Goal: Information Seeking & Learning: Learn about a topic

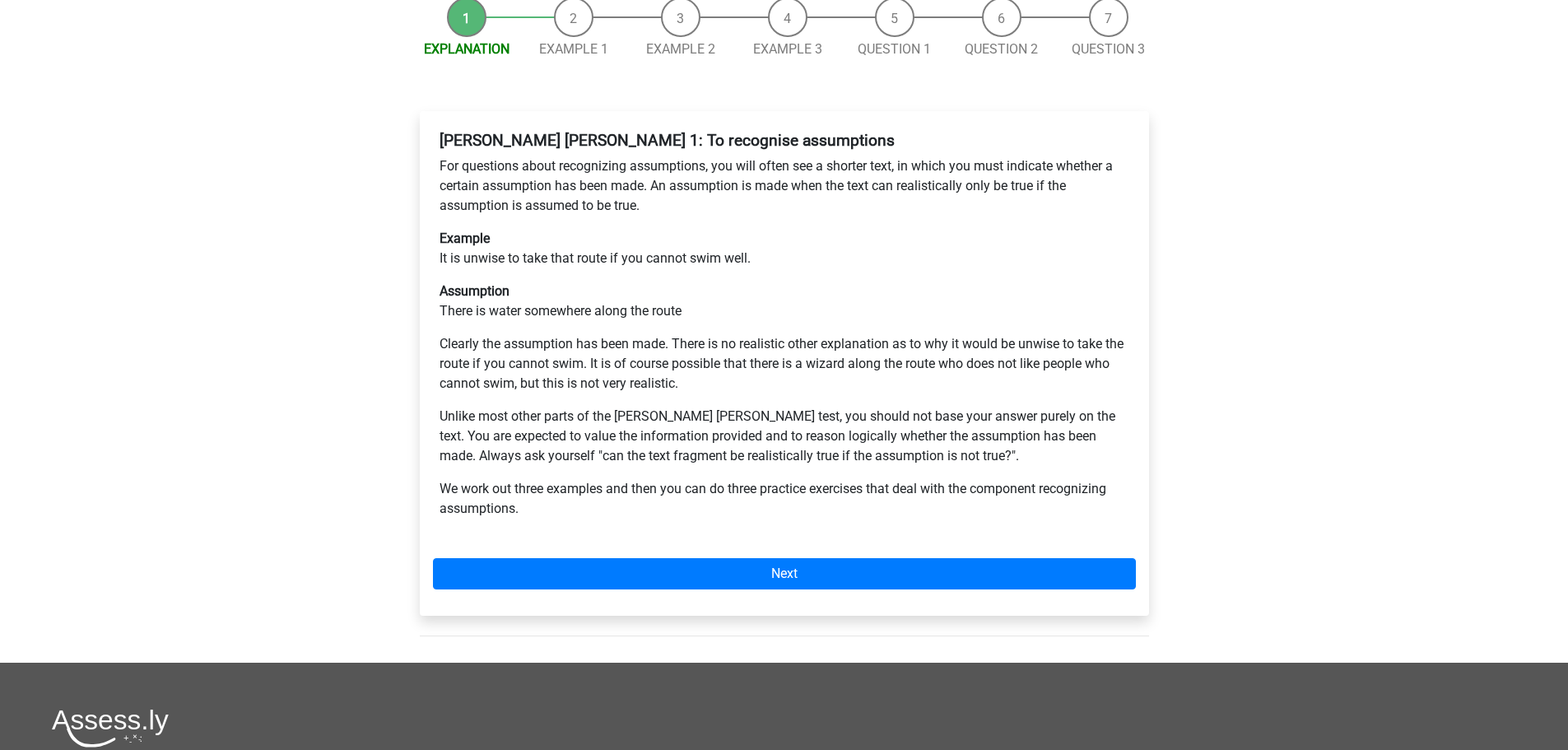
scroll to position [247, 0]
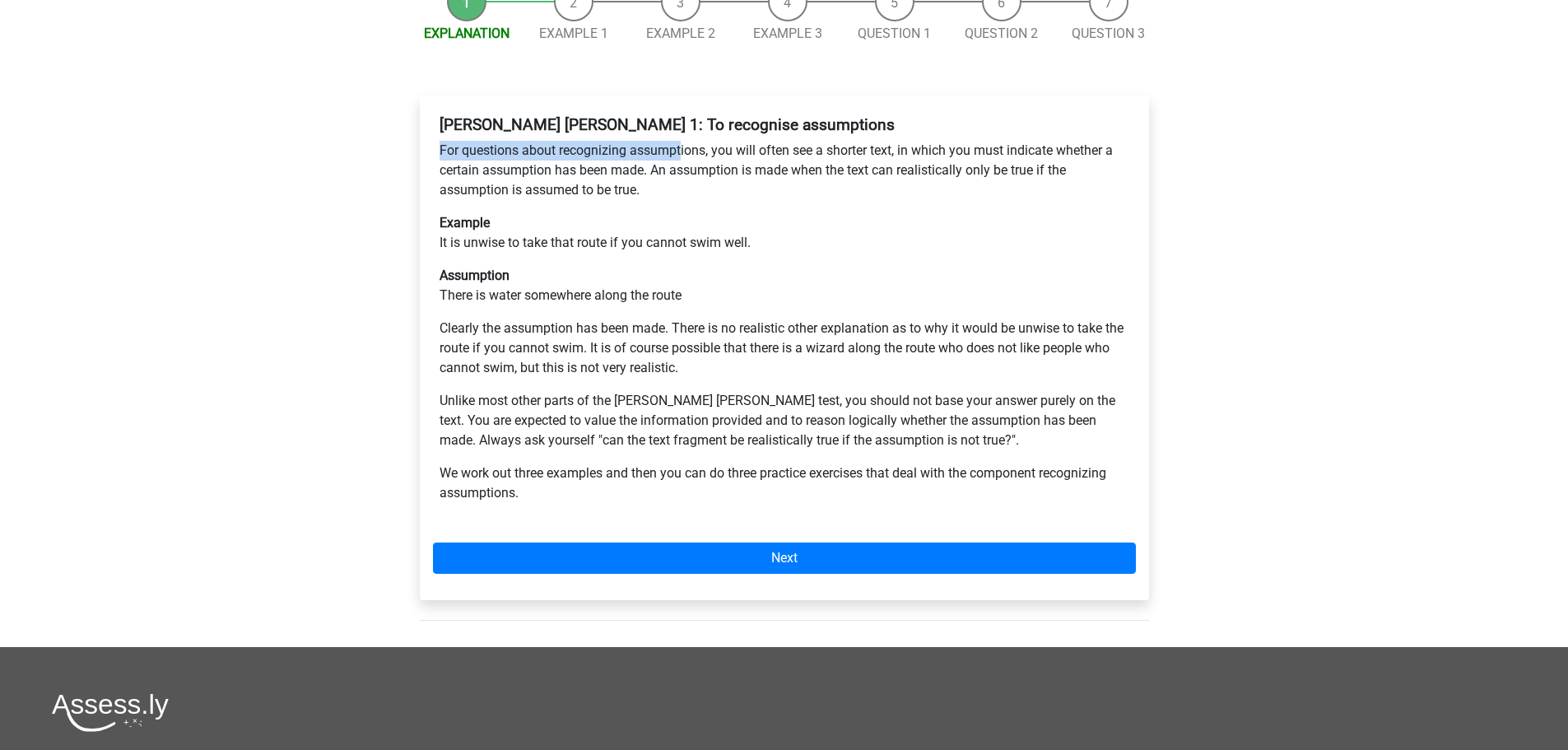
drag, startPoint x: 440, startPoint y: 91, endPoint x: 682, endPoint y: 86, distance: 242.1
click at [682, 141] on p "For questions about recognizing assumptions, you will often see a shorter text,…" at bounding box center [784, 170] width 690 height 59
drag, startPoint x: 449, startPoint y: 184, endPoint x: 541, endPoint y: 177, distance: 92.3
click at [541, 213] on p "Example It is unwise to take that route if you cannot swim well." at bounding box center [784, 233] width 690 height 40
click at [573, 266] on p "Assumption There is water somewhere along the route" at bounding box center [784, 286] width 690 height 40
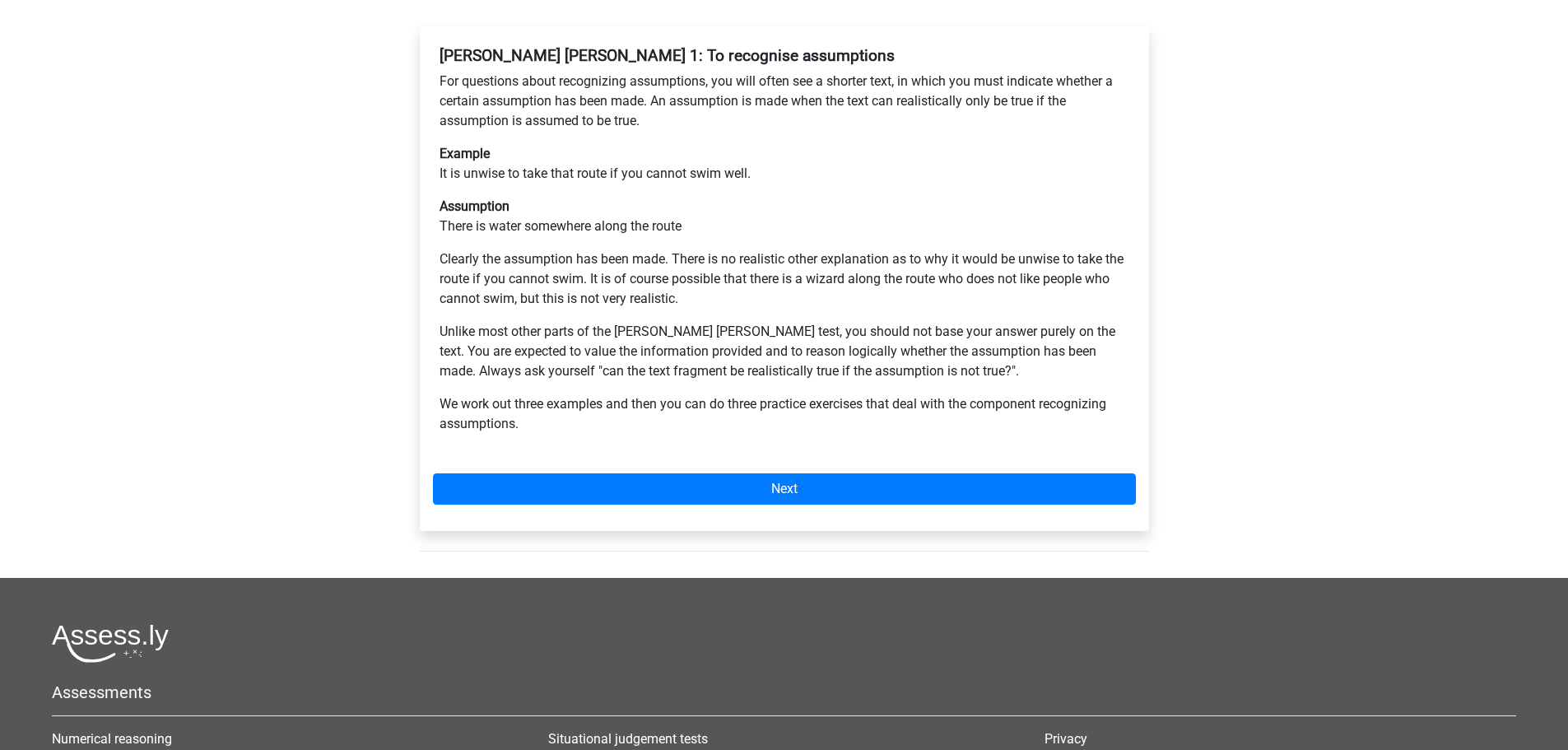
scroll to position [412, 0]
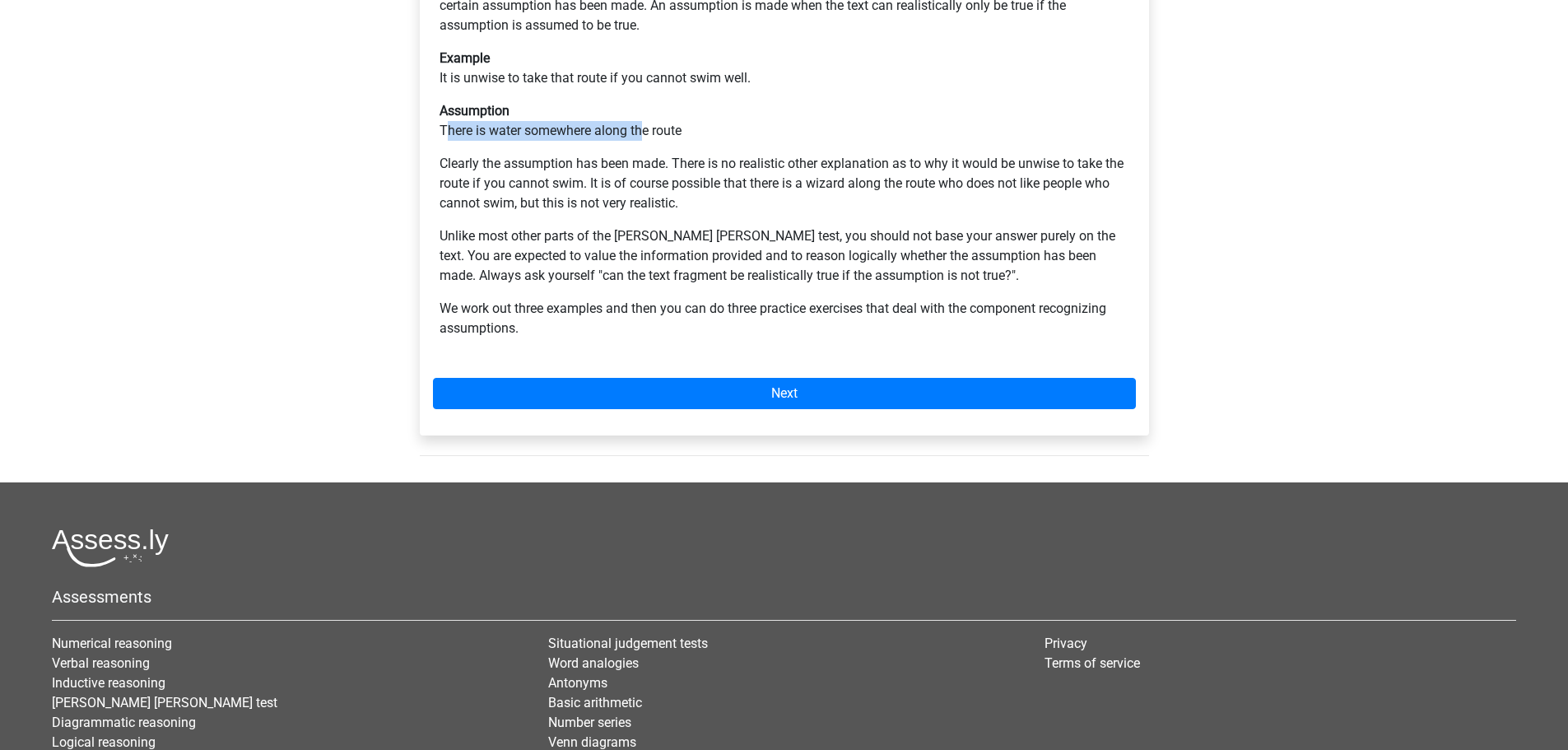
drag, startPoint x: 444, startPoint y: 67, endPoint x: 644, endPoint y: 67, distance: 200.0
click at [644, 102] on p "Assumption There is water somewhere along the route" at bounding box center [784, 122] width 690 height 40
drag, startPoint x: 438, startPoint y: 105, endPoint x: 519, endPoint y: 107, distance: 81.0
click at [519, 107] on div "Watson Glaser 1: To recognise assumptions For questions about recognizing assum…" at bounding box center [785, 151] width 703 height 414
drag, startPoint x: 504, startPoint y: 142, endPoint x: 466, endPoint y: 122, distance: 42.9
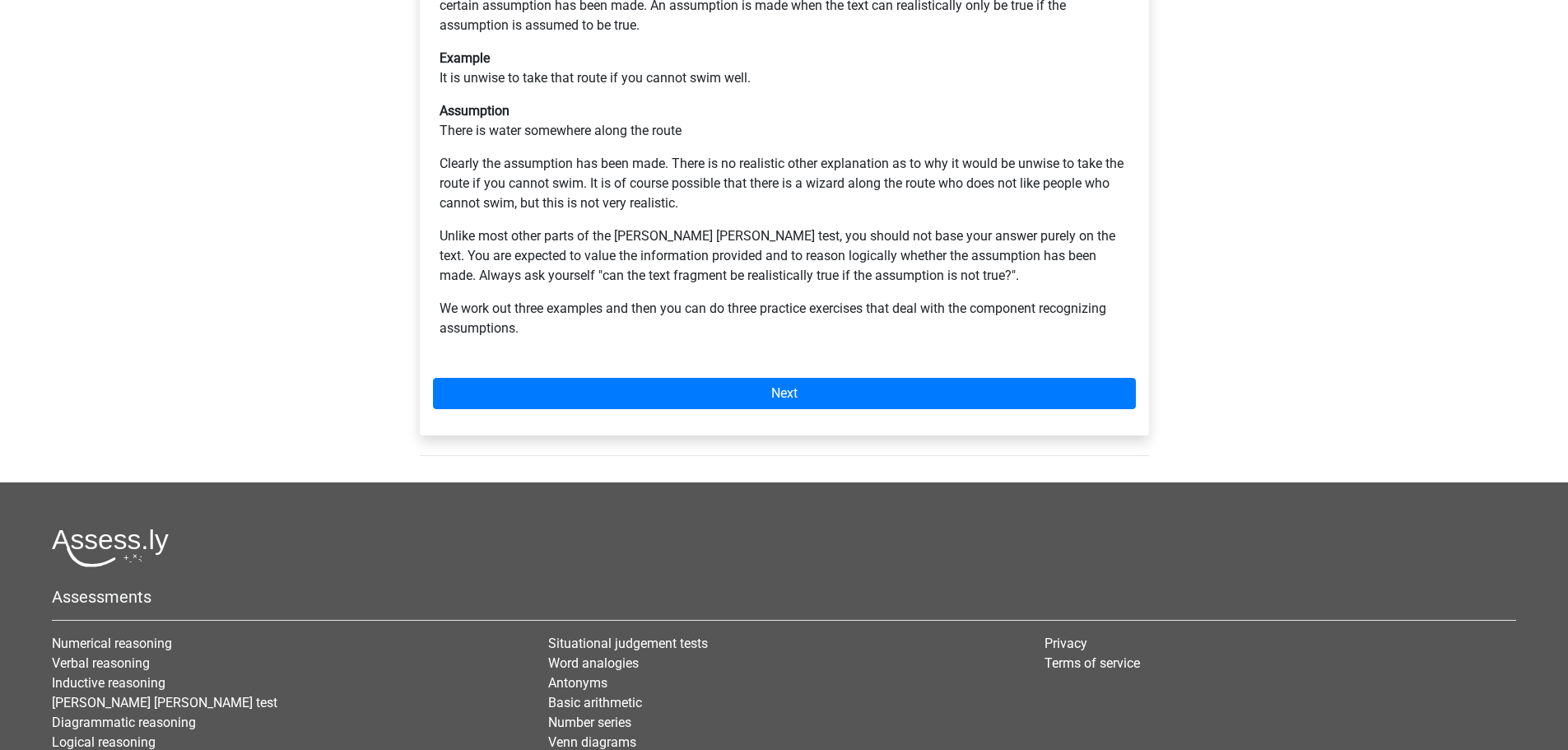
click at [502, 154] on p "Clearly the assumption has been made. There is no realistic other explanation a…" at bounding box center [784, 183] width 690 height 59
drag, startPoint x: 443, startPoint y: 102, endPoint x: 742, endPoint y: 108, distance: 299.1
click at [742, 154] on p "Clearly the assumption has been made. There is no realistic other explanation a…" at bounding box center [784, 183] width 690 height 59
drag, startPoint x: 450, startPoint y: 125, endPoint x: 755, endPoint y: 112, distance: 305.3
click at [755, 154] on p "Clearly the assumption has been made. There is no realistic other explanation a…" at bounding box center [784, 183] width 690 height 59
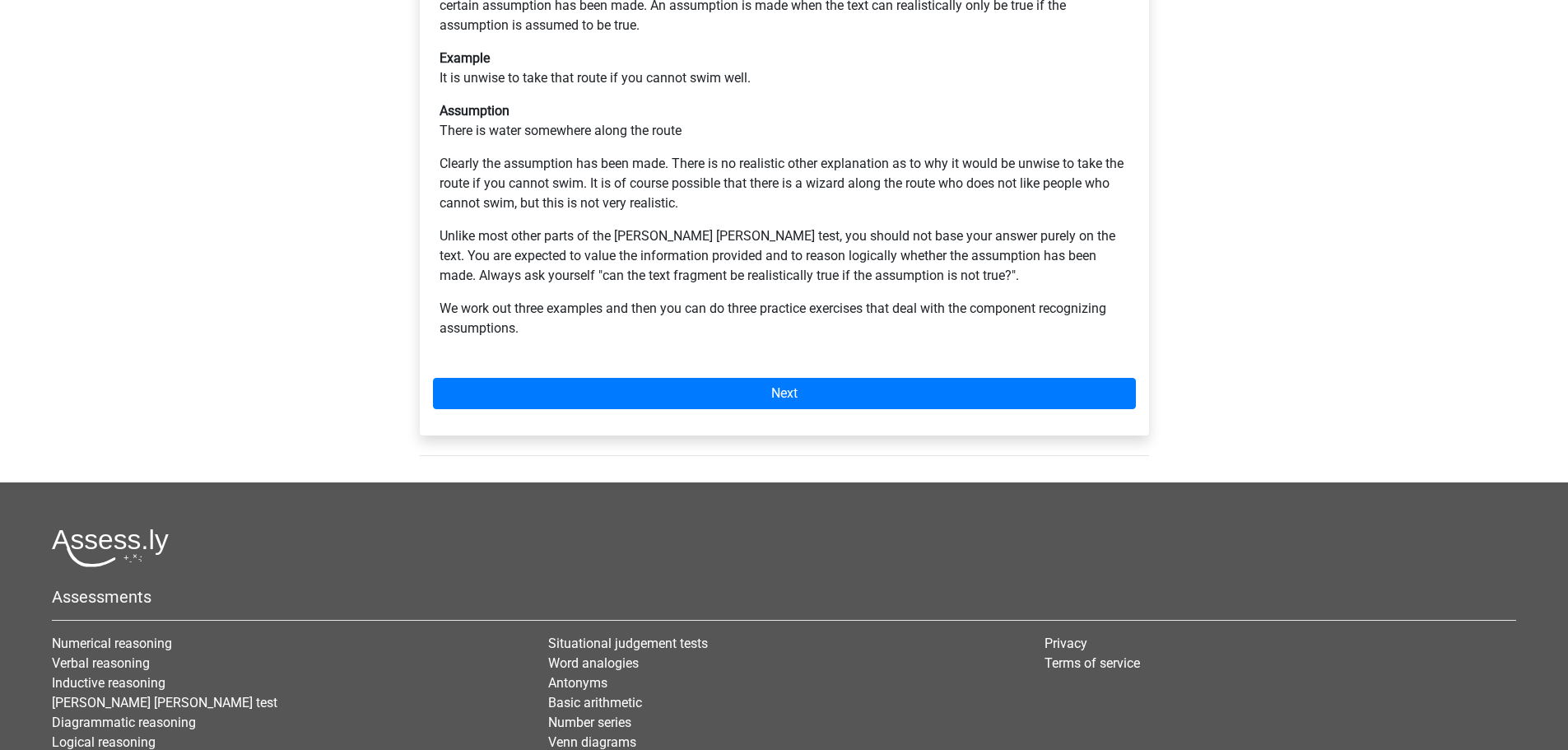
click at [679, 227] on p "Unlike most other parts of the Watson Glaser test, you should not base your ans…" at bounding box center [784, 256] width 690 height 59
drag, startPoint x: 444, startPoint y: 177, endPoint x: 534, endPoint y: 178, distance: 90.0
click at [534, 227] on p "Unlike most other parts of the Watson Glaser test, you should not base your ans…" at bounding box center [784, 256] width 690 height 59
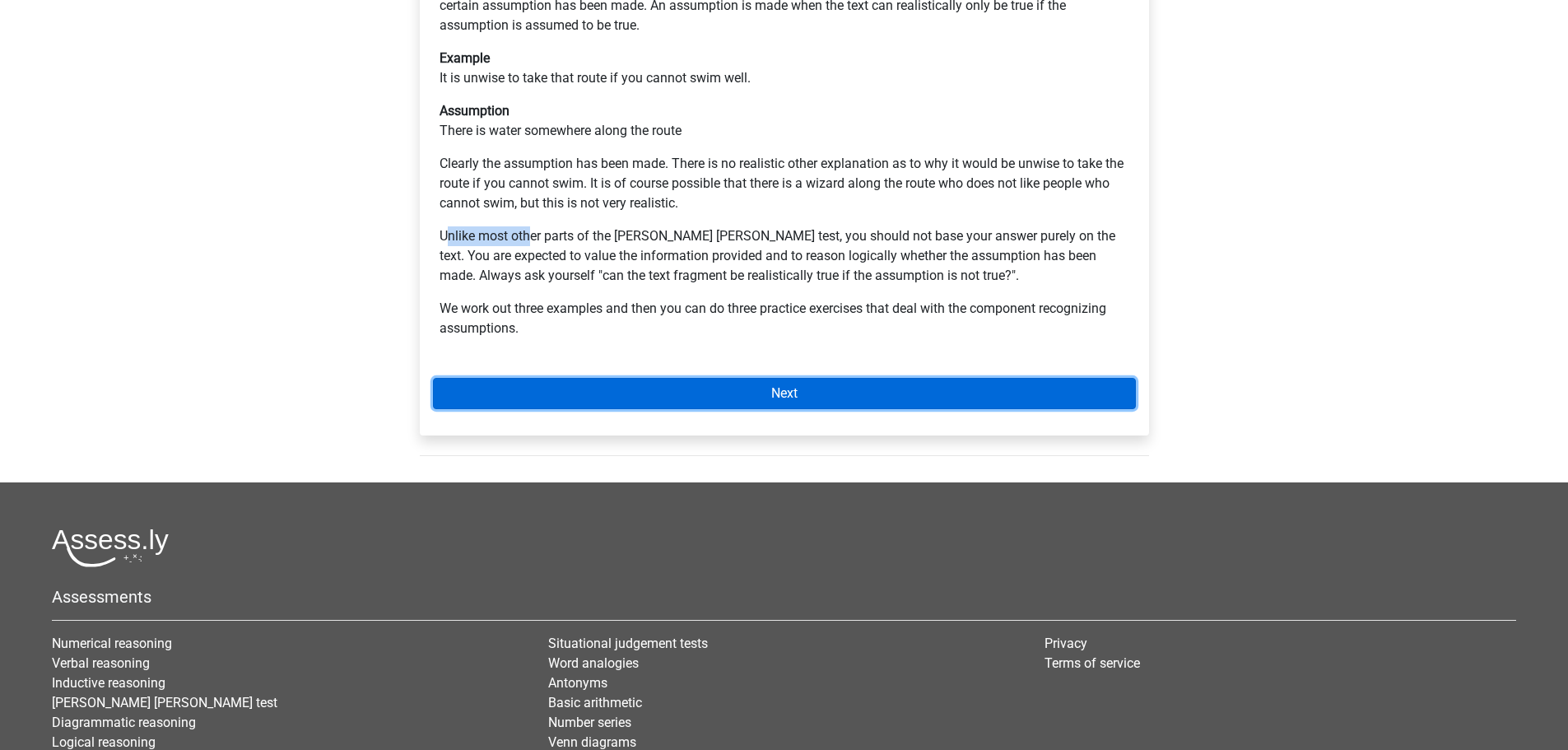
click at [857, 378] on link "Next" at bounding box center [785, 394] width 703 height 32
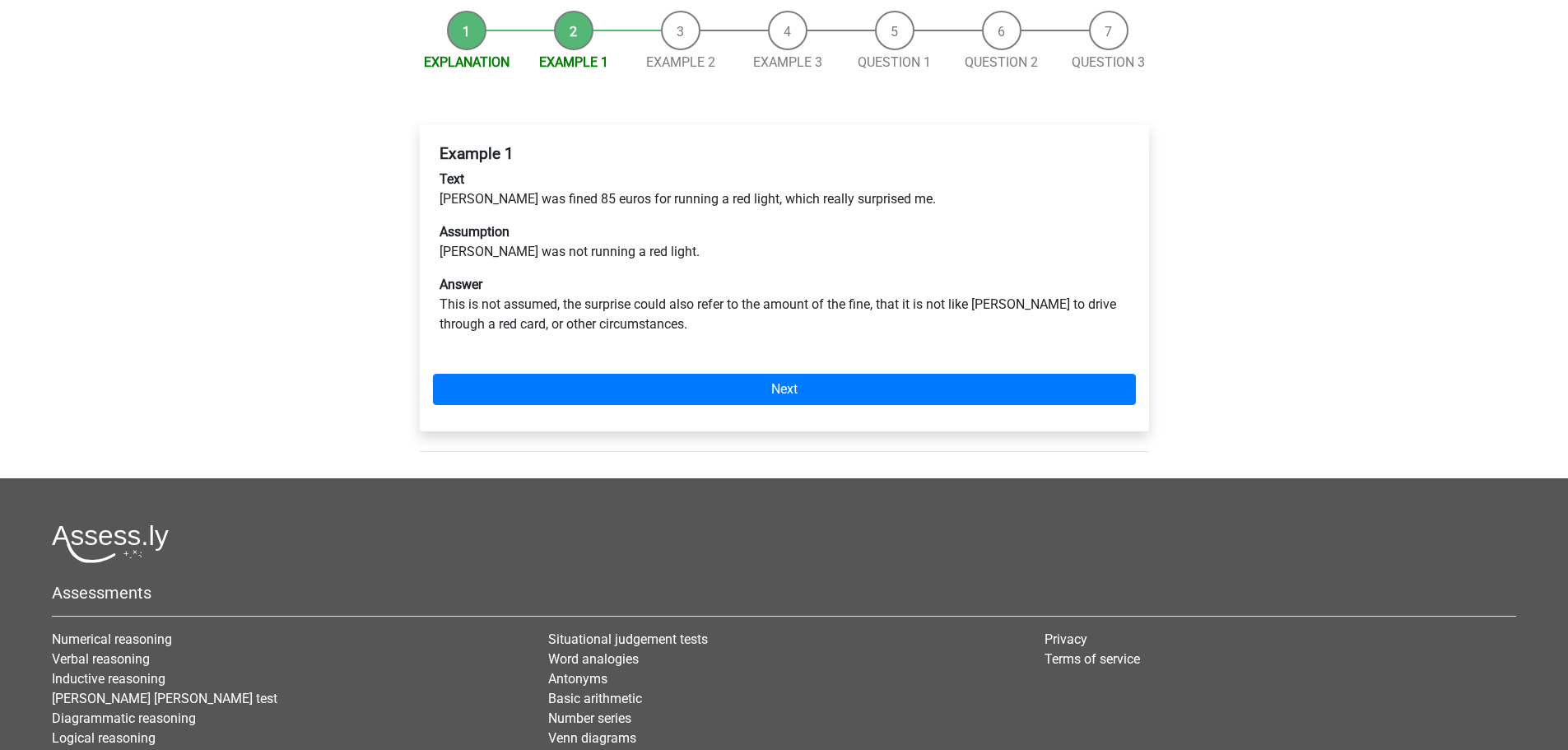
scroll to position [247, 0]
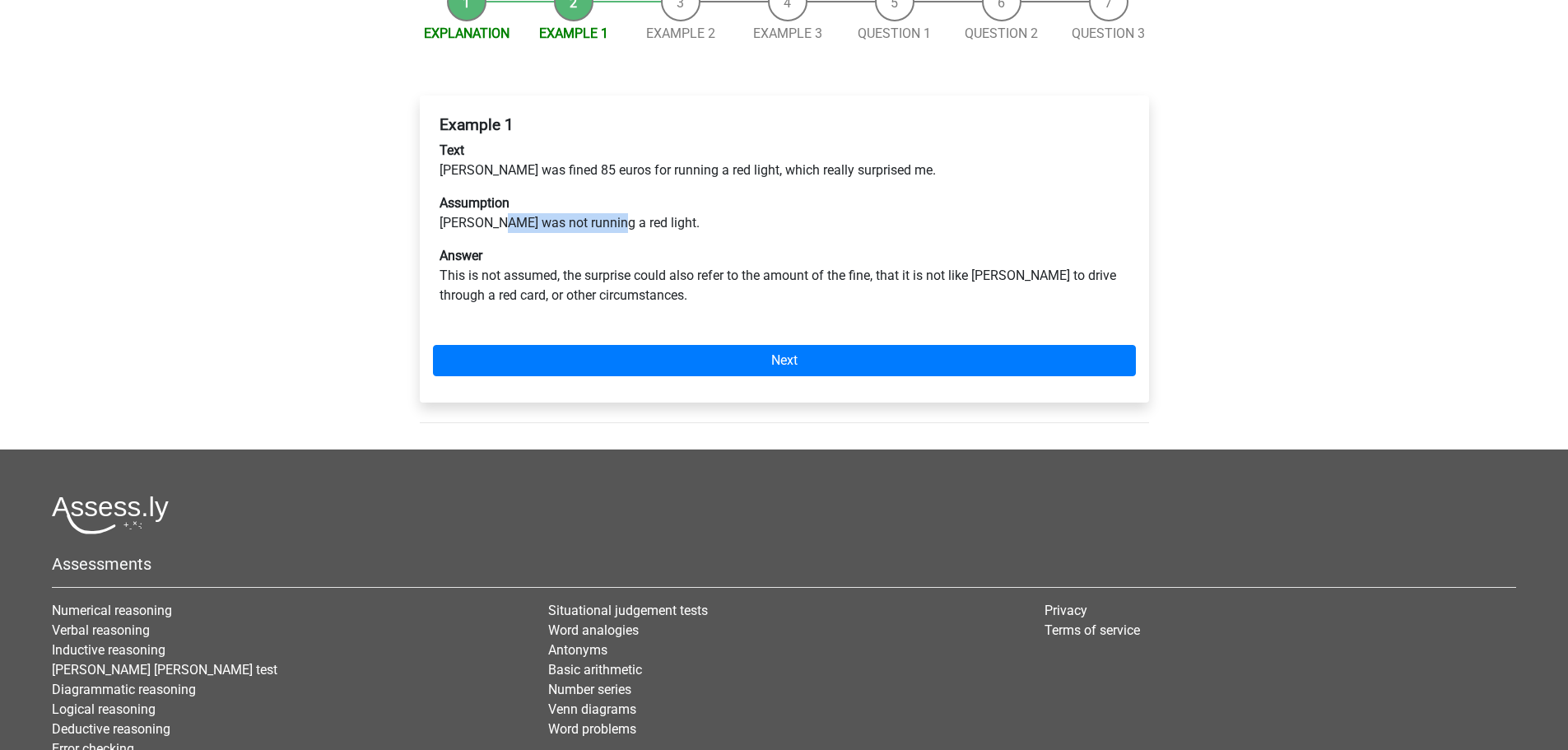
drag, startPoint x: 496, startPoint y: 165, endPoint x: 603, endPoint y: 165, distance: 107.0
click at [603, 193] on p "Assumption Peter was not running a red light." at bounding box center [784, 213] width 690 height 40
drag, startPoint x: 632, startPoint y: 113, endPoint x: 799, endPoint y: 106, distance: 167.1
click at [799, 141] on p "Text Peter was fined 85 euros for running a red light, which really surprised m…" at bounding box center [784, 161] width 690 height 40
click at [864, 193] on p "Assumption Peter was not running a red light." at bounding box center [784, 213] width 690 height 40
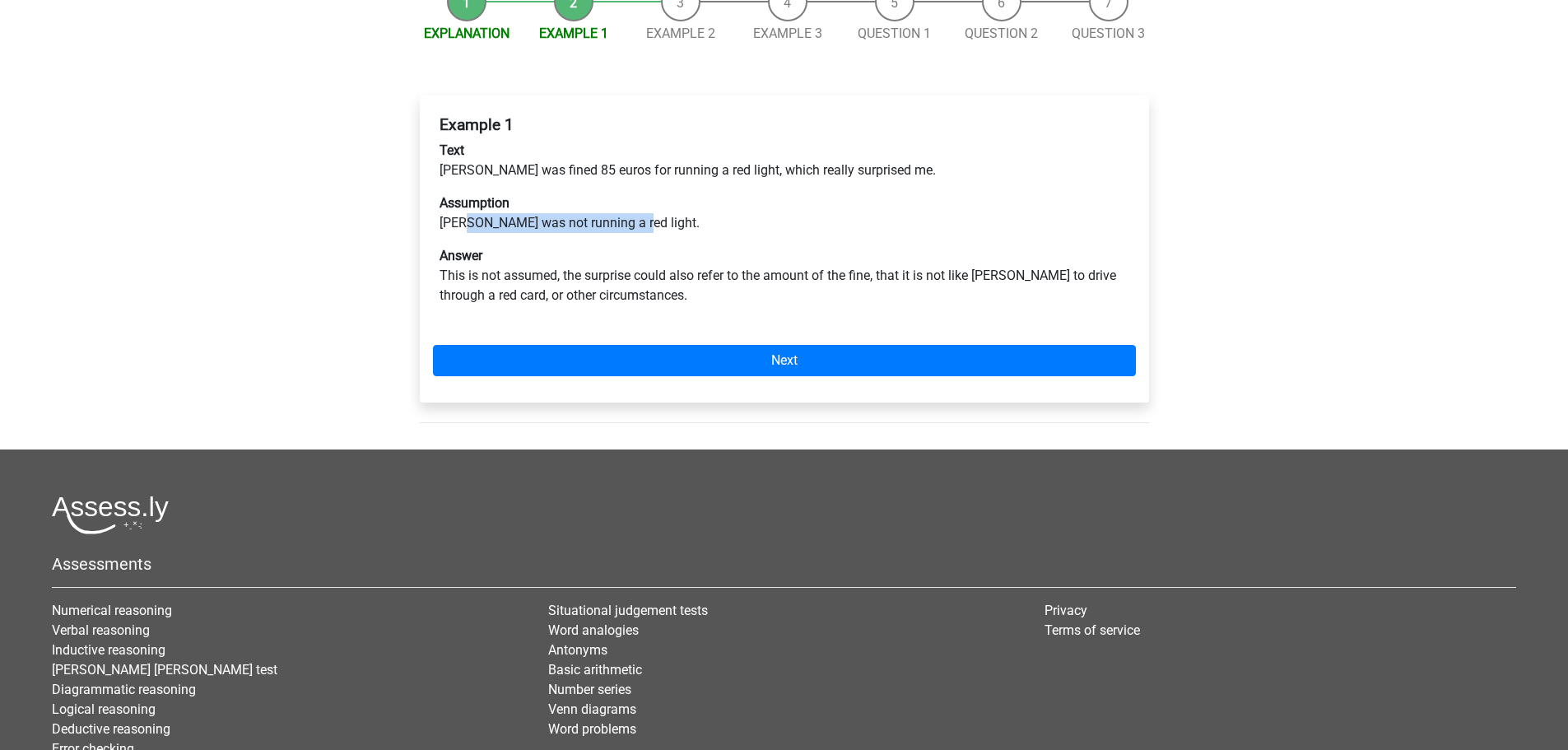
drag, startPoint x: 462, startPoint y: 167, endPoint x: 626, endPoint y: 169, distance: 164.0
click at [626, 193] on p "Assumption Peter was not running a red light." at bounding box center [784, 213] width 690 height 40
click at [705, 193] on p "Assumption Peter was not running a red light." at bounding box center [784, 213] width 690 height 40
drag, startPoint x: 440, startPoint y: 215, endPoint x: 555, endPoint y: 211, distance: 115.1
click at [555, 247] on p "Answer This is not assumed, the surprise could also refer to the amount of the …" at bounding box center [784, 276] width 690 height 59
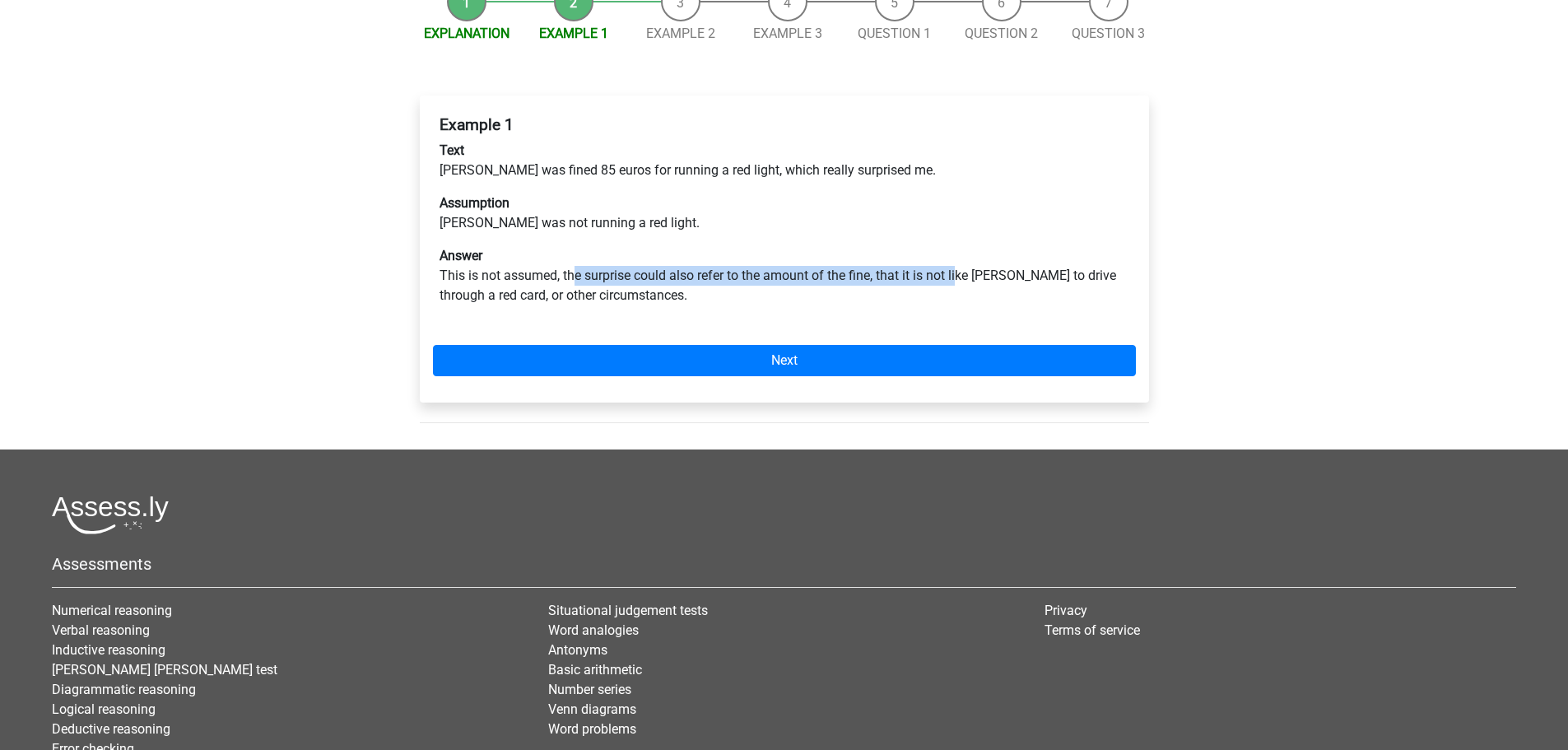
drag, startPoint x: 571, startPoint y: 217, endPoint x: 960, endPoint y: 223, distance: 389.0
click at [960, 247] on p "Answer This is not assumed, the surprise could also refer to the amount of the …" at bounding box center [784, 276] width 690 height 59
click at [601, 247] on p "Answer This is not assumed, the surprise could also refer to the amount of the …" at bounding box center [784, 276] width 690 height 59
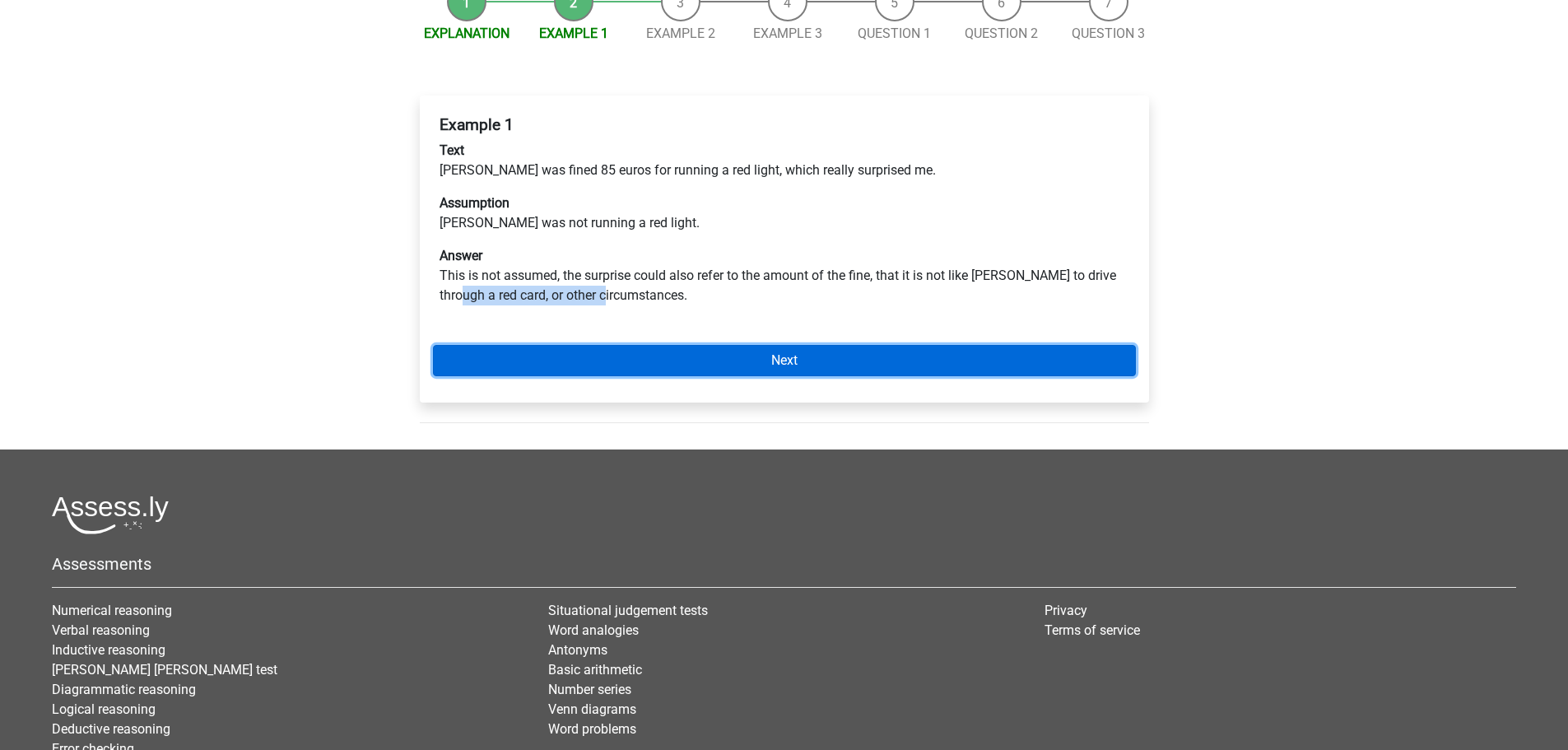
click at [813, 346] on link "Next" at bounding box center [785, 361] width 703 height 32
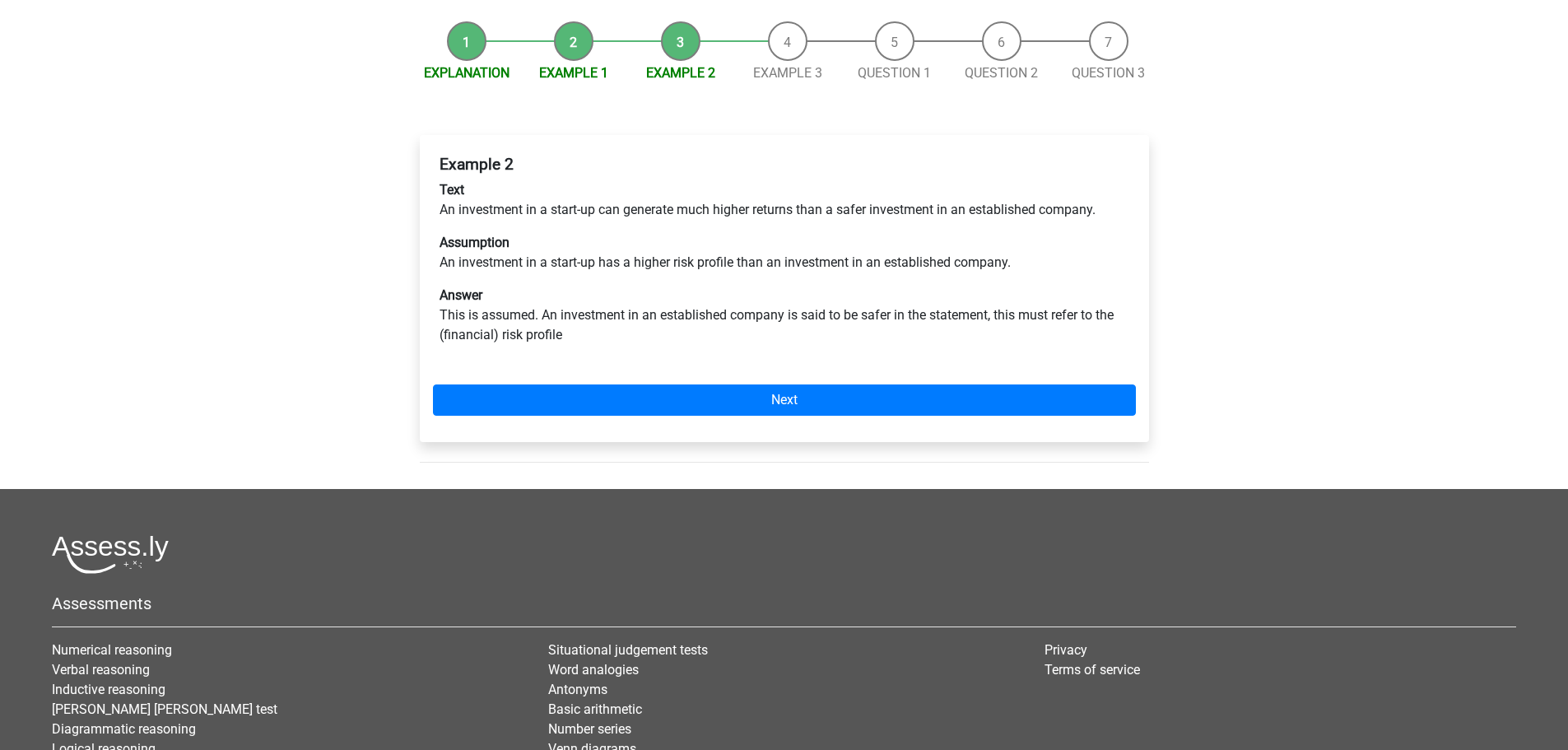
scroll to position [247, 0]
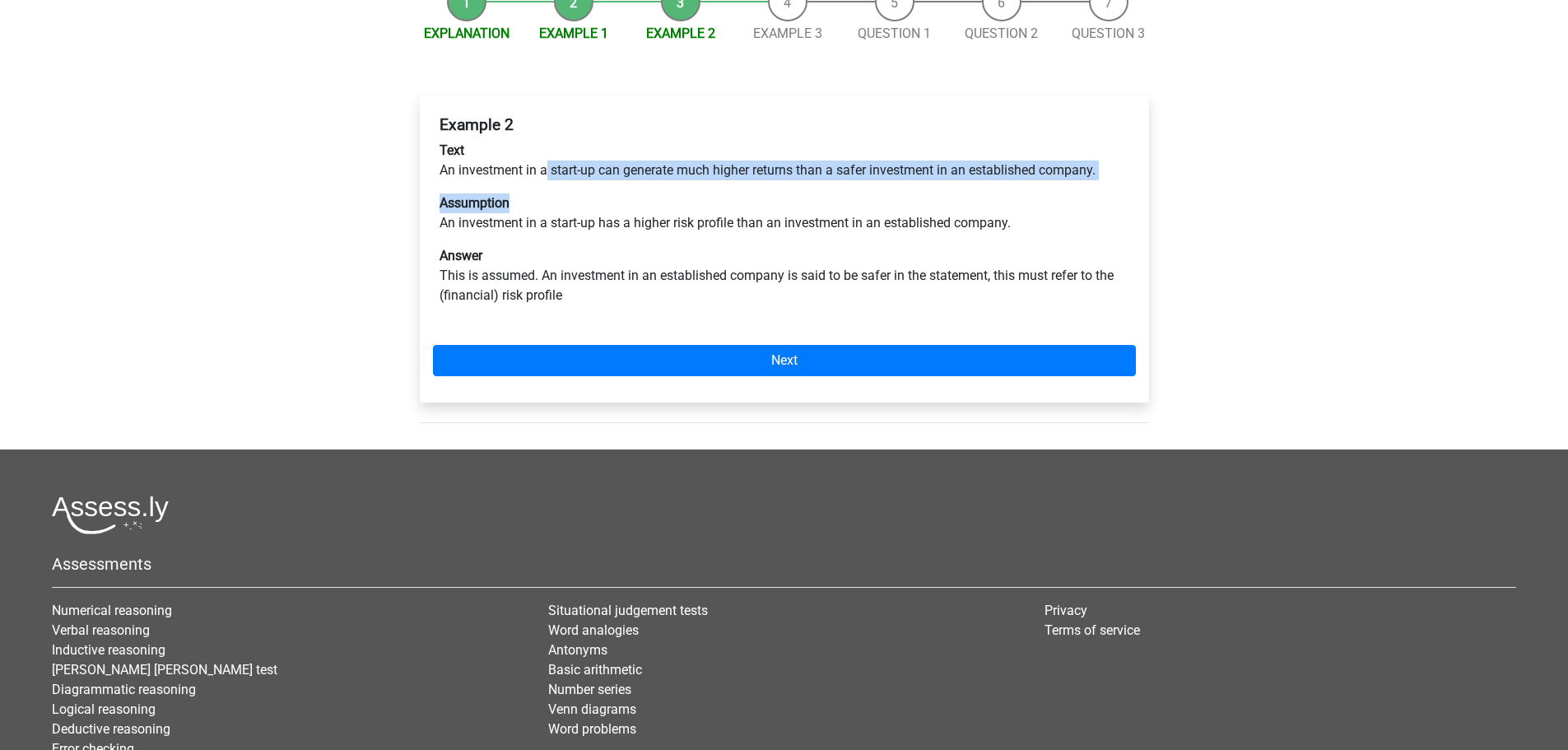
drag, startPoint x: 571, startPoint y: 123, endPoint x: 611, endPoint y: 123, distance: 40.0
click at [611, 123] on div "Example 2 Text An investment in a start-up can generate much higher returns tha…" at bounding box center [785, 217] width 703 height 217
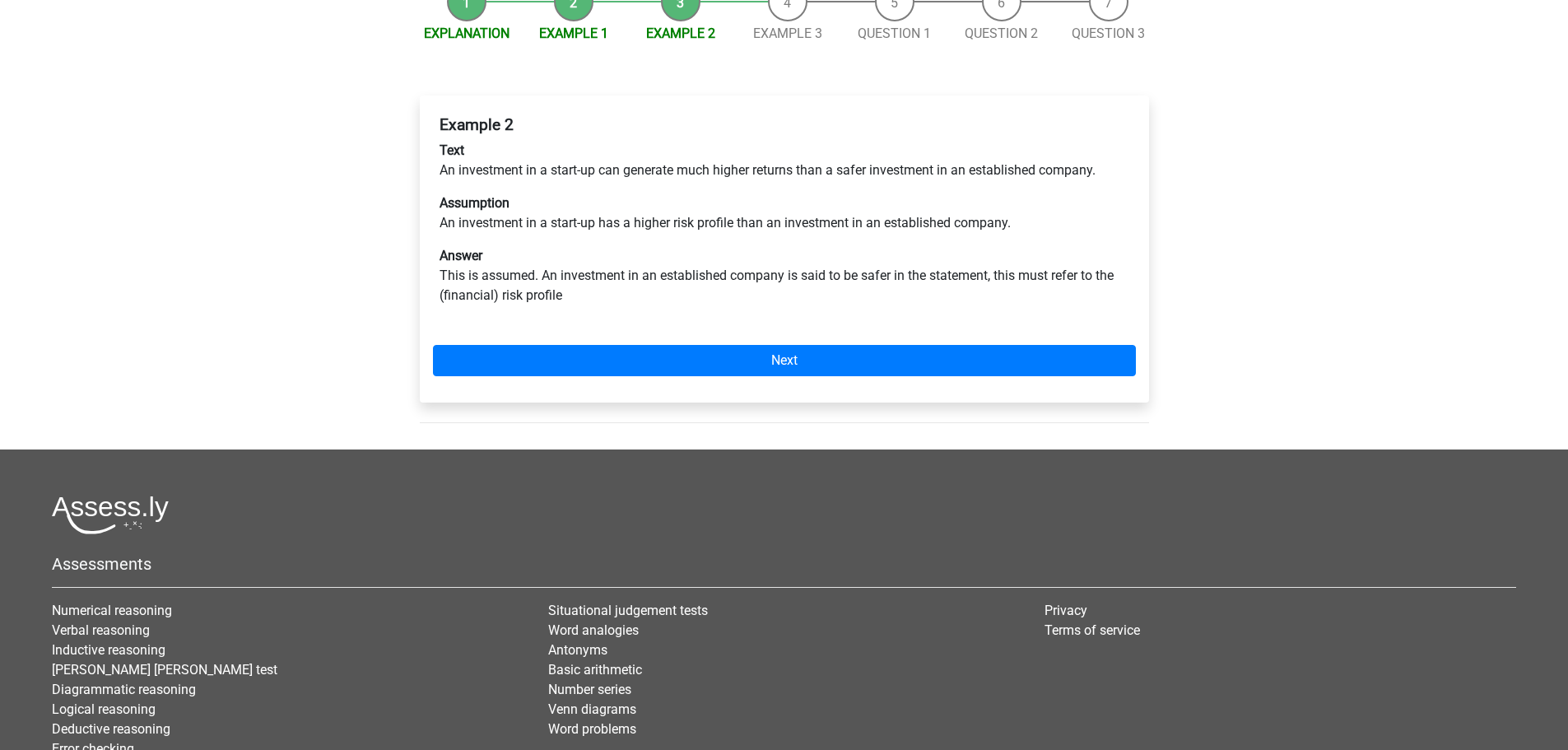
click at [631, 193] on p "Assumption An investment in a start-up has a higher risk profile than an invest…" at bounding box center [784, 213] width 690 height 40
drag, startPoint x: 511, startPoint y: 166, endPoint x: 738, endPoint y: 173, distance: 227.1
click at [738, 193] on p "Assumption An investment in a start-up has a higher risk profile than an invest…" at bounding box center [784, 213] width 690 height 40
drag, startPoint x: 487, startPoint y: 214, endPoint x: 579, endPoint y: 209, distance: 92.1
click at [579, 247] on p "Answer This is assumed. An investment in an established company is said to be s…" at bounding box center [784, 276] width 690 height 59
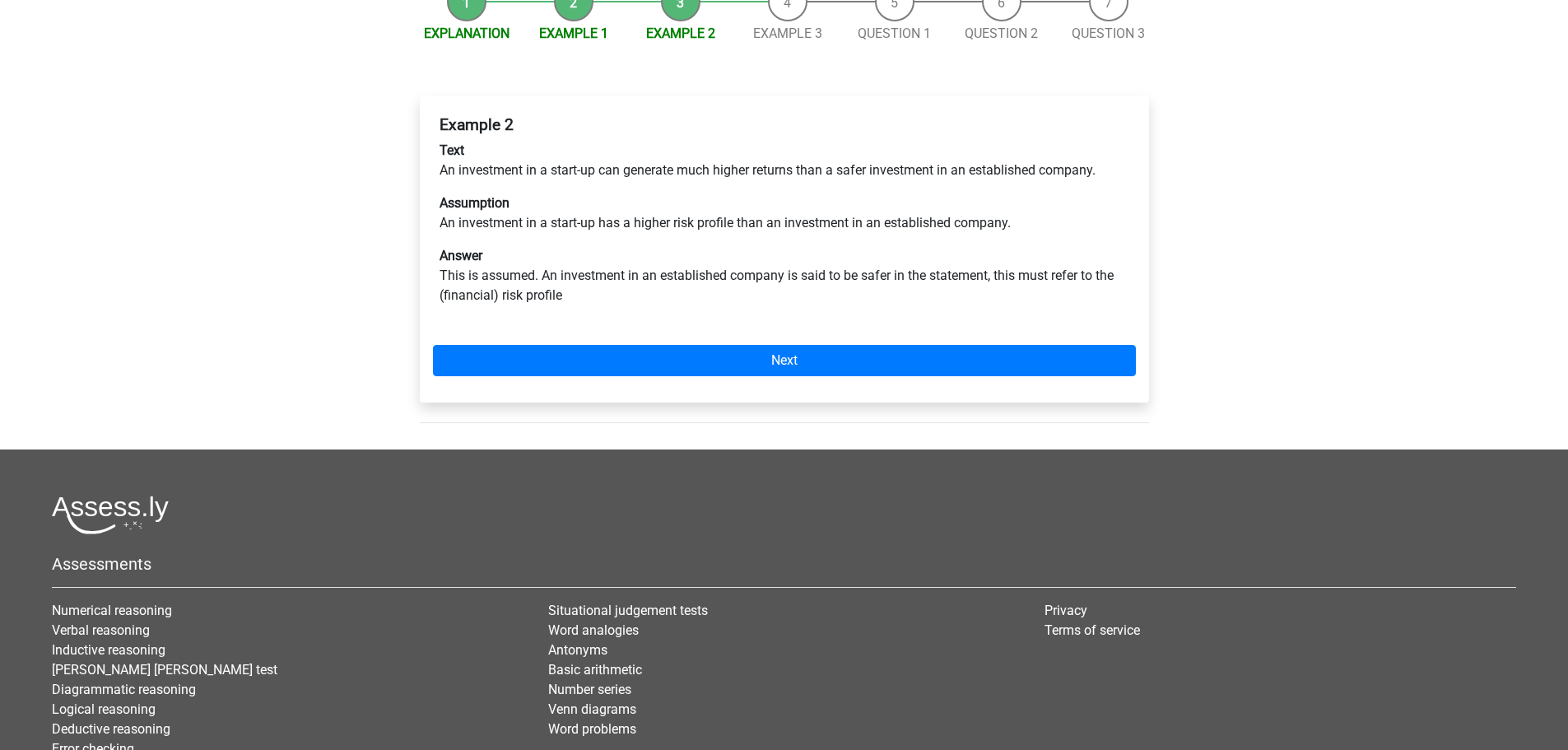
click at [614, 247] on p "Answer This is assumed. An investment in an established company is said to be s…" at bounding box center [784, 276] width 690 height 59
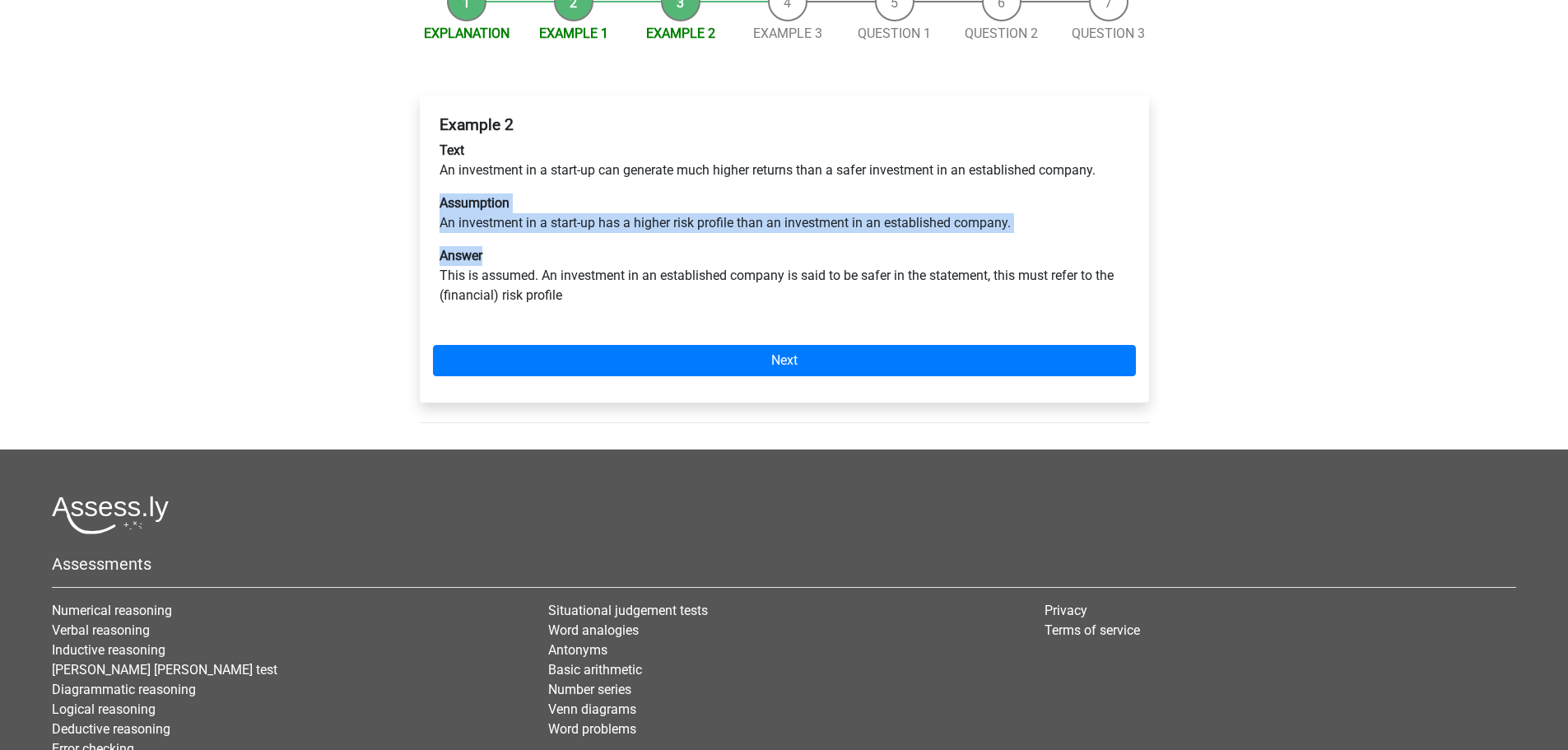
drag, startPoint x: 767, startPoint y: 145, endPoint x: 837, endPoint y: 225, distance: 106.3
click at [918, 178] on div "Example 2 Text An investment in a start-up can generate much higher returns tha…" at bounding box center [785, 217] width 703 height 217
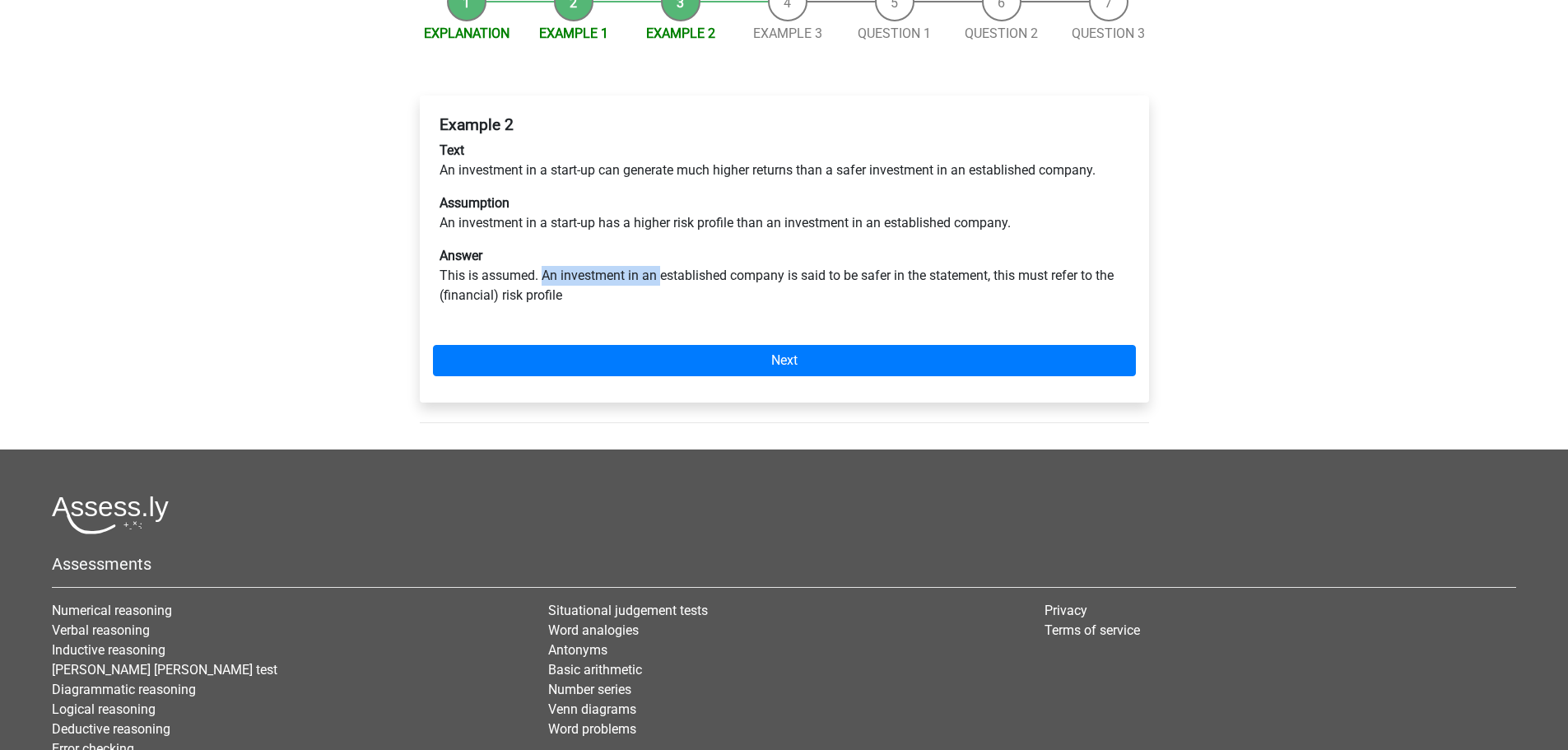
drag, startPoint x: 544, startPoint y: 212, endPoint x: 660, endPoint y: 216, distance: 116.1
click at [660, 247] on p "Answer This is assumed. An investment in an established company is said to be s…" at bounding box center [784, 276] width 690 height 59
drag, startPoint x: 453, startPoint y: 165, endPoint x: 828, endPoint y: 161, distance: 375.0
click at [828, 193] on p "Assumption An investment in a start-up has a higher risk profile than an invest…" at bounding box center [784, 213] width 690 height 40
drag, startPoint x: 767, startPoint y: 209, endPoint x: 782, endPoint y: 209, distance: 15.0
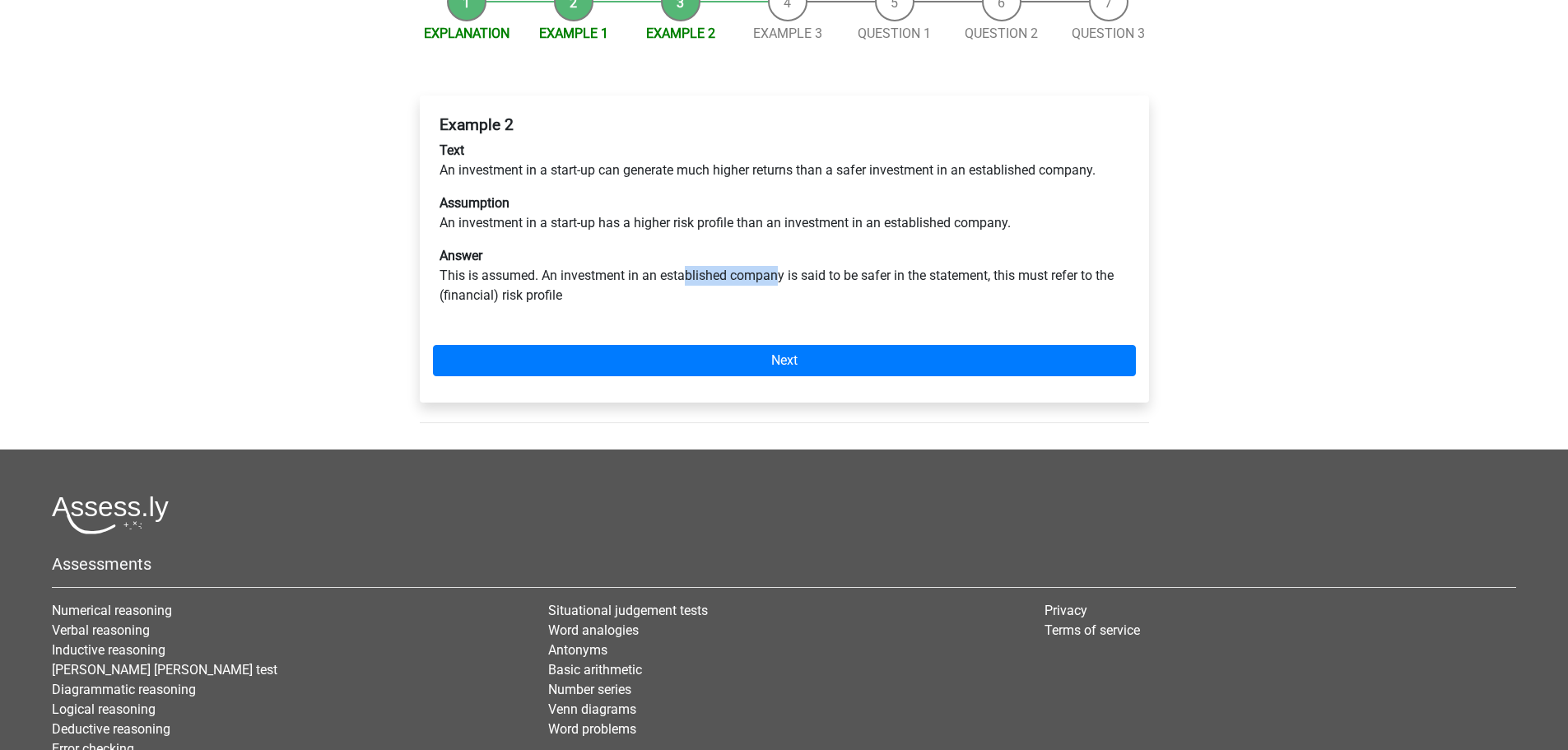
click at [782, 247] on p "Answer This is assumed. An investment in an established company is said to be s…" at bounding box center [784, 276] width 690 height 59
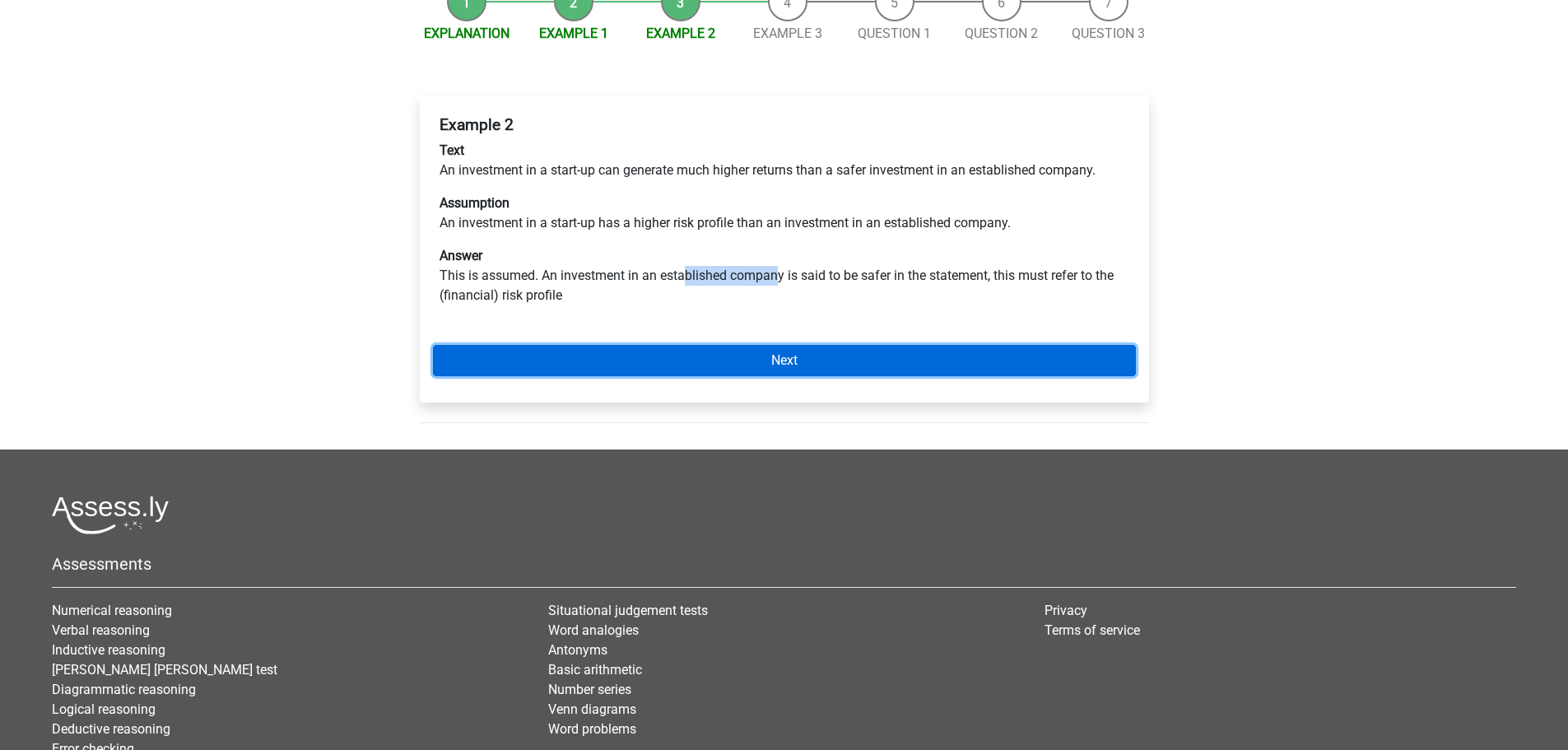
click at [826, 346] on link "Next" at bounding box center [785, 361] width 703 height 32
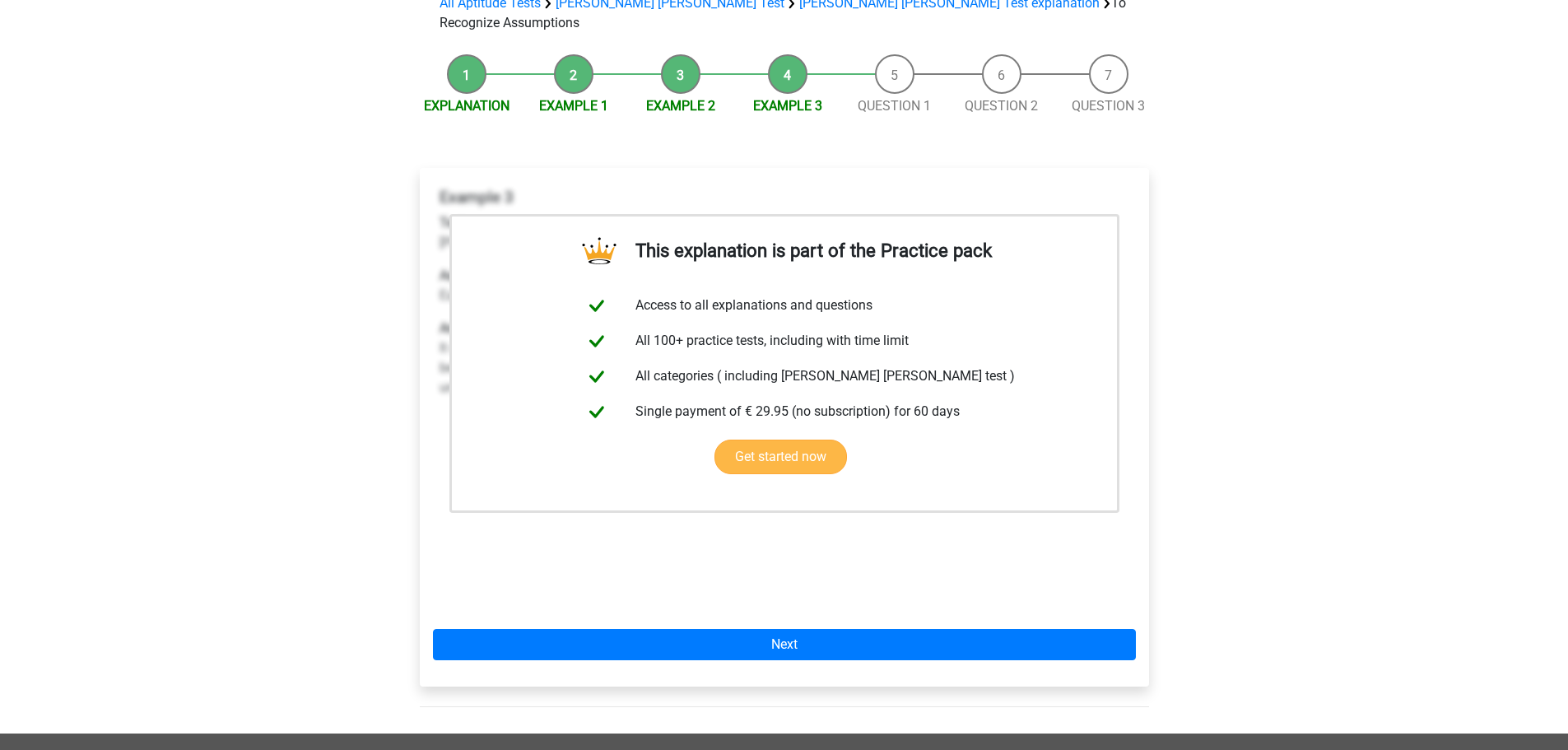
scroll to position [247, 0]
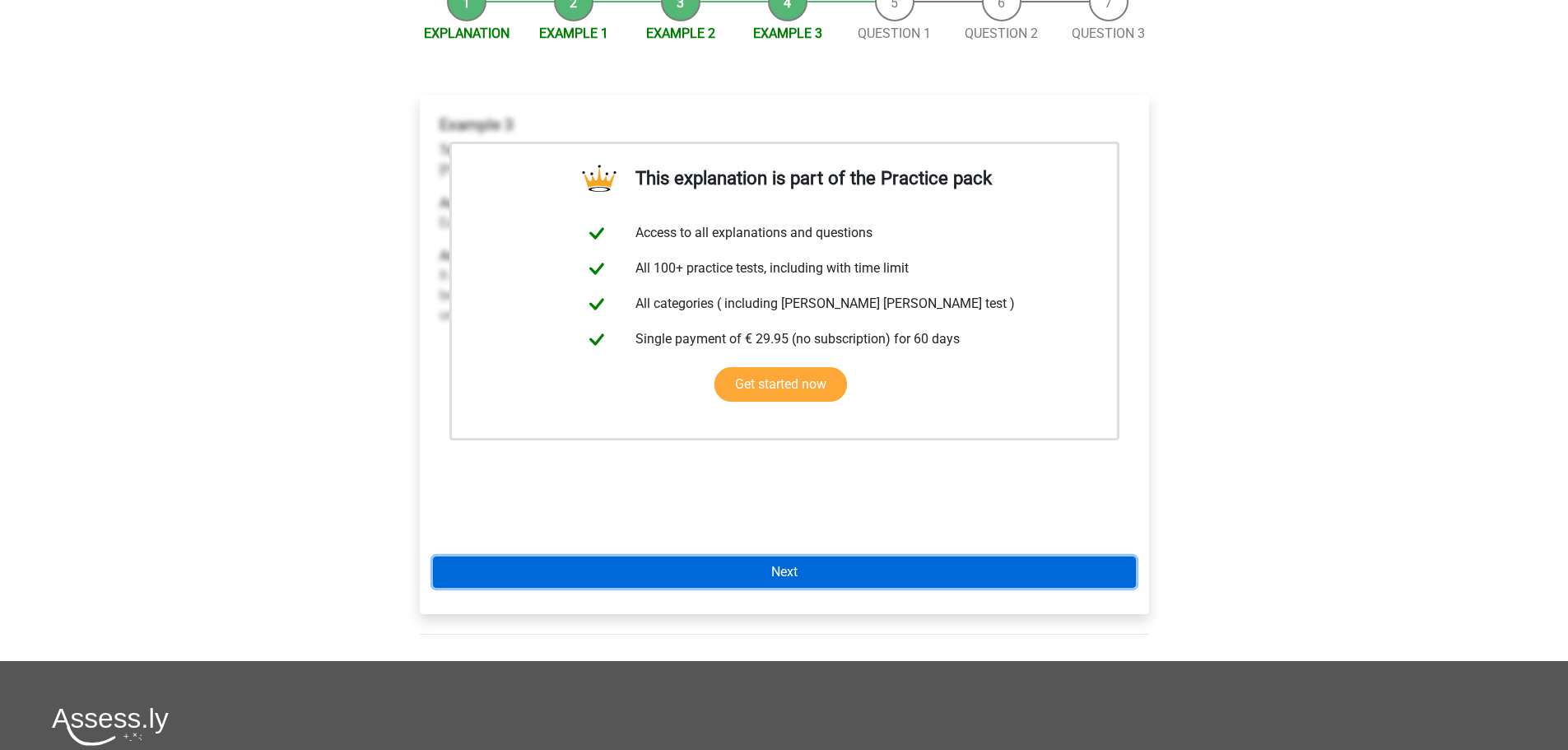
click at [777, 557] on link "Next" at bounding box center [785, 572] width 703 height 32
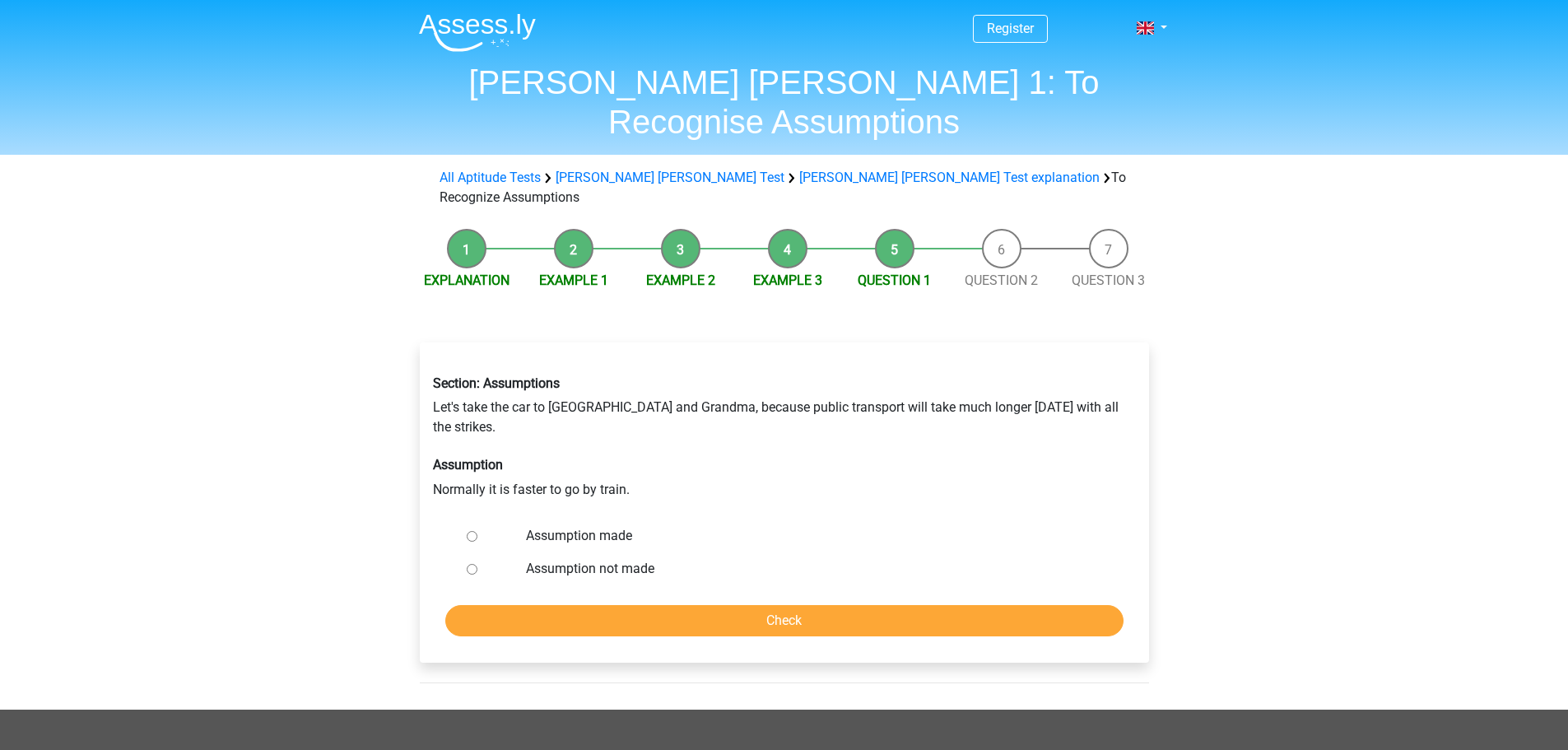
scroll to position [165, 0]
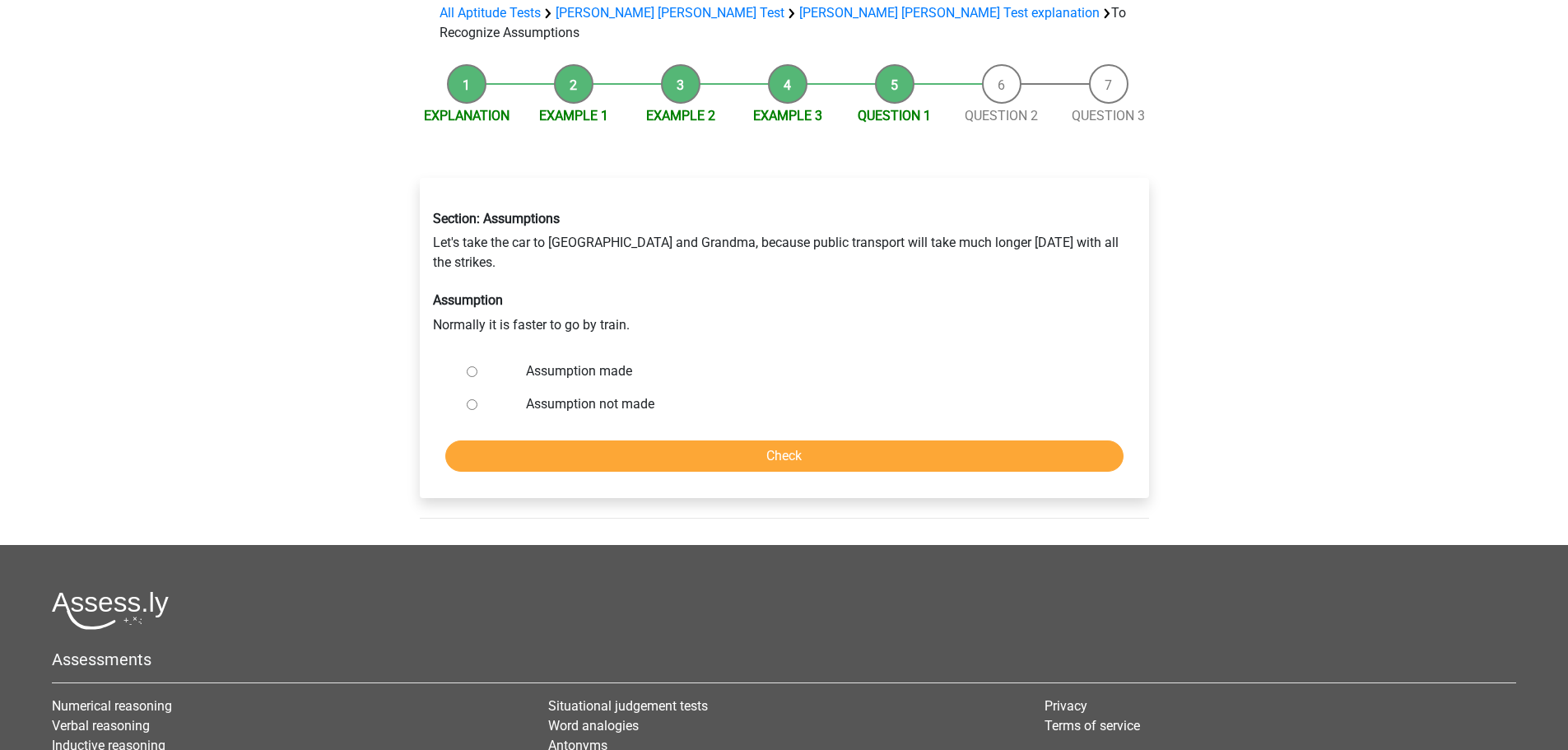
click at [592, 362] on label "Assumption made" at bounding box center [810, 372] width 570 height 20
click at [478, 366] on input "Assumption made" at bounding box center [472, 372] width 11 height 11
radio input "true"
click at [814, 441] on input "Check" at bounding box center [784, 456] width 678 height 32
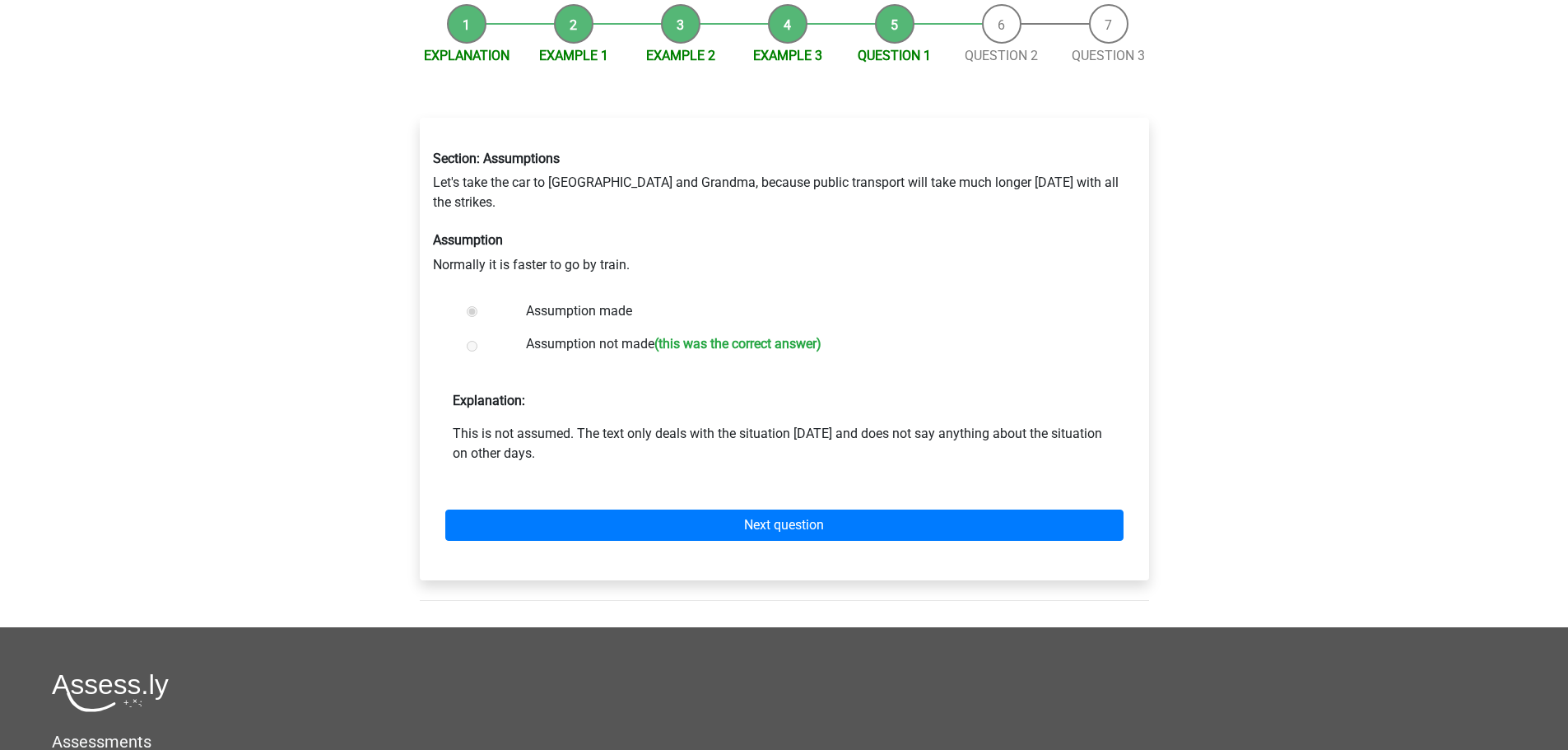
scroll to position [247, 0]
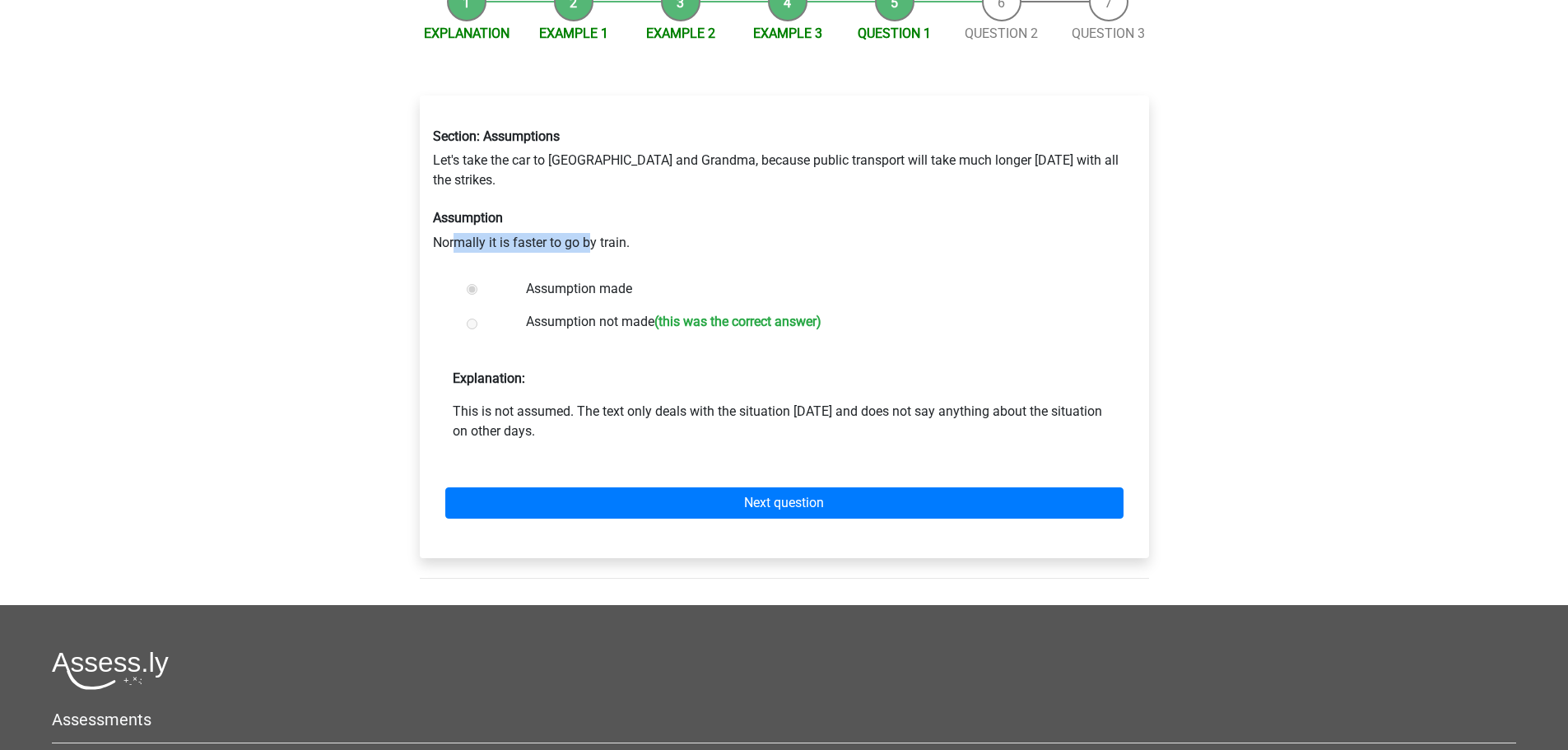
drag, startPoint x: 452, startPoint y: 171, endPoint x: 588, endPoint y: 157, distance: 136.7
click at [588, 157] on div "Section: Assumptions Let's take the car to [GEOGRAPHIC_DATA] and Grandma, becau…" at bounding box center [784, 190] width 728 height 150
click at [762, 159] on div "Section: Assumptions Let's take the car to [GEOGRAPHIC_DATA] and Grandma, becau…" at bounding box center [784, 190] width 728 height 150
drag, startPoint x: 469, startPoint y: 336, endPoint x: 518, endPoint y: 327, distance: 49.8
click at [518, 402] on p "This is not assumed. The text only deals with the situation [DATE] and does not…" at bounding box center [785, 422] width 663 height 40
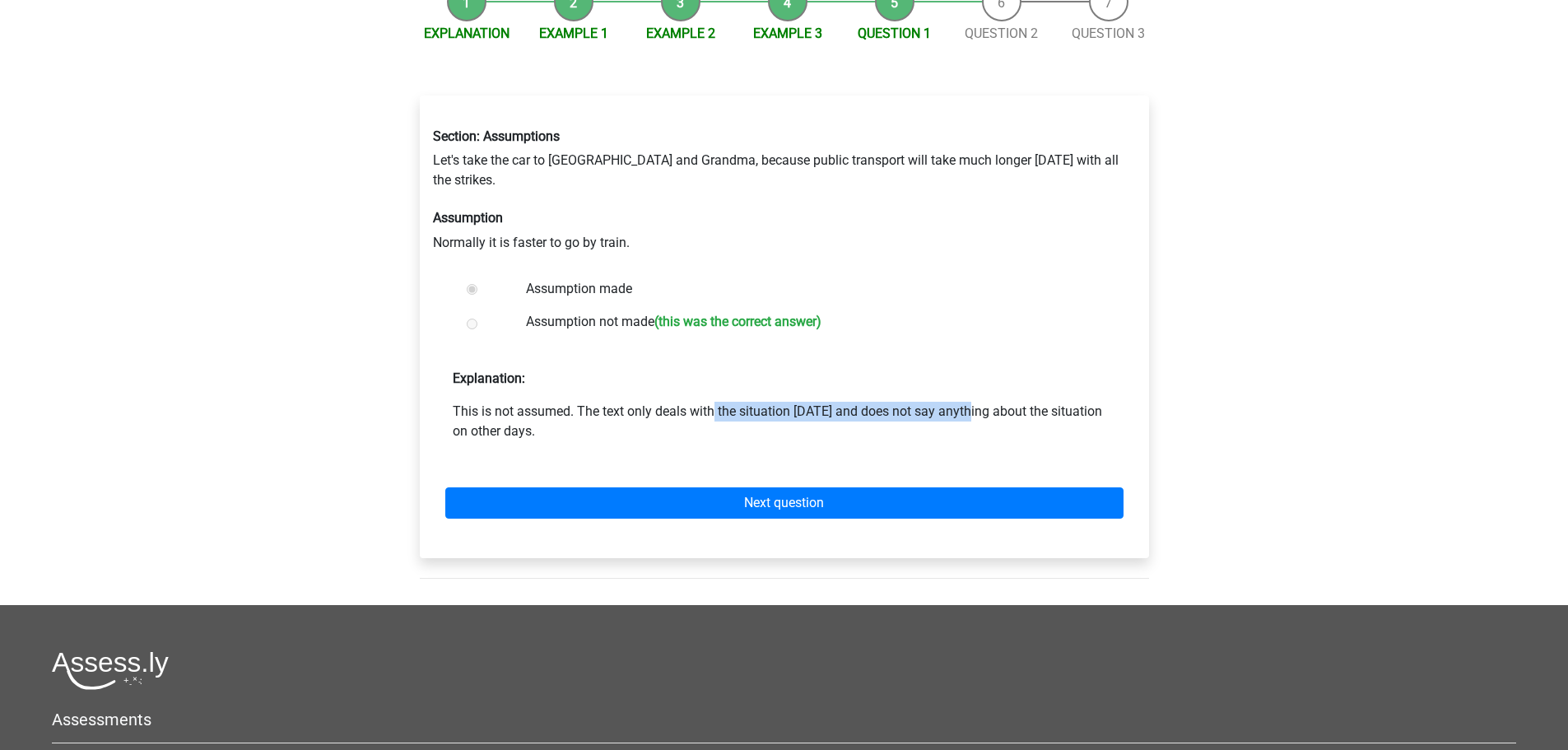
drag, startPoint x: 585, startPoint y: 331, endPoint x: 830, endPoint y: 328, distance: 245.0
click at [830, 402] on p "This is not assumed. The text only deals with the situation [DATE] and does not…" at bounding box center [785, 422] width 663 height 40
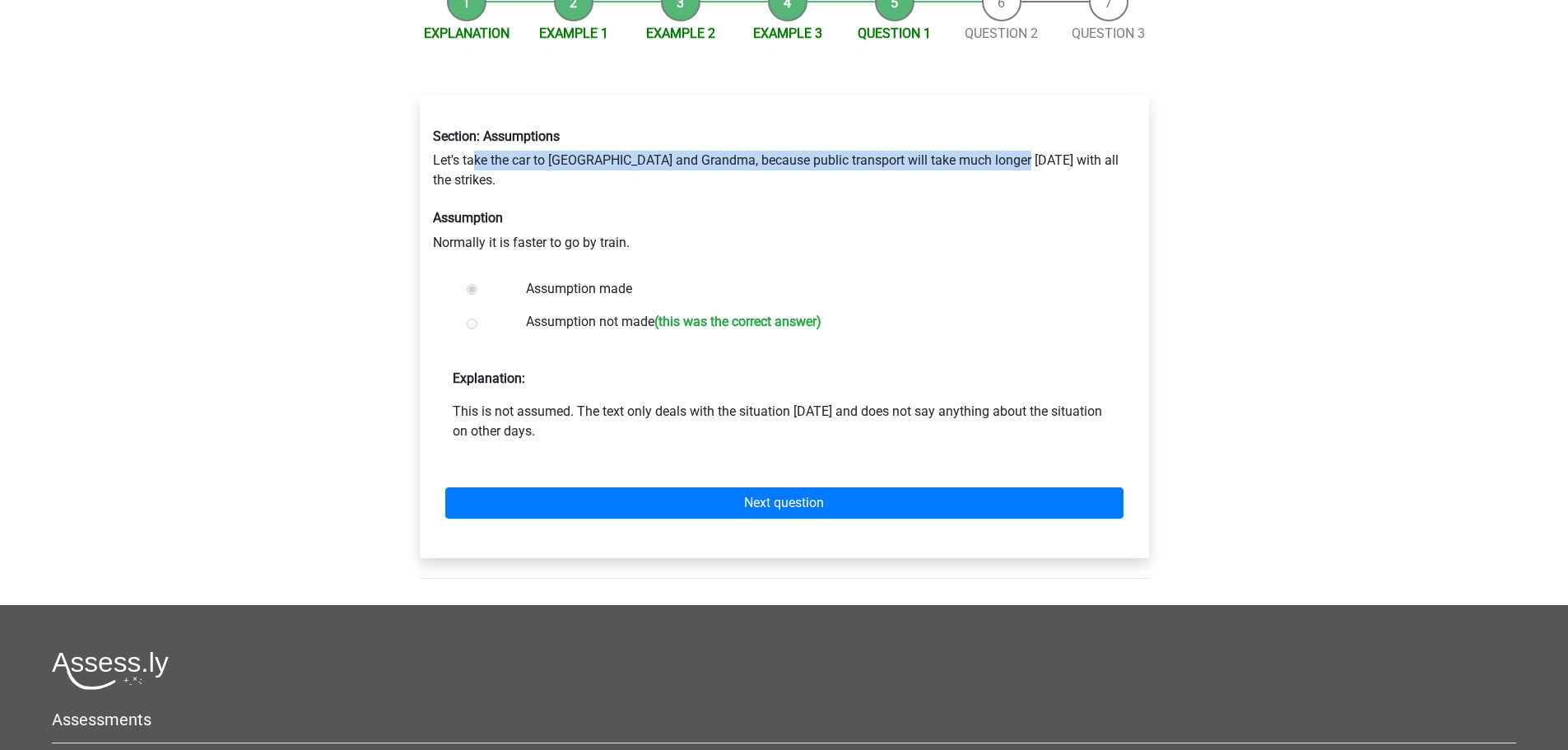
drag, startPoint x: 476, startPoint y: 99, endPoint x: 1019, endPoint y: 95, distance: 543.0
click at [1019, 115] on div "Section: Assumptions Let's take the car to [GEOGRAPHIC_DATA] and Grandma, becau…" at bounding box center [784, 190] width 728 height 150
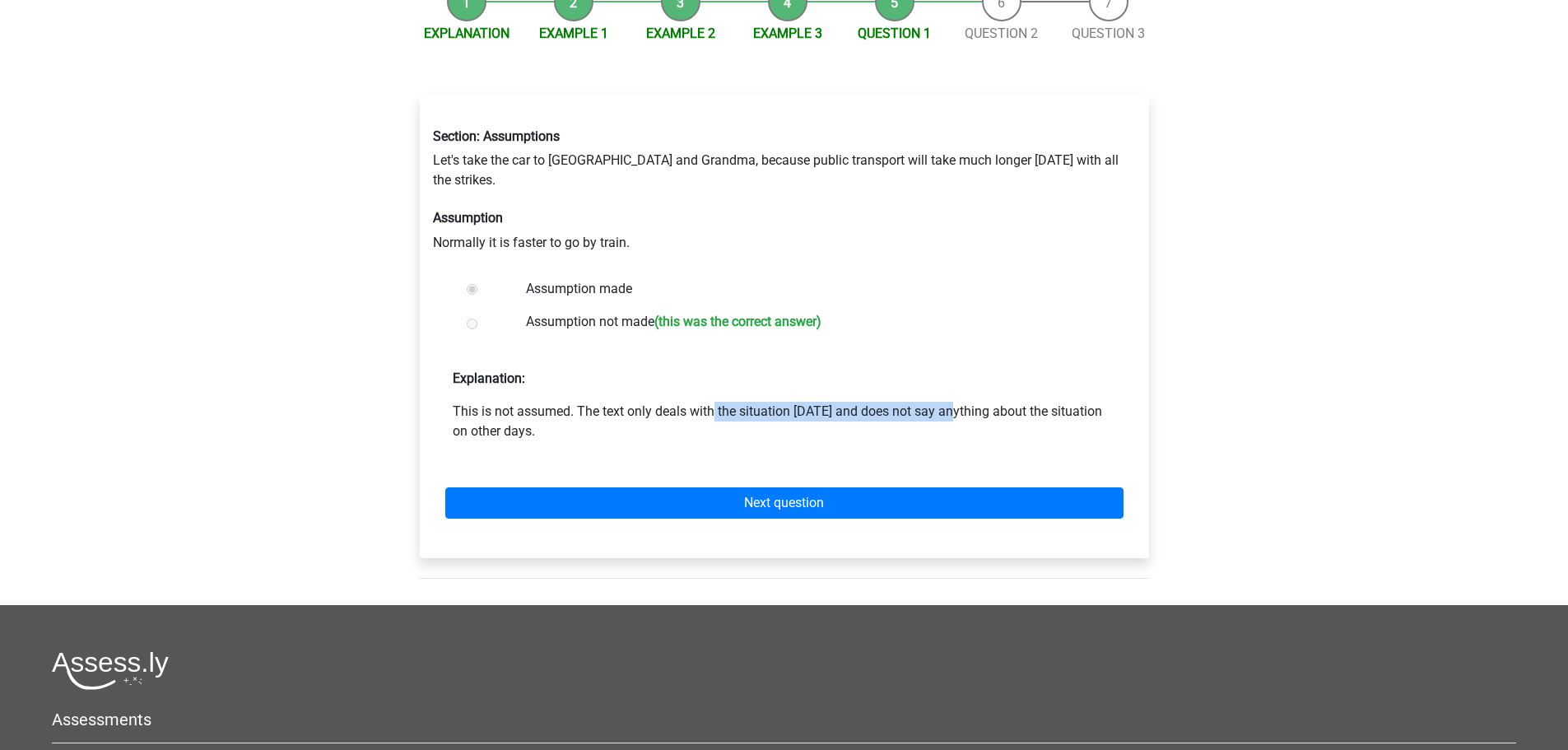
drag, startPoint x: 587, startPoint y: 329, endPoint x: 814, endPoint y: 317, distance: 227.3
click at [814, 356] on div "Explanation: This is not assumed. The text only deals with the situation [DATE]…" at bounding box center [785, 398] width 703 height 85
drag, startPoint x: 460, startPoint y: 348, endPoint x: 529, endPoint y: 338, distance: 69.7
click at [528, 402] on p "This is not assumed. The text only deals with the situation today and does not …" at bounding box center [785, 422] width 663 height 40
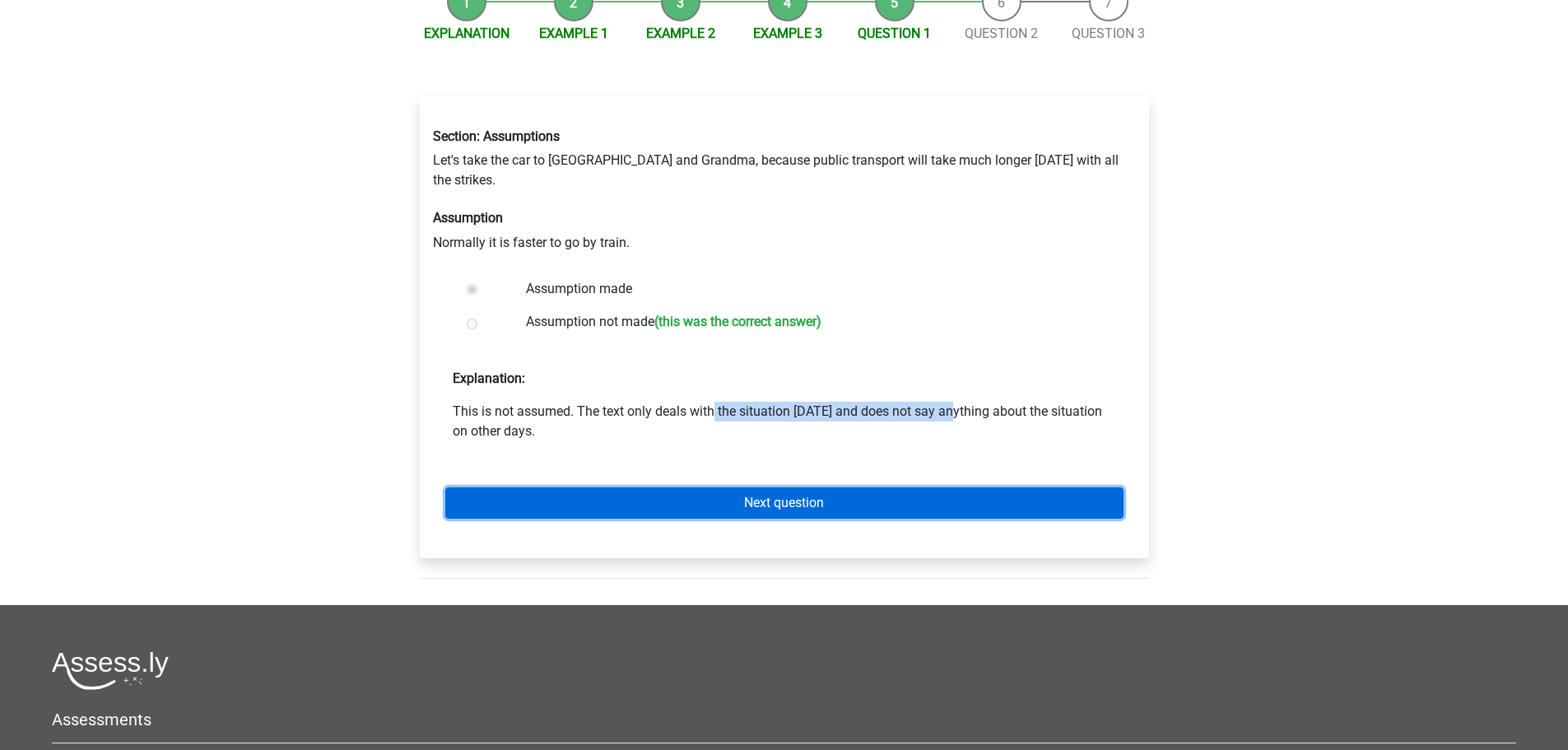
click at [755, 488] on link "Next question" at bounding box center [784, 503] width 678 height 32
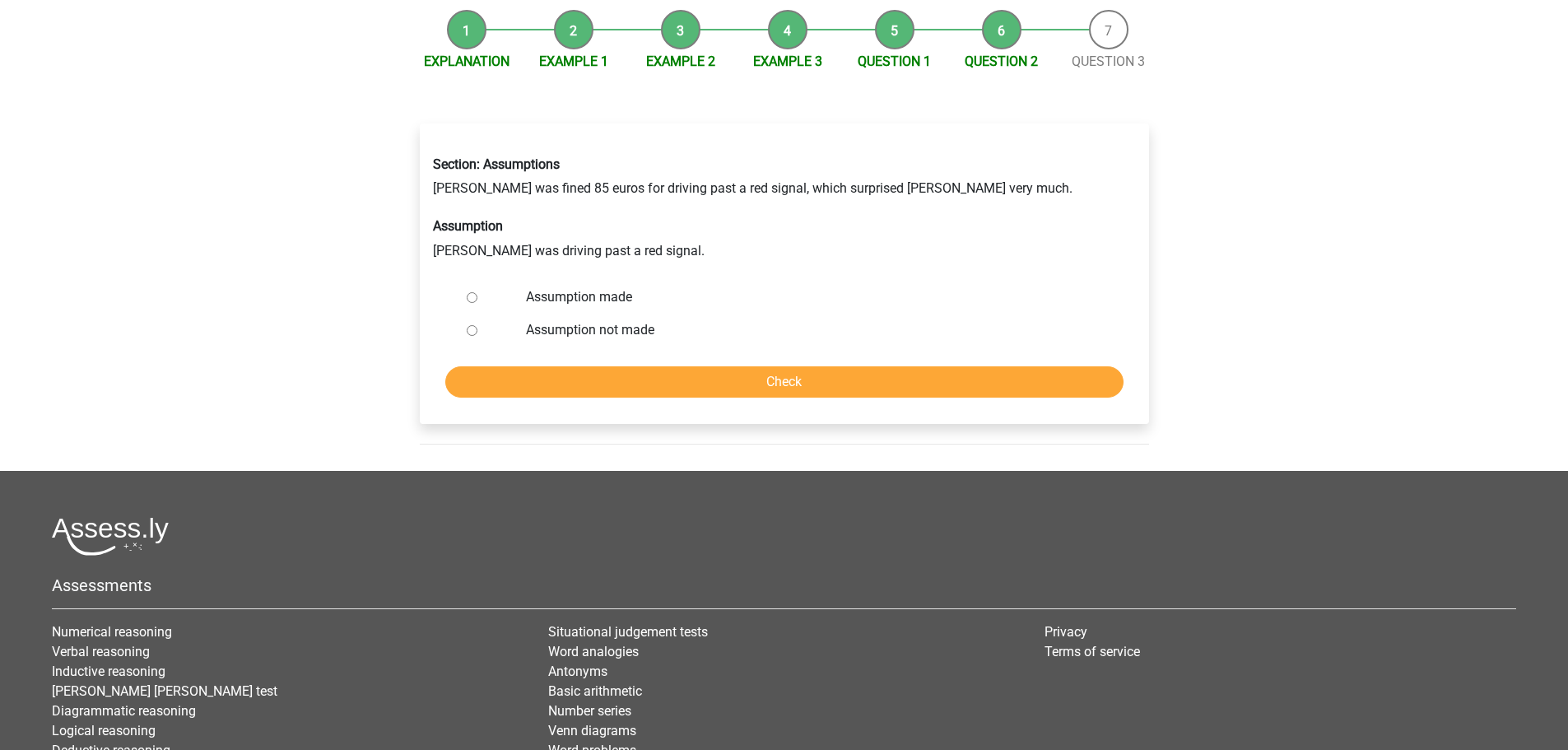
scroll to position [247, 0]
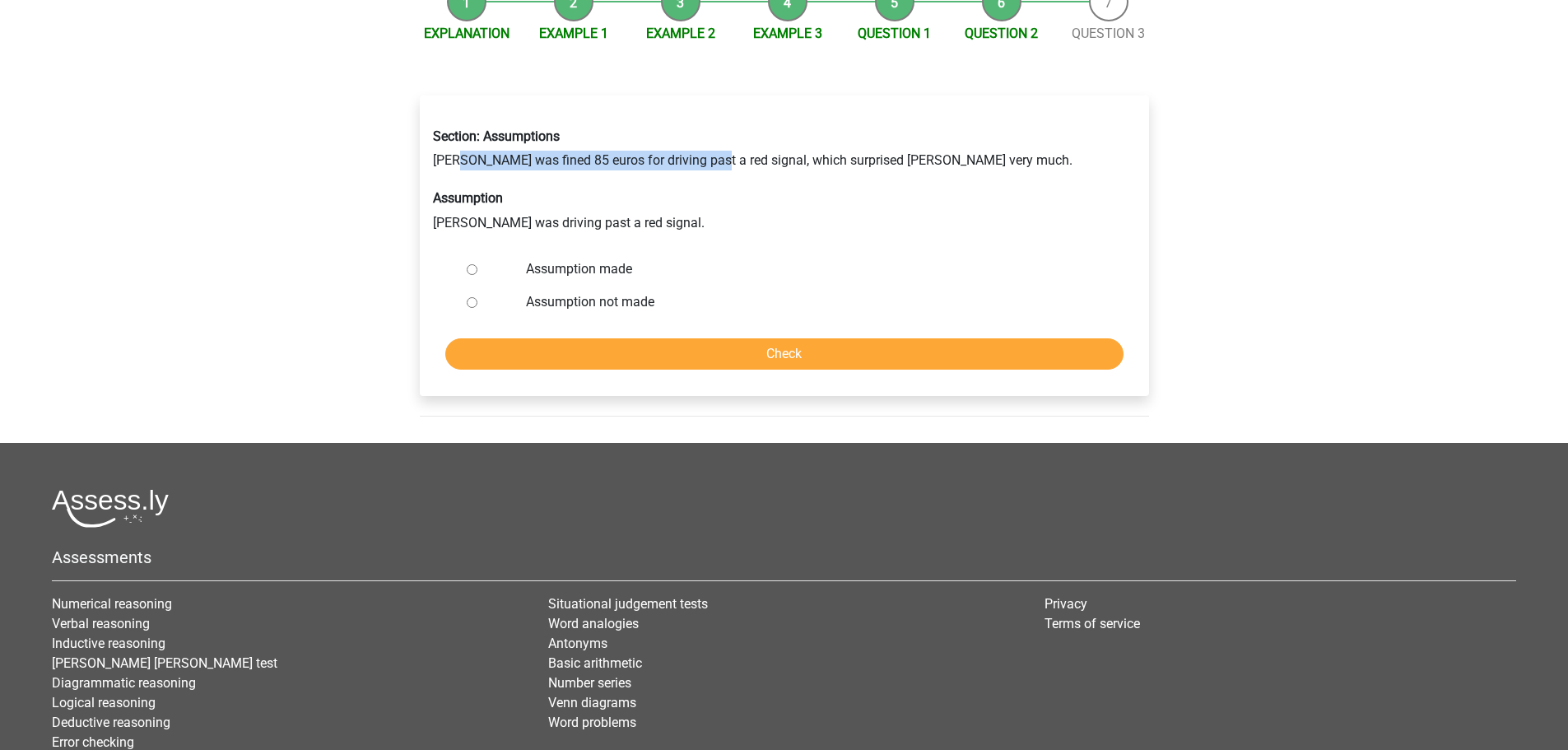
drag, startPoint x: 459, startPoint y: 105, endPoint x: 705, endPoint y: 87, distance: 246.7
click at [705, 115] on div "Section: Assumptions Peter was fined 85 euros for driving past a red signal, wh…" at bounding box center [784, 180] width 728 height 131
click at [785, 115] on div "Section: Assumptions Peter was fined 85 euros for driving past a red signal, wh…" at bounding box center [784, 180] width 728 height 131
drag, startPoint x: 566, startPoint y: 104, endPoint x: 647, endPoint y: 96, distance: 81.4
click at [648, 115] on div "Section: Assumptions Peter was fined 85 euros for driving past a red signal, wh…" at bounding box center [784, 180] width 728 height 131
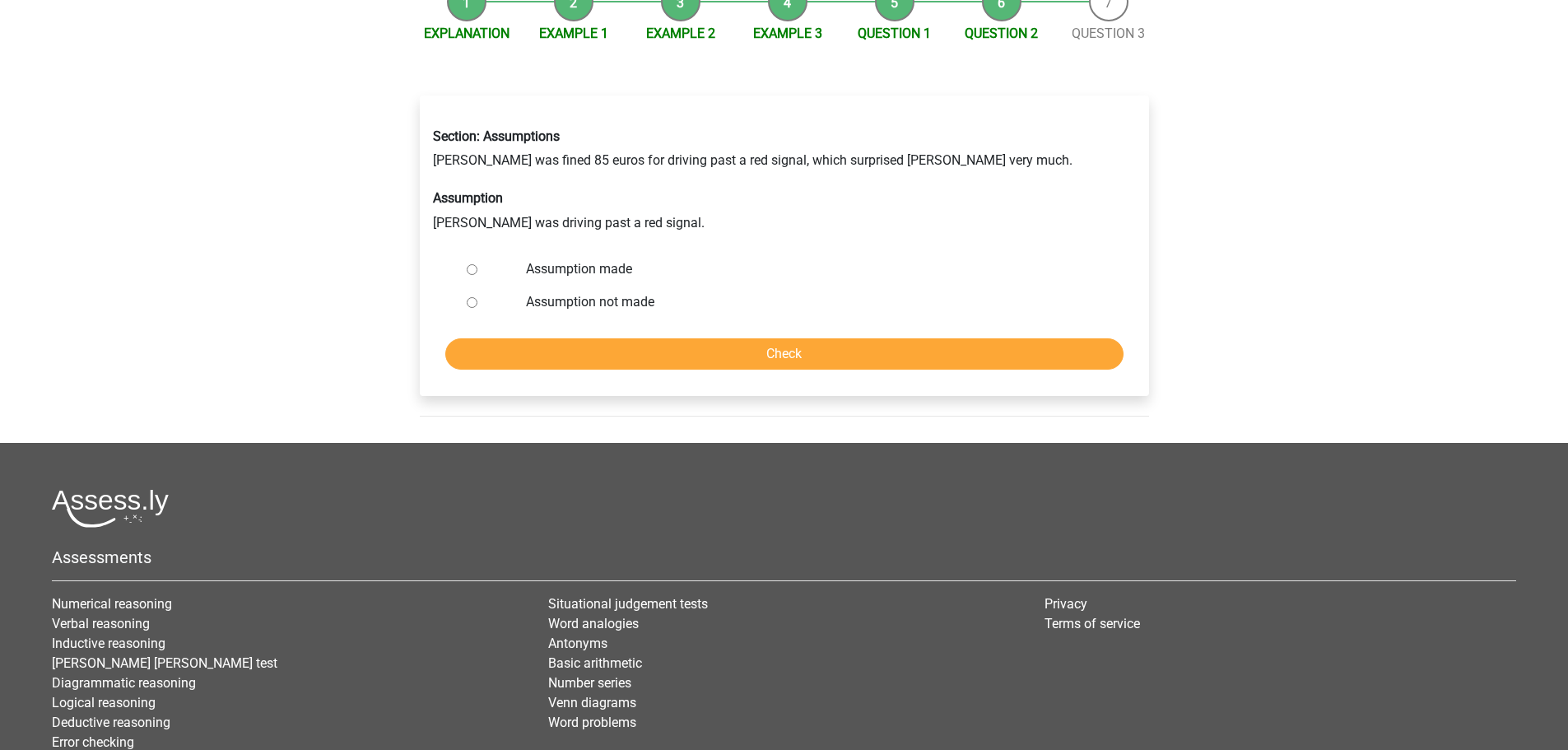
click at [622, 292] on label "Assumption not made" at bounding box center [810, 302] width 570 height 20
click at [478, 297] on input "Assumption not made" at bounding box center [472, 303] width 11 height 11
radio input "true"
click at [704, 338] on input "Check" at bounding box center [784, 354] width 678 height 32
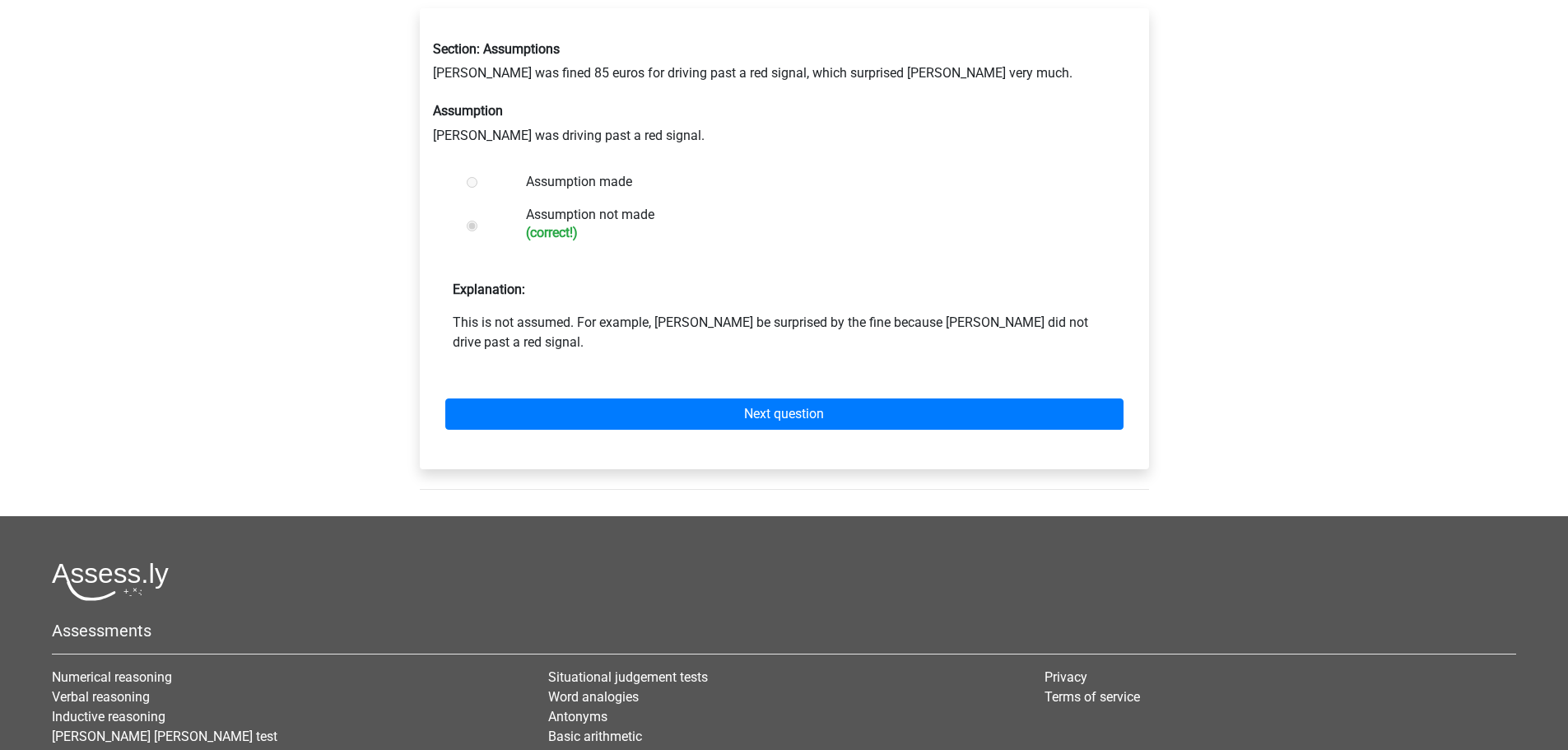
scroll to position [412, 0]
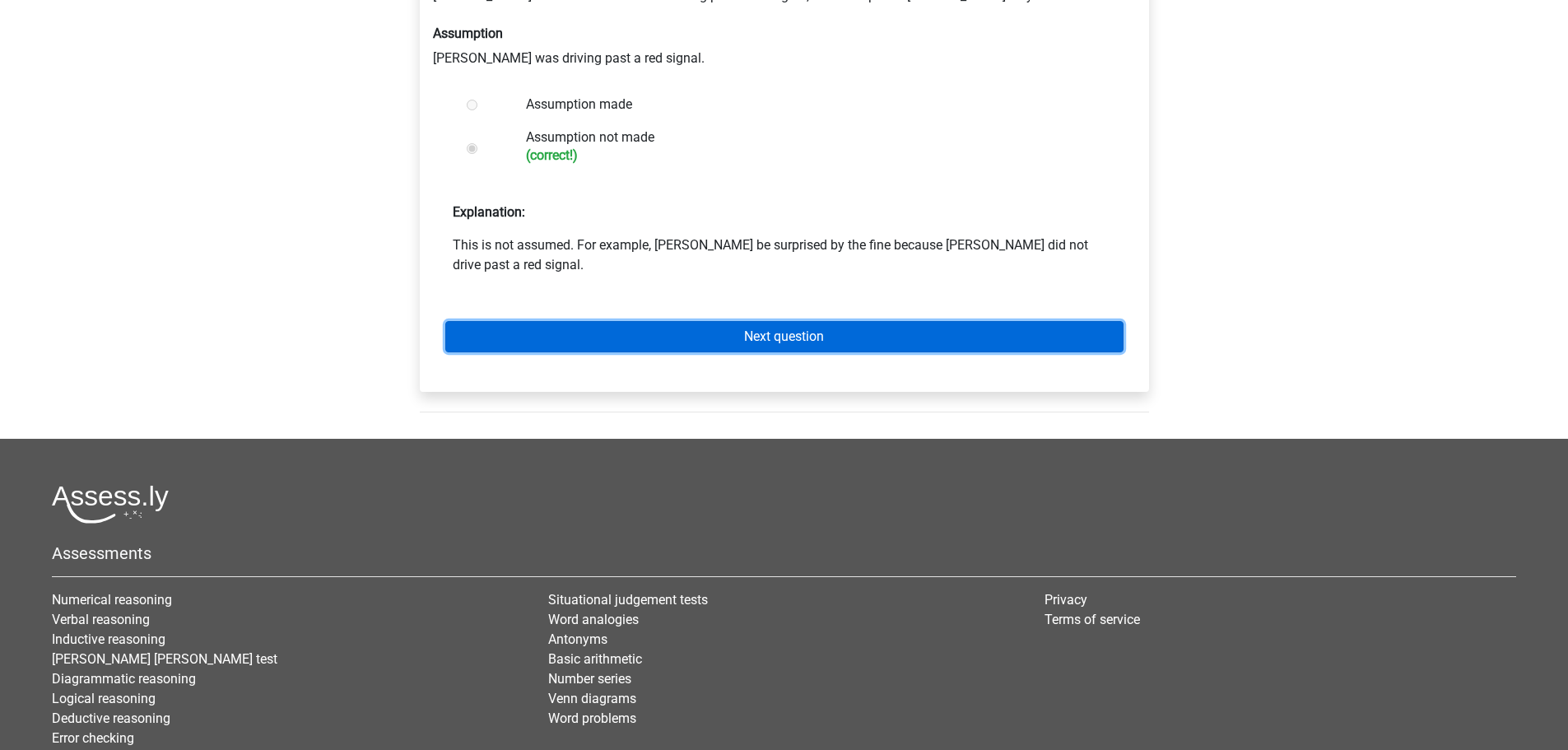
click at [773, 321] on link "Next question" at bounding box center [784, 336] width 678 height 32
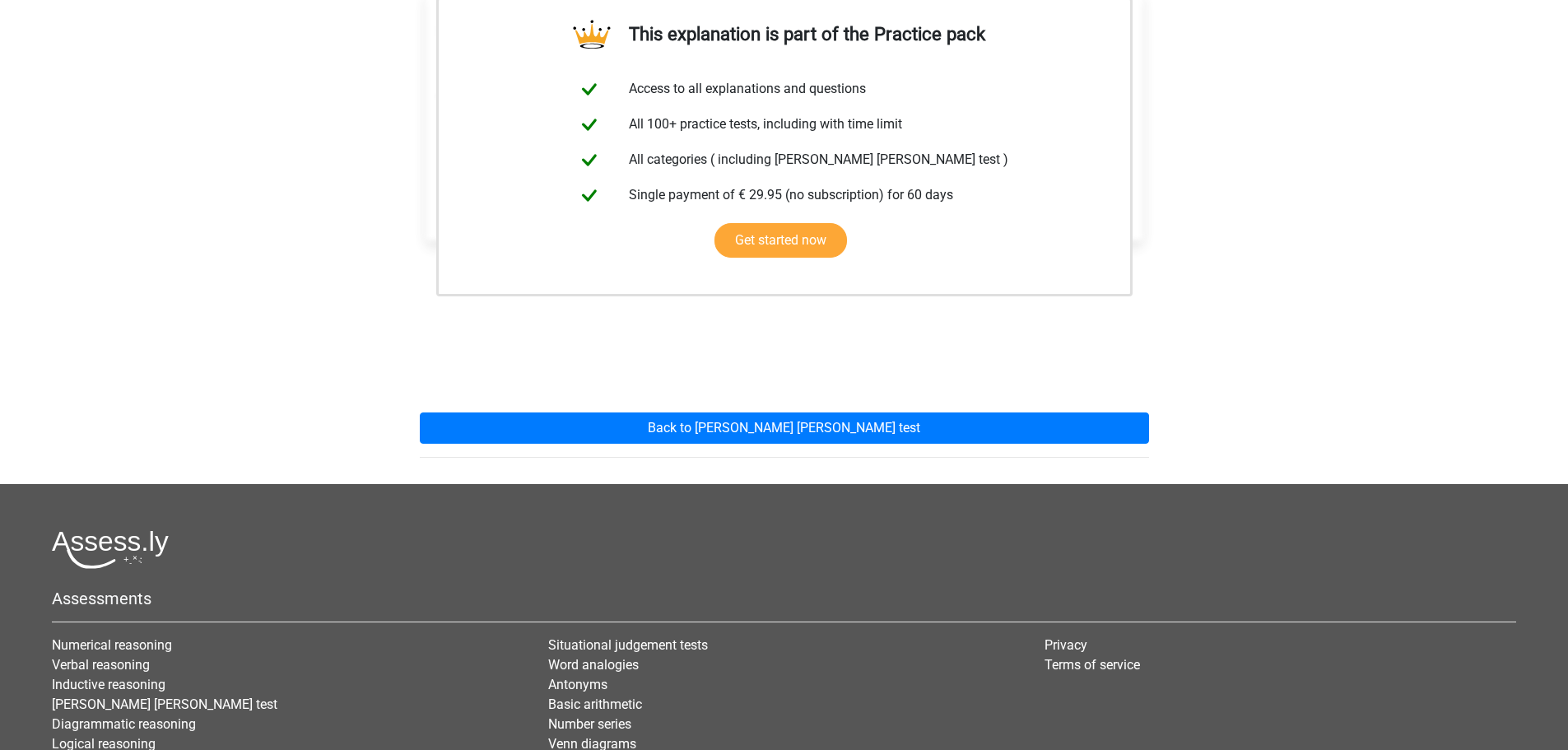
scroll to position [412, 0]
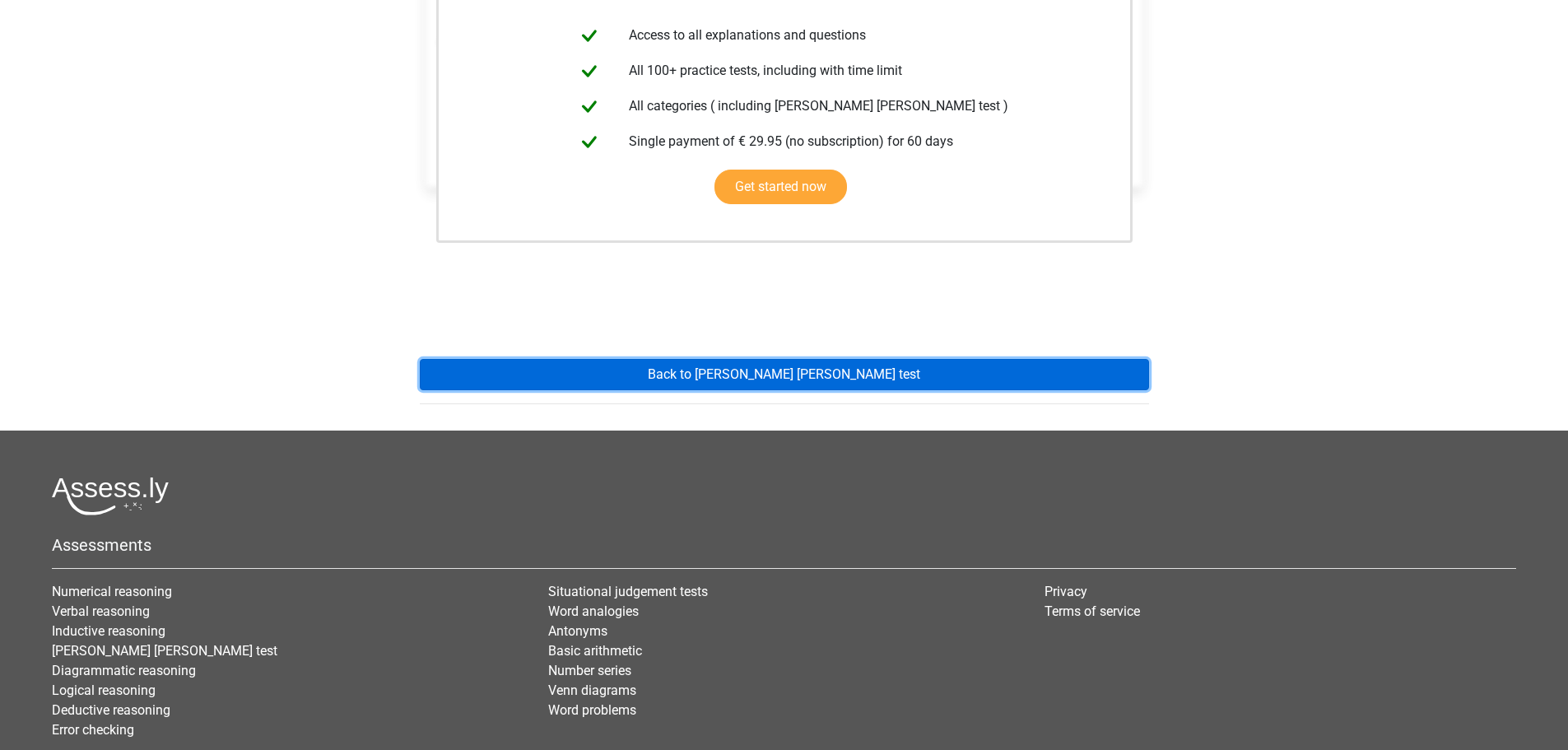
click at [789, 359] on link "Back to [PERSON_NAME] [PERSON_NAME] test" at bounding box center [784, 375] width 730 height 32
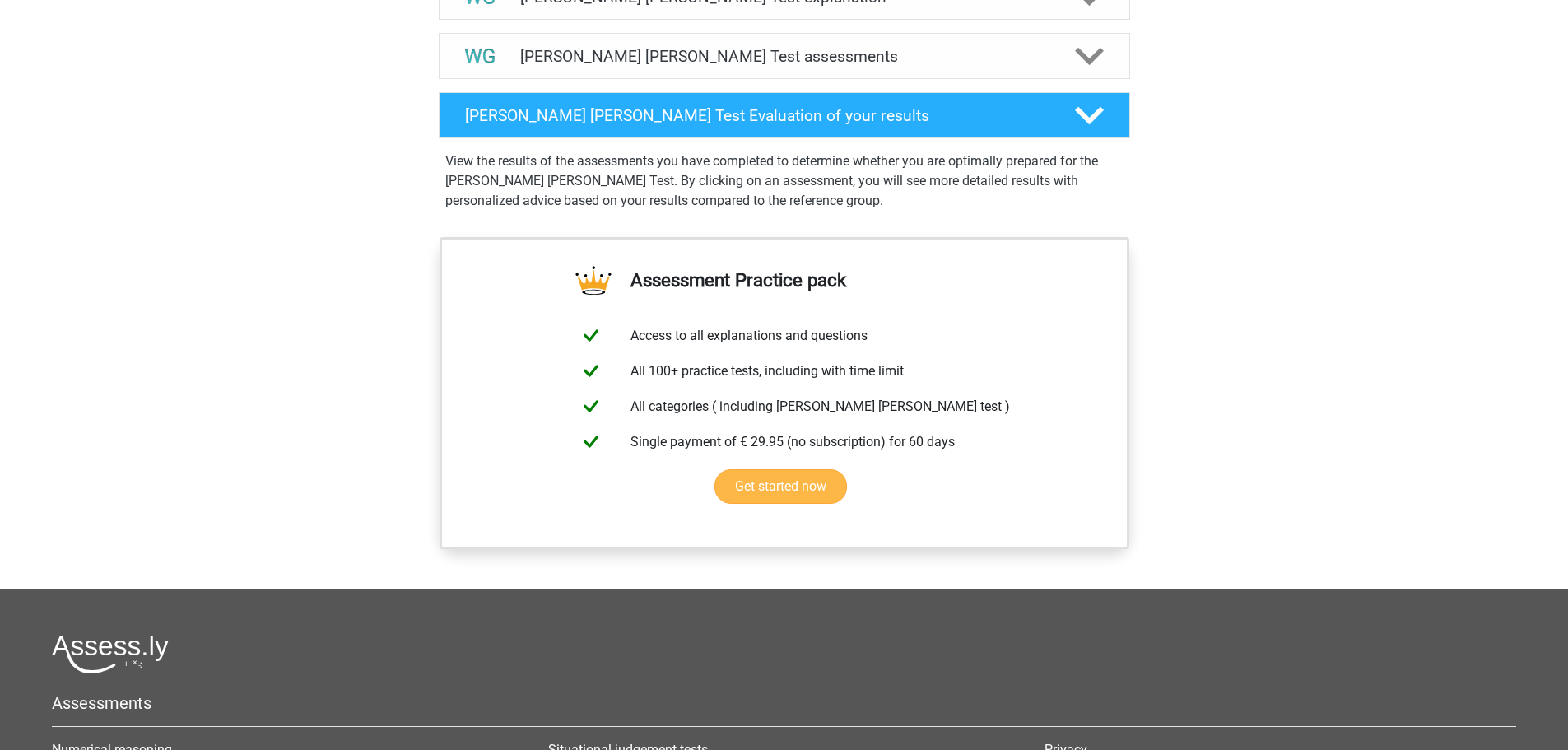
scroll to position [823, 0]
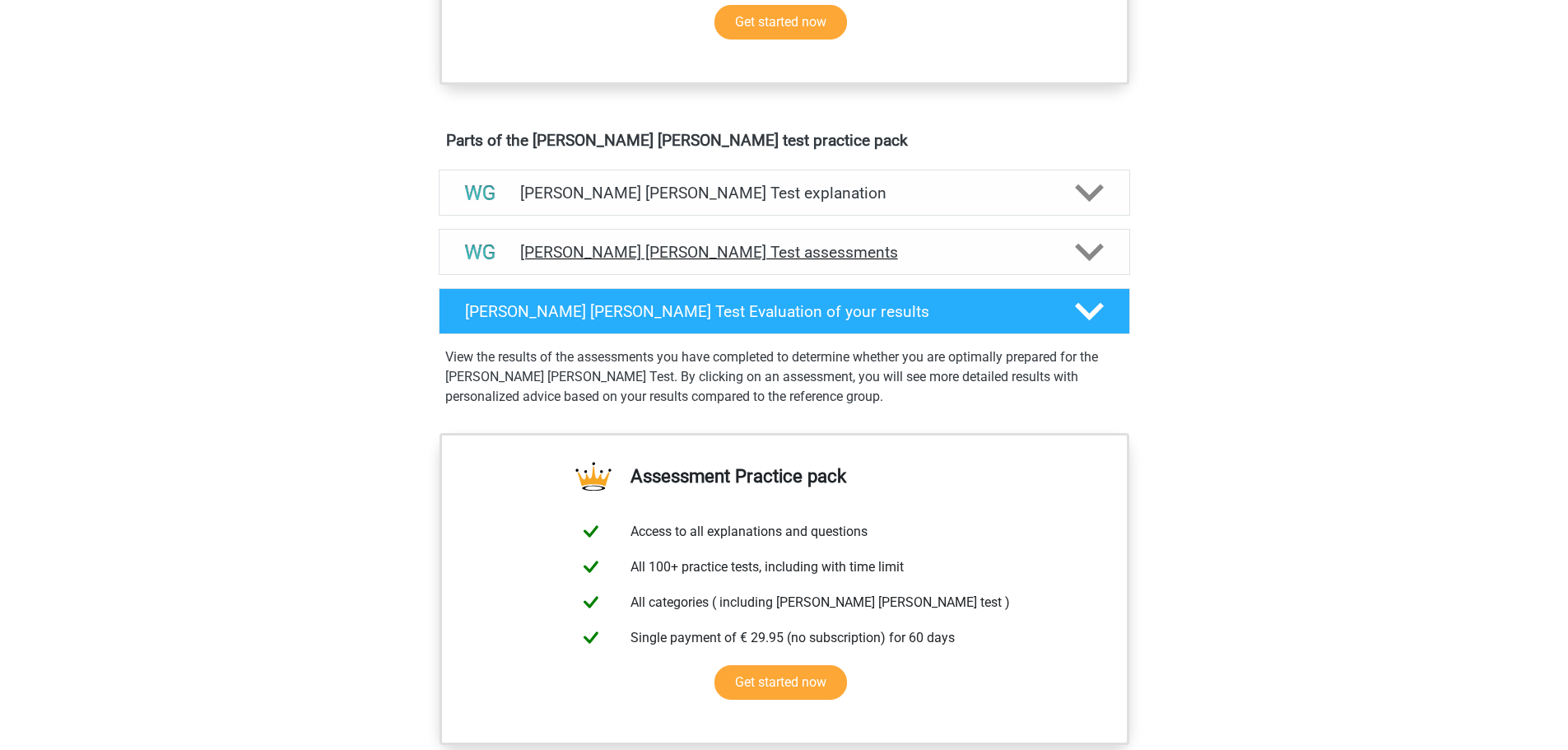
click at [737, 248] on h4 "Watson Glaser Test assessments" at bounding box center [784, 252] width 528 height 19
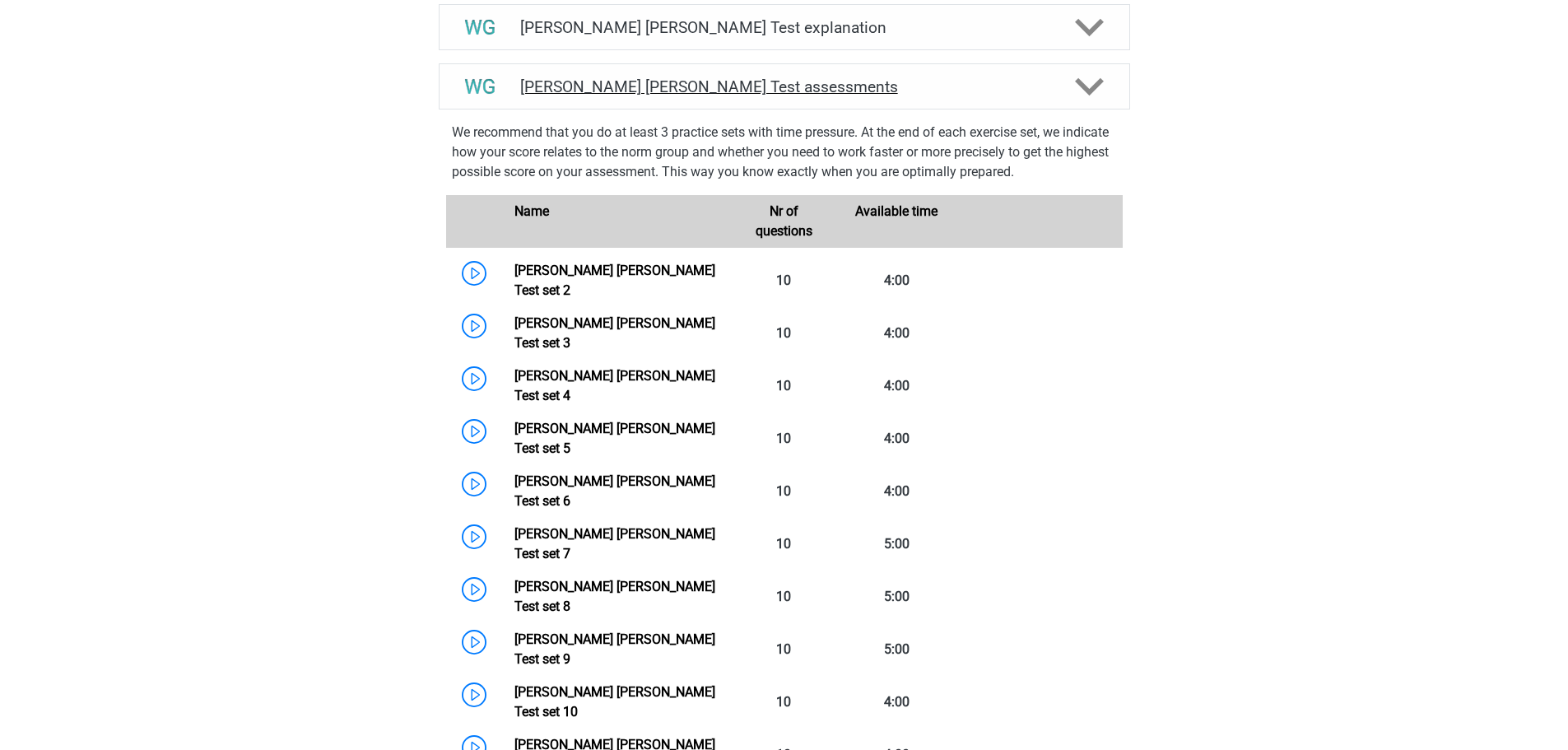
scroll to position [989, 0]
click at [515, 282] on link "Watson Glaser Test set 2" at bounding box center [615, 281] width 201 height 35
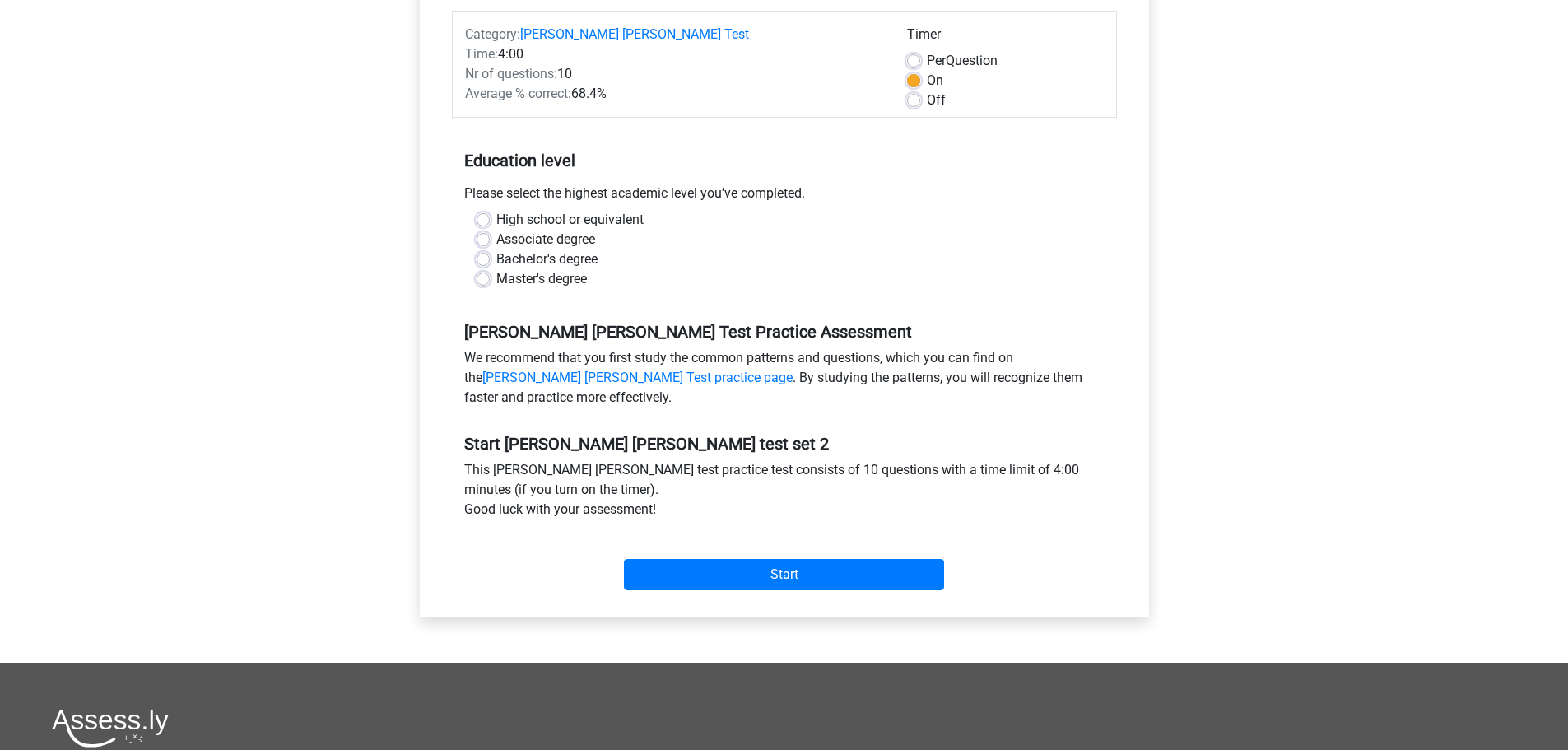
scroll to position [247, 0]
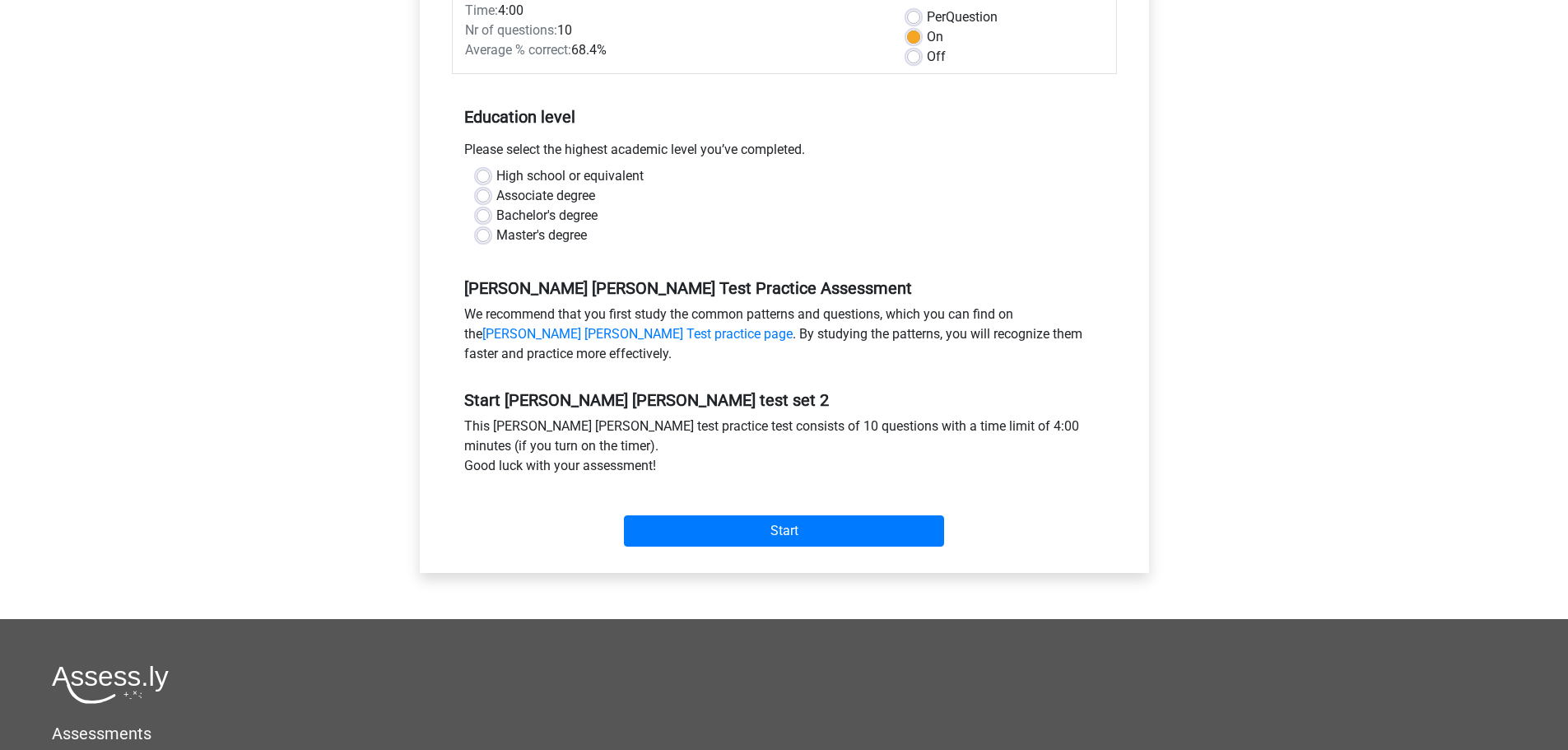
click at [554, 240] on label "Master's degree" at bounding box center [542, 236] width 91 height 20
click at [489, 240] on input "Master's degree" at bounding box center [483, 234] width 14 height 16
radio input "true"
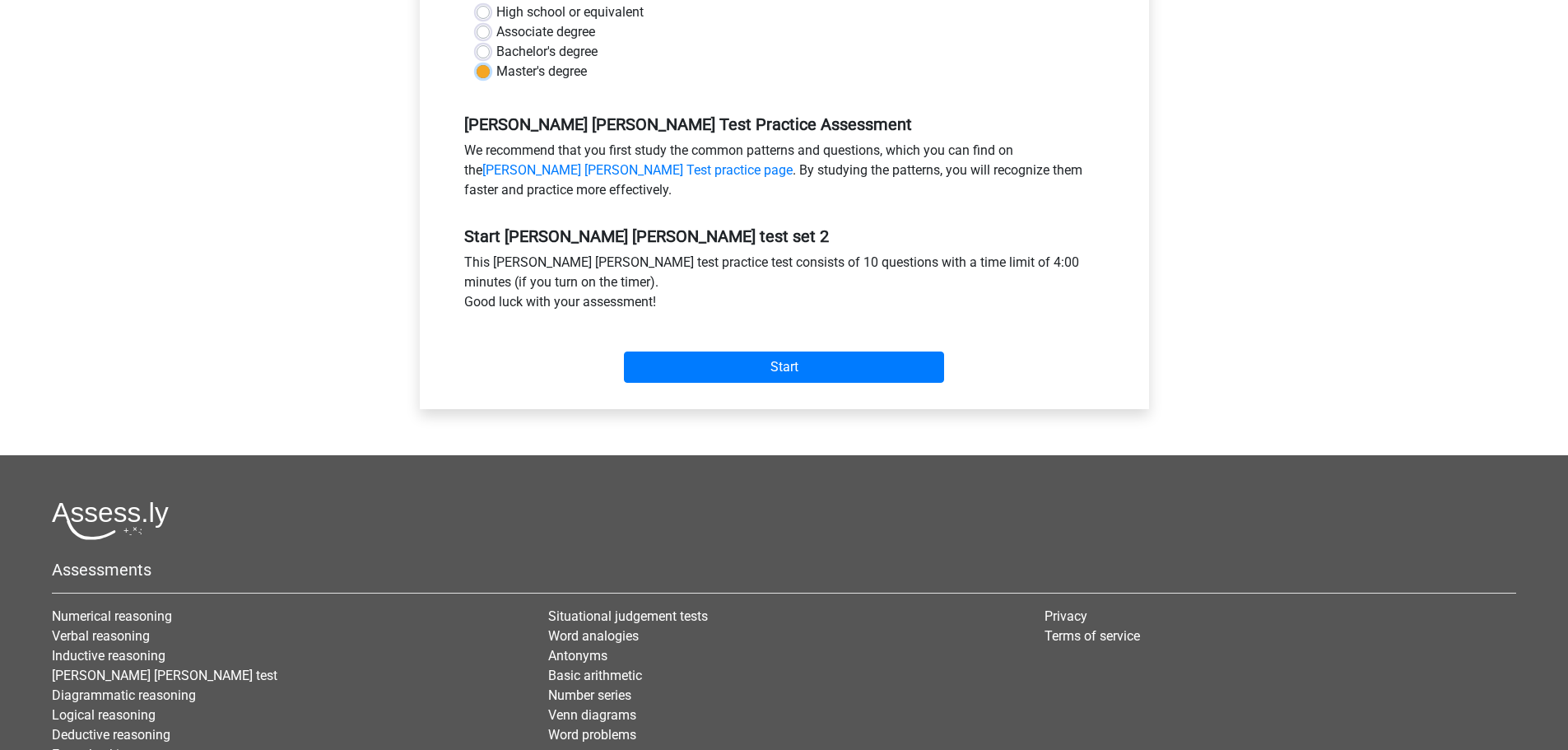
scroll to position [412, 0]
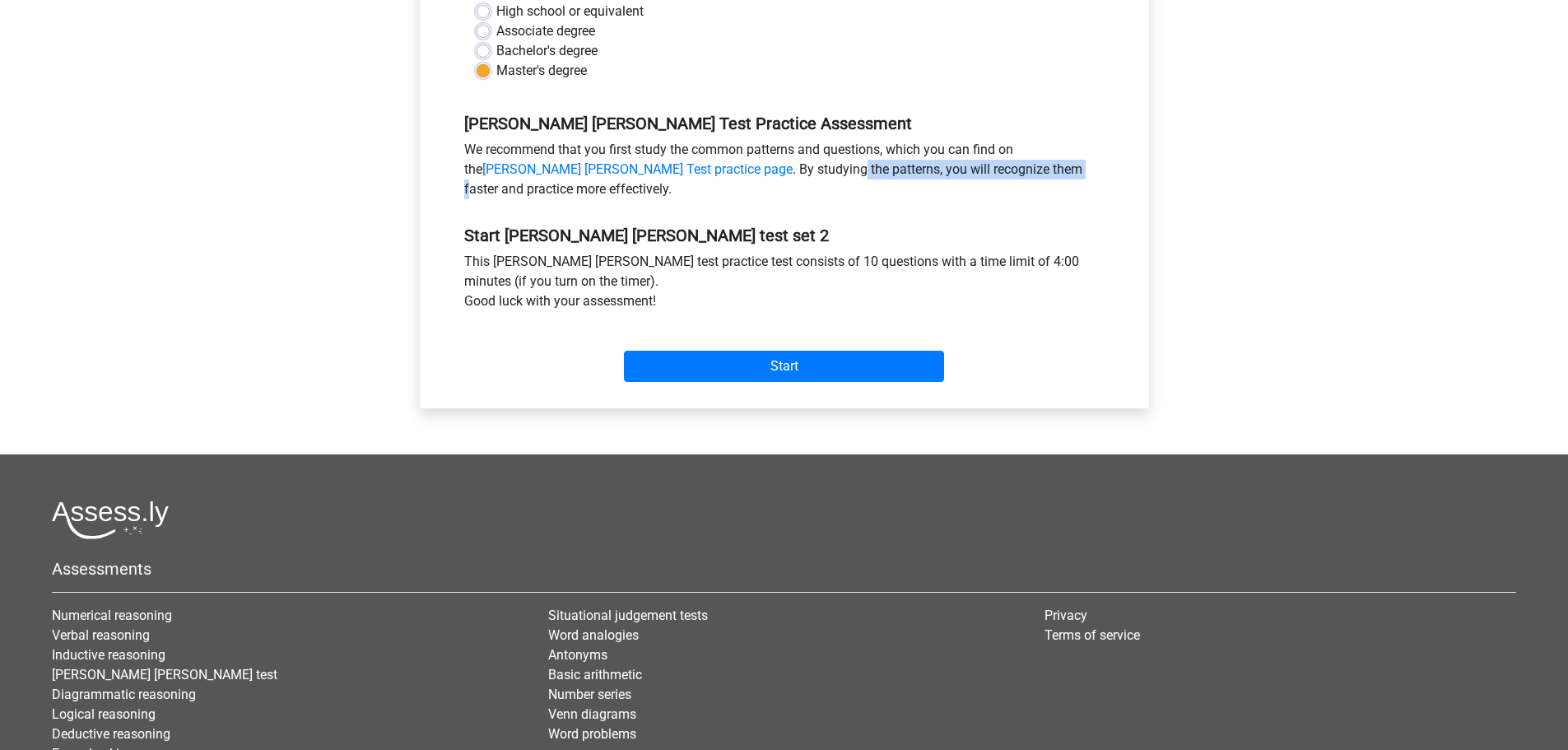
drag, startPoint x: 685, startPoint y: 170, endPoint x: 911, endPoint y: 168, distance: 226.0
click at [911, 168] on div "We recommend that you first study the common patterns and questions, which you …" at bounding box center [785, 172] width 665 height 66
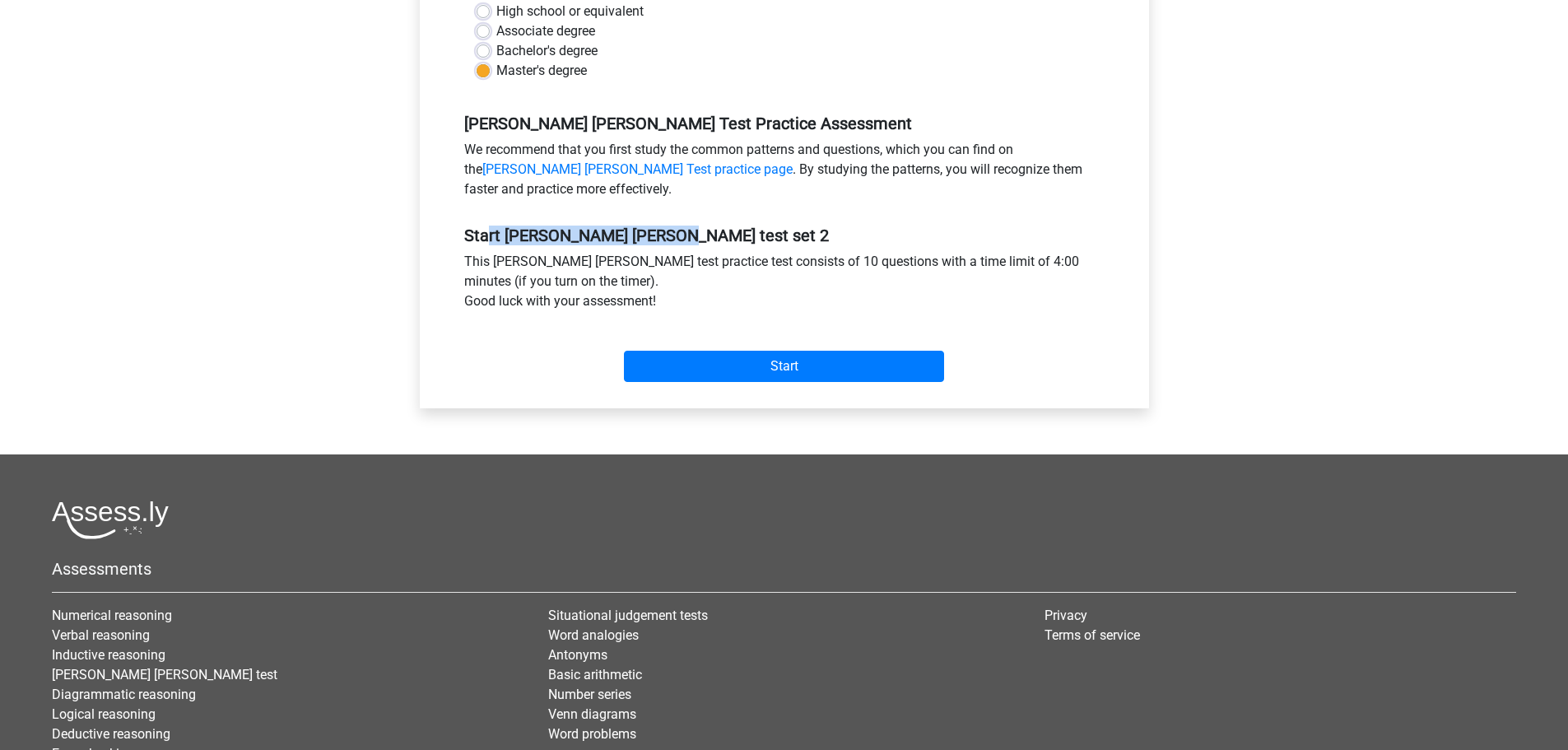
drag, startPoint x: 484, startPoint y: 239, endPoint x: 658, endPoint y: 238, distance: 174.0
click at [658, 238] on h5 "Start [PERSON_NAME] [PERSON_NAME] test set 2" at bounding box center [784, 236] width 641 height 20
drag, startPoint x: 484, startPoint y: 266, endPoint x: 584, endPoint y: 268, distance: 100.0
click at [584, 268] on div "This [PERSON_NAME] [PERSON_NAME] test practice test consists of 10 questions wi…" at bounding box center [785, 285] width 665 height 66
drag, startPoint x: 491, startPoint y: 307, endPoint x: 587, endPoint y: 305, distance: 96.0
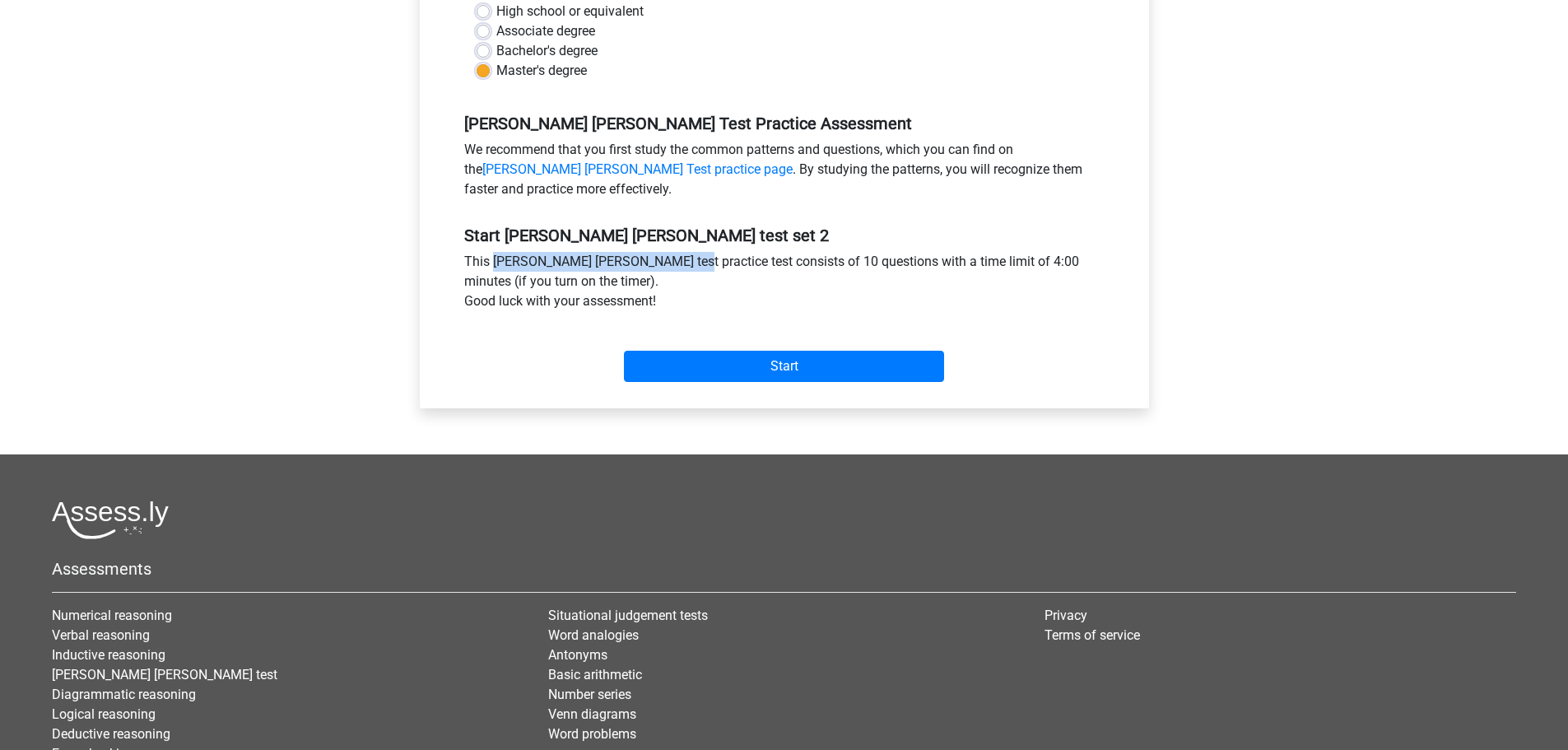
click at [587, 305] on div "This watson glaser test practice test consists of 10 questions with a time limi…" at bounding box center [785, 285] width 665 height 66
click at [832, 373] on input "Start" at bounding box center [783, 366] width 320 height 32
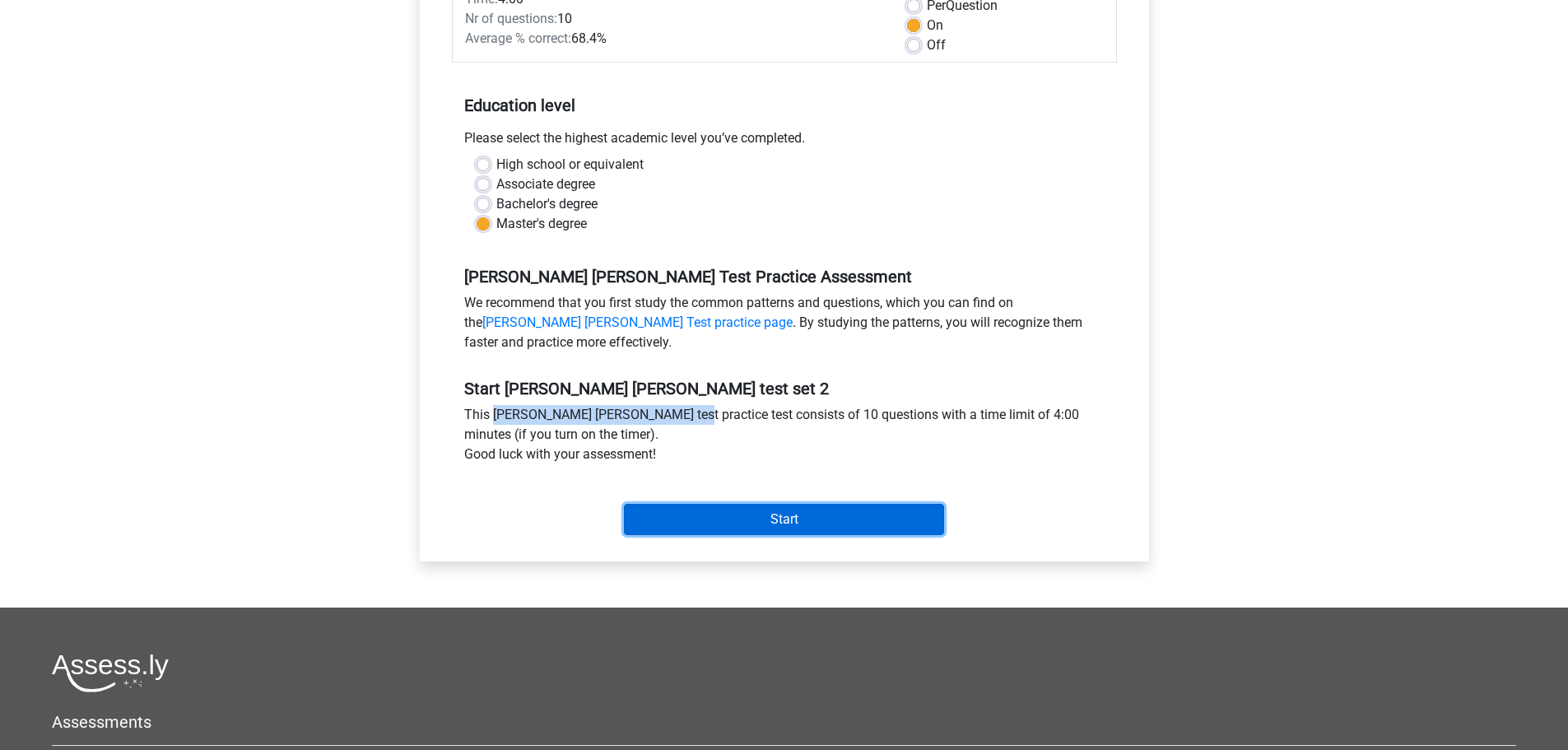
scroll to position [83, 0]
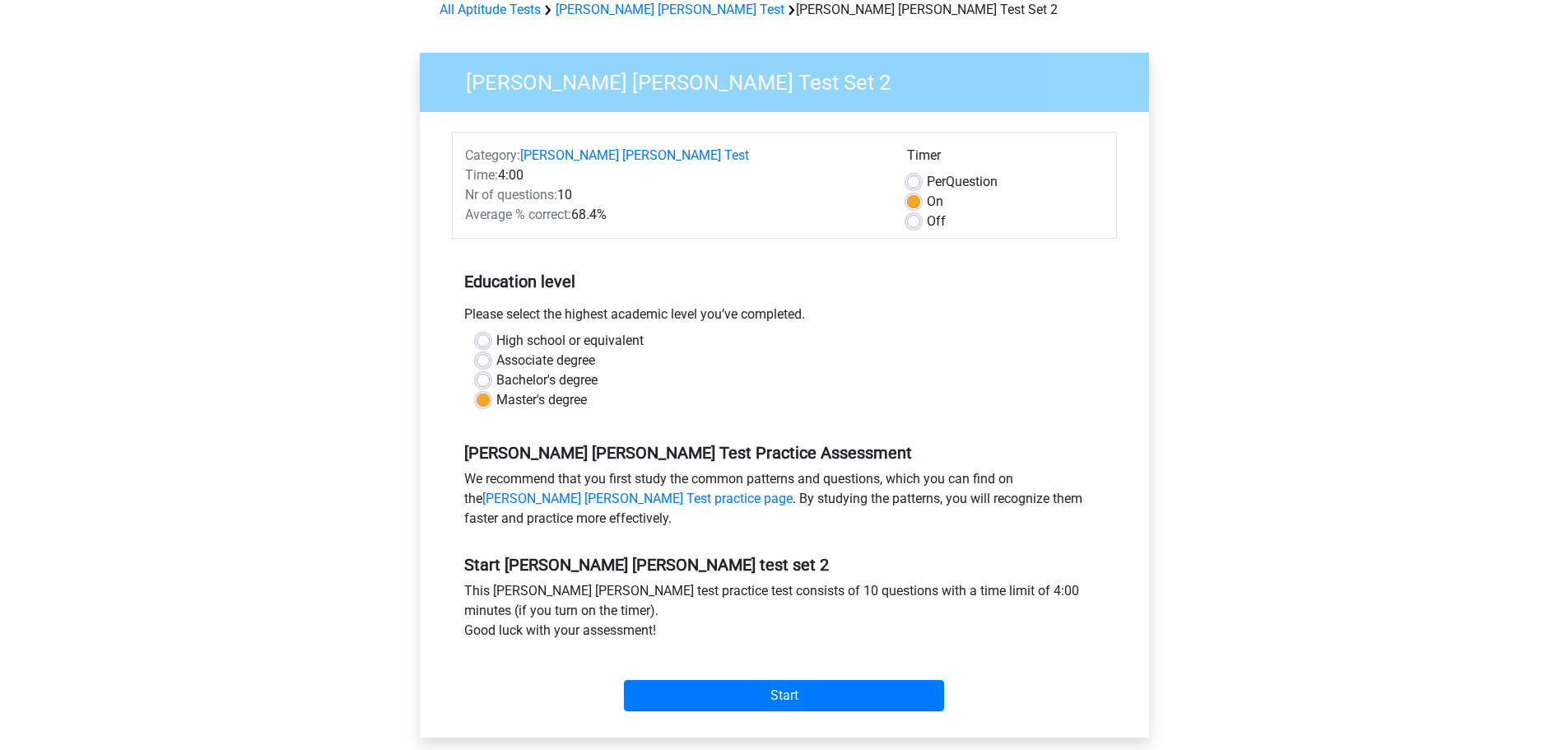
click at [927, 181] on label "Per Question" at bounding box center [963, 182] width 71 height 20
click at [916, 181] on input "Per Question" at bounding box center [914, 180] width 14 height 16
radio input "true"
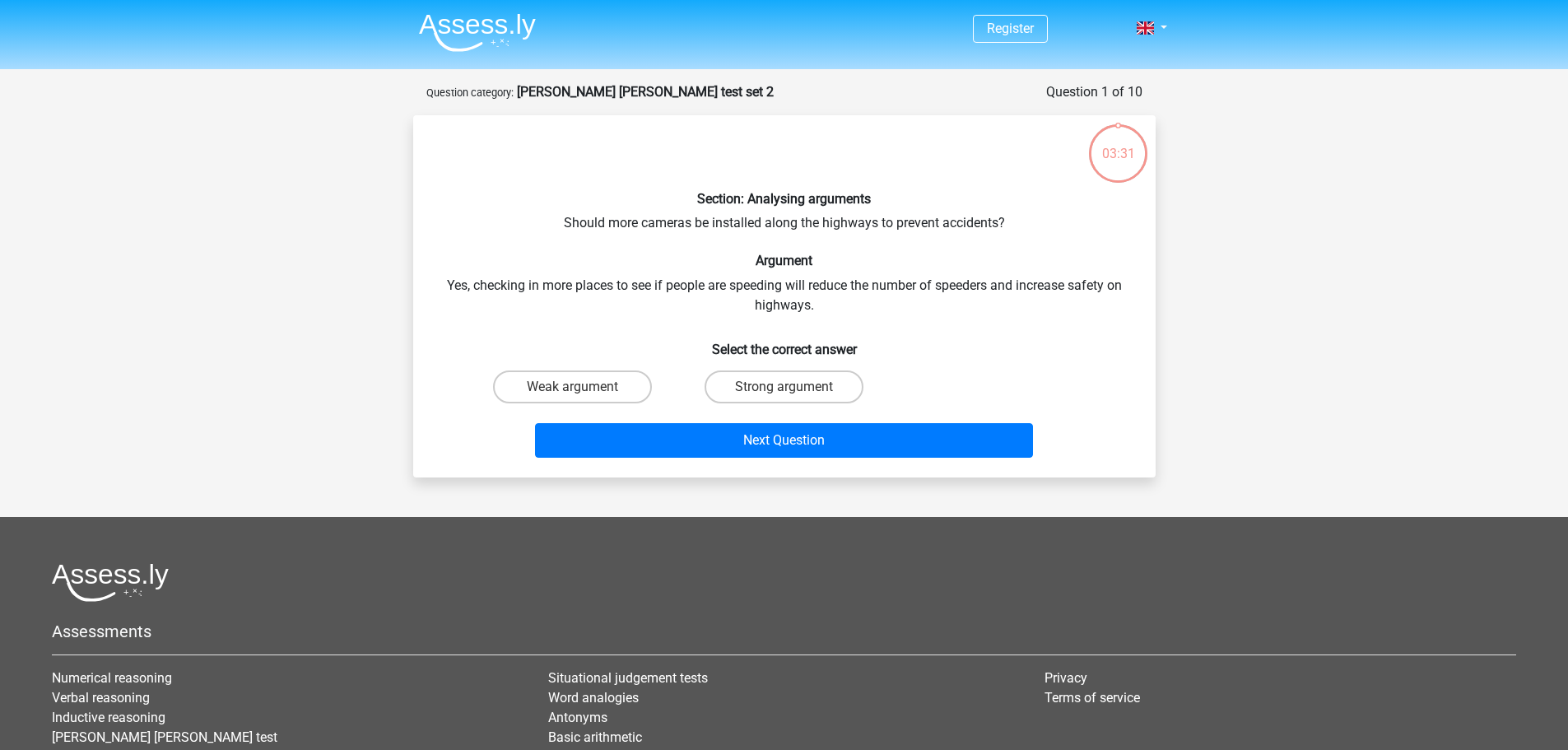
scroll to position [165, 0]
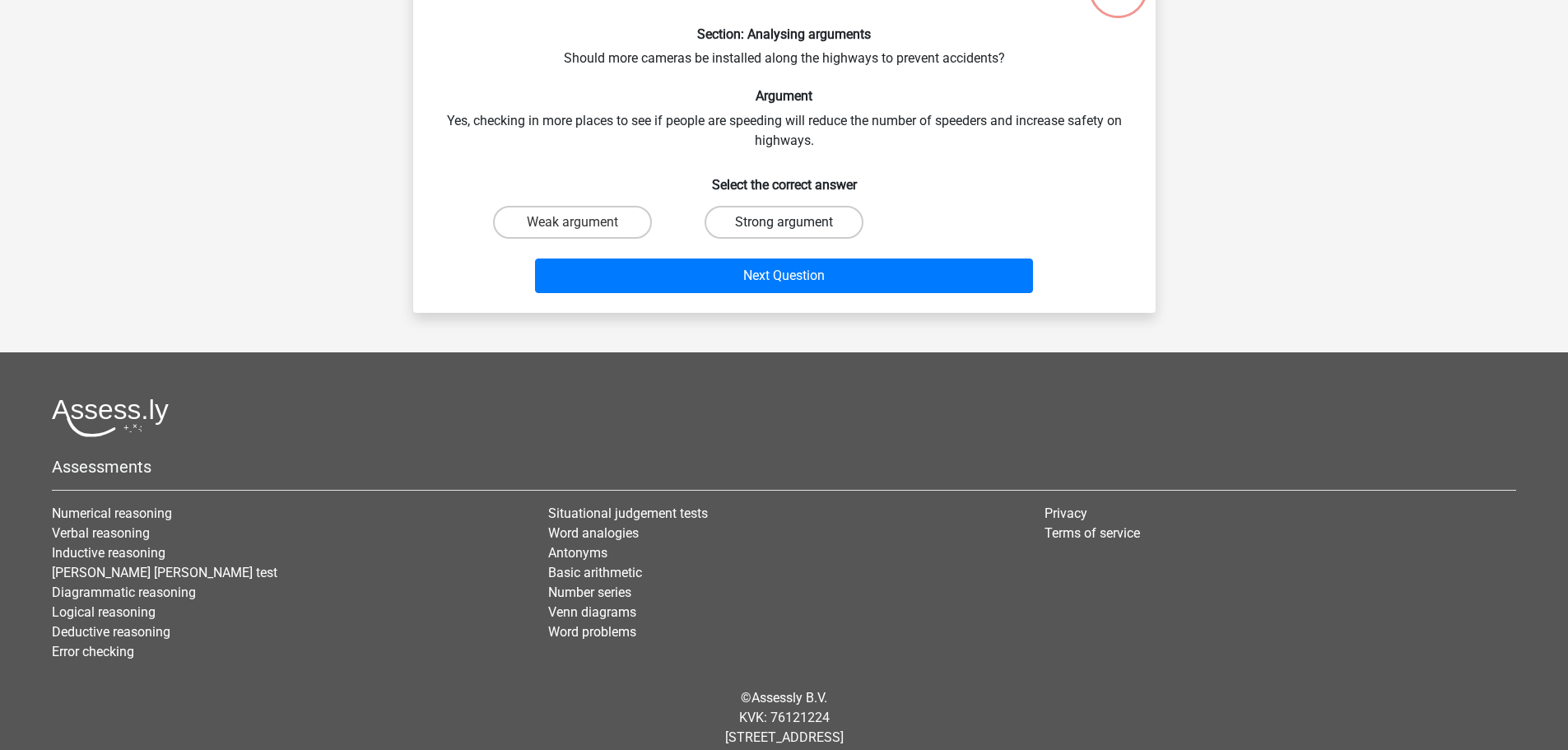
click at [747, 227] on label "Strong argument" at bounding box center [784, 222] width 159 height 33
click at [784, 227] on input "Strong argument" at bounding box center [789, 228] width 11 height 11
radio input "true"
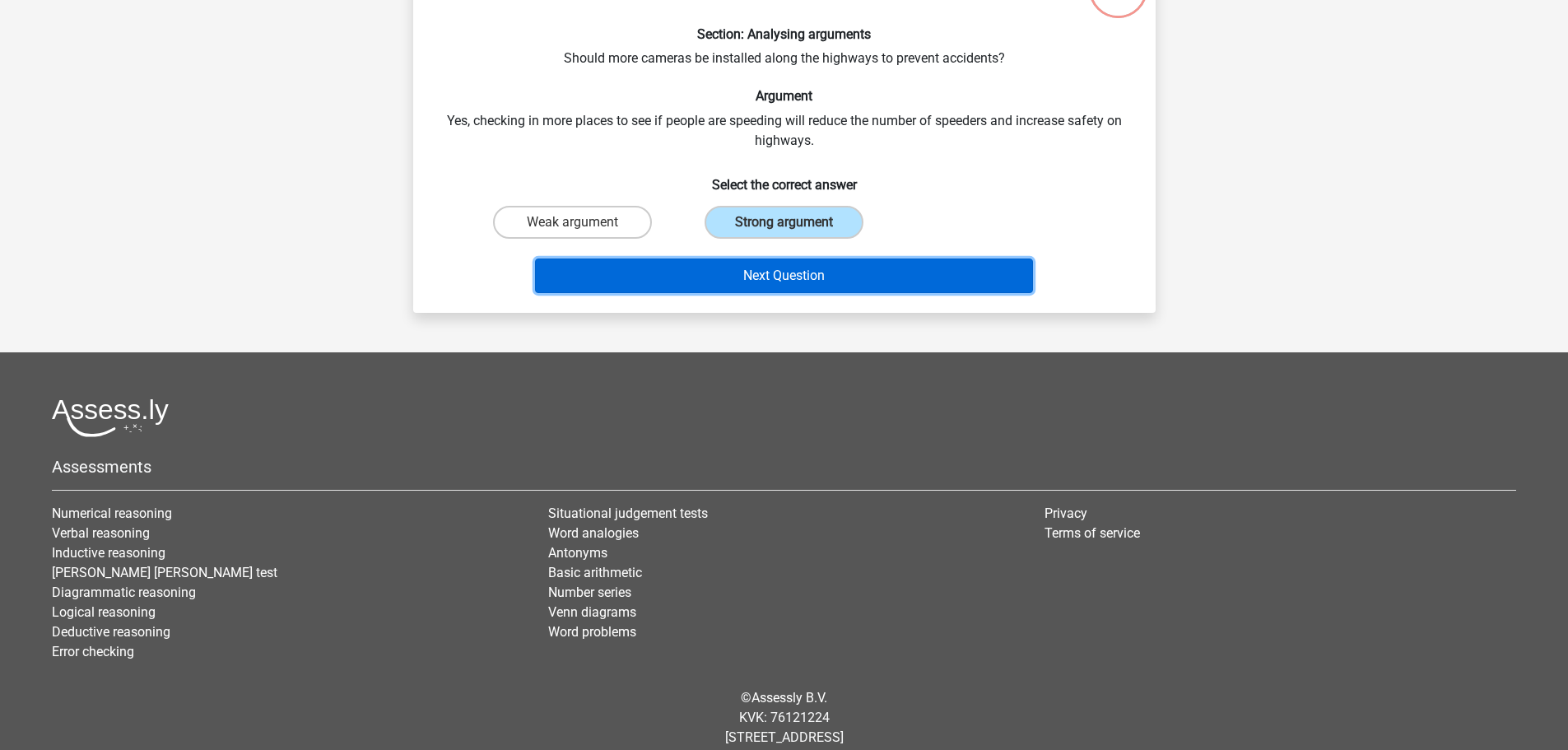
click at [783, 275] on button "Next Question" at bounding box center [784, 276] width 498 height 34
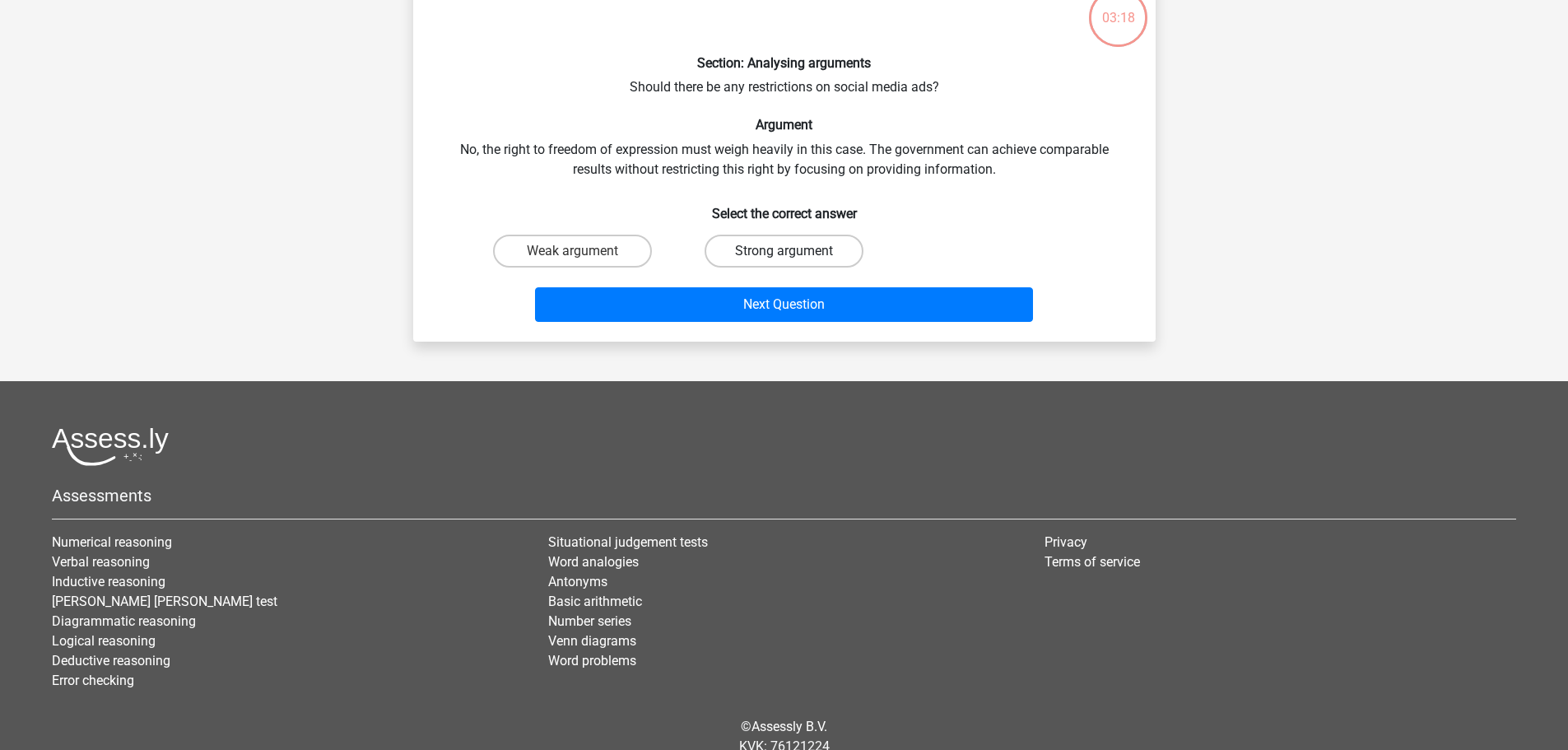
scroll to position [165, 0]
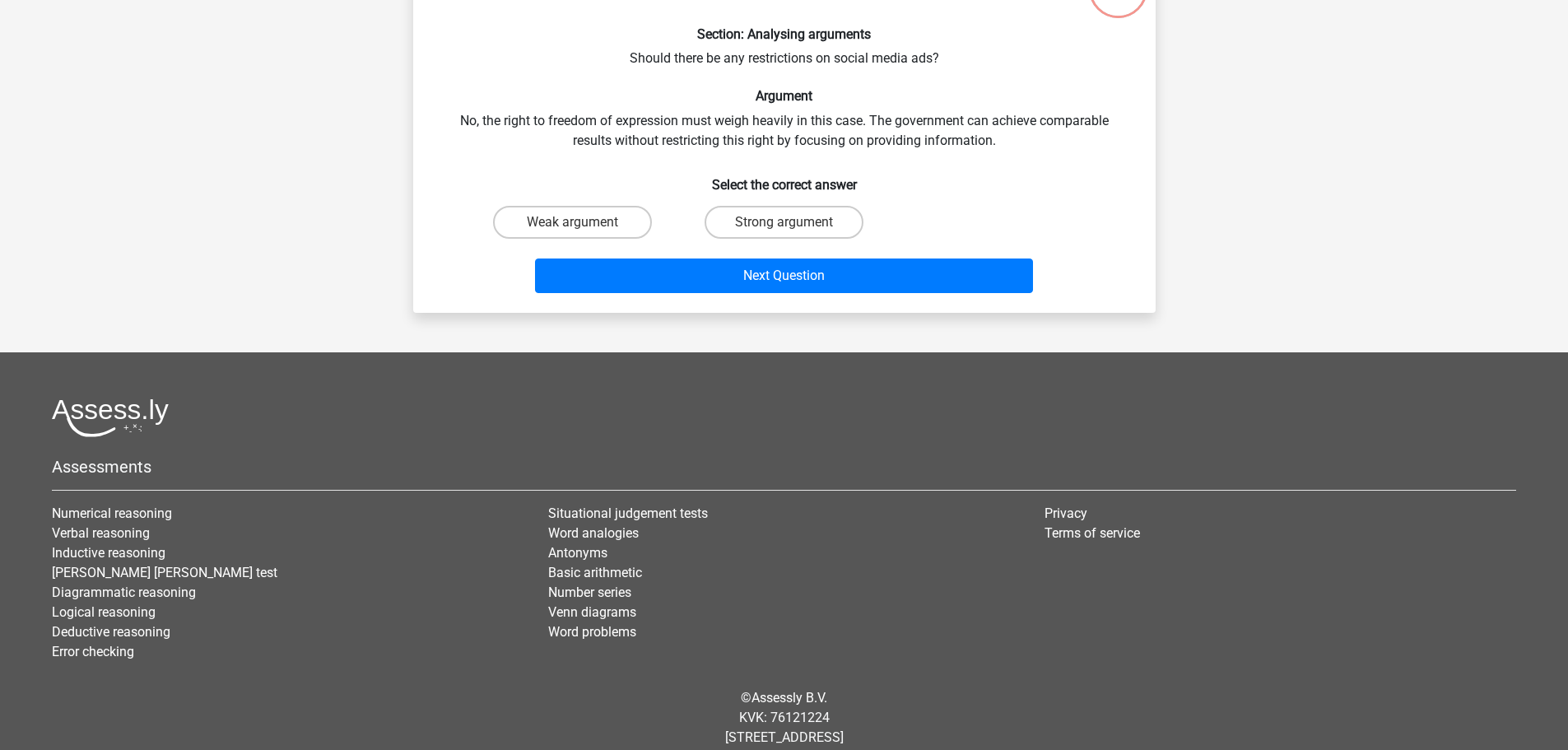
click at [582, 222] on input "Weak argument" at bounding box center [577, 228] width 11 height 11
radio input "true"
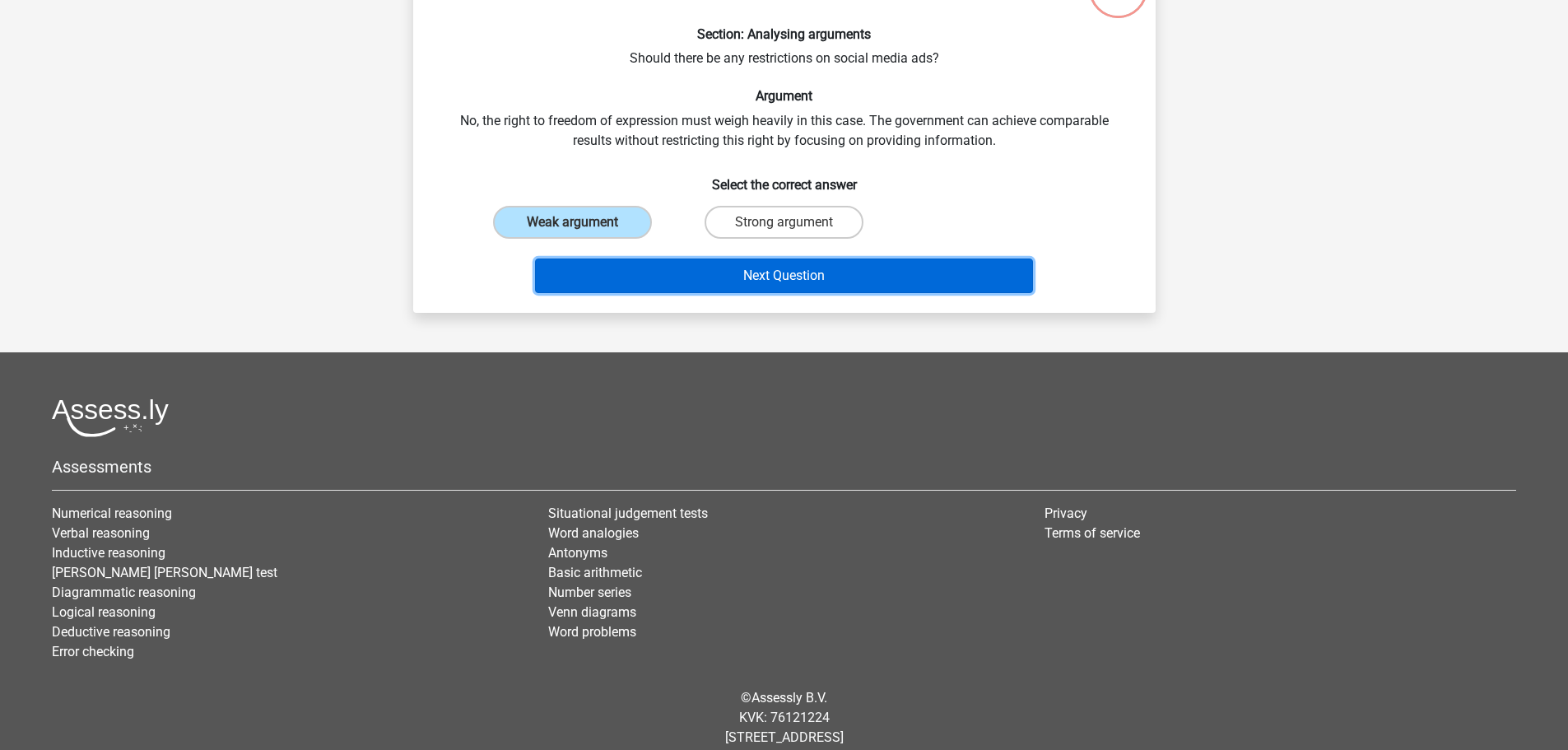
click at [752, 284] on button "Next Question" at bounding box center [784, 276] width 498 height 34
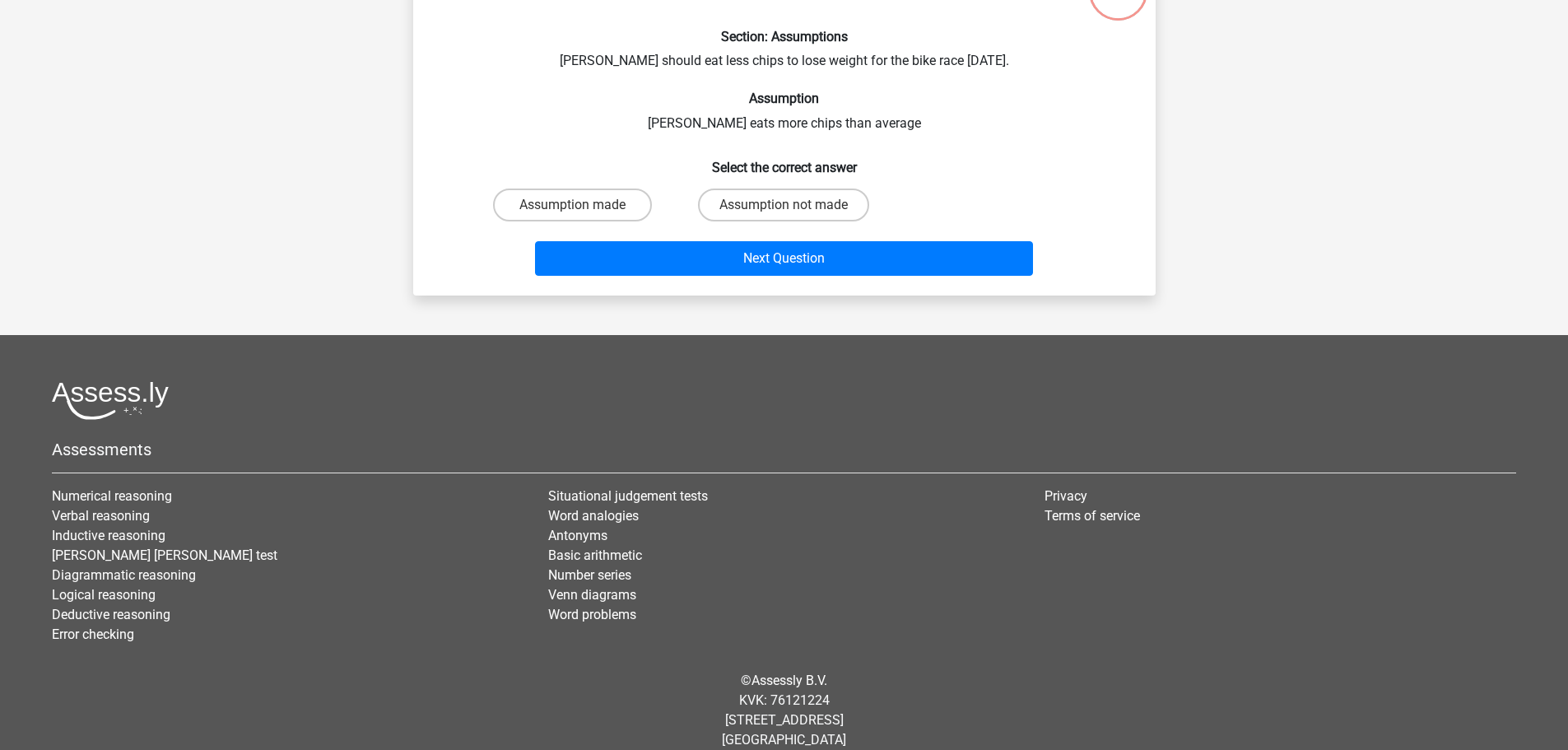
scroll to position [165, 0]
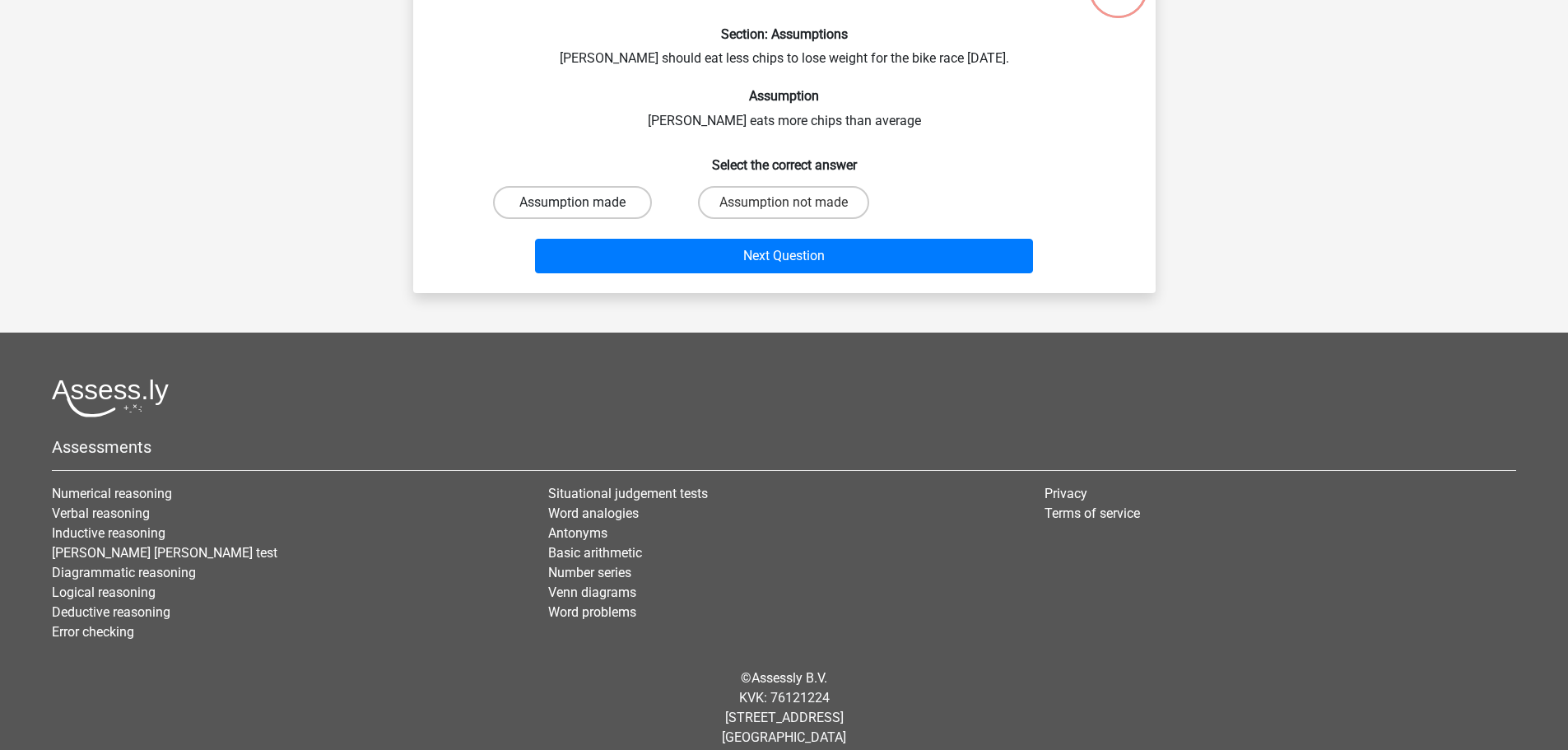
click at [641, 197] on label "Assumption made" at bounding box center [572, 202] width 159 height 33
click at [583, 202] on input "Assumption made" at bounding box center [577, 208] width 11 height 11
radio input "true"
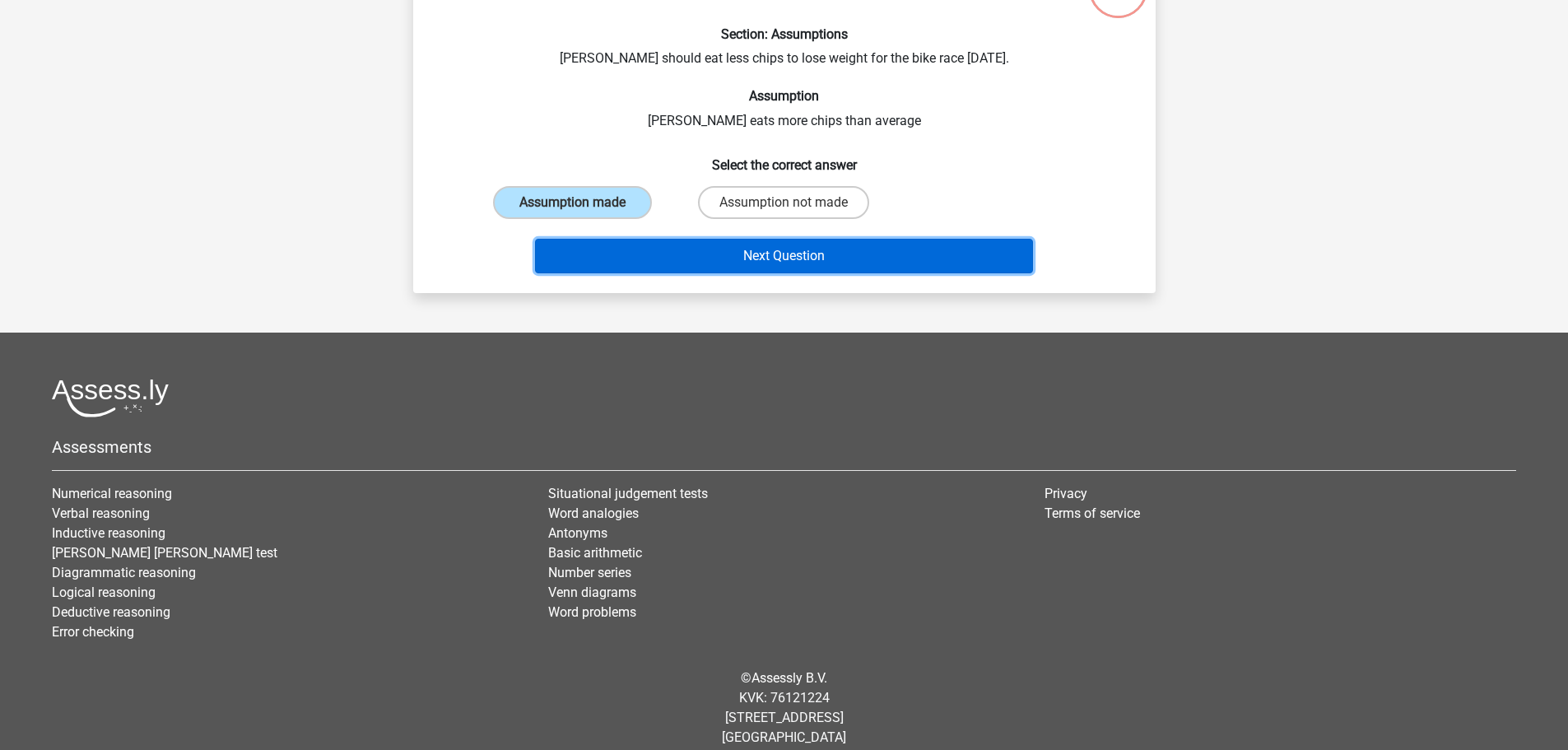
click at [775, 258] on button "Next Question" at bounding box center [784, 256] width 498 height 34
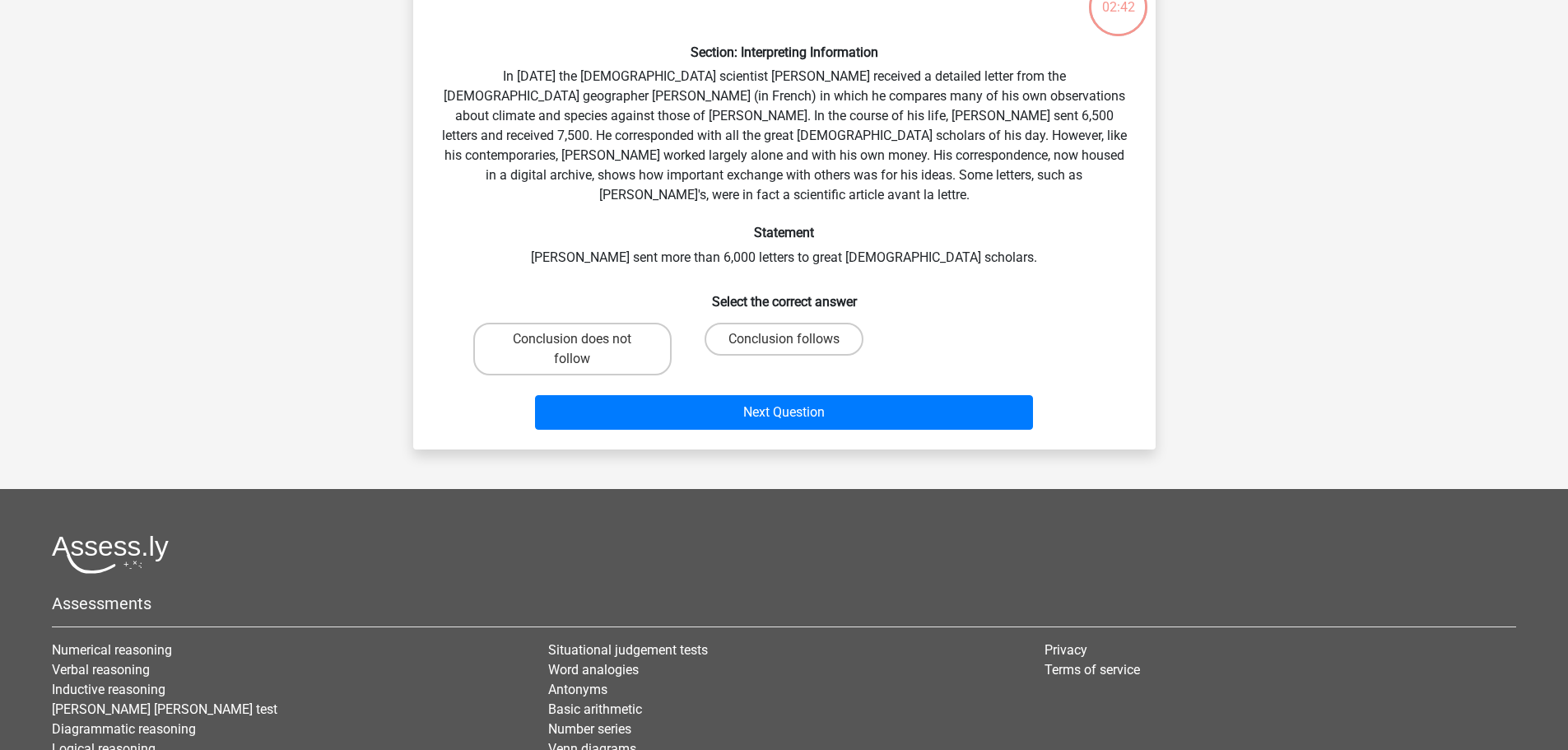
scroll to position [165, 0]
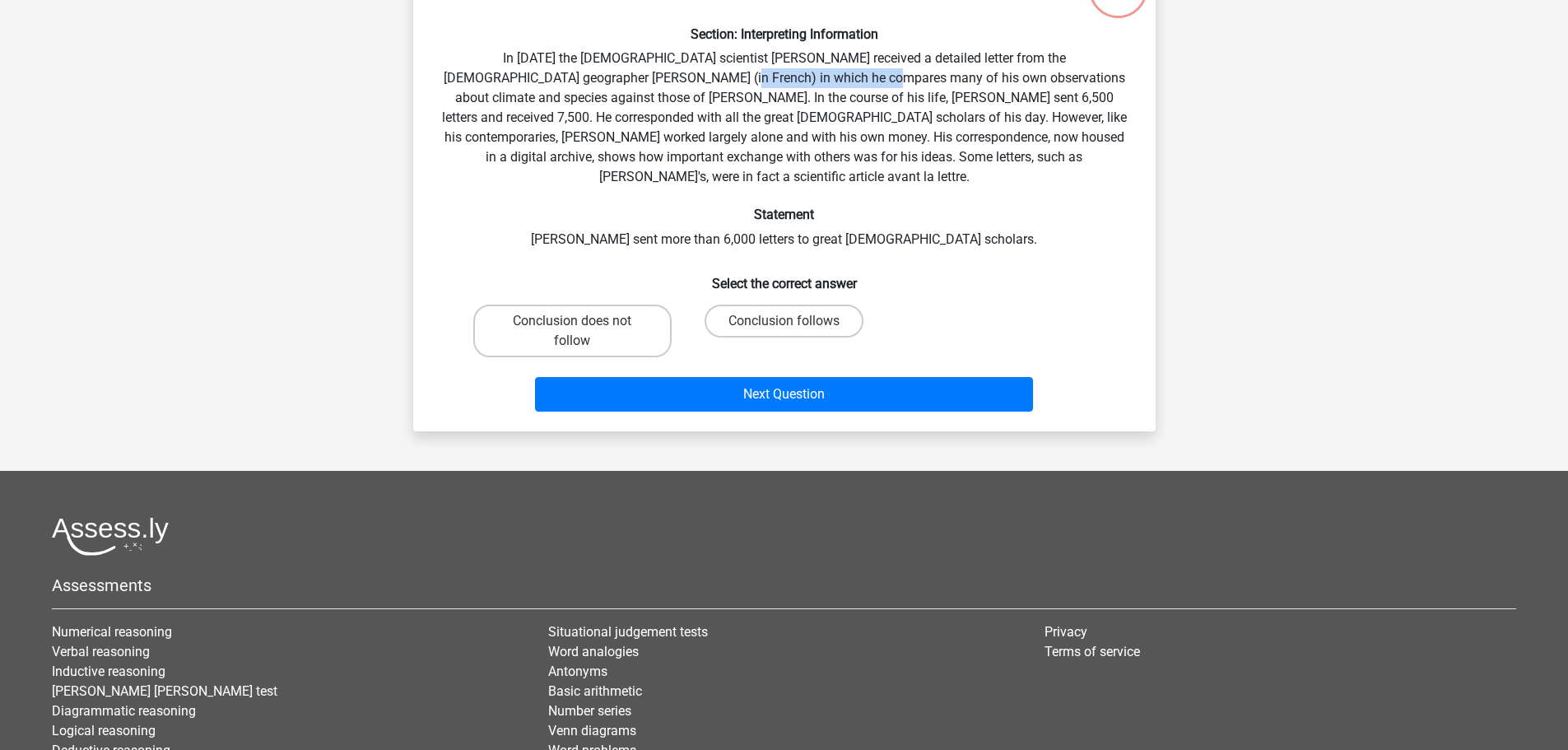
drag, startPoint x: 599, startPoint y: 80, endPoint x: 751, endPoint y: 79, distance: 152.0
click at [751, 79] on div "Section: Interpreting Information In [DATE] the [DEMOGRAPHIC_DATA] scientist [P…" at bounding box center [784, 190] width 730 height 454
drag, startPoint x: 525, startPoint y: 103, endPoint x: 624, endPoint y: 102, distance: 99.0
click at [624, 102] on div "Section: Interpreting Information In [DATE] the [DEMOGRAPHIC_DATA] scientist [P…" at bounding box center [784, 190] width 730 height 454
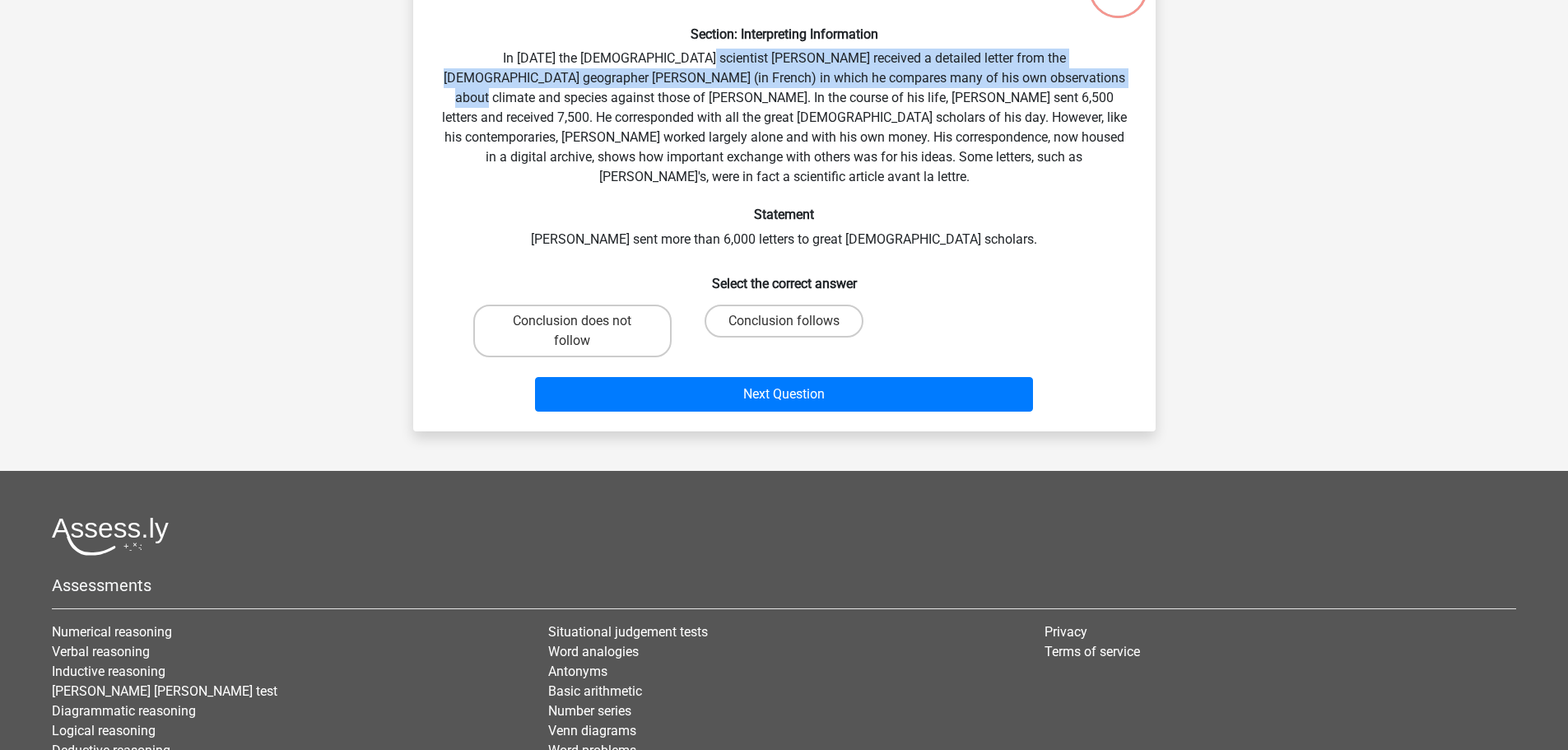
drag, startPoint x: 641, startPoint y: 57, endPoint x: 1002, endPoint y: 70, distance: 361.2
click at [1002, 70] on div "Section: Interpreting Information In [DATE] the [DEMOGRAPHIC_DATA] scientist [P…" at bounding box center [784, 190] width 730 height 454
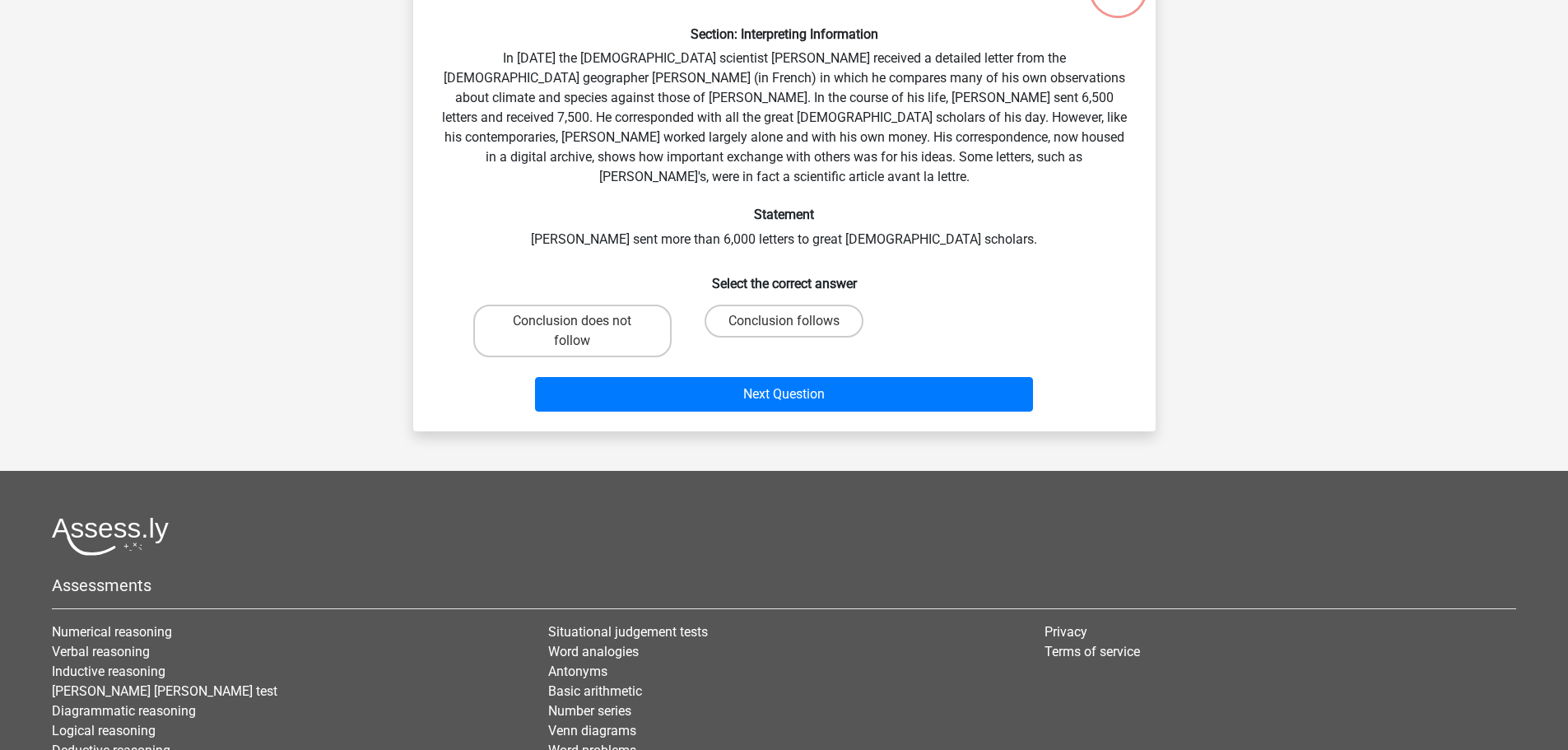
click at [1063, 103] on div "Section: Interpreting Information In [DATE] the [DEMOGRAPHIC_DATA] scientist [P…" at bounding box center [784, 190] width 730 height 454
click at [823, 305] on label "Conclusion follows" at bounding box center [784, 321] width 159 height 33
click at [795, 321] on input "Conclusion follows" at bounding box center [789, 326] width 11 height 11
radio input "true"
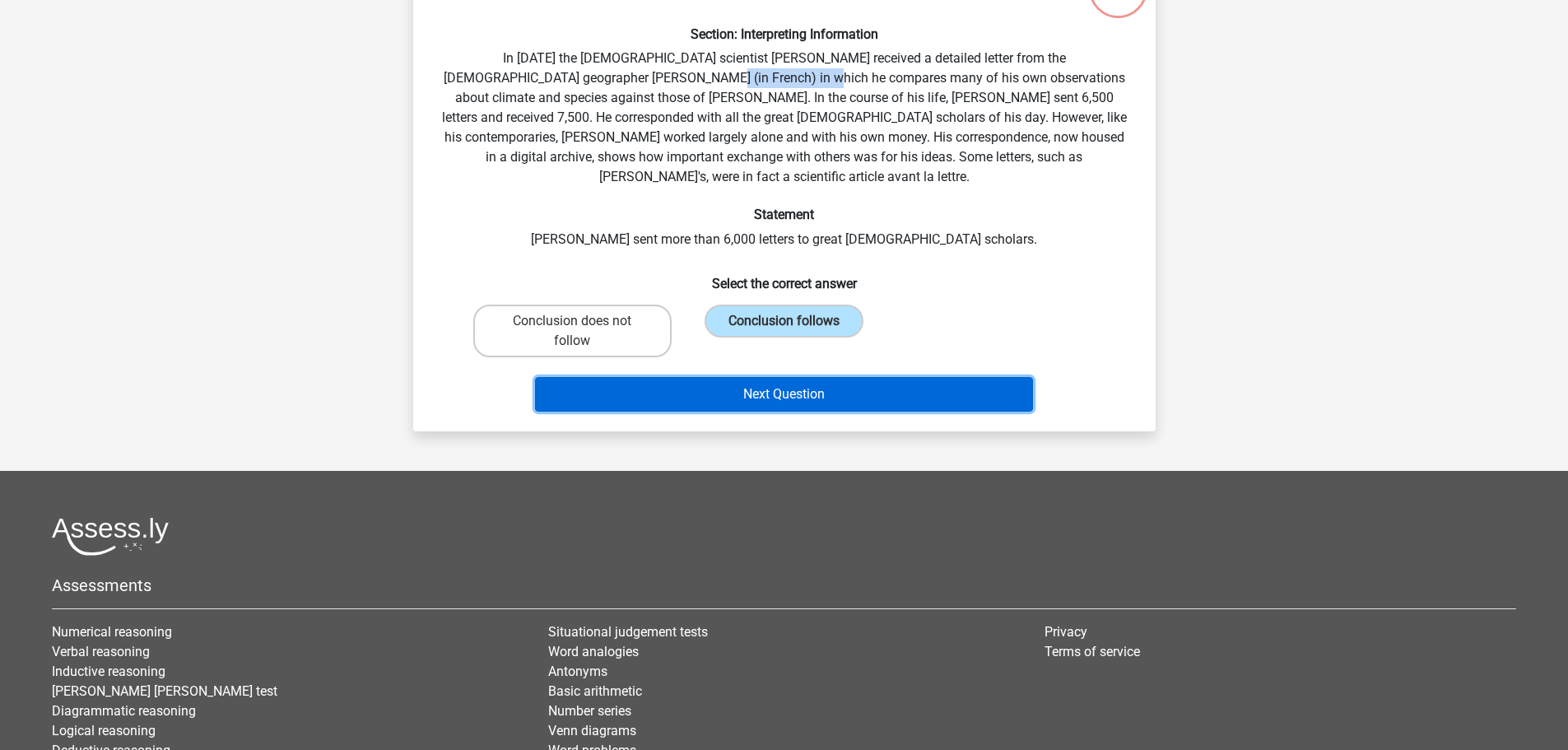
click at [795, 378] on button "Next Question" at bounding box center [784, 394] width 498 height 34
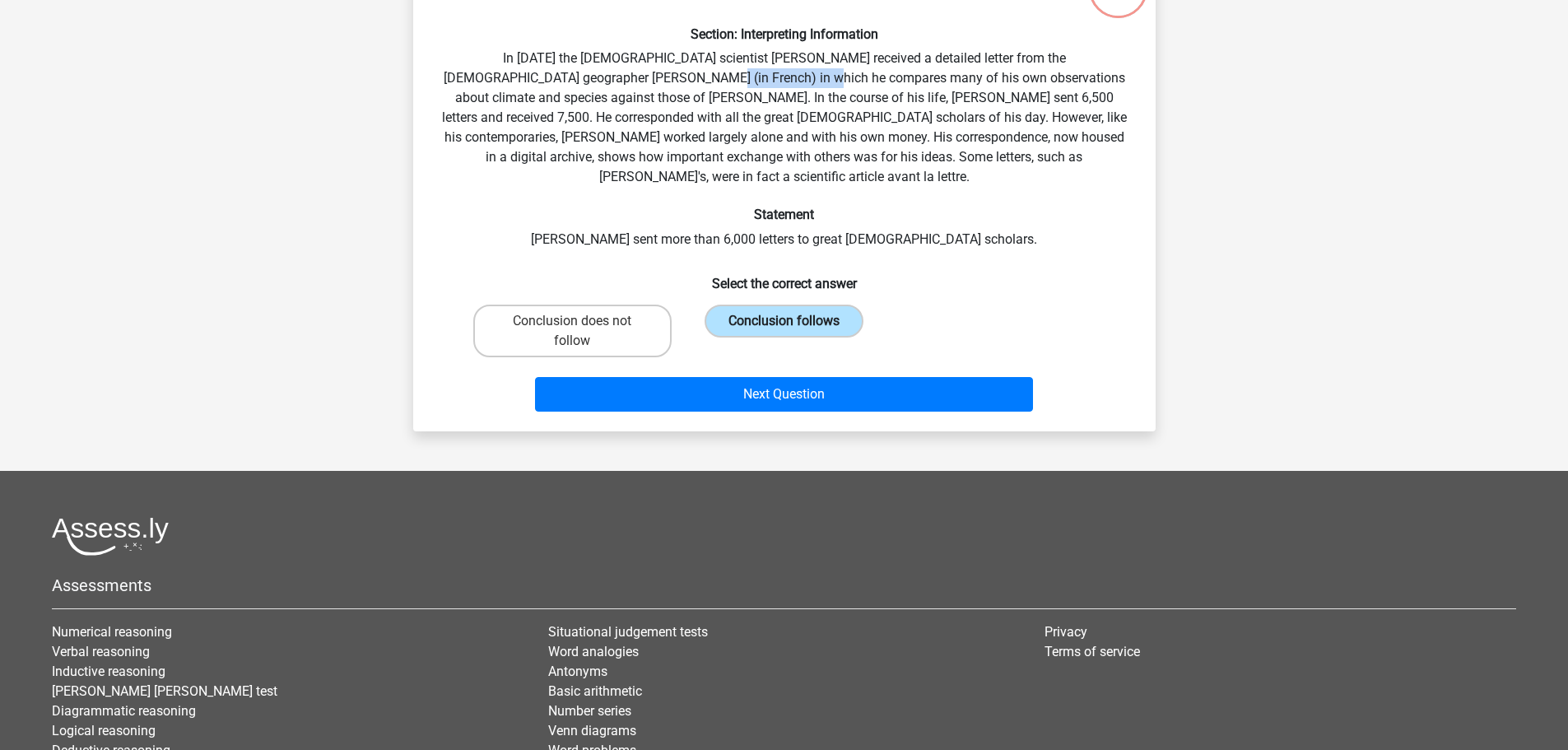
click at [770, 305] on label "Conclusion follows" at bounding box center [784, 321] width 159 height 33
click at [784, 321] on input "Conclusion follows" at bounding box center [789, 326] width 11 height 11
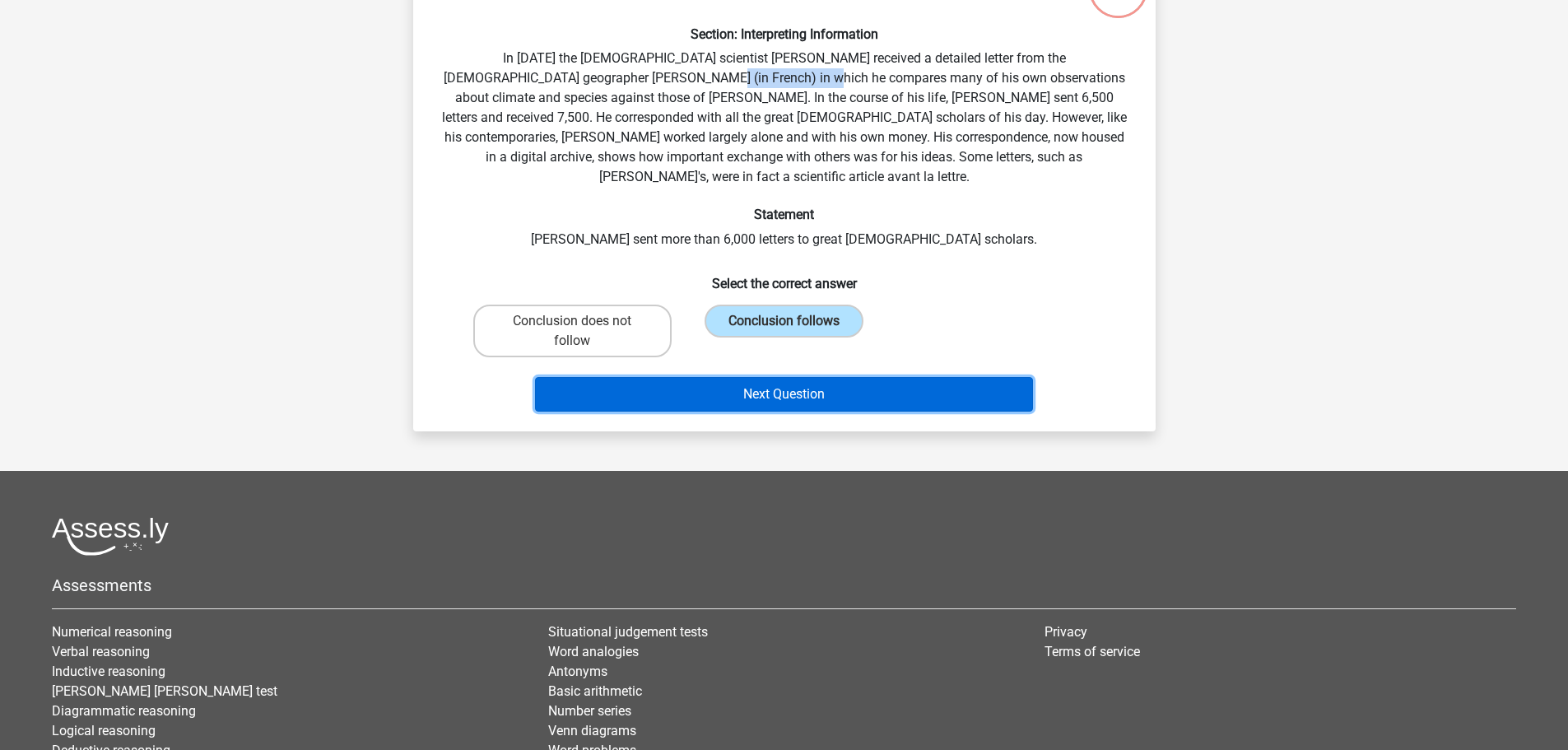
click at [804, 381] on button "Next Question" at bounding box center [784, 394] width 498 height 34
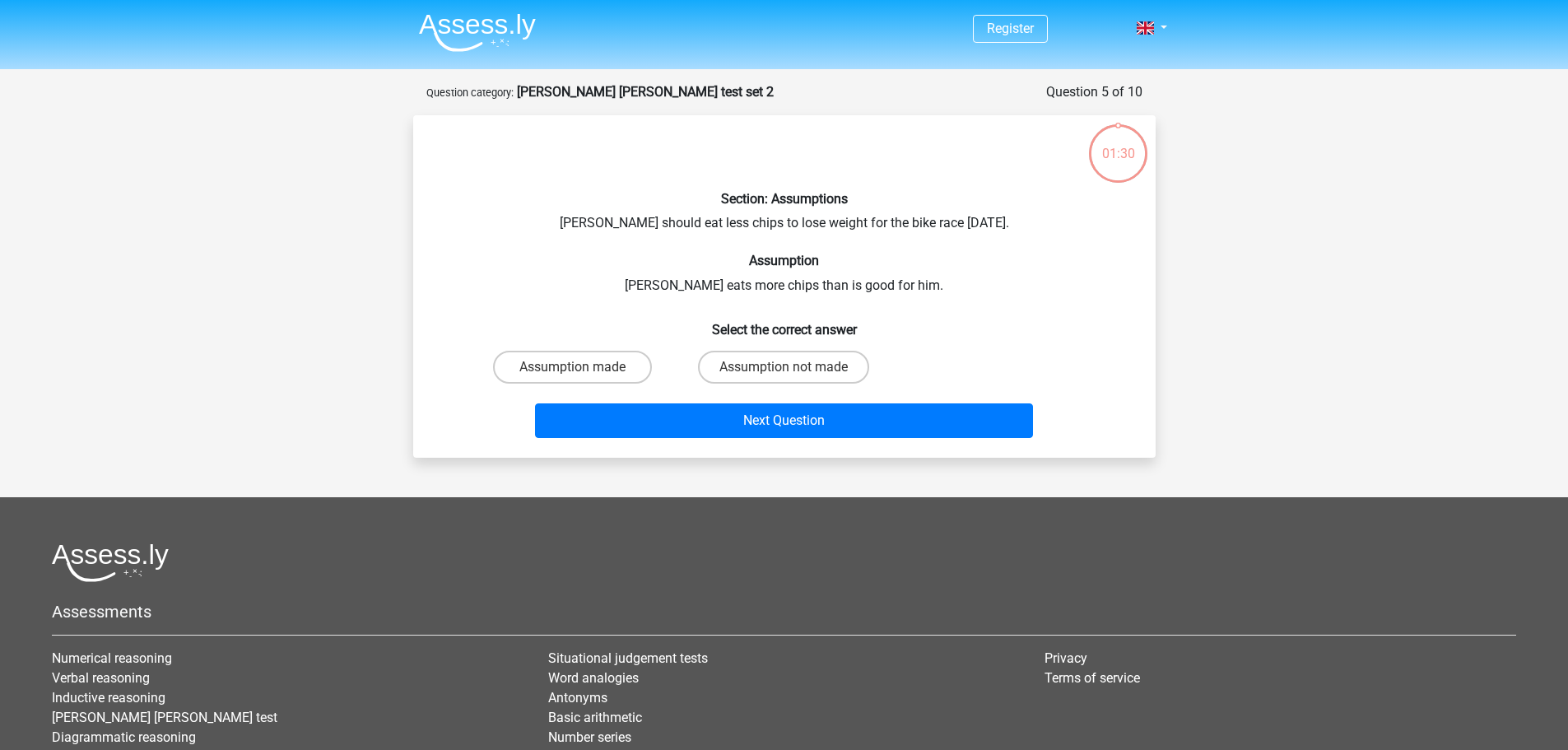
scroll to position [165, 0]
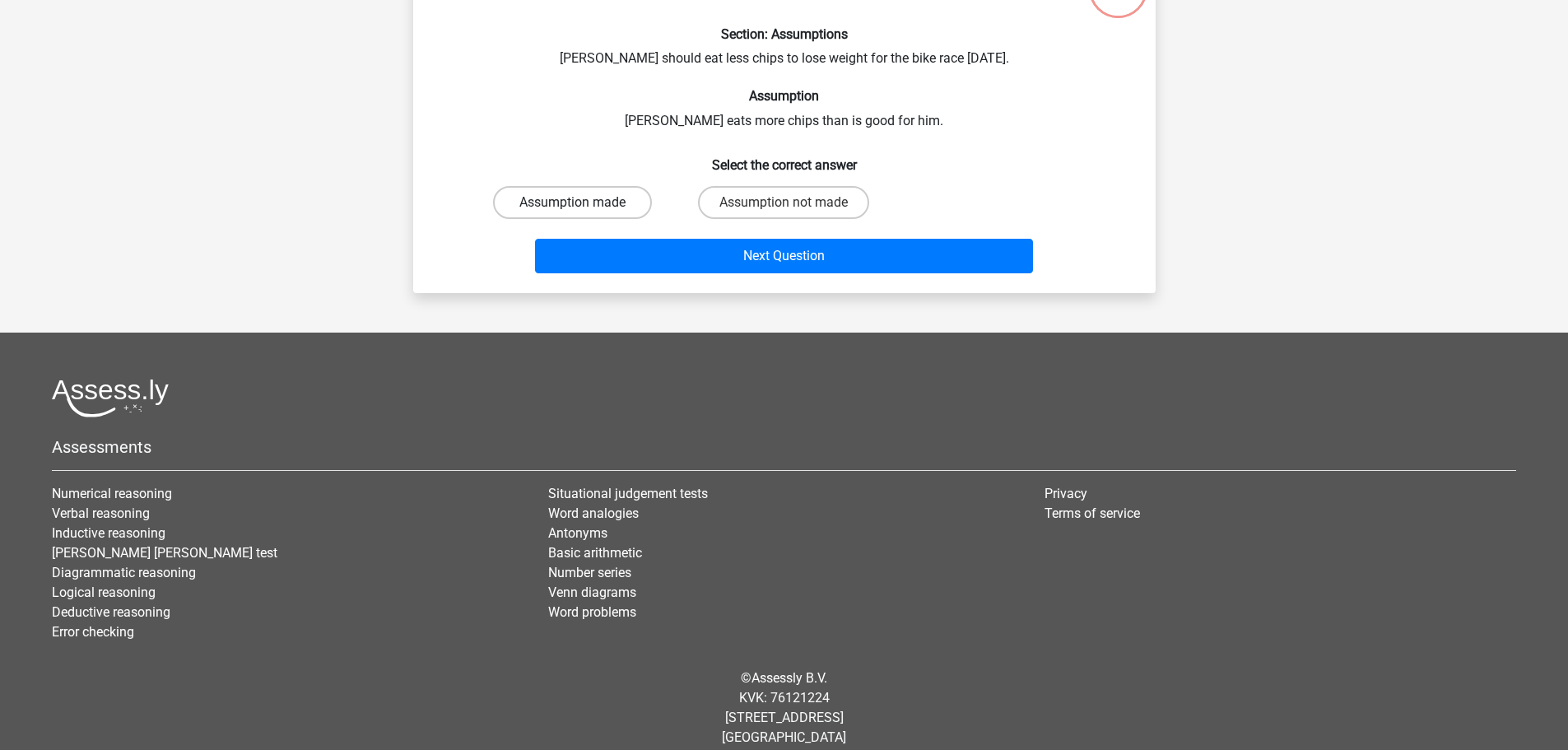
click at [552, 201] on label "Assumption made" at bounding box center [572, 202] width 159 height 33
click at [572, 202] on input "Assumption made" at bounding box center [577, 208] width 11 height 11
radio input "true"
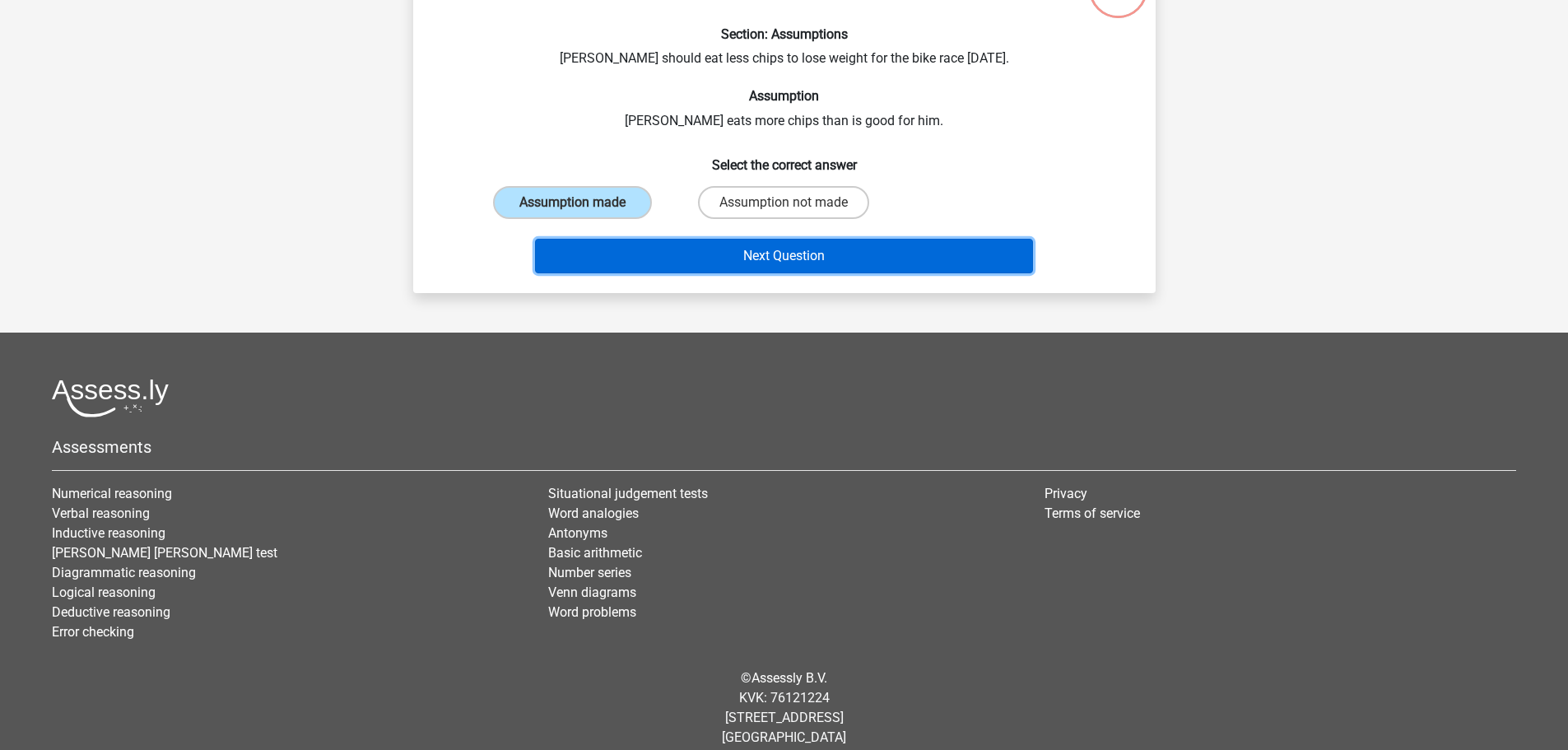
click at [808, 259] on button "Next Question" at bounding box center [784, 256] width 498 height 34
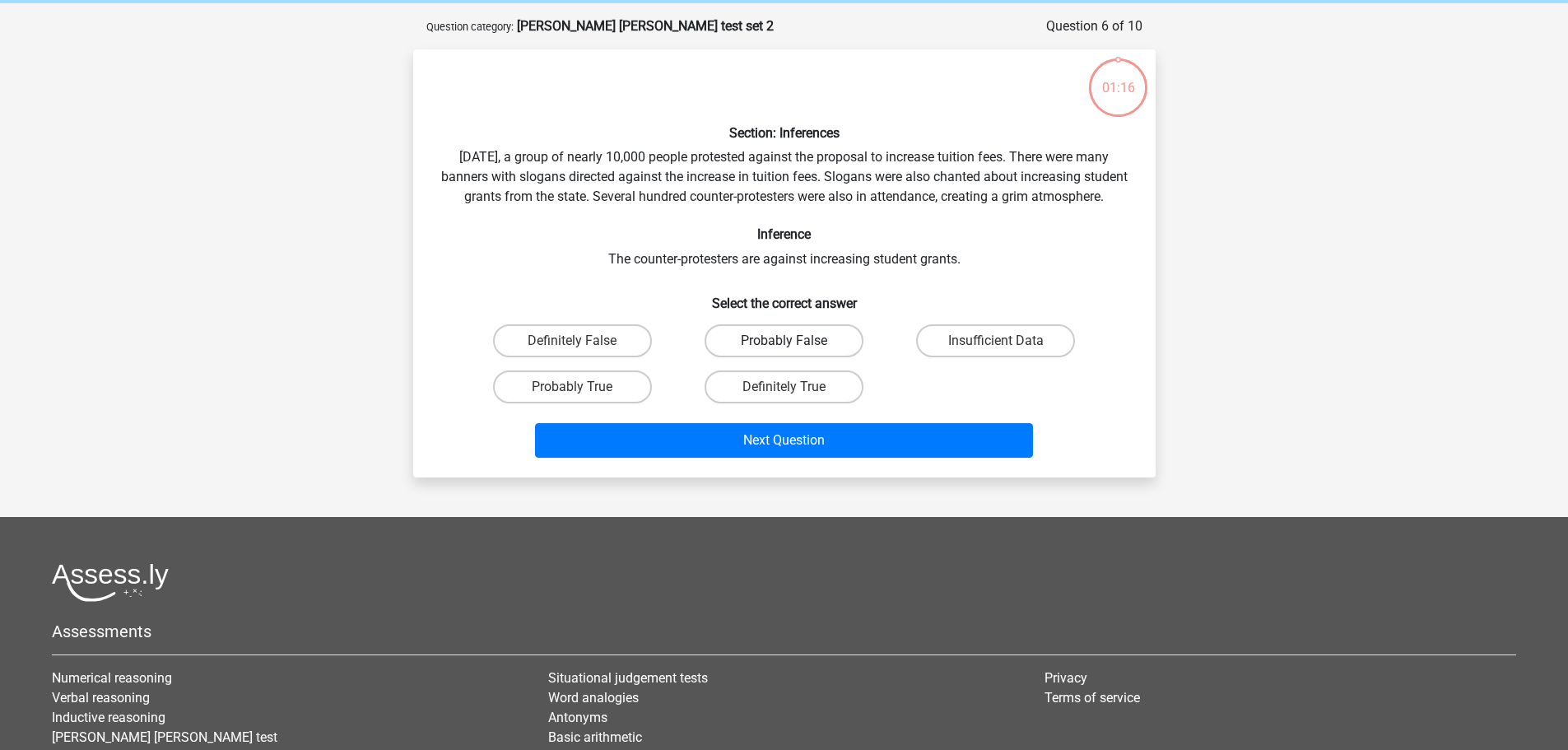
scroll to position [165, 0]
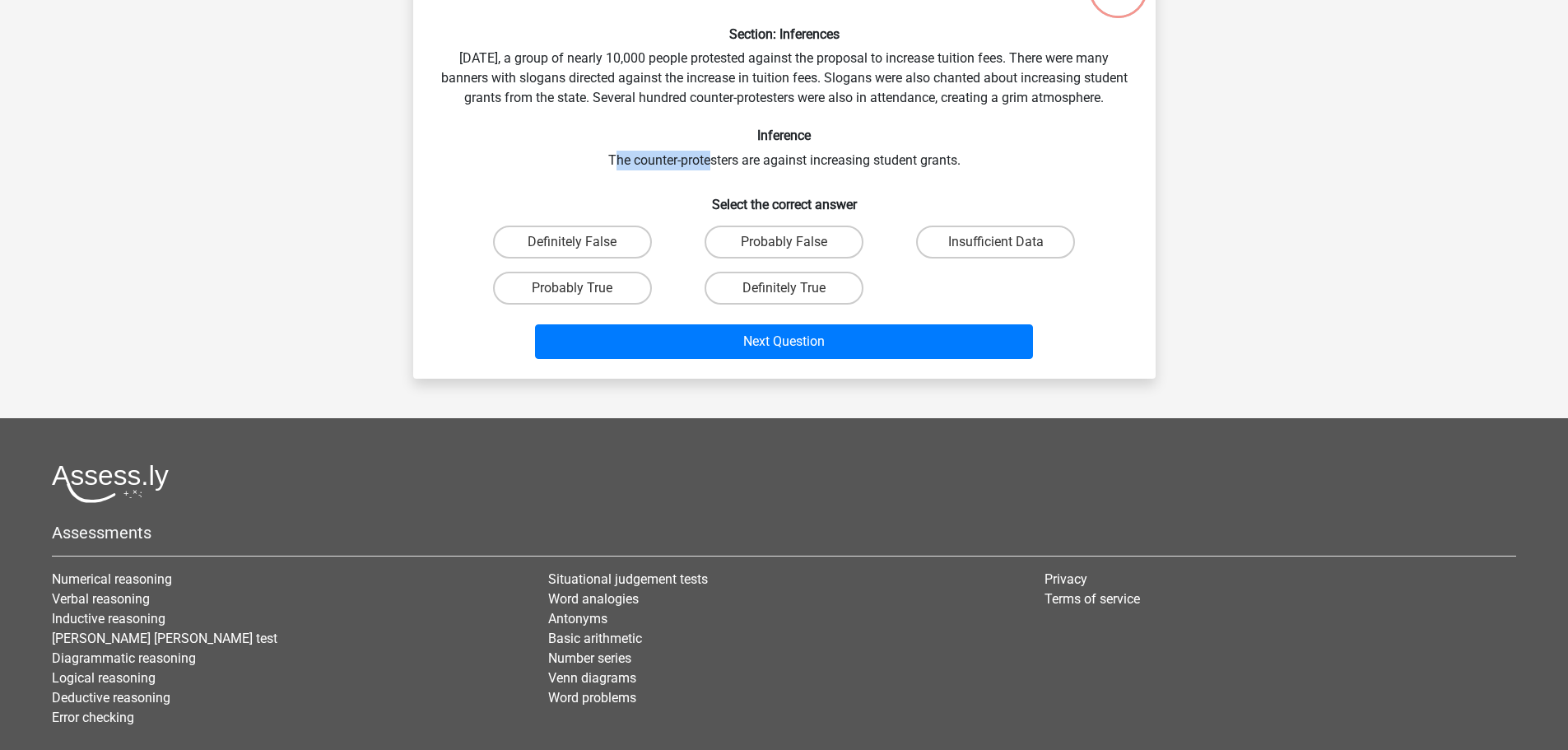
drag, startPoint x: 615, startPoint y: 181, endPoint x: 708, endPoint y: 180, distance: 93.0
click at [708, 180] on div "Section: Inferences [DATE], a group of nearly 10,000 people protested against t…" at bounding box center [784, 164] width 730 height 402
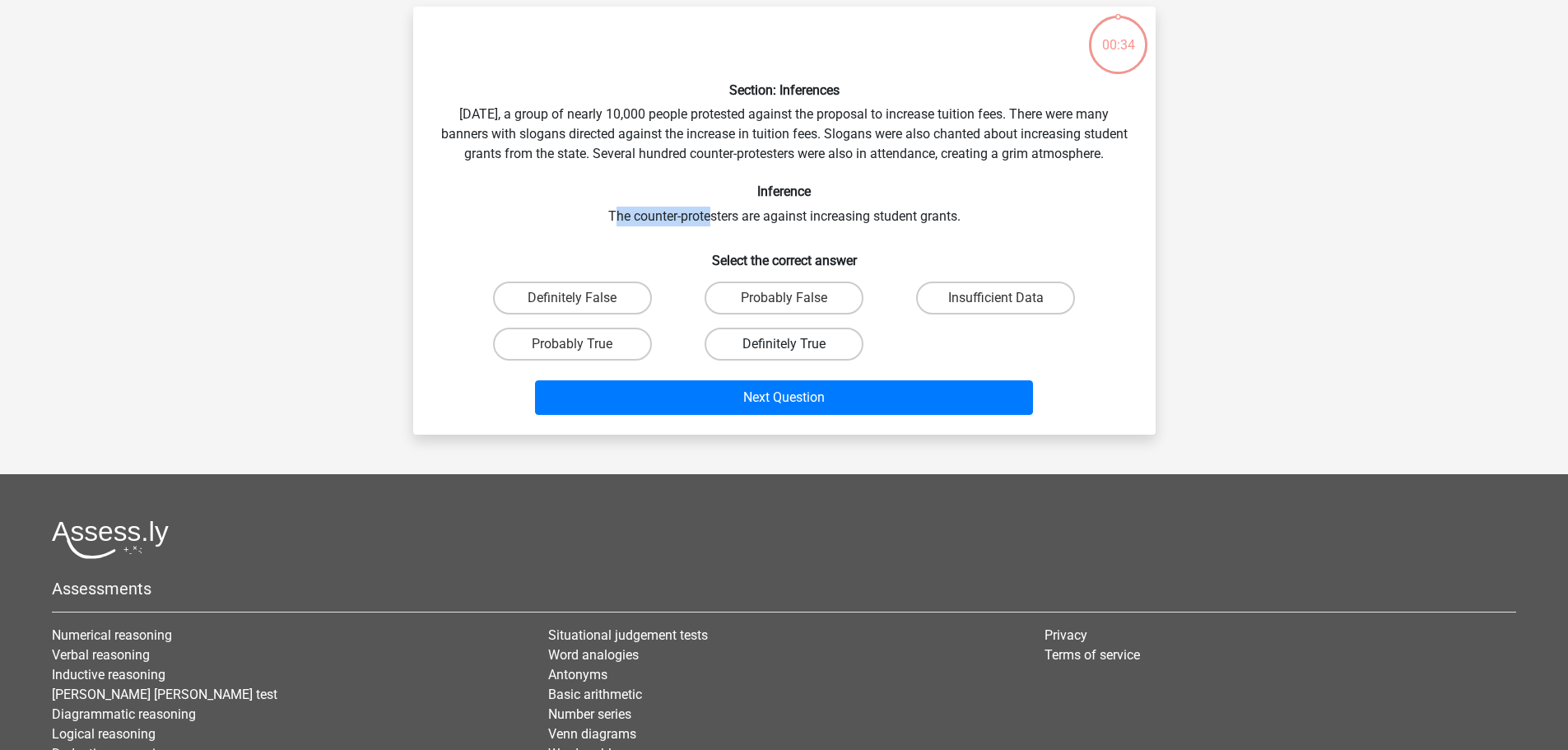
scroll to position [83, 0]
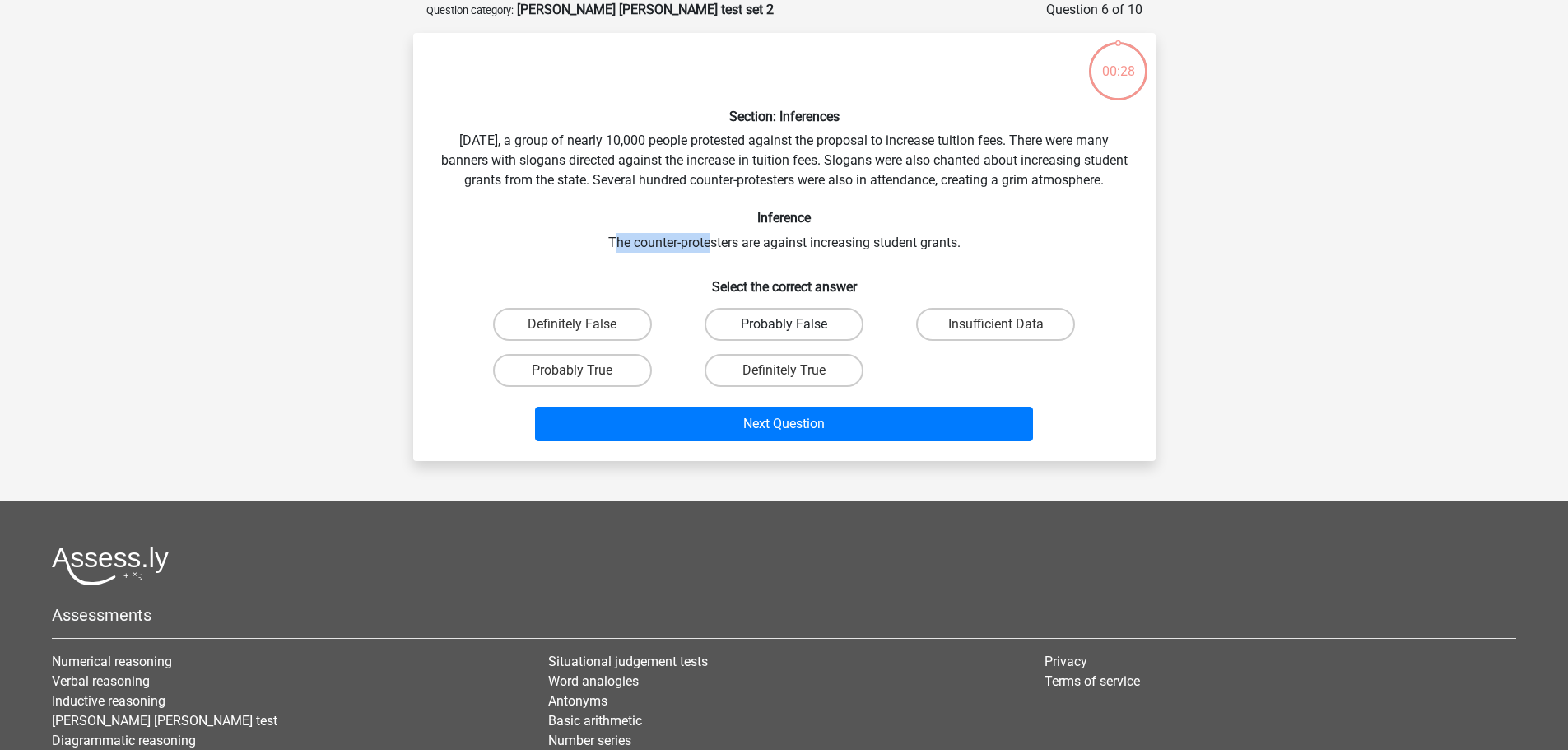
click at [813, 336] on label "Probably False" at bounding box center [784, 325] width 159 height 33
click at [795, 336] on input "Probably False" at bounding box center [789, 330] width 11 height 11
radio input "true"
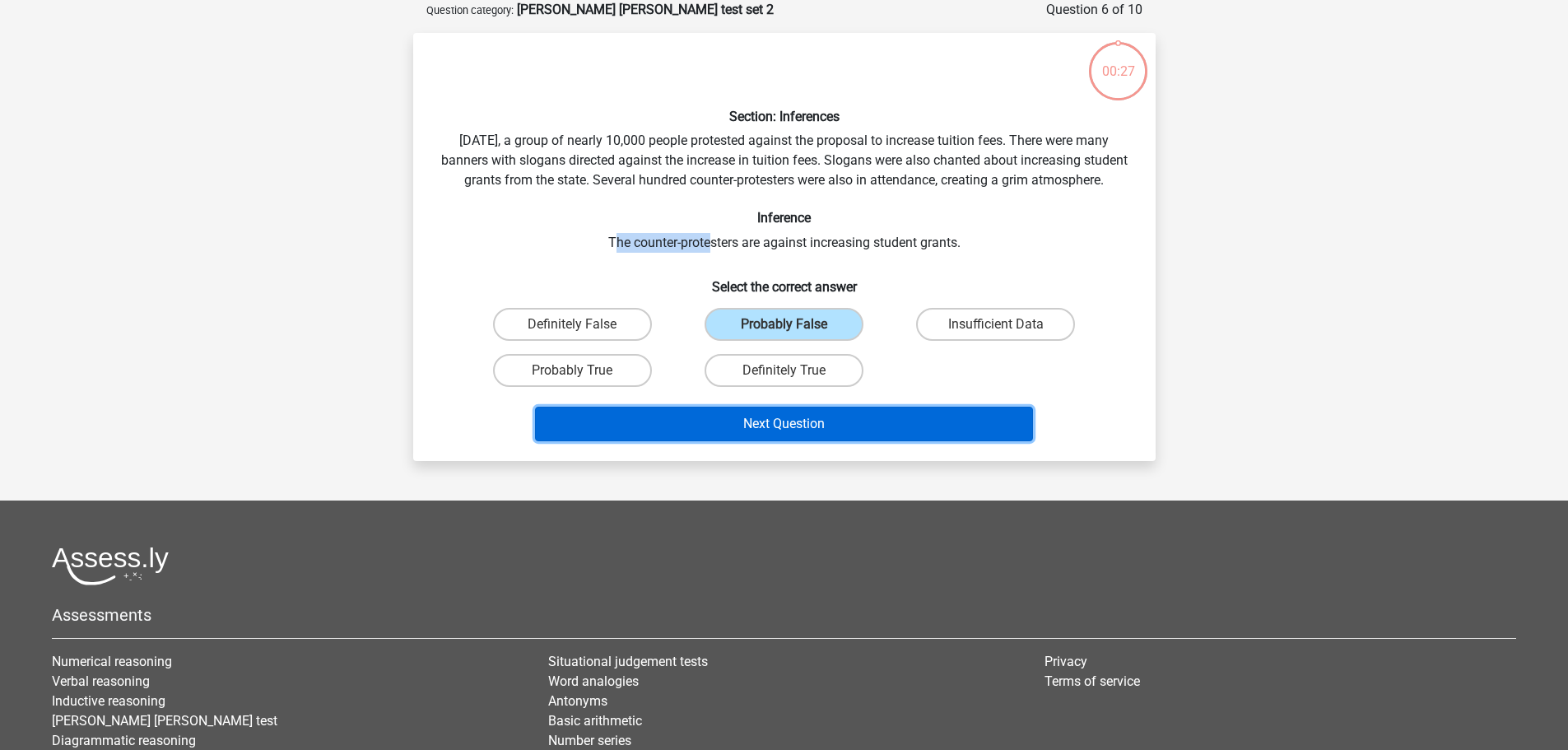
click at [832, 442] on button "Next Question" at bounding box center [784, 424] width 498 height 34
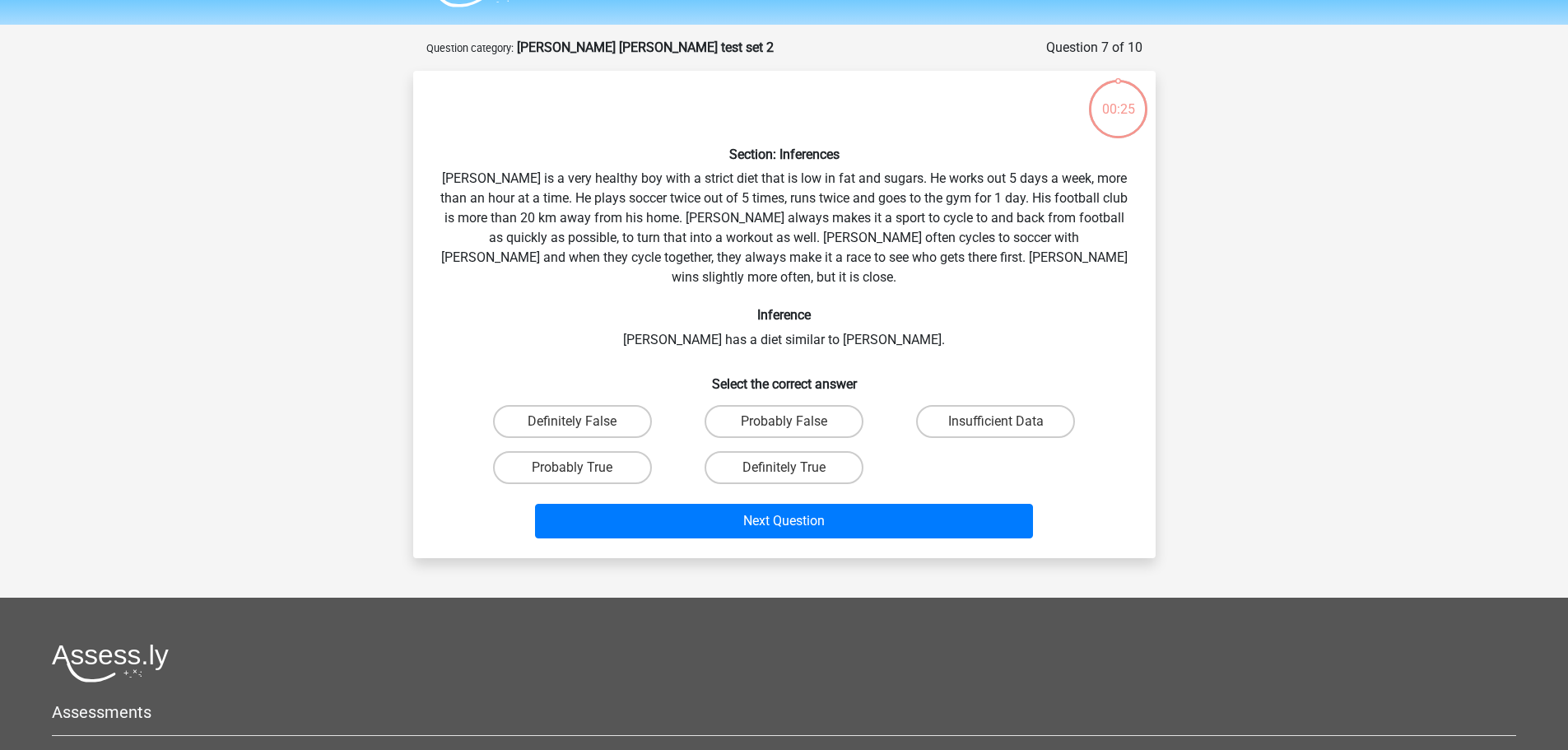
scroll to position [83, 0]
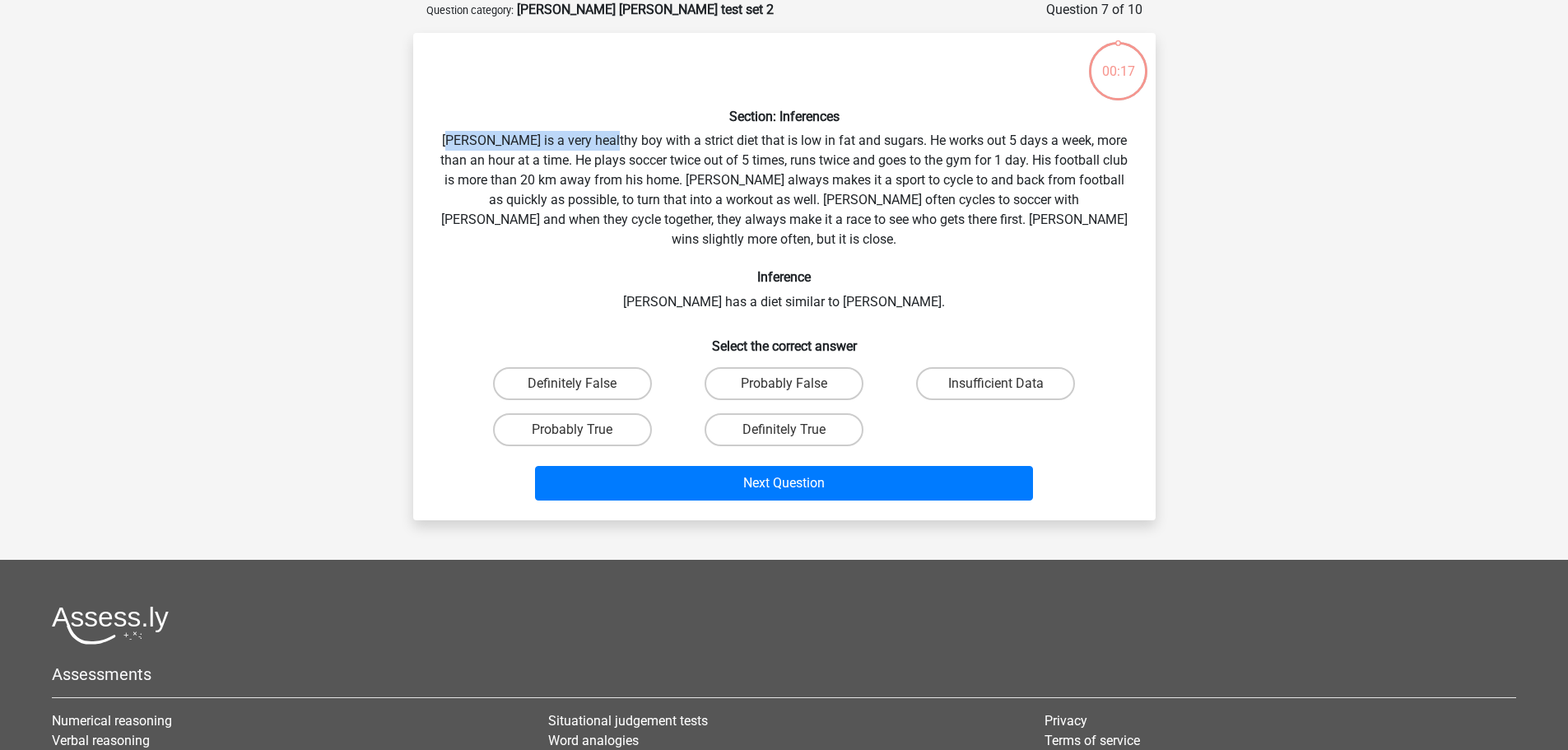
drag, startPoint x: 456, startPoint y: 141, endPoint x: 614, endPoint y: 143, distance: 158.0
click at [614, 143] on div "Section: Inferences Rowan is a very healthy boy with a strict diet that is low …" at bounding box center [784, 277] width 730 height 462
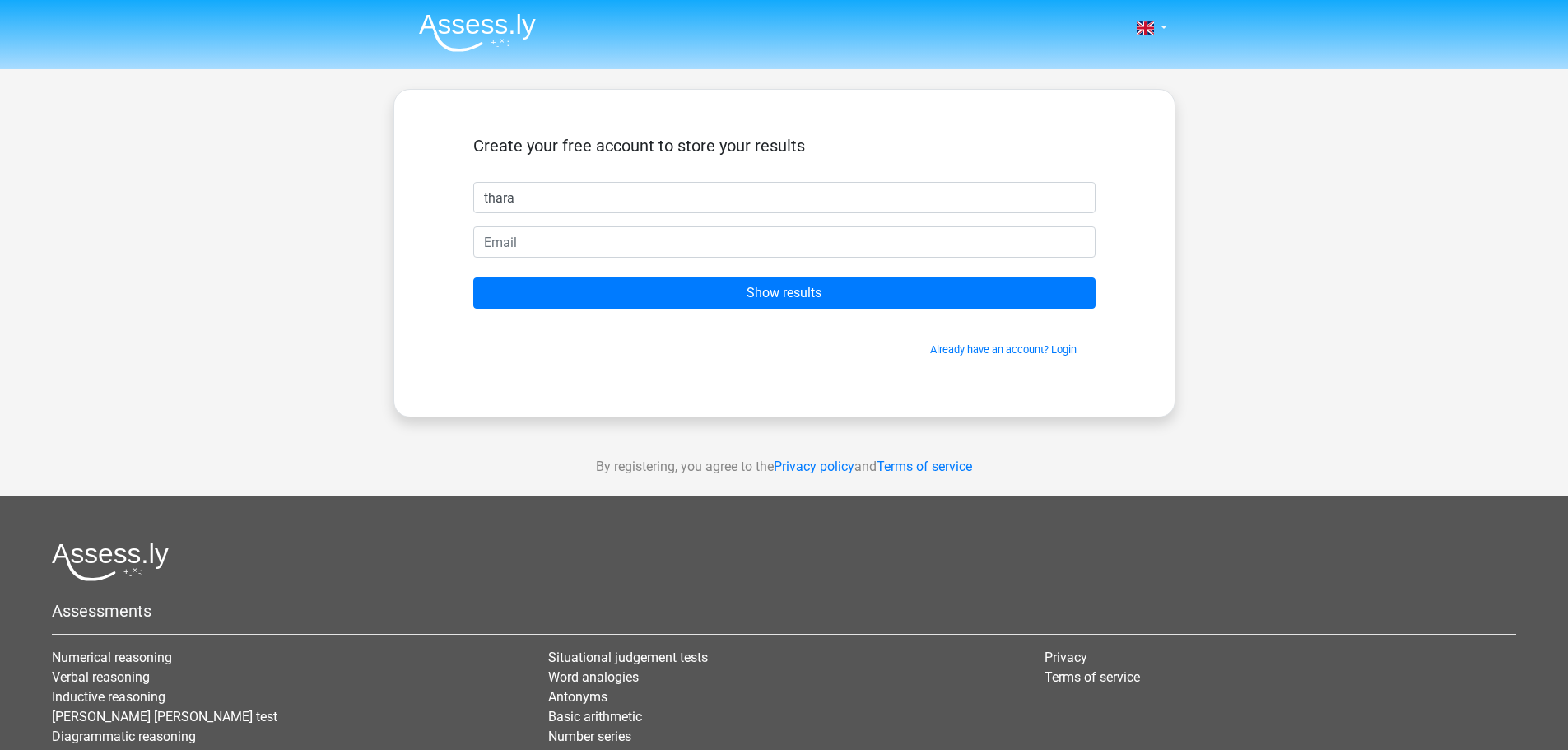
type input "thara"
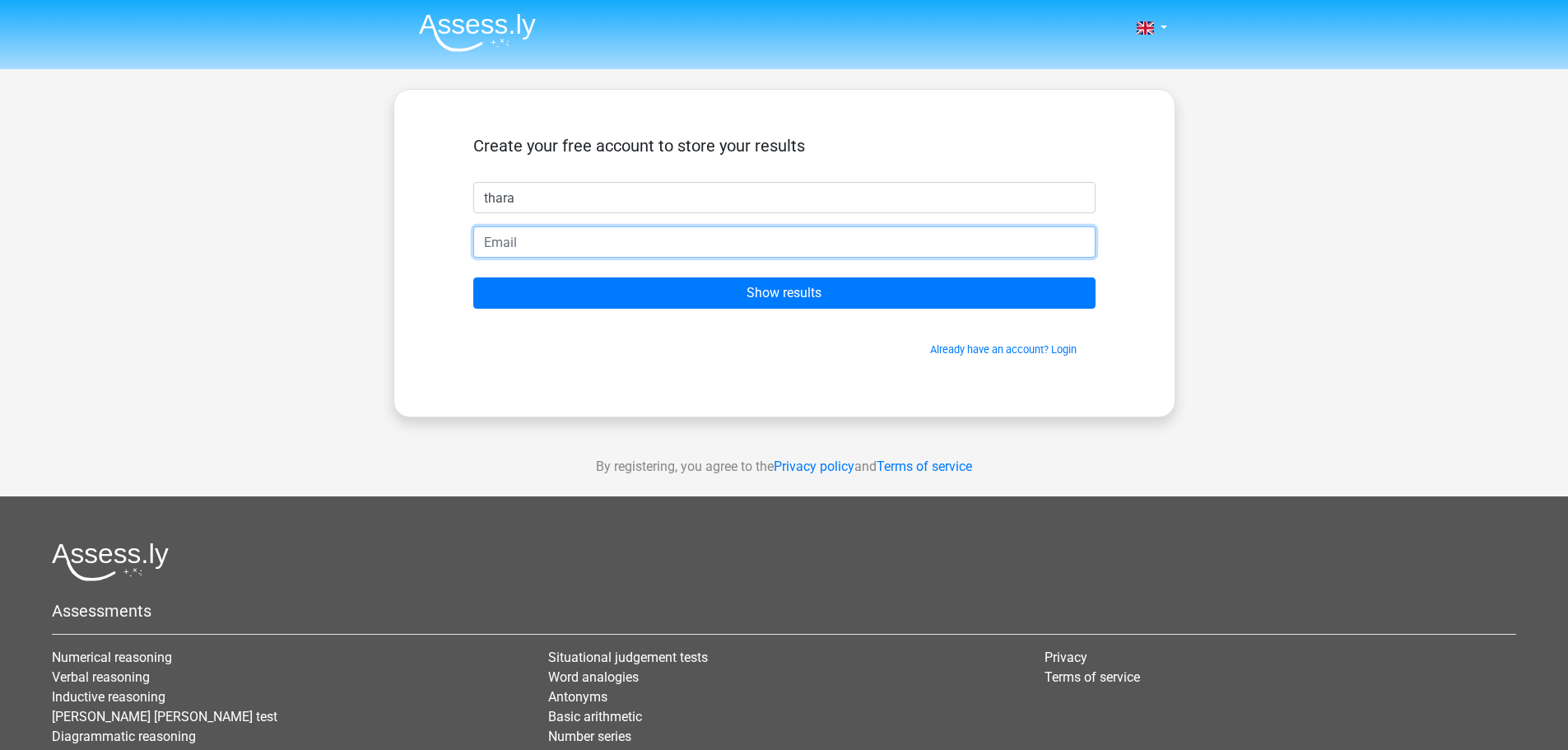
click at [560, 235] on input "email" at bounding box center [784, 242] width 623 height 32
type input "a"
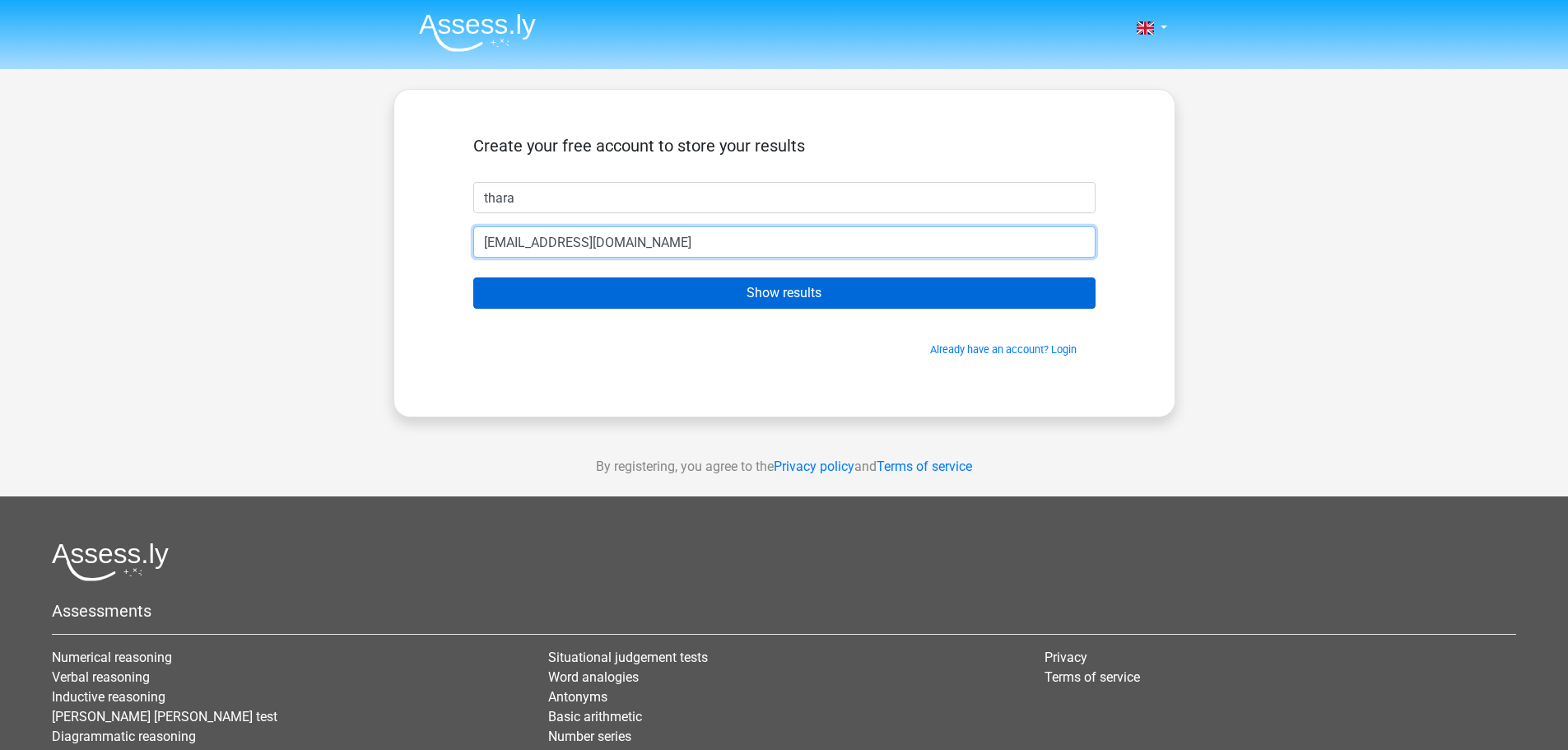
type input "[EMAIL_ADDRESS][DOMAIN_NAME]"
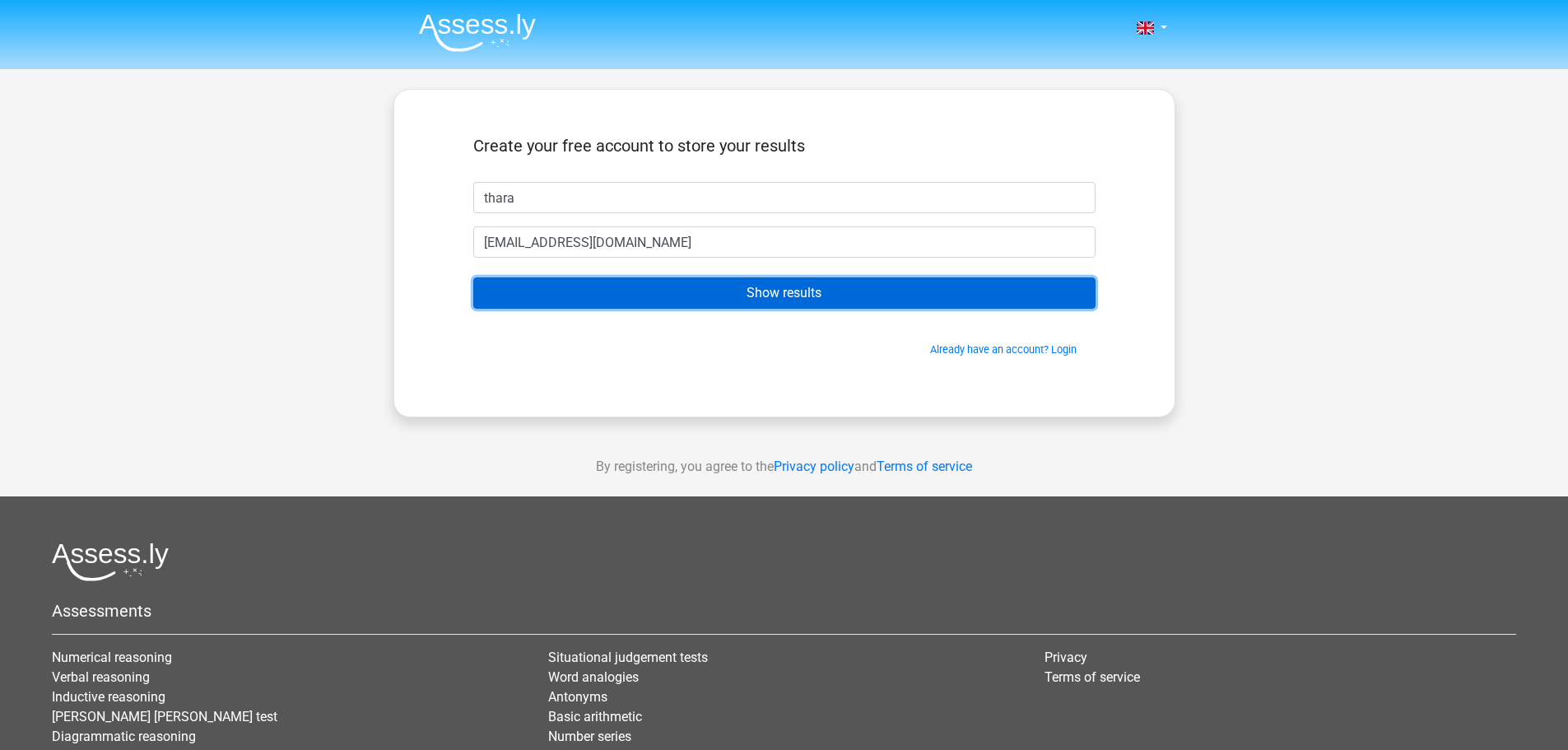
click at [657, 285] on input "Show results" at bounding box center [784, 293] width 623 height 32
click at [768, 296] on input "Show results" at bounding box center [784, 293] width 623 height 32
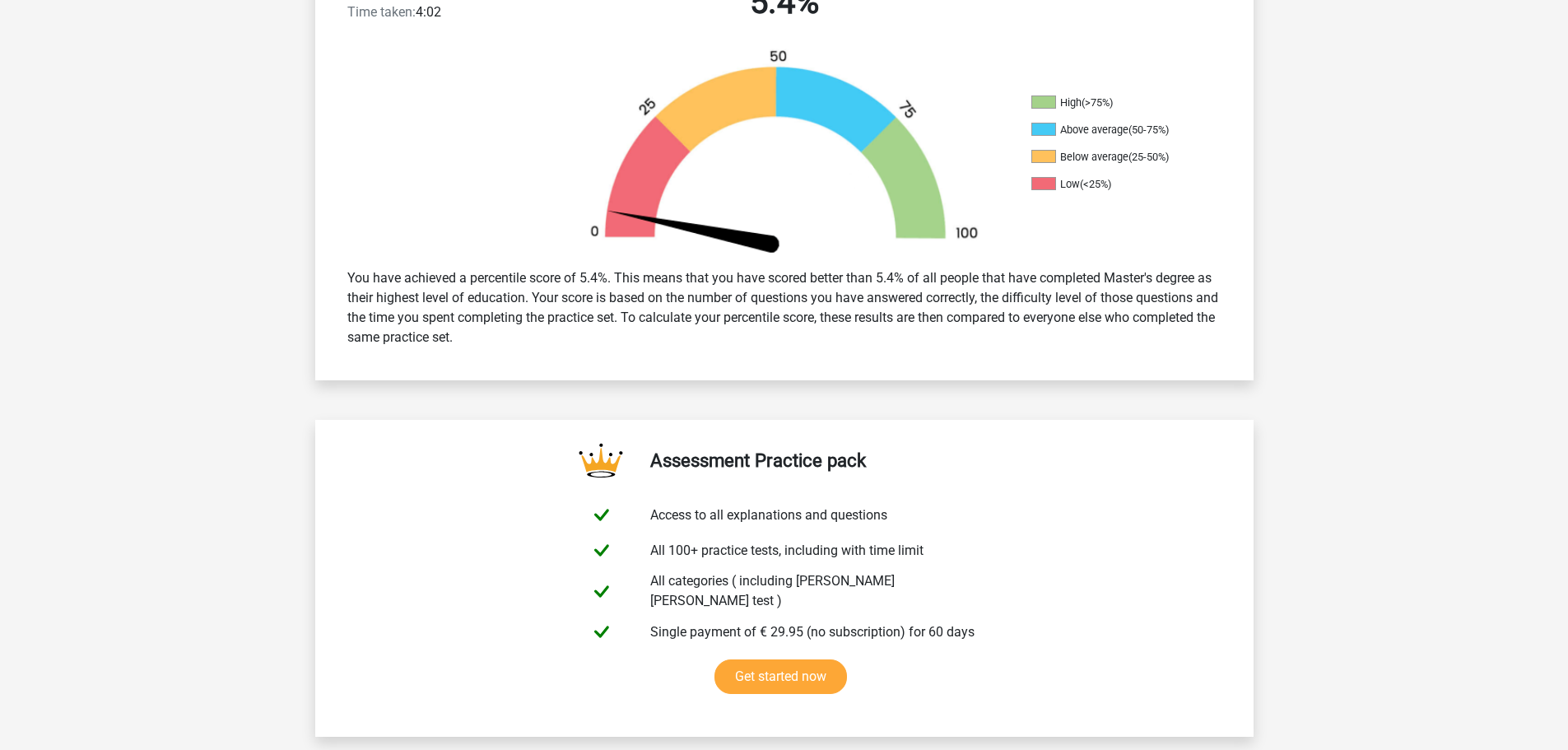
scroll to position [494, 0]
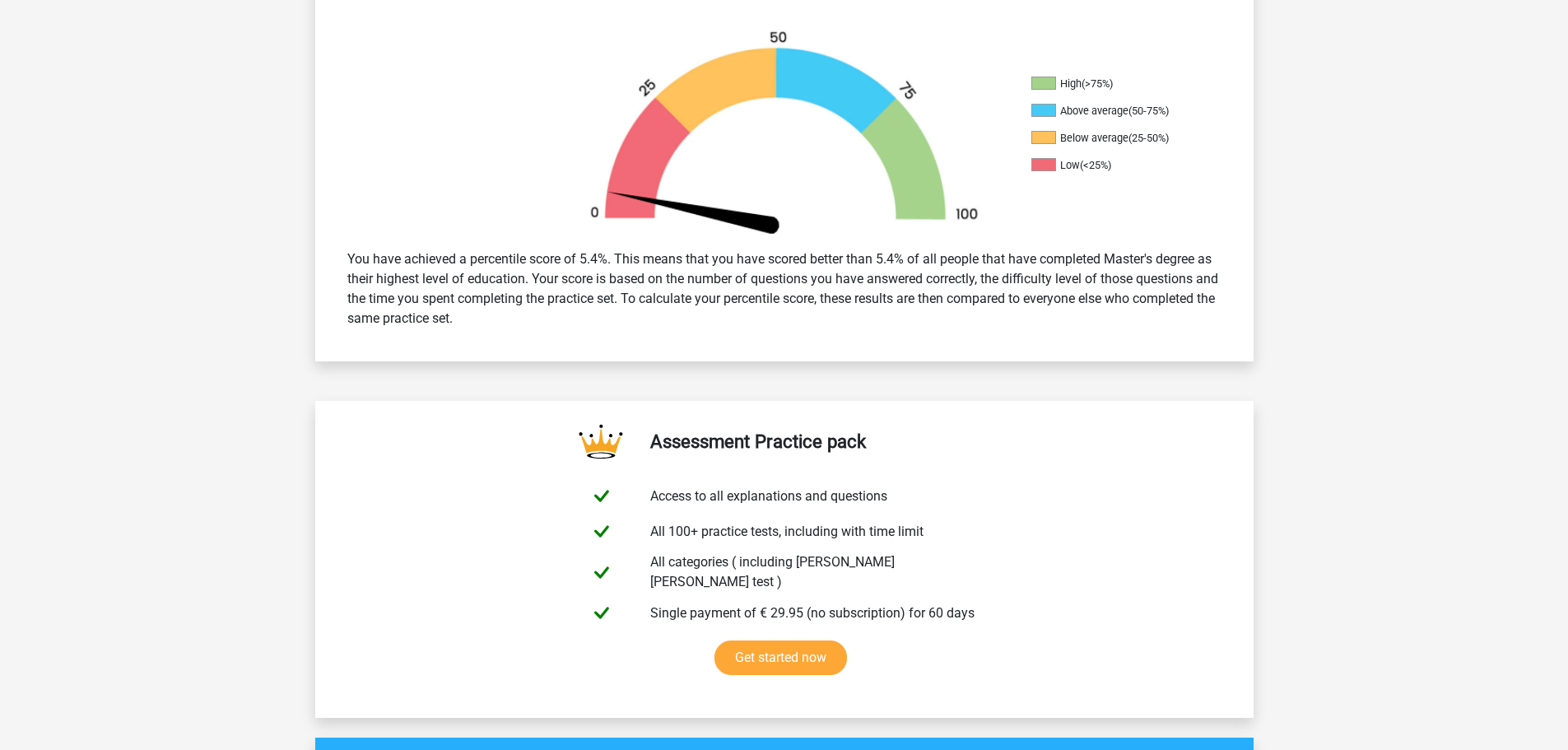
click at [404, 250] on div "You have achieved a percentile score of 5.4%. This means that you have scored b…" at bounding box center [785, 289] width 899 height 93
drag, startPoint x: 381, startPoint y: 259, endPoint x: 618, endPoint y: 268, distance: 237.2
click at [618, 268] on div "You have achieved a percentile score of 5.4%. This means that you have scored b…" at bounding box center [785, 289] width 899 height 93
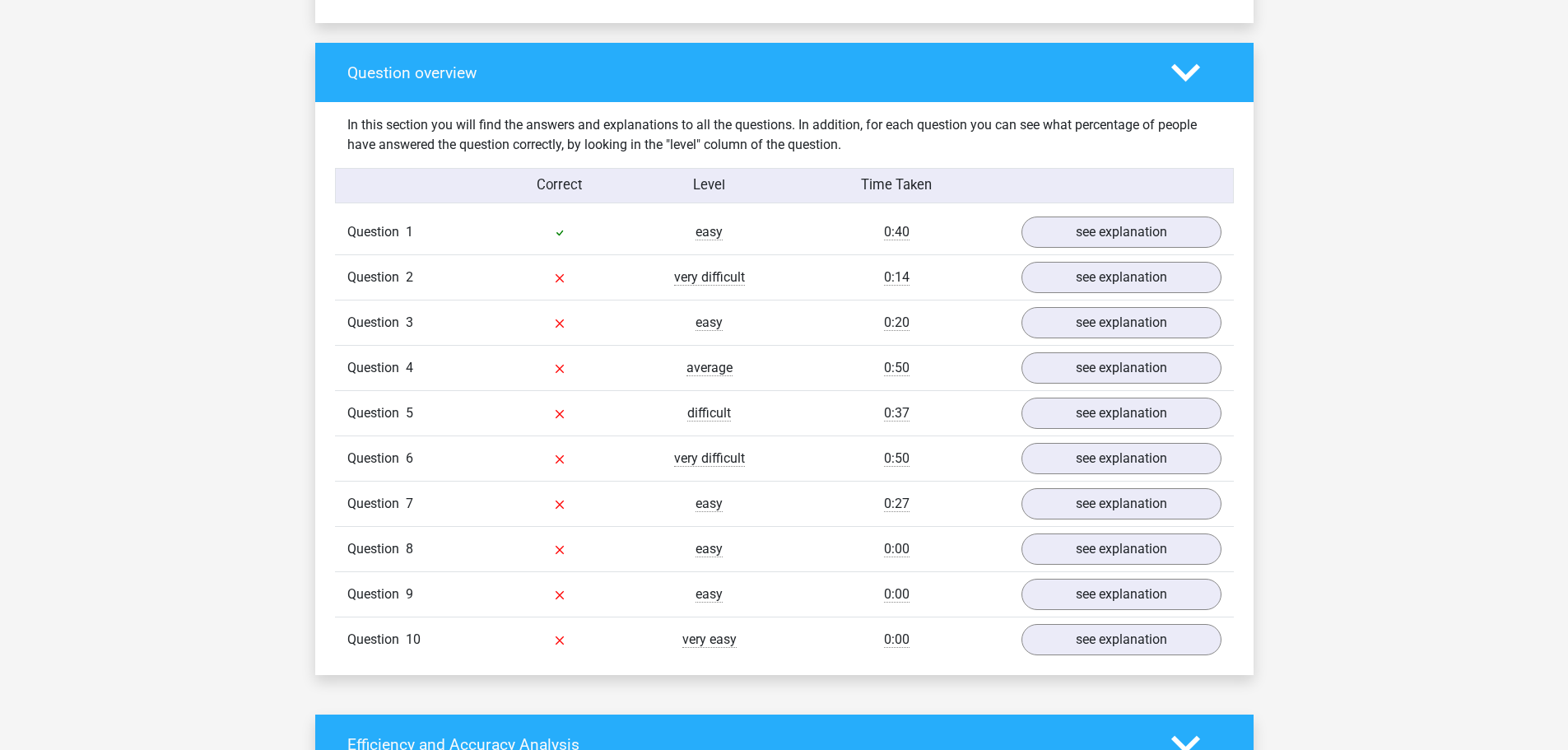
scroll to position [1235, 0]
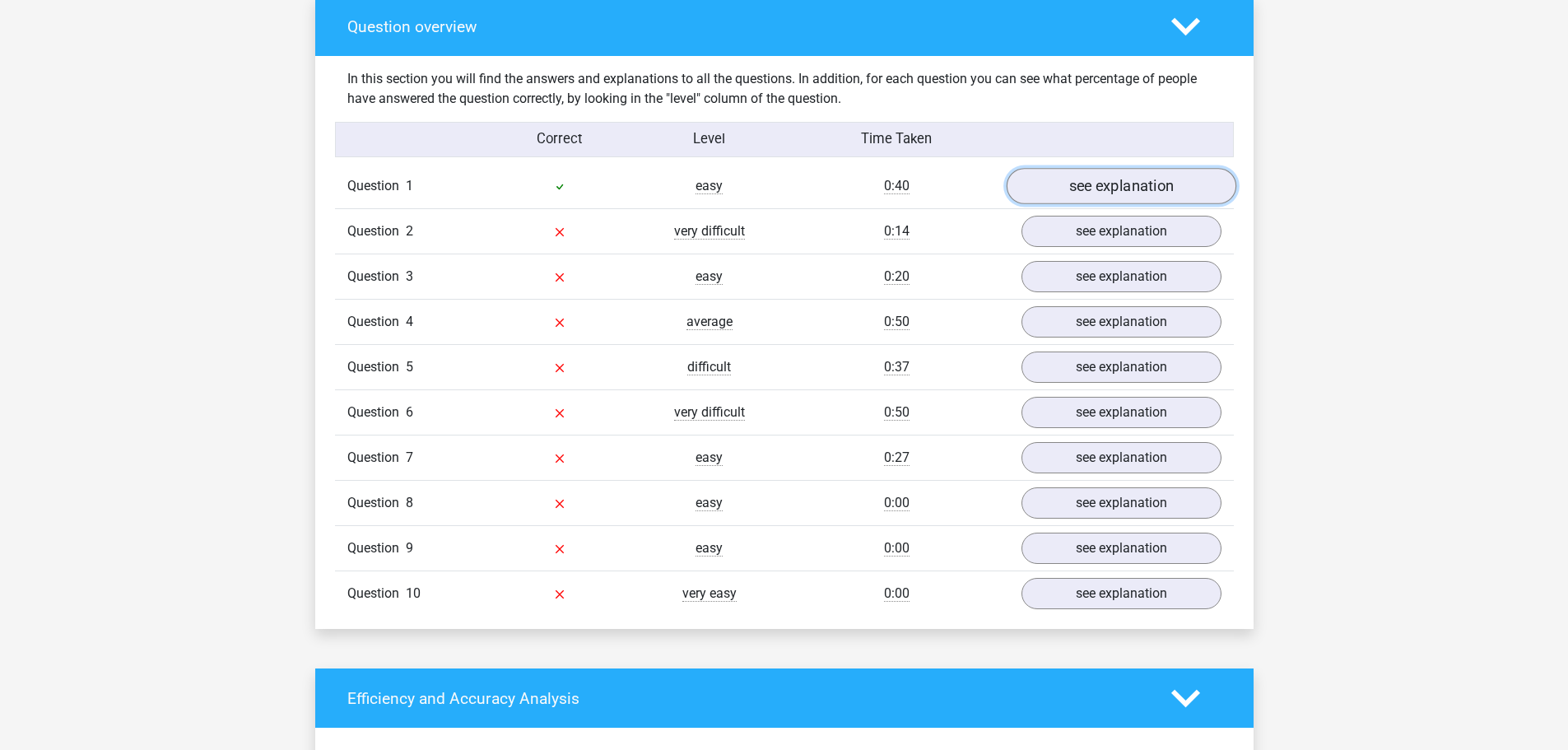
click at [1100, 169] on link "see explanation" at bounding box center [1120, 187] width 229 height 36
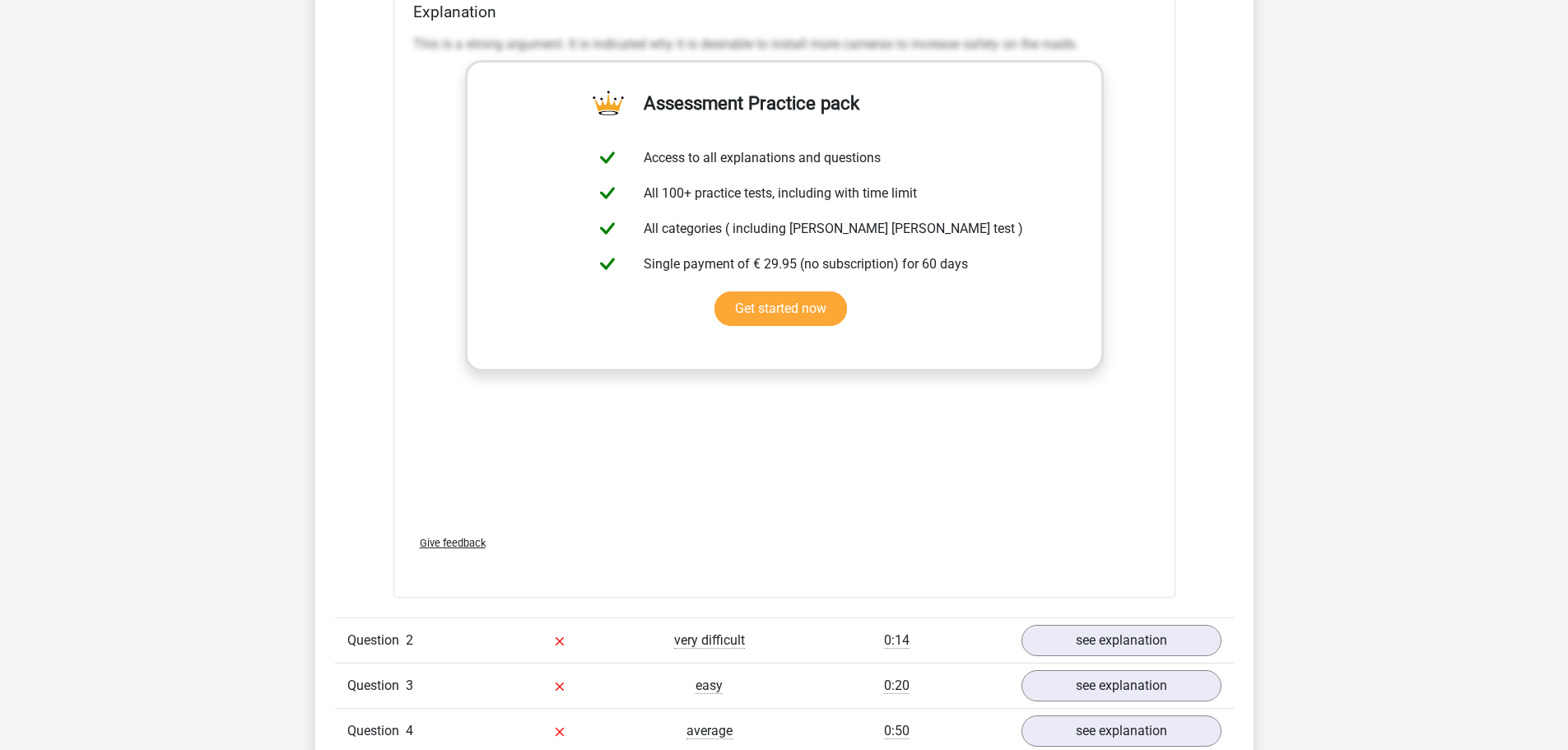
scroll to position [1812, 0]
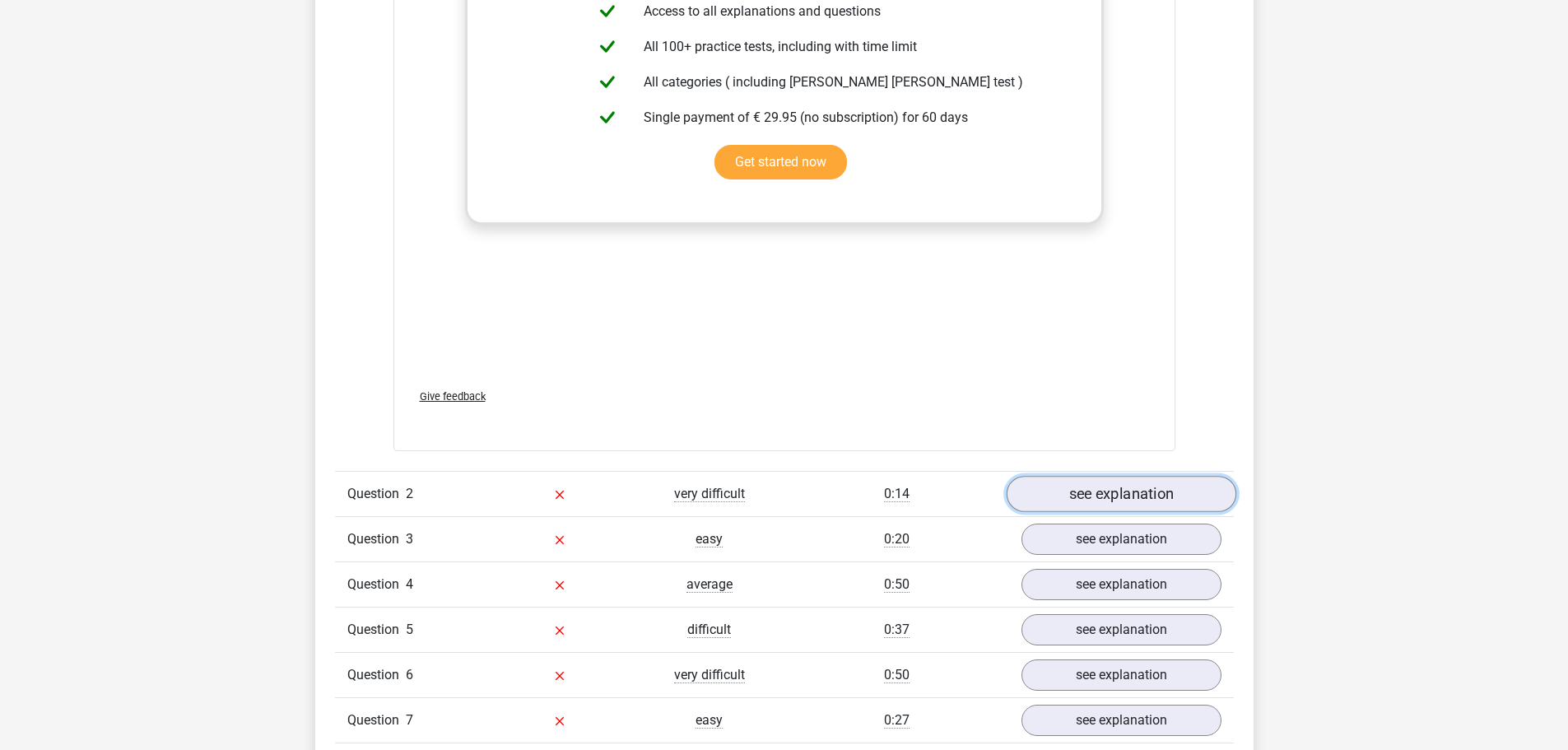
click at [1137, 490] on link "see explanation" at bounding box center [1120, 494] width 229 height 36
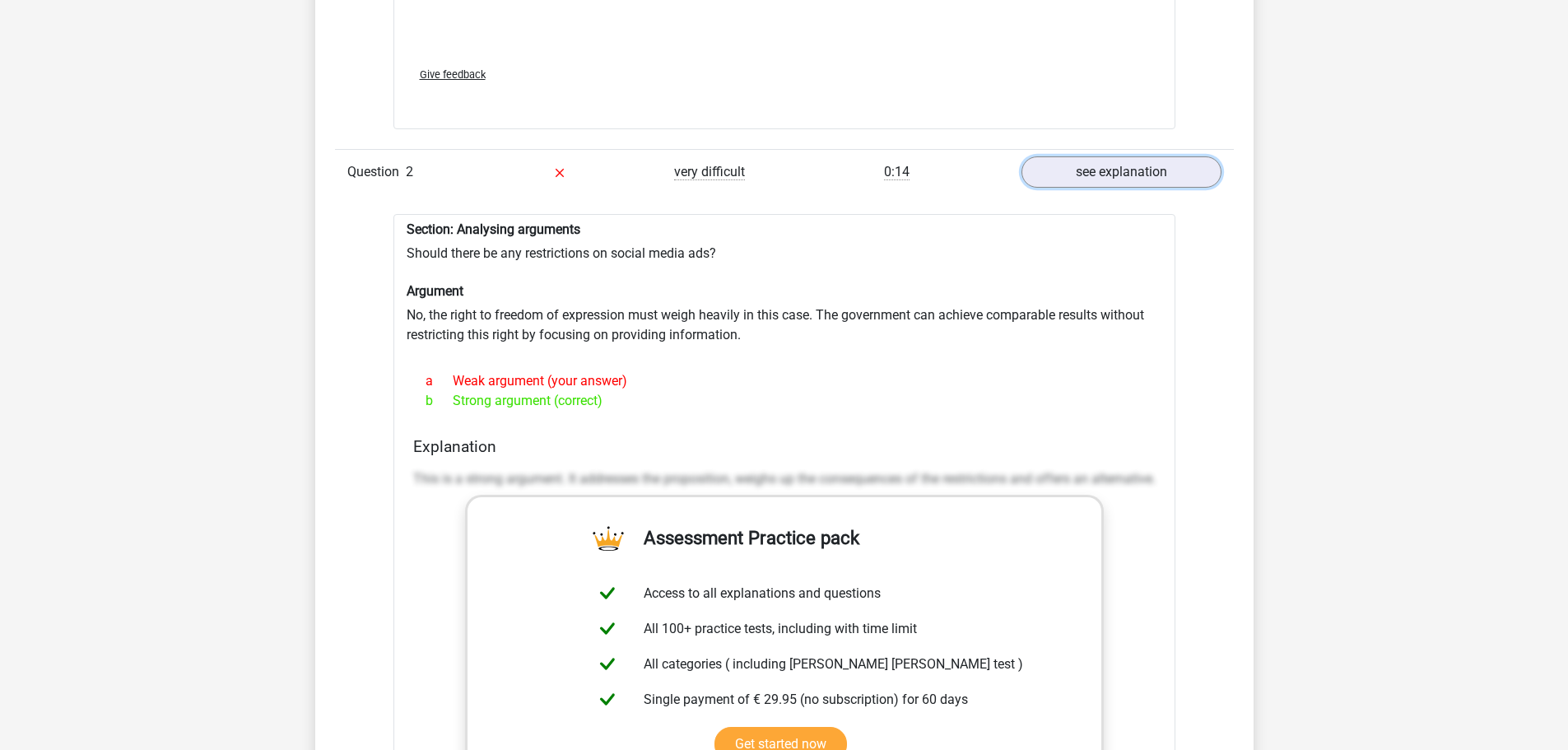
scroll to position [2142, 0]
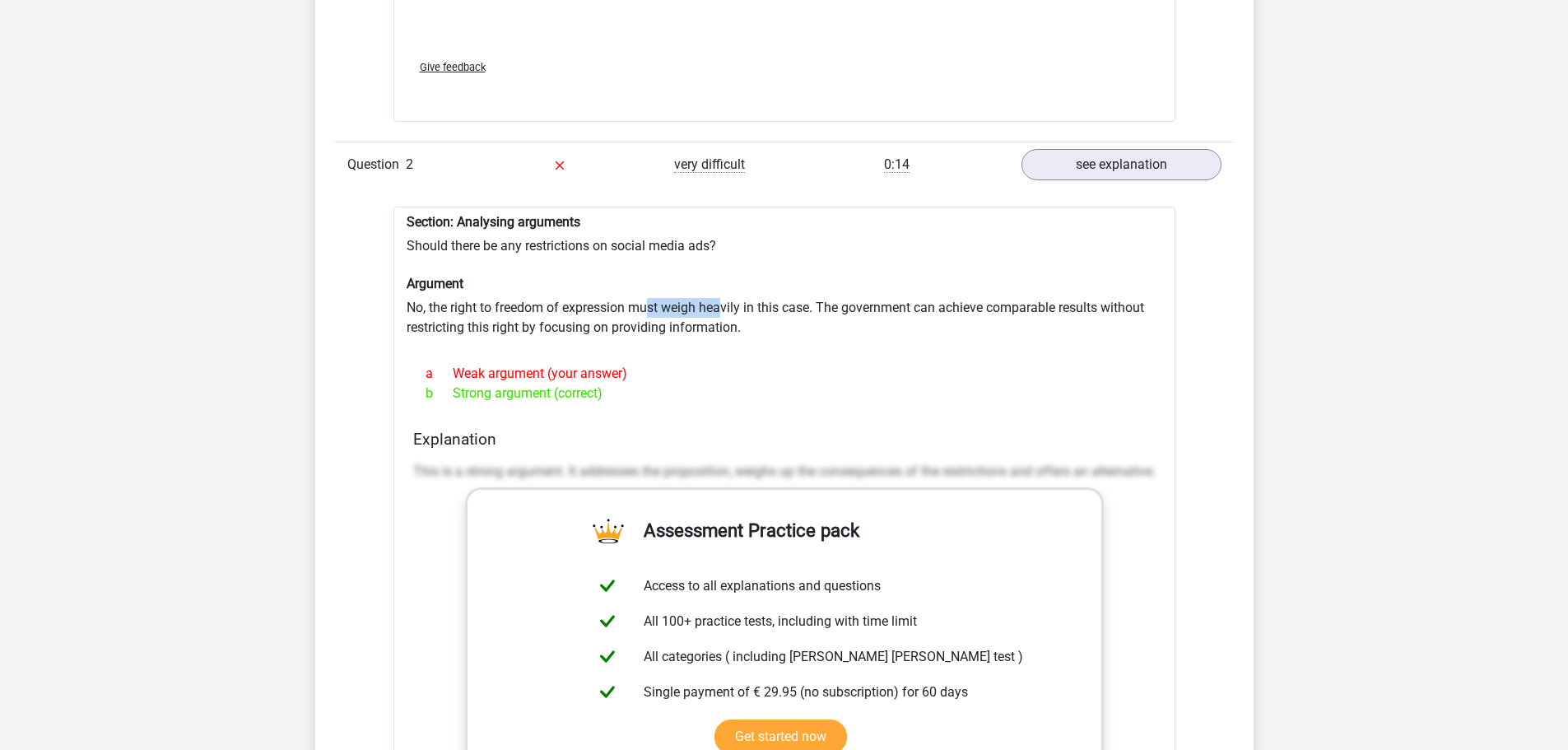
drag, startPoint x: 651, startPoint y: 298, endPoint x: 723, endPoint y: 294, distance: 72.1
click at [723, 294] on div "Section: Analysing arguments Should there be any restrictions on social media a…" at bounding box center [784, 617] width 782 height 820
click at [819, 364] on div "a Weak argument (your answer)" at bounding box center [784, 374] width 742 height 20
drag, startPoint x: 855, startPoint y: 299, endPoint x: 1088, endPoint y: 293, distance: 233.1
click at [1088, 293] on div "Section: Analysing arguments Should there be any restrictions on social media a…" at bounding box center [784, 617] width 782 height 820
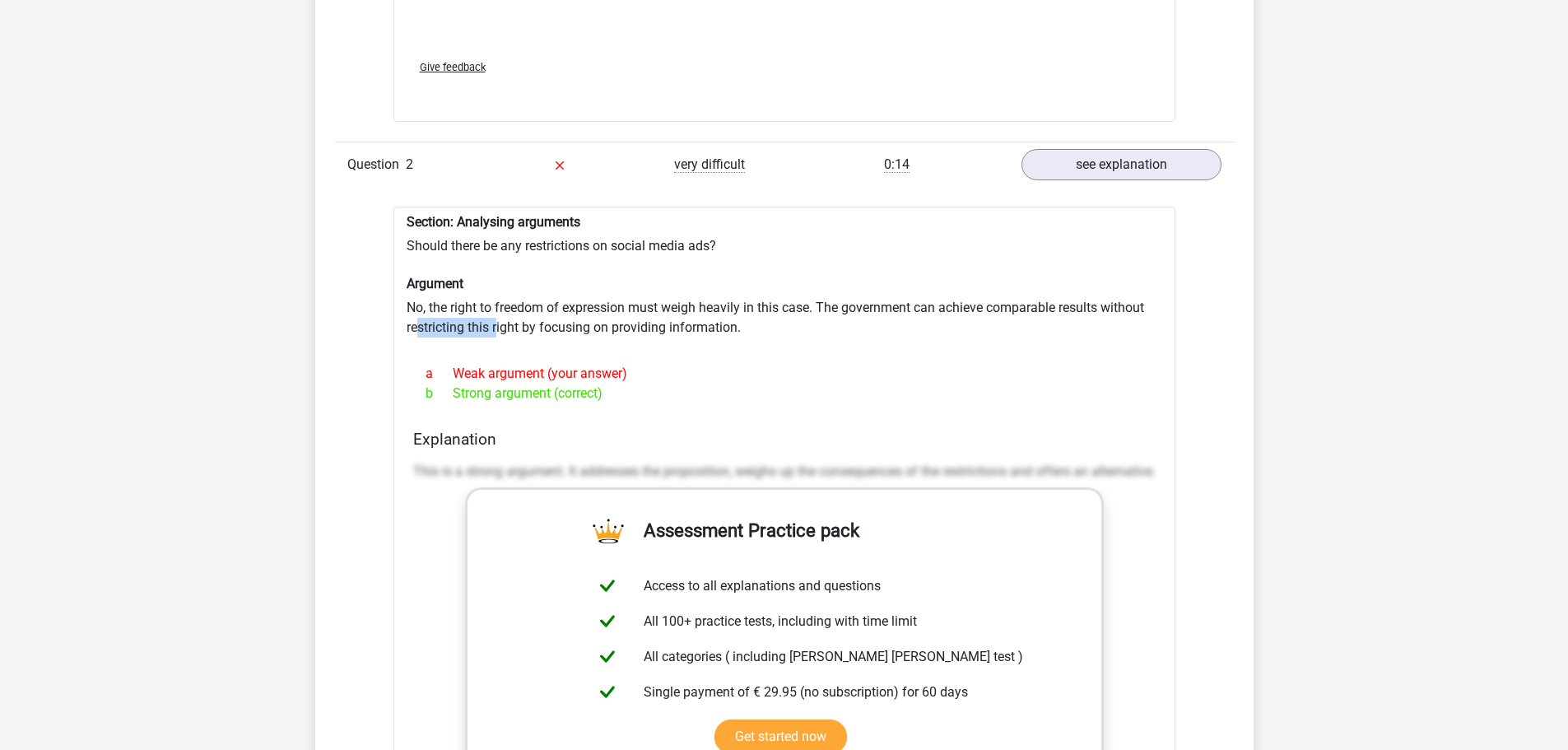
drag, startPoint x: 415, startPoint y: 321, endPoint x: 498, endPoint y: 323, distance: 83.0
click at [498, 323] on div "Section: Analysing arguments Should there be any restrictions on social media a…" at bounding box center [784, 617] width 782 height 820
drag, startPoint x: 614, startPoint y: 304, endPoint x: 792, endPoint y: 306, distance: 178.0
click at [792, 306] on div "Section: Analysing arguments Should there be any restrictions on social media a…" at bounding box center [784, 617] width 782 height 820
click at [875, 337] on div at bounding box center [785, 344] width 756 height 14
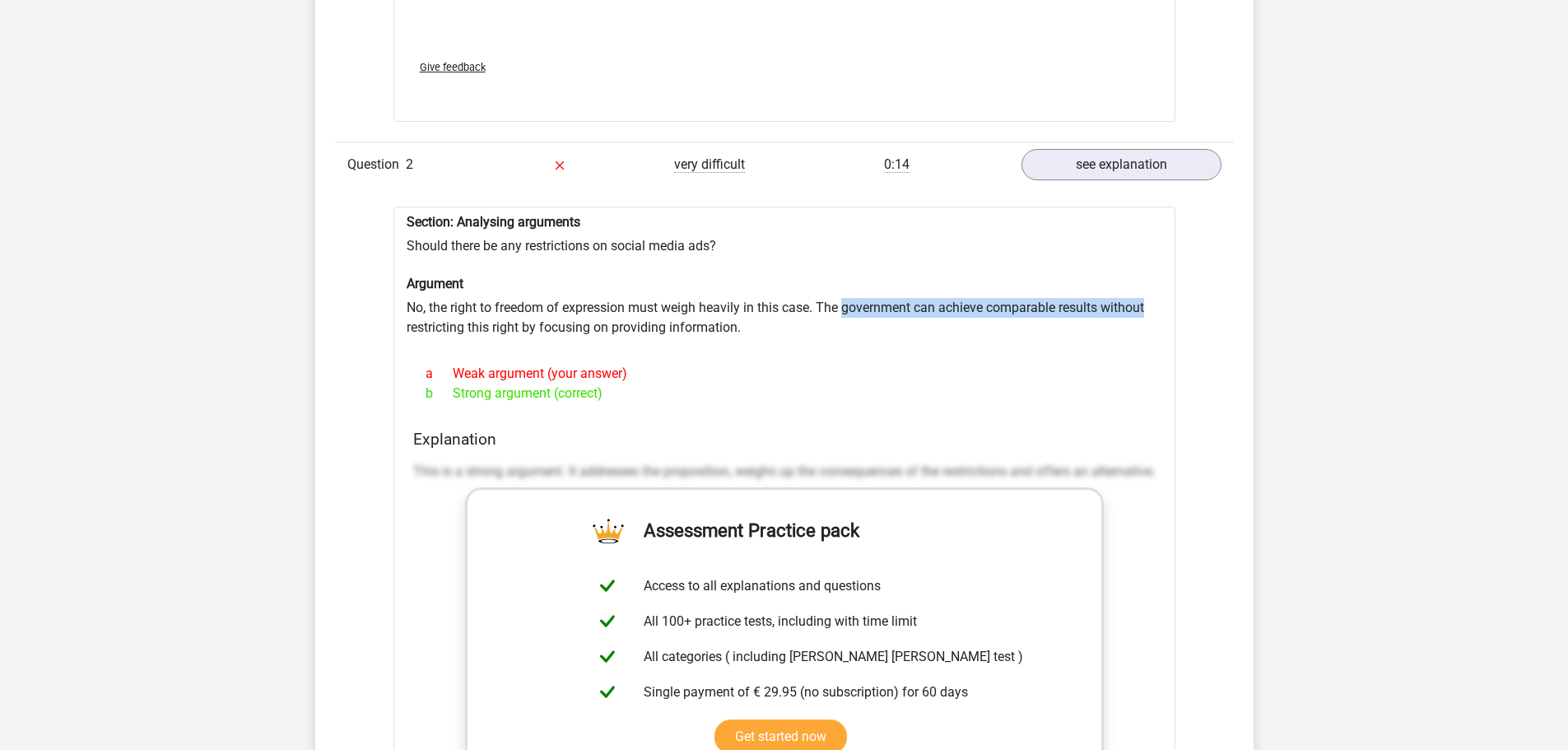
drag, startPoint x: 843, startPoint y: 293, endPoint x: 1154, endPoint y: 296, distance: 311.0
click at [1155, 296] on div "Section: Analysing arguments Should there be any restrictions on social media a…" at bounding box center [784, 617] width 782 height 820
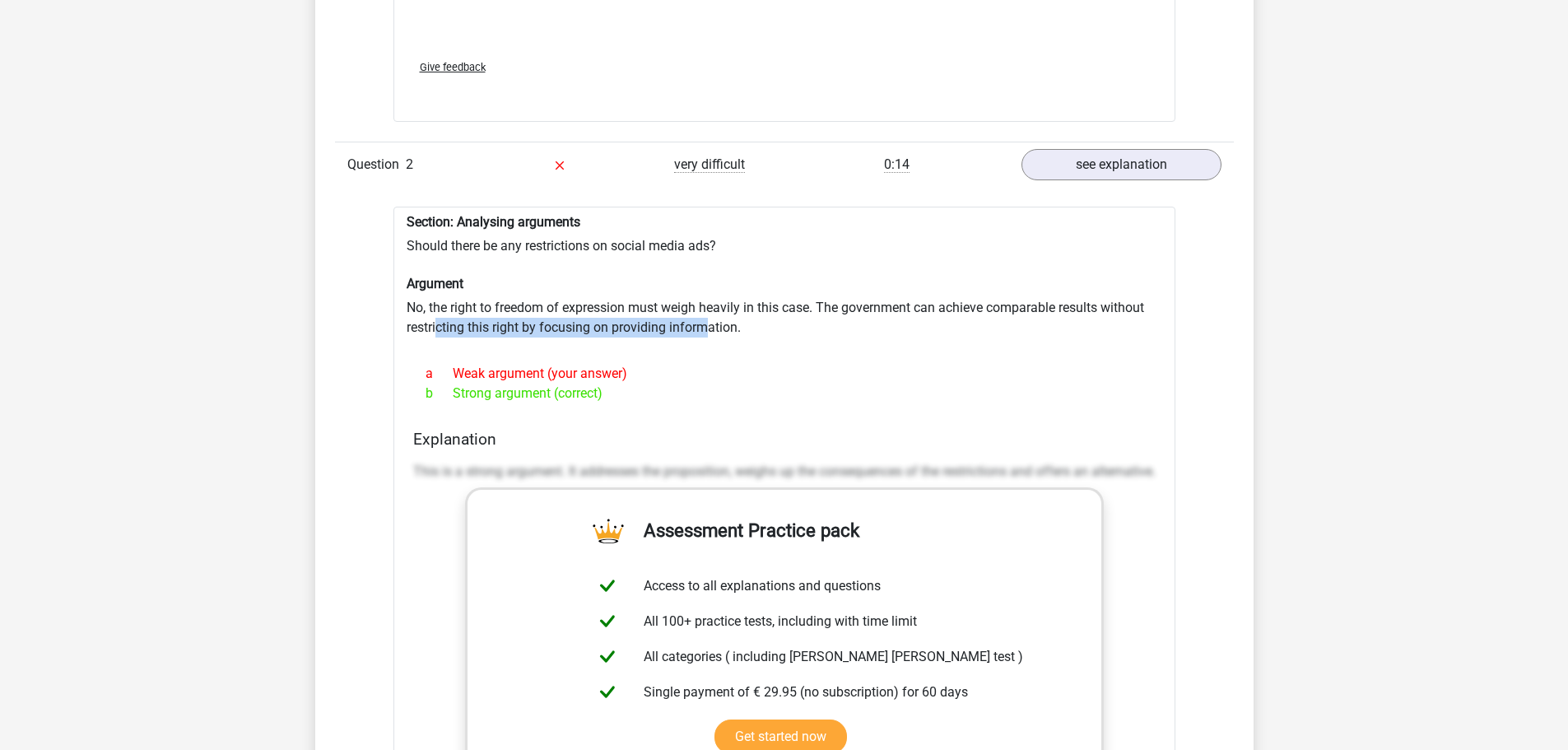
drag, startPoint x: 435, startPoint y: 319, endPoint x: 711, endPoint y: 320, distance: 276.0
click at [711, 320] on div "Section: Analysing arguments Should there be any restrictions on social media a…" at bounding box center [784, 617] width 782 height 820
click at [779, 323] on div "Section: Analysing arguments Should there be any restrictions on social media a…" at bounding box center [784, 617] width 782 height 820
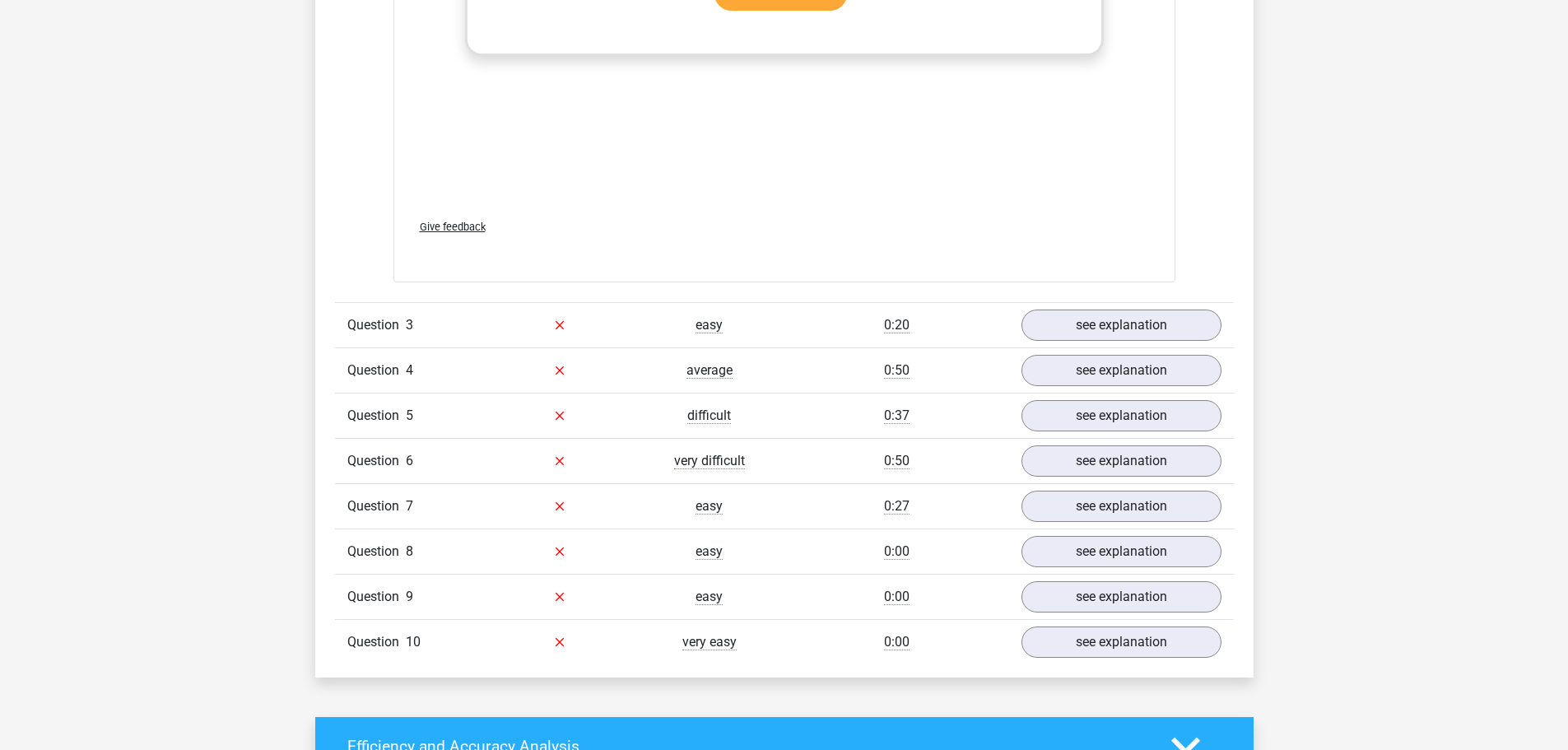
scroll to position [2966, 0]
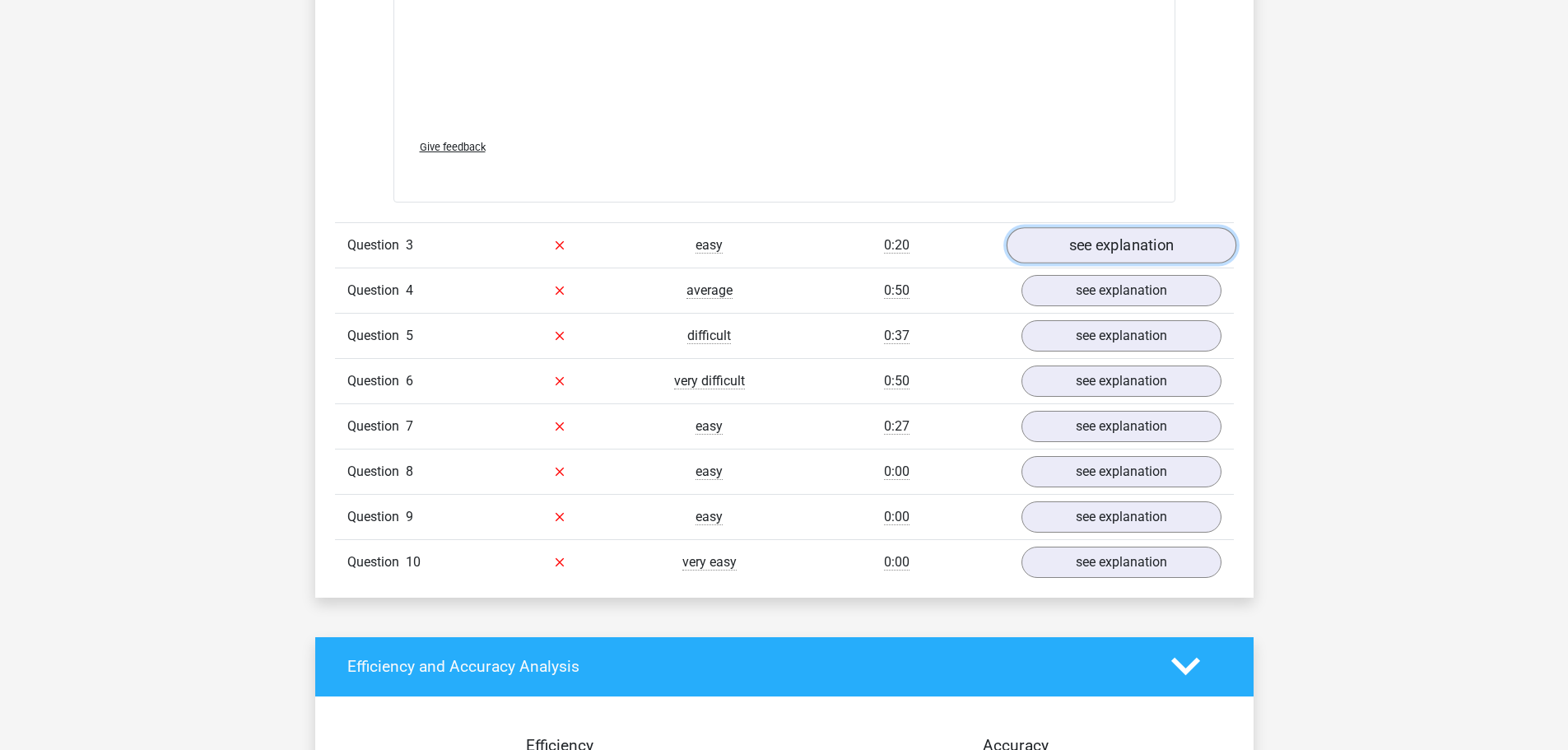
click at [1119, 247] on link "see explanation" at bounding box center [1120, 246] width 229 height 36
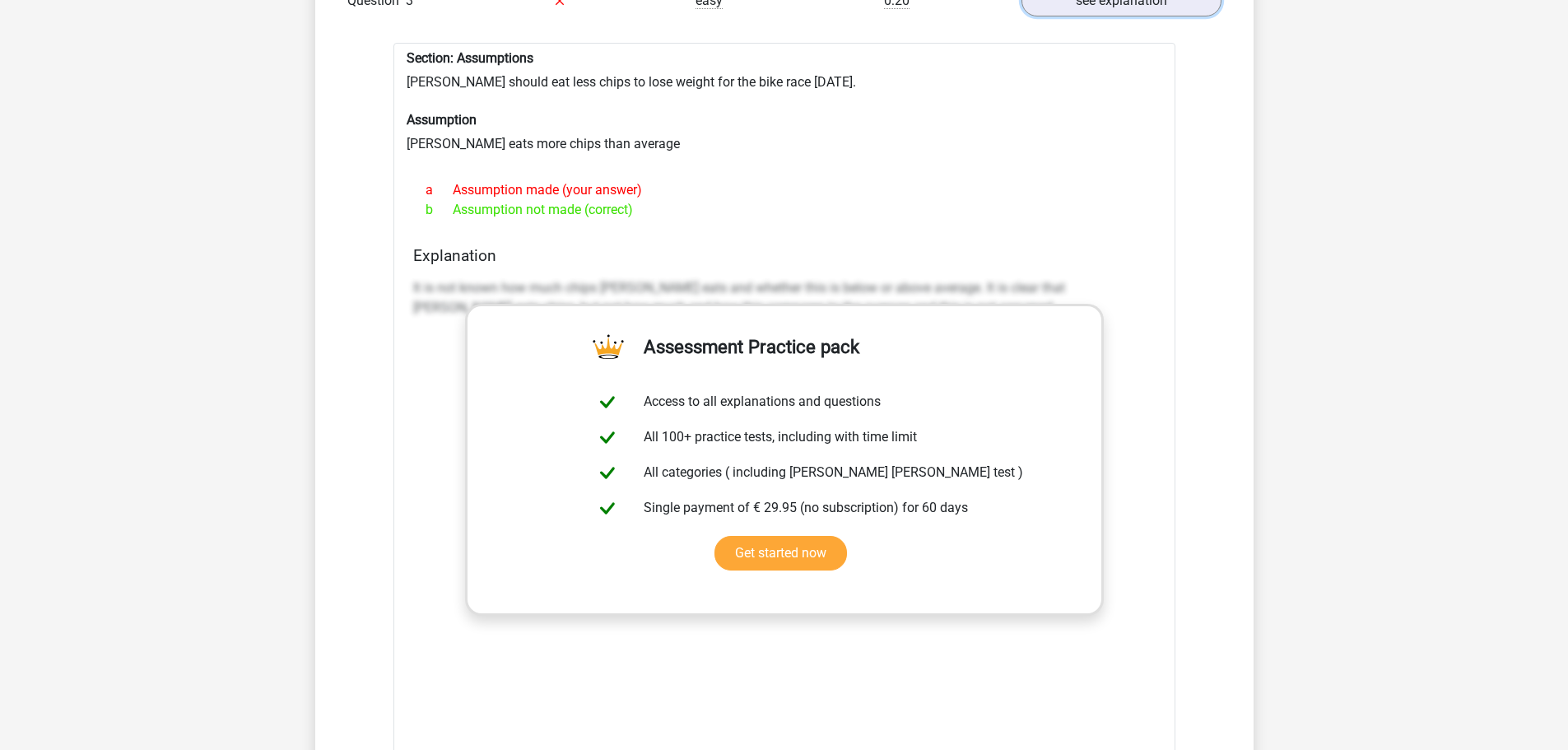
scroll to position [3295, 0]
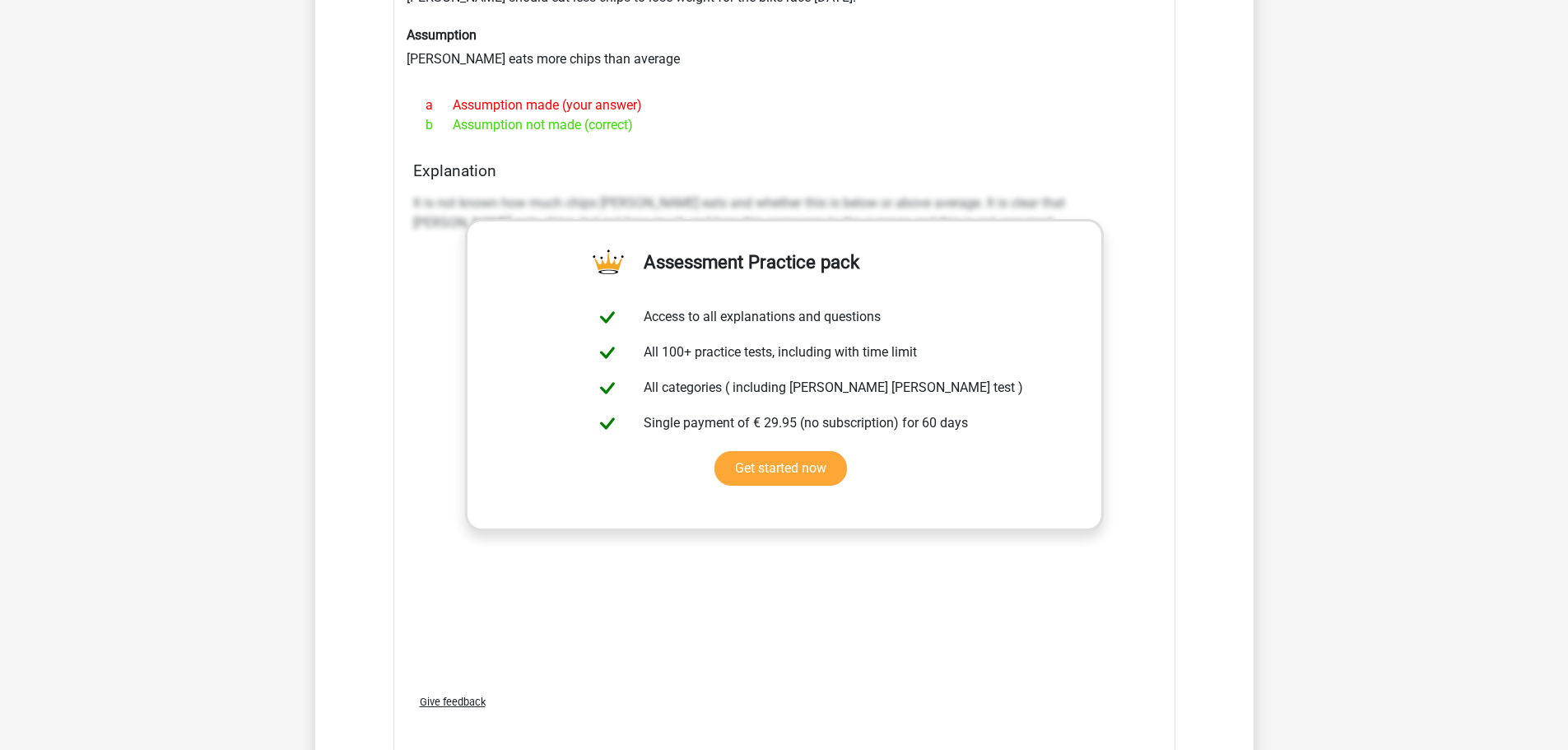
click at [1148, 248] on div "It is not known how much chips [PERSON_NAME] eats and whether this is below or …" at bounding box center [784, 433] width 742 height 494
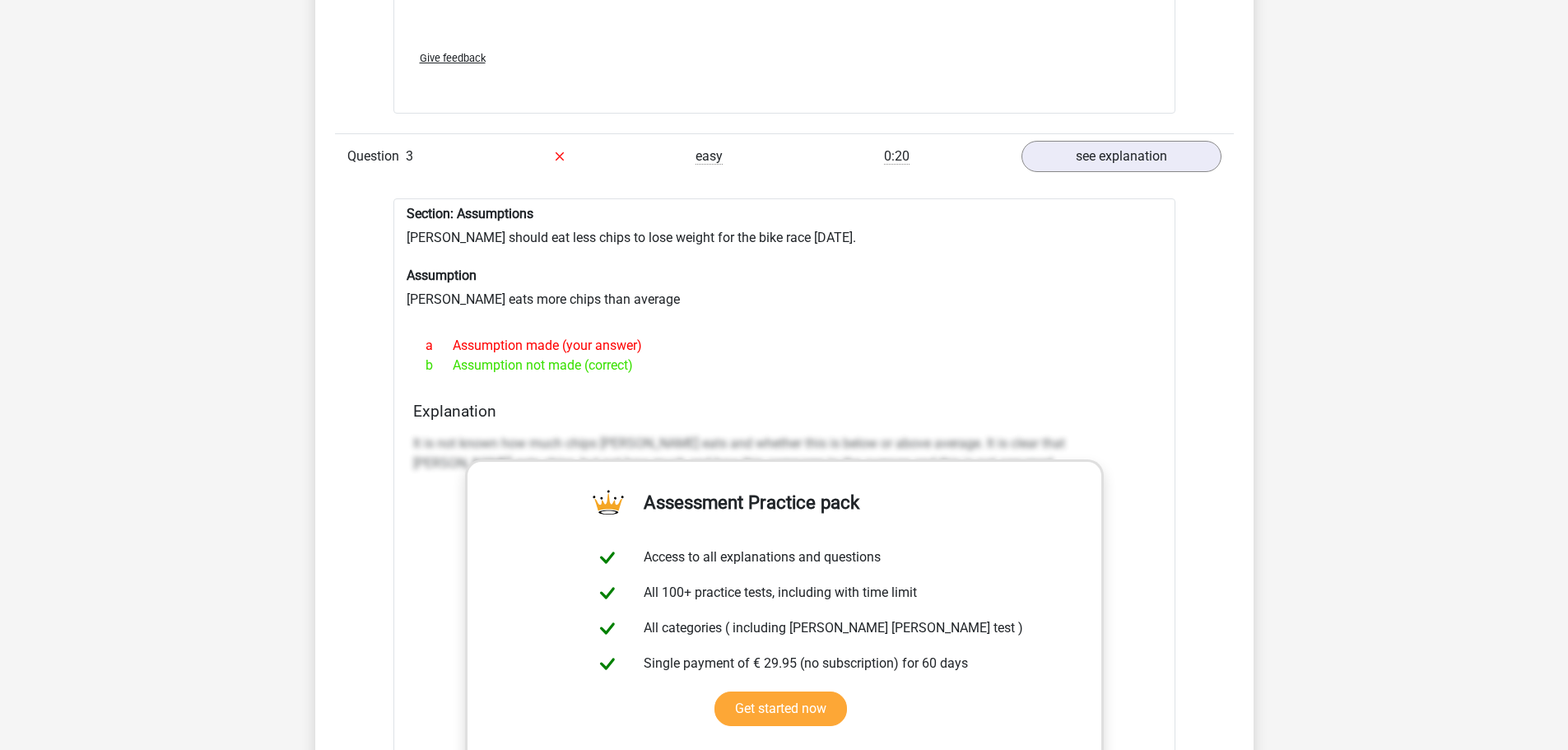
scroll to position [2966, 0]
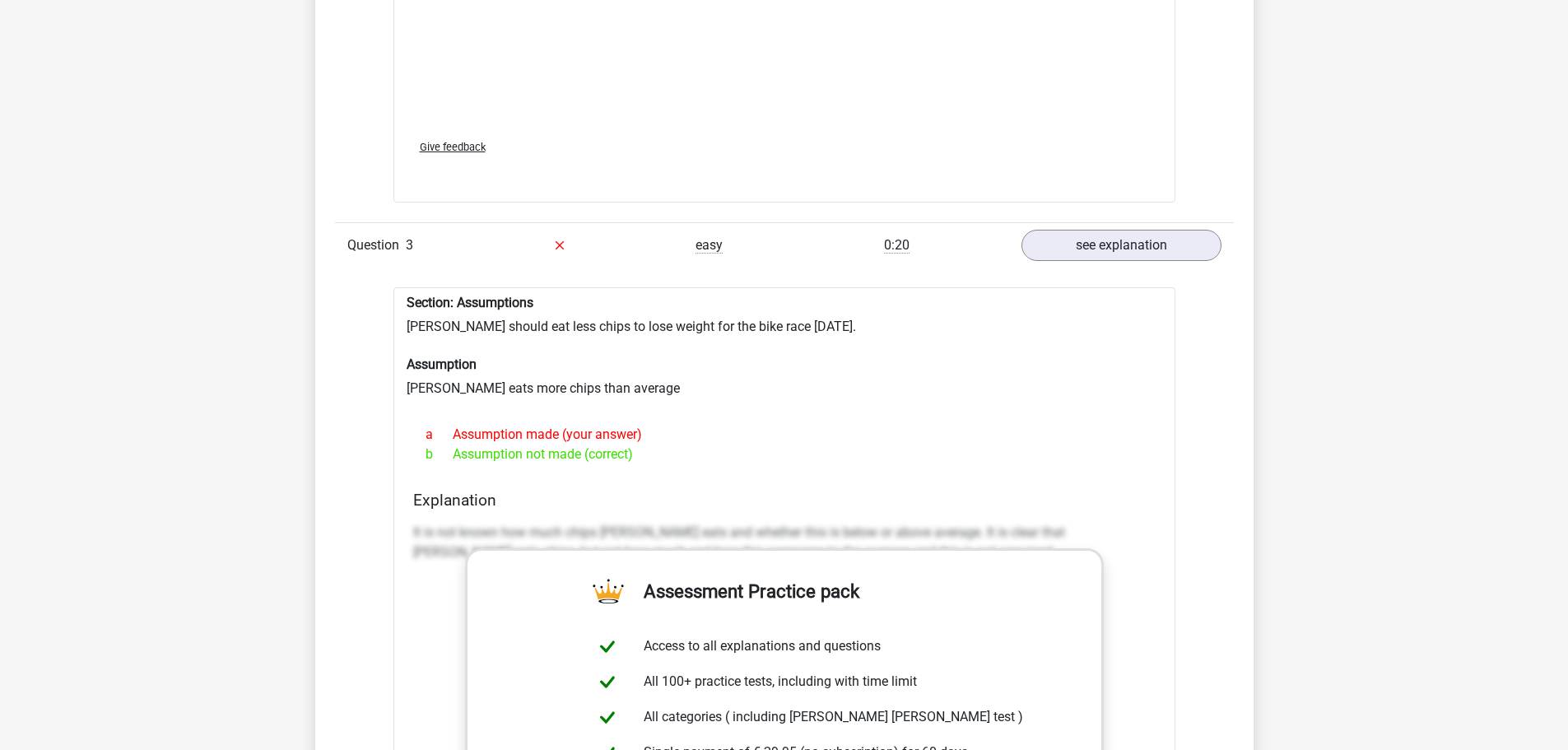
click at [1082, 399] on div at bounding box center [785, 405] width 756 height 14
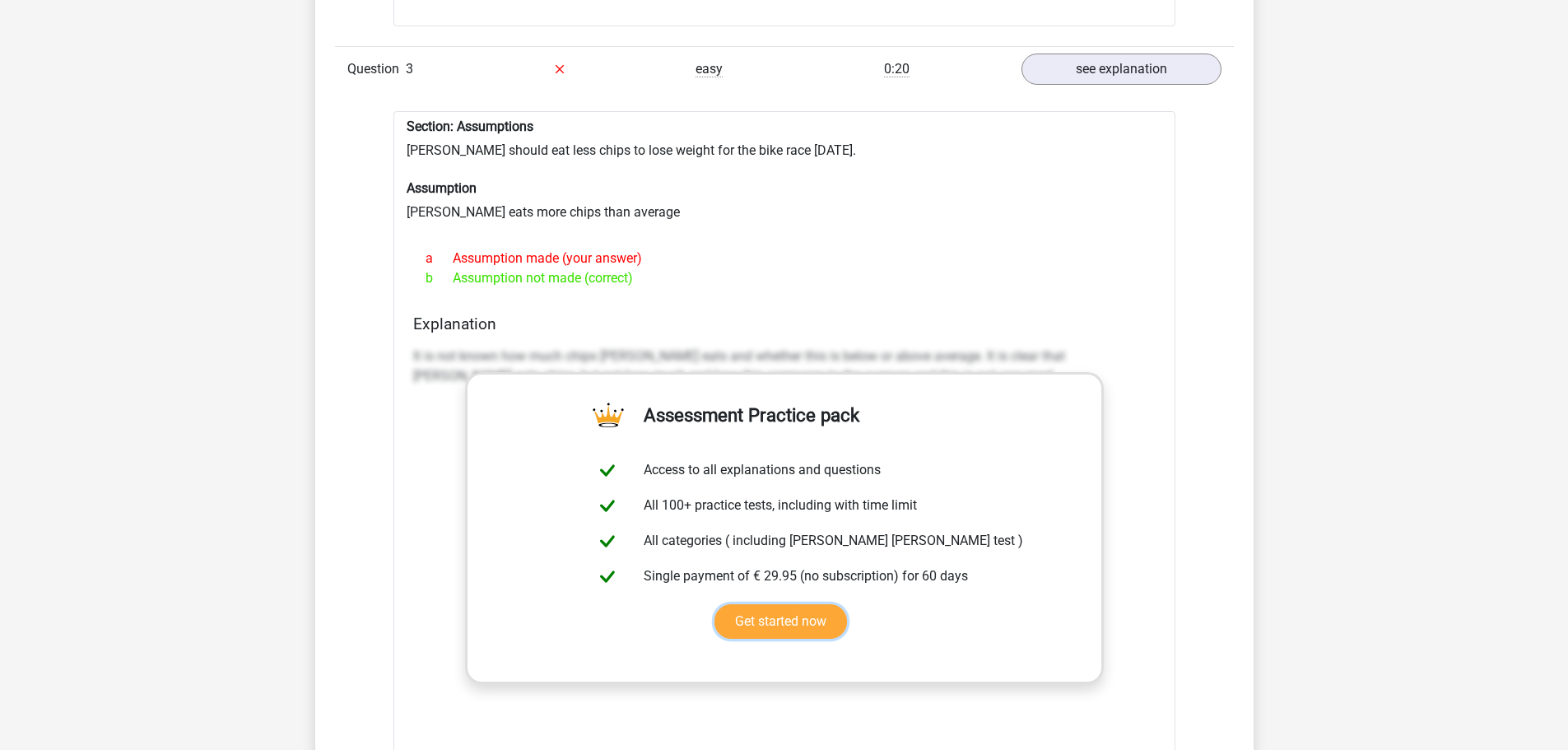
scroll to position [3460, 0]
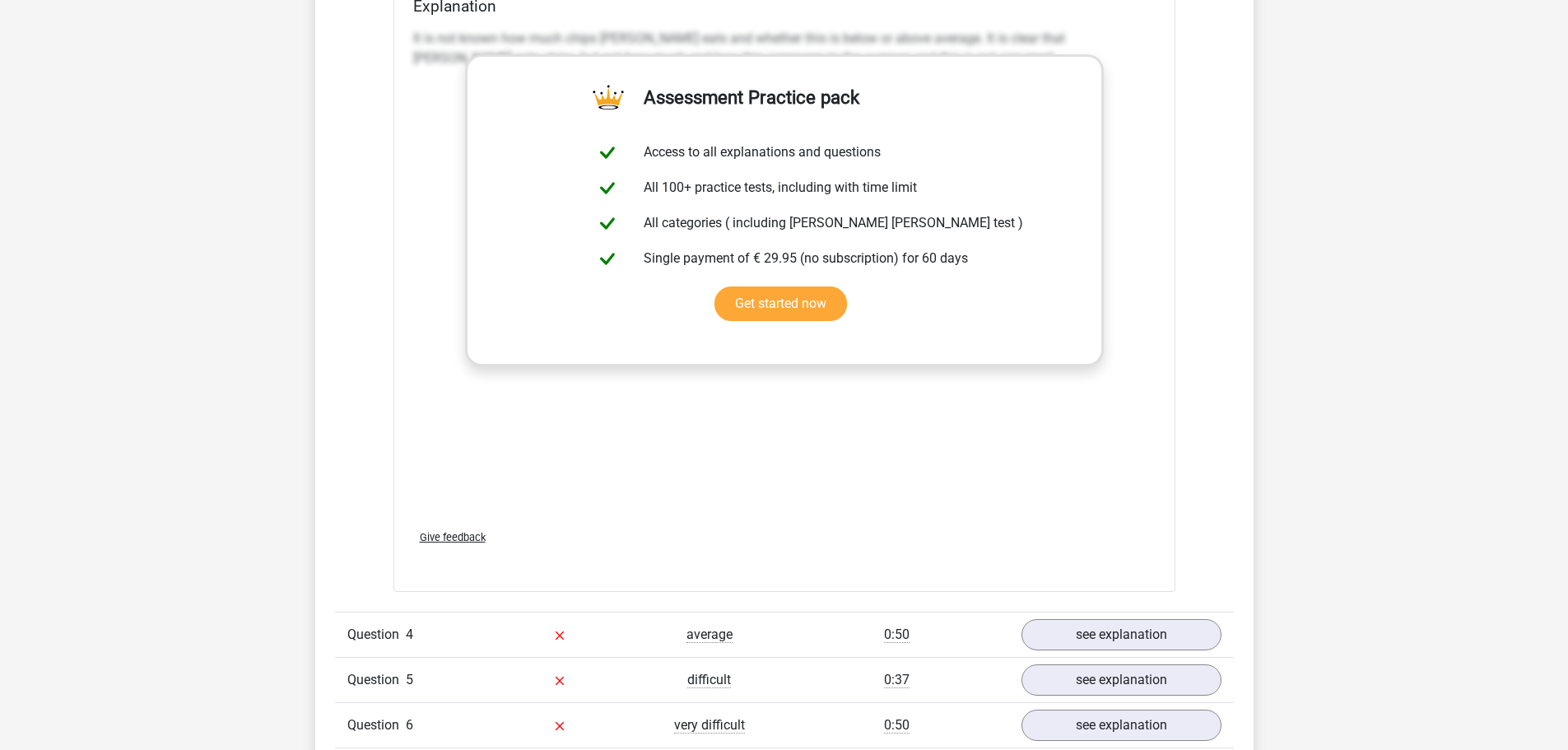
click at [900, 477] on div "It is not known how much chips [PERSON_NAME] eats and whether this is below or …" at bounding box center [784, 269] width 742 height 494
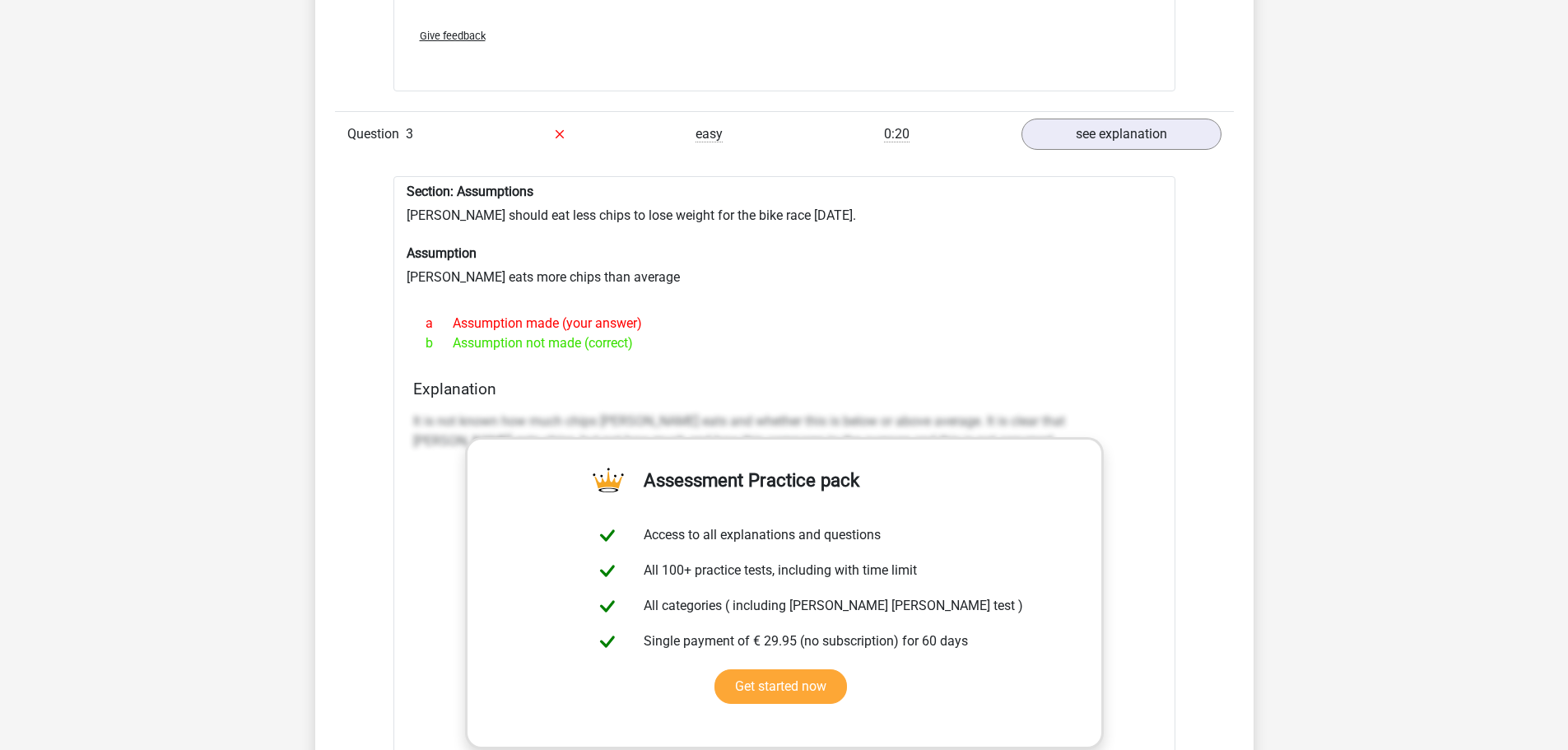
scroll to position [3048, 0]
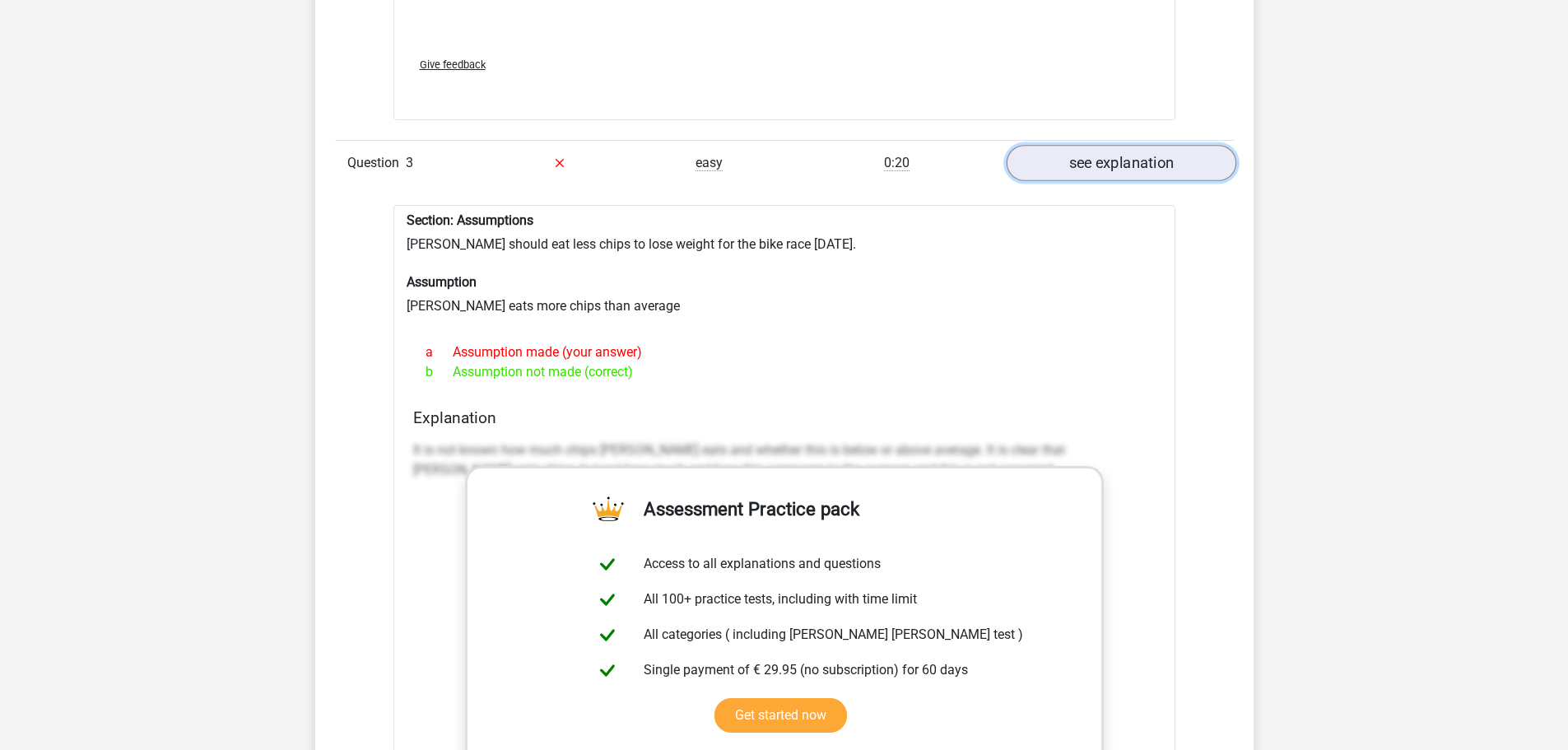
click at [1137, 152] on link "see explanation" at bounding box center [1120, 163] width 229 height 36
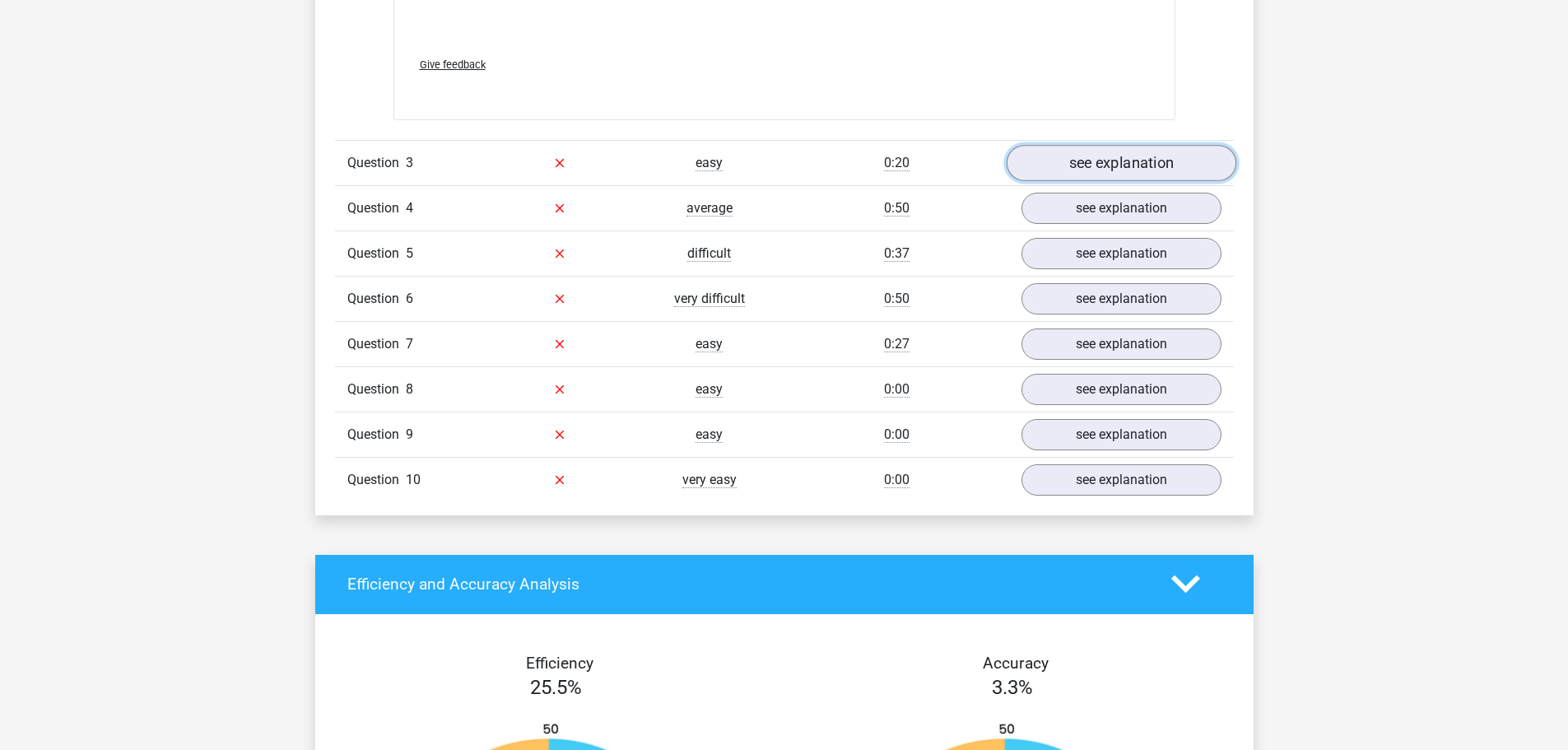
click at [1137, 152] on link "see explanation" at bounding box center [1120, 163] width 229 height 36
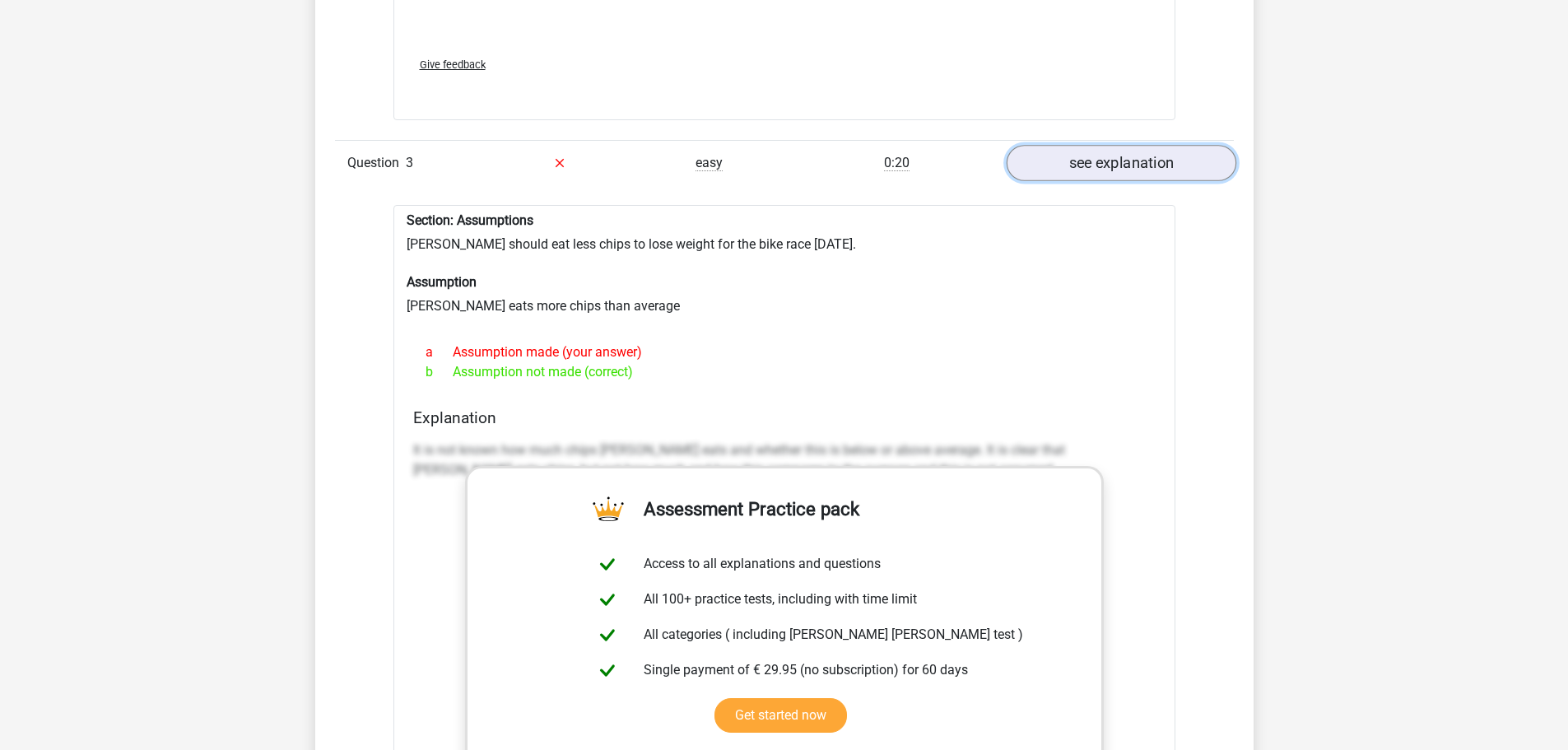
click at [1137, 152] on link "see explanation" at bounding box center [1120, 163] width 229 height 36
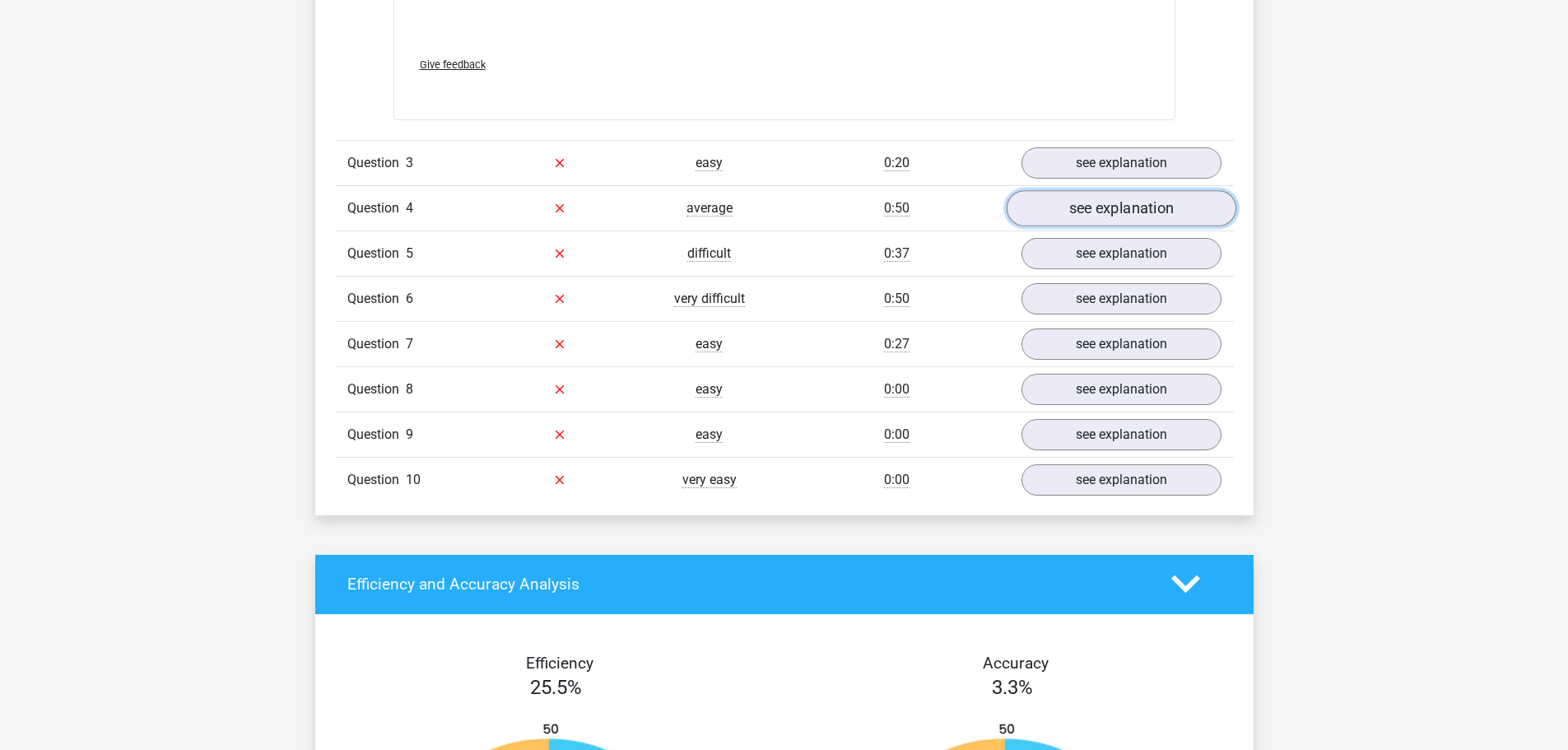
click at [1151, 200] on link "see explanation" at bounding box center [1120, 209] width 229 height 36
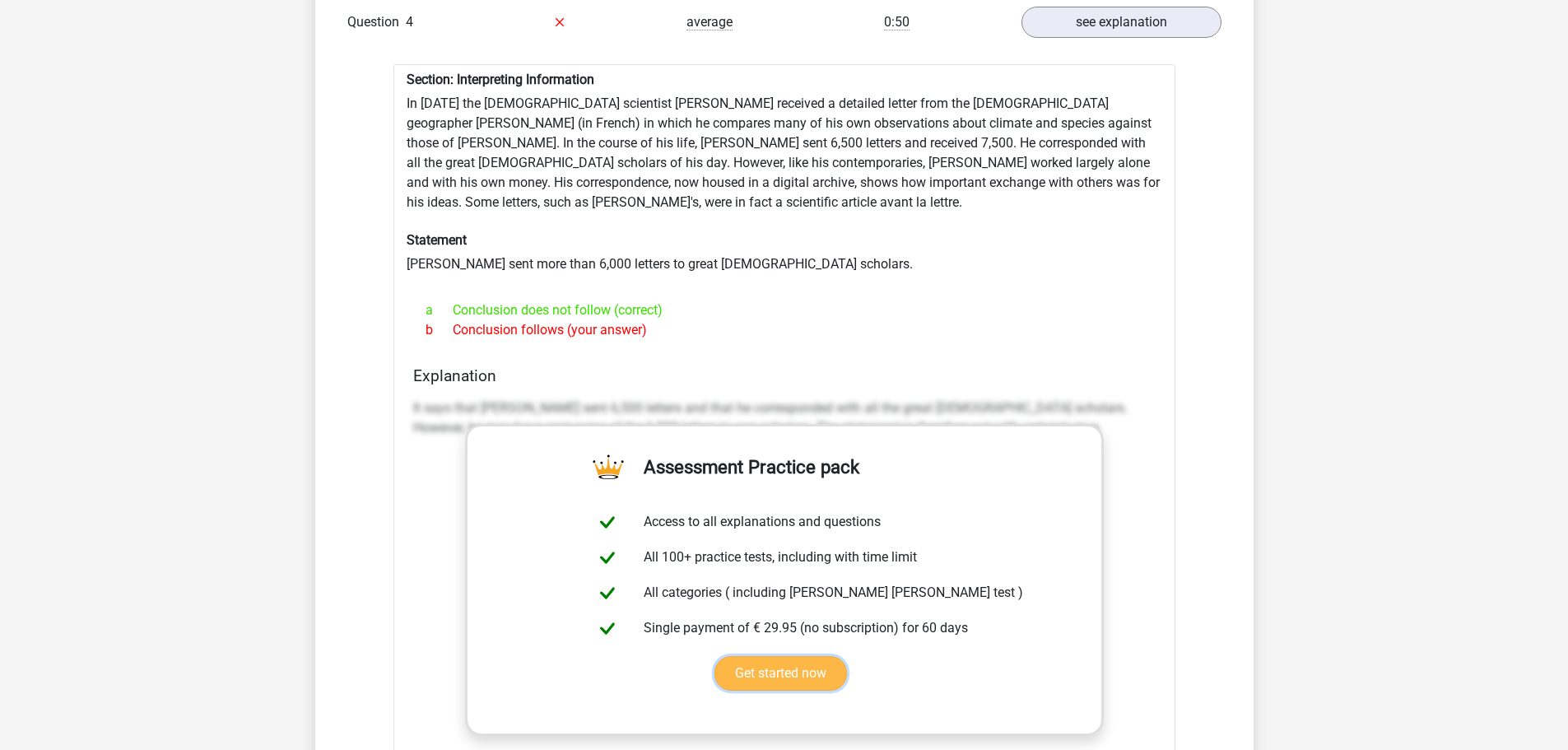
scroll to position [3460, 0]
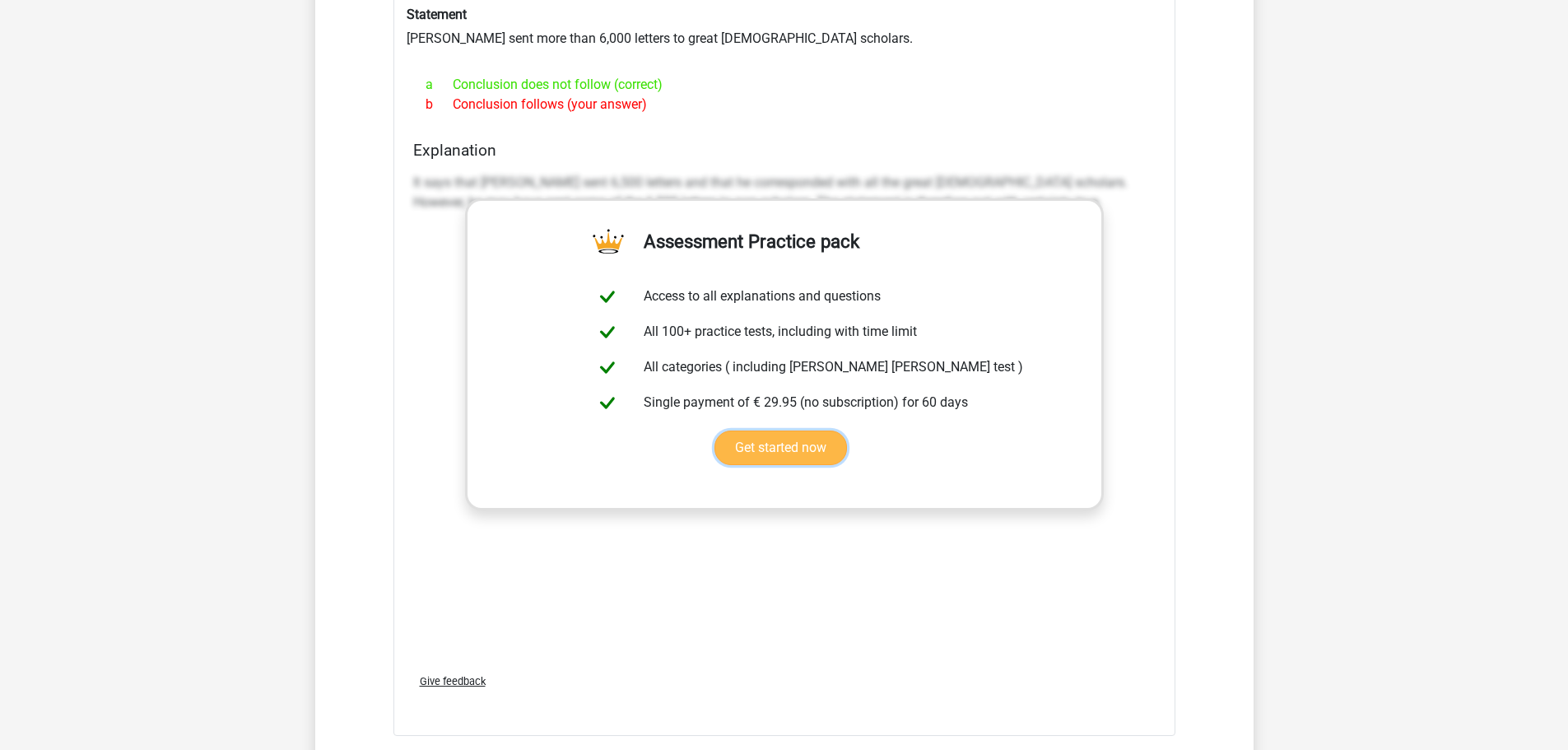
click at [777, 431] on link "Get started now" at bounding box center [780, 448] width 132 height 34
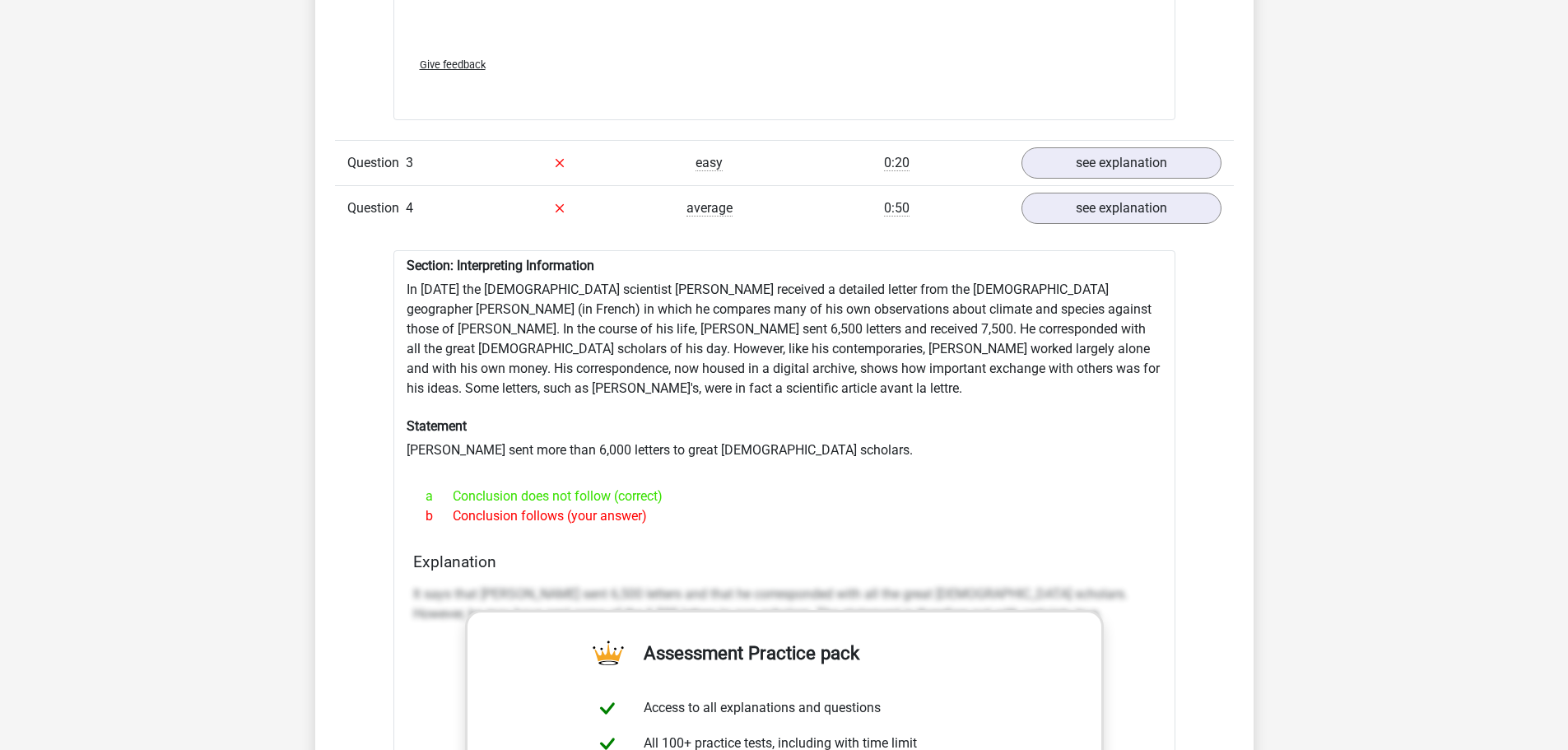
scroll to position [3377, 0]
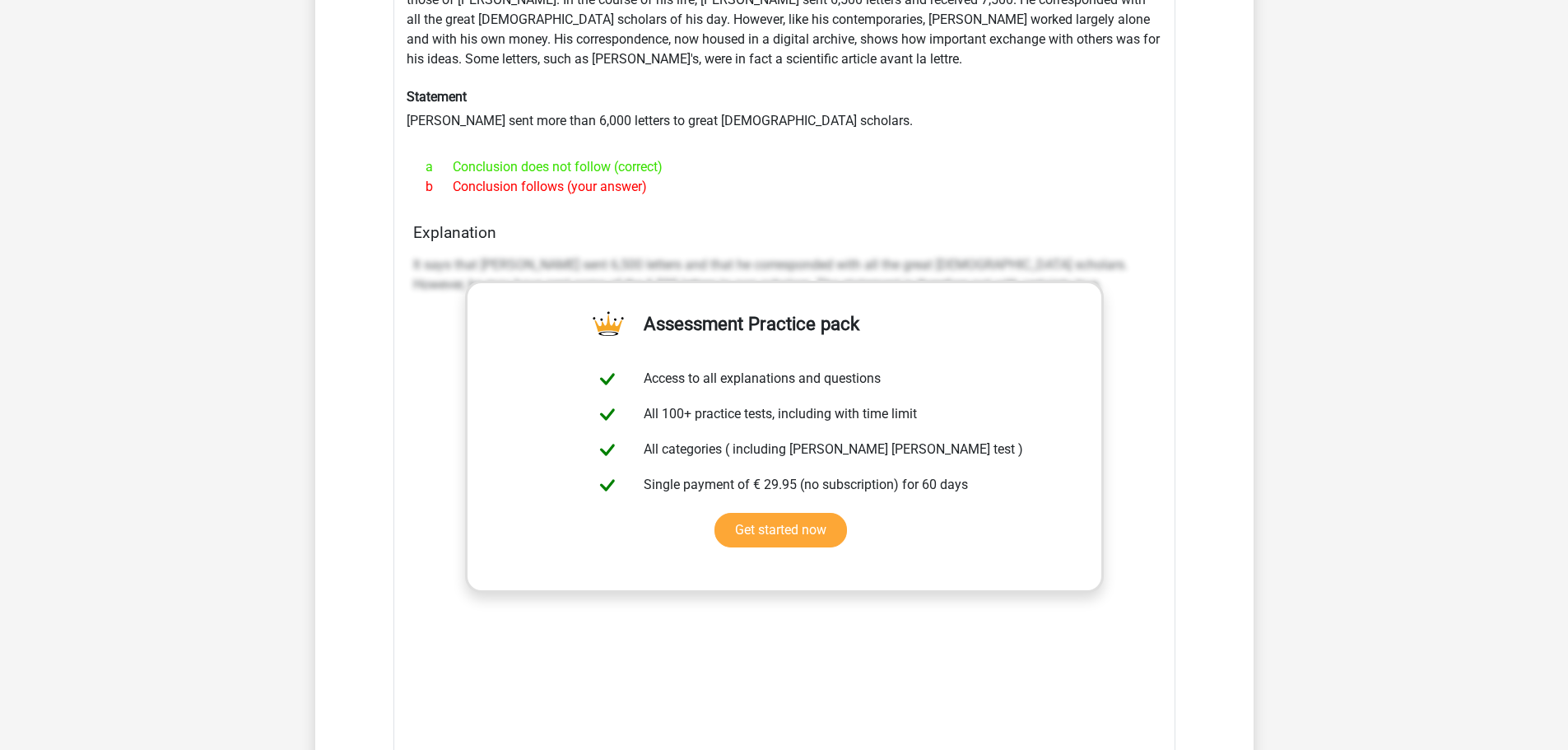
drag, startPoint x: 615, startPoint y: 498, endPoint x: 498, endPoint y: 258, distance: 267.0
click at [498, 258] on p "It says that Darwin sent 6,500 letters and that he corresponded with all the gr…" at bounding box center [784, 276] width 742 height 40
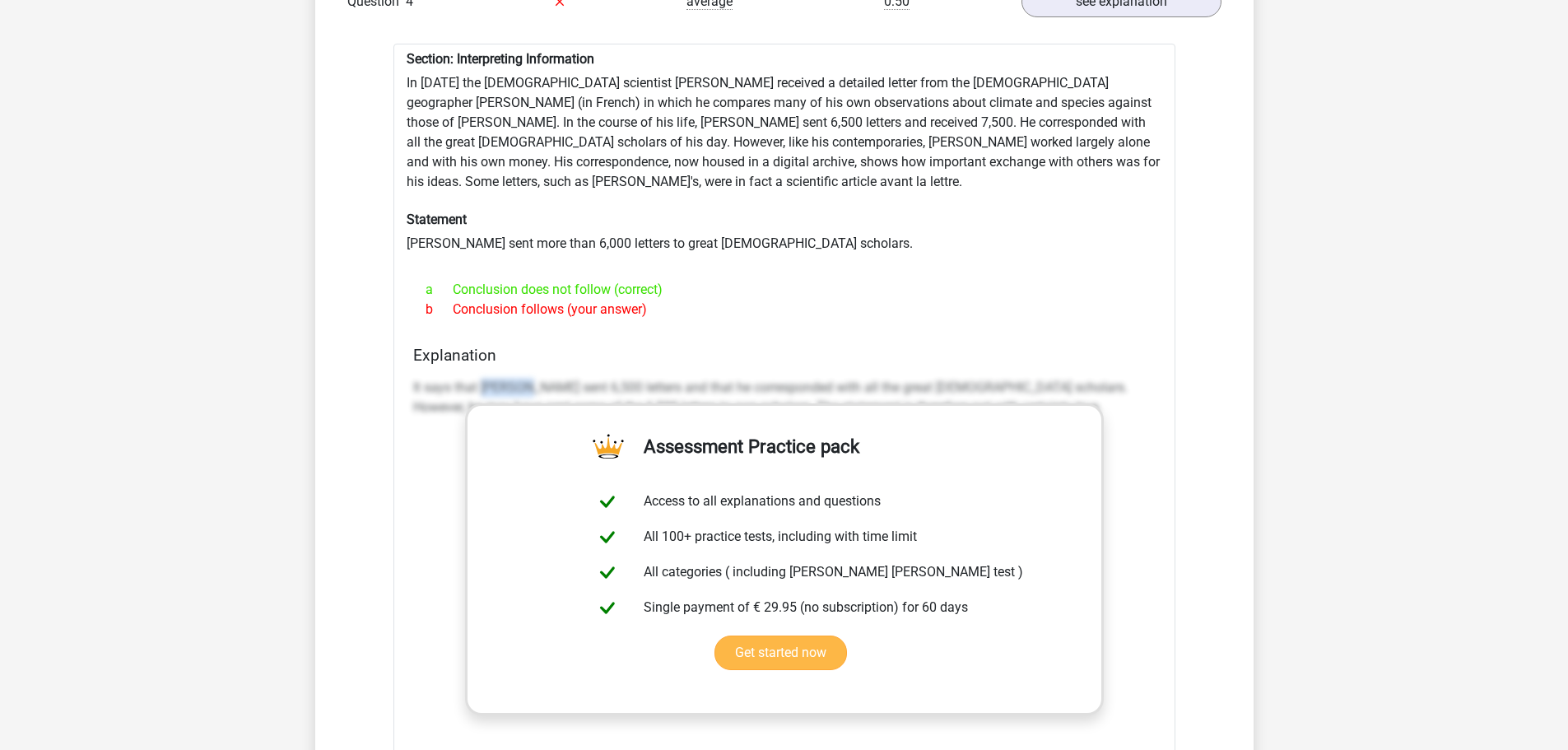
scroll to position [3131, 0]
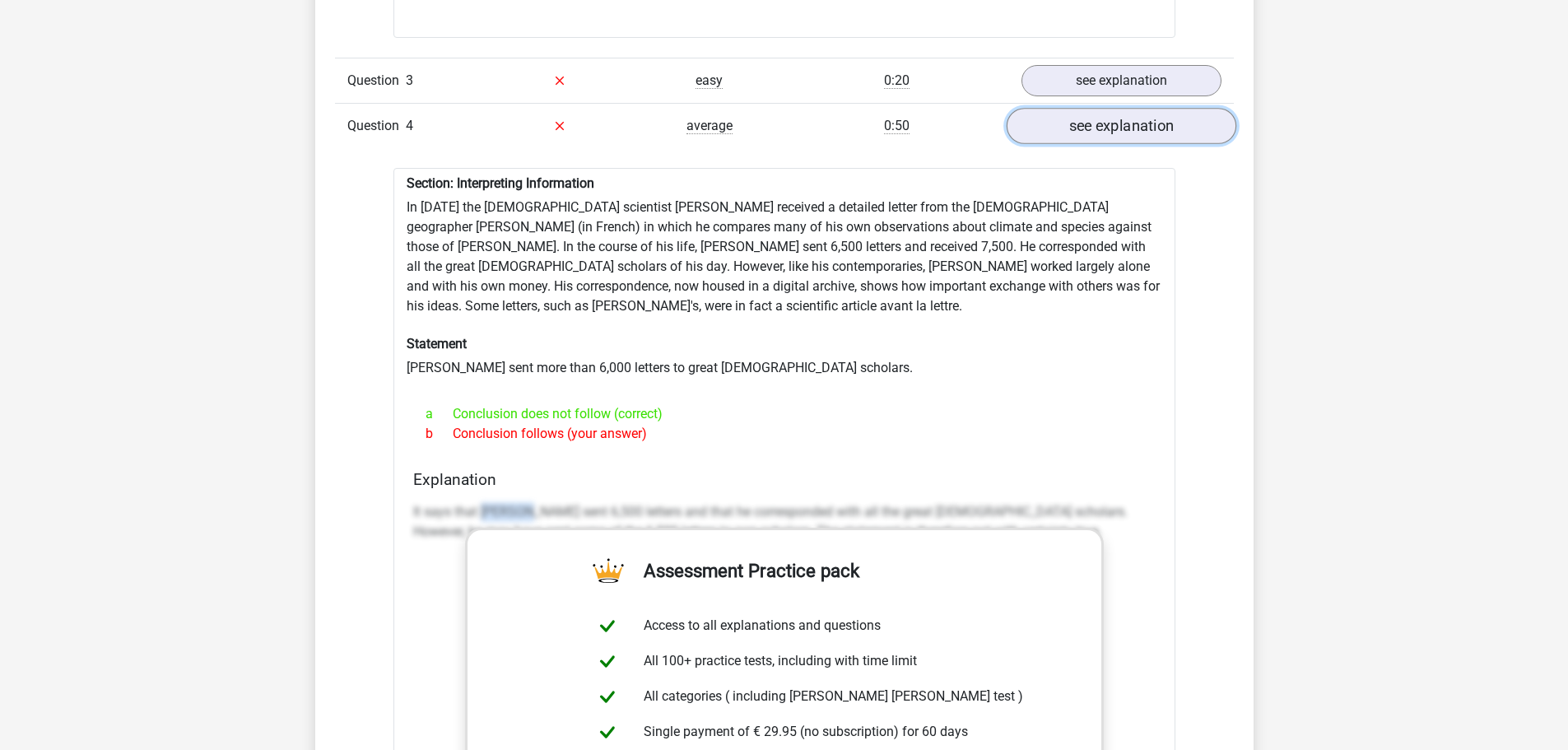
click at [1108, 122] on link "see explanation" at bounding box center [1120, 126] width 229 height 36
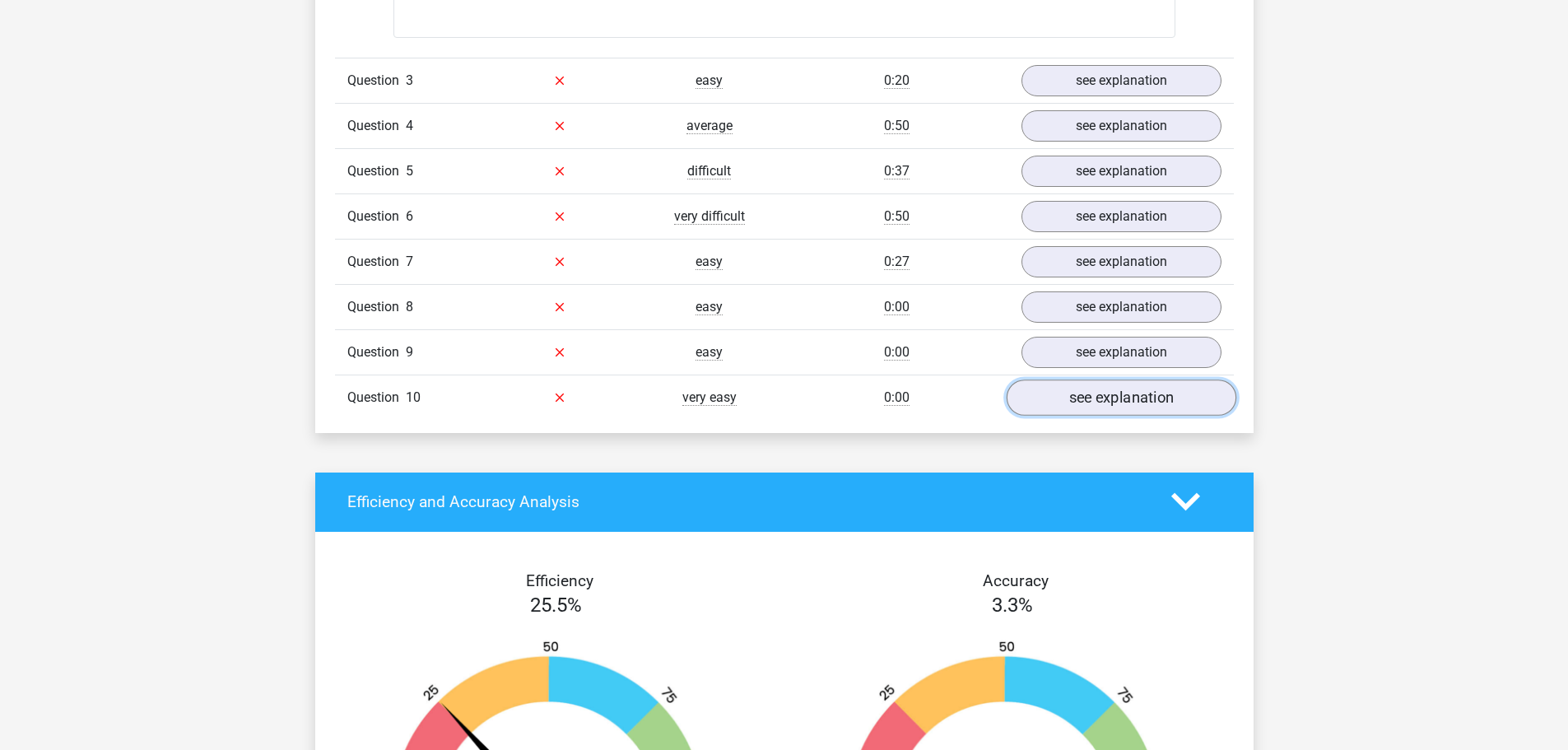
click at [1149, 389] on link "see explanation" at bounding box center [1120, 398] width 229 height 36
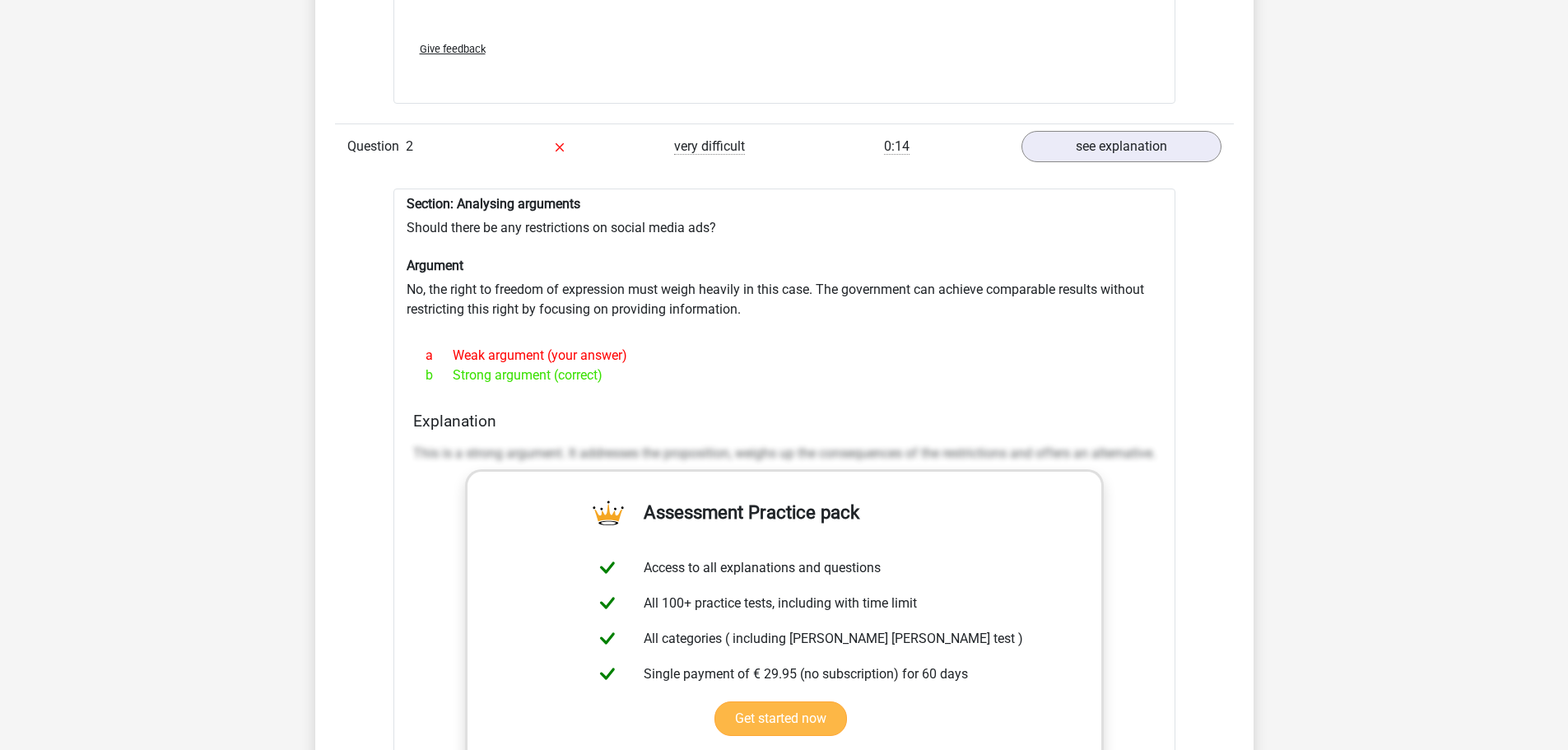
scroll to position [2060, 0]
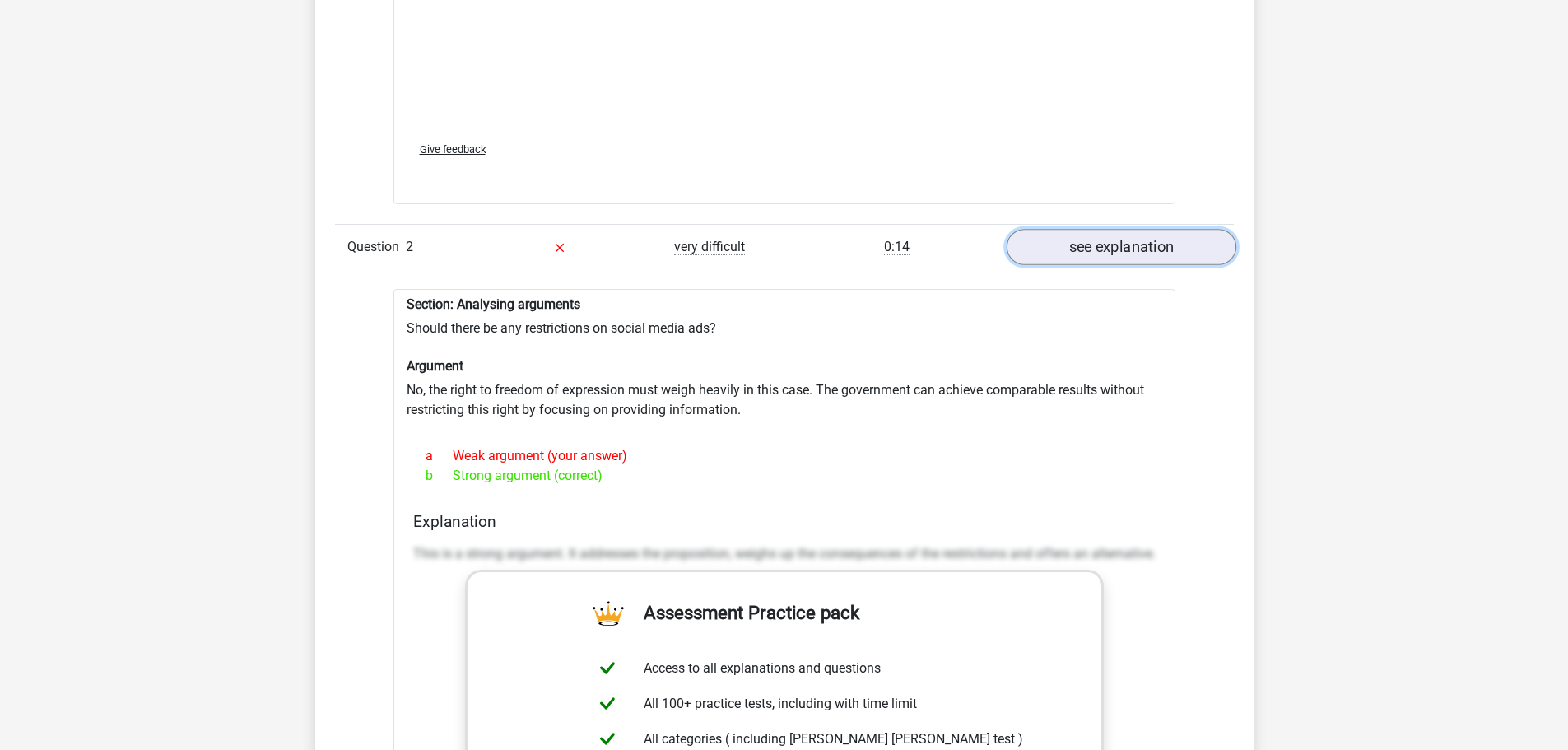
click at [1099, 229] on link "see explanation" at bounding box center [1120, 248] width 229 height 36
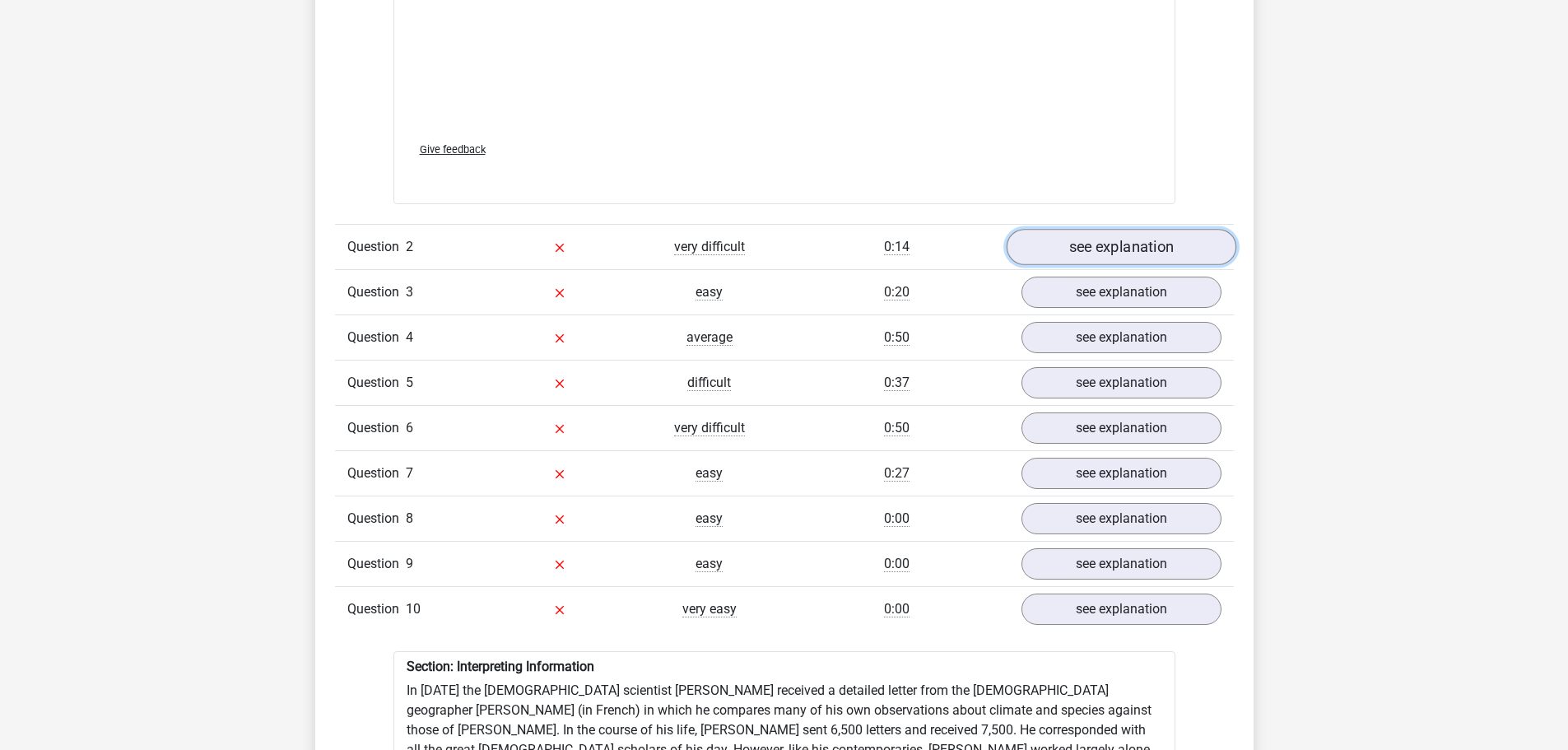
click at [1124, 229] on link "see explanation" at bounding box center [1120, 248] width 229 height 36
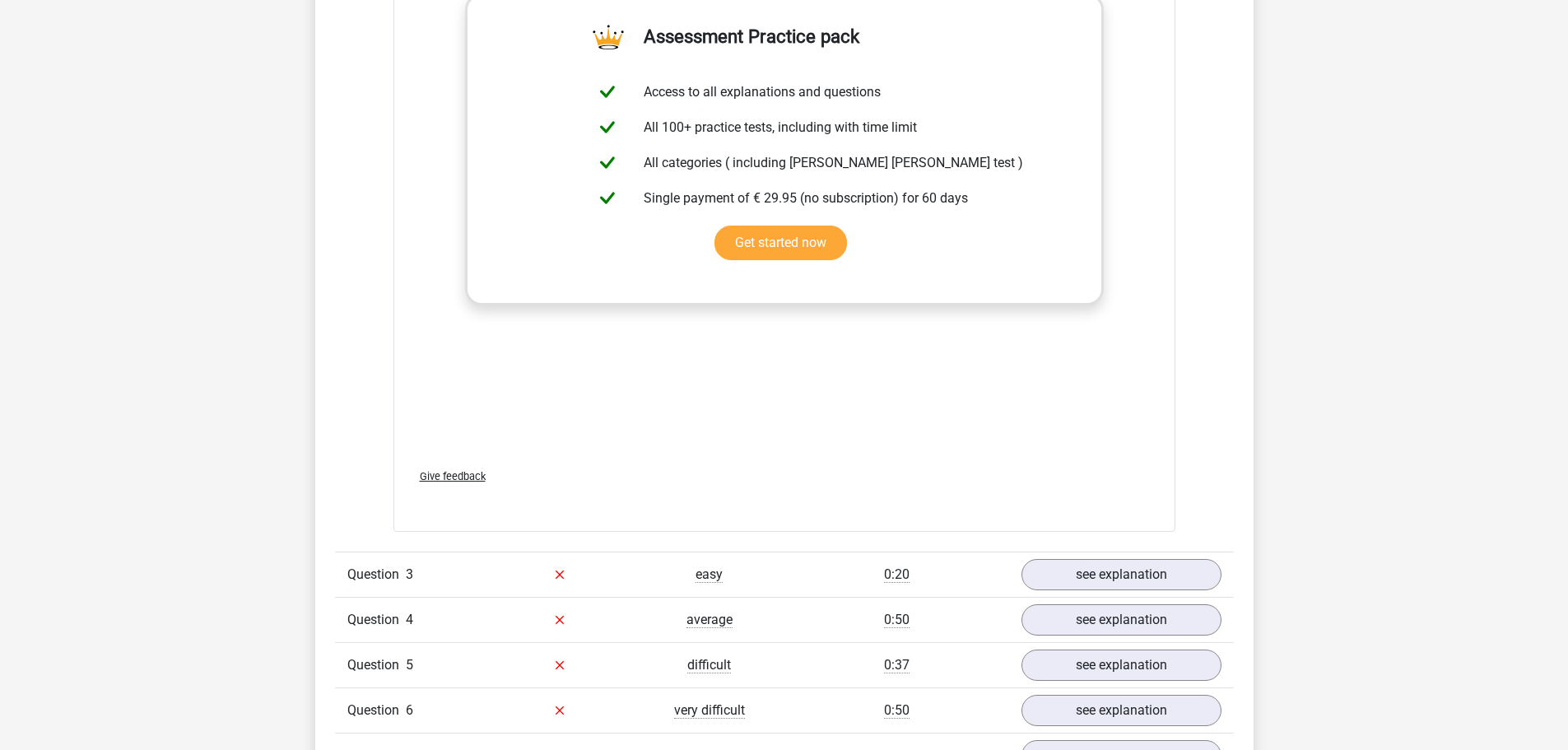
scroll to position [2883, 0]
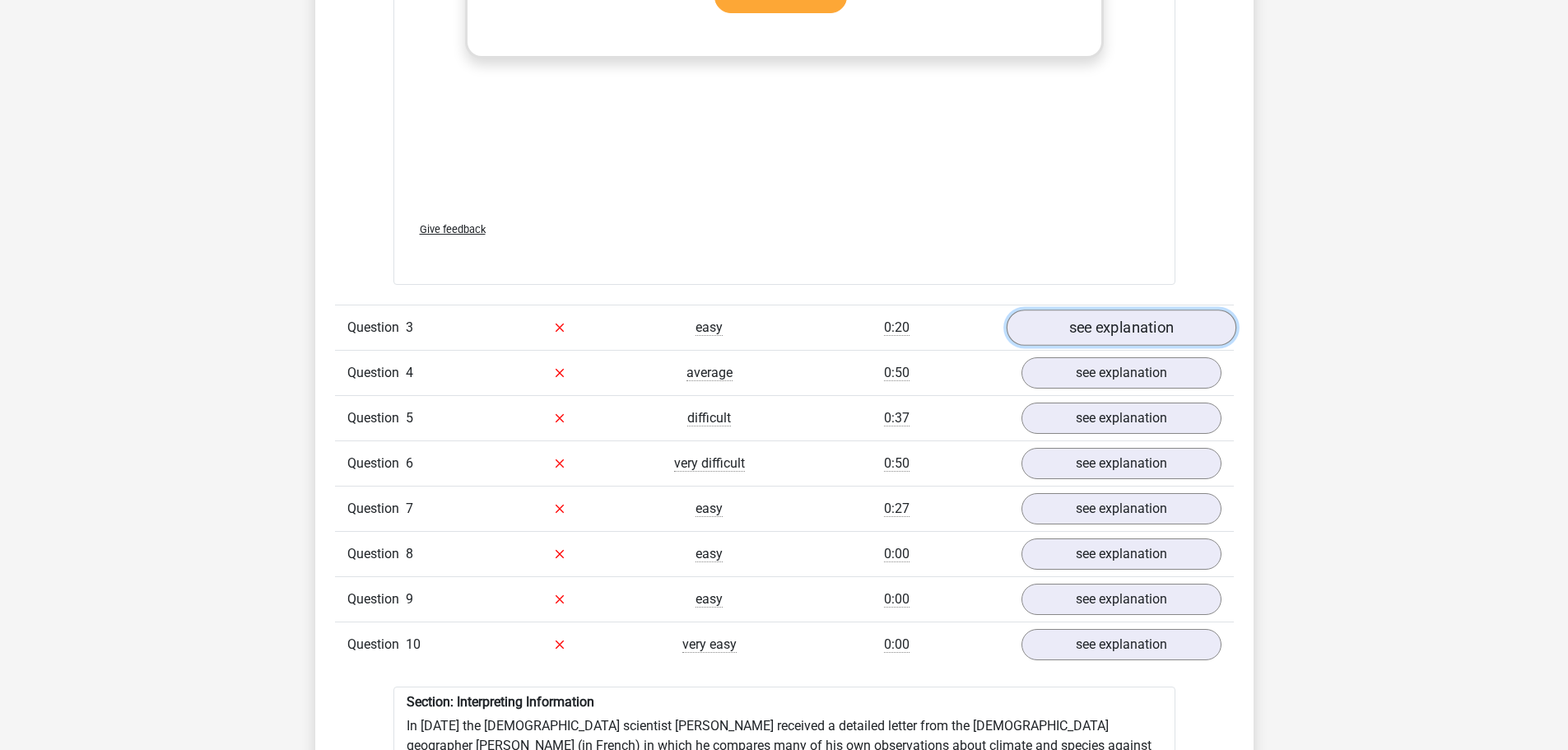
click at [1147, 310] on link "see explanation" at bounding box center [1120, 328] width 229 height 36
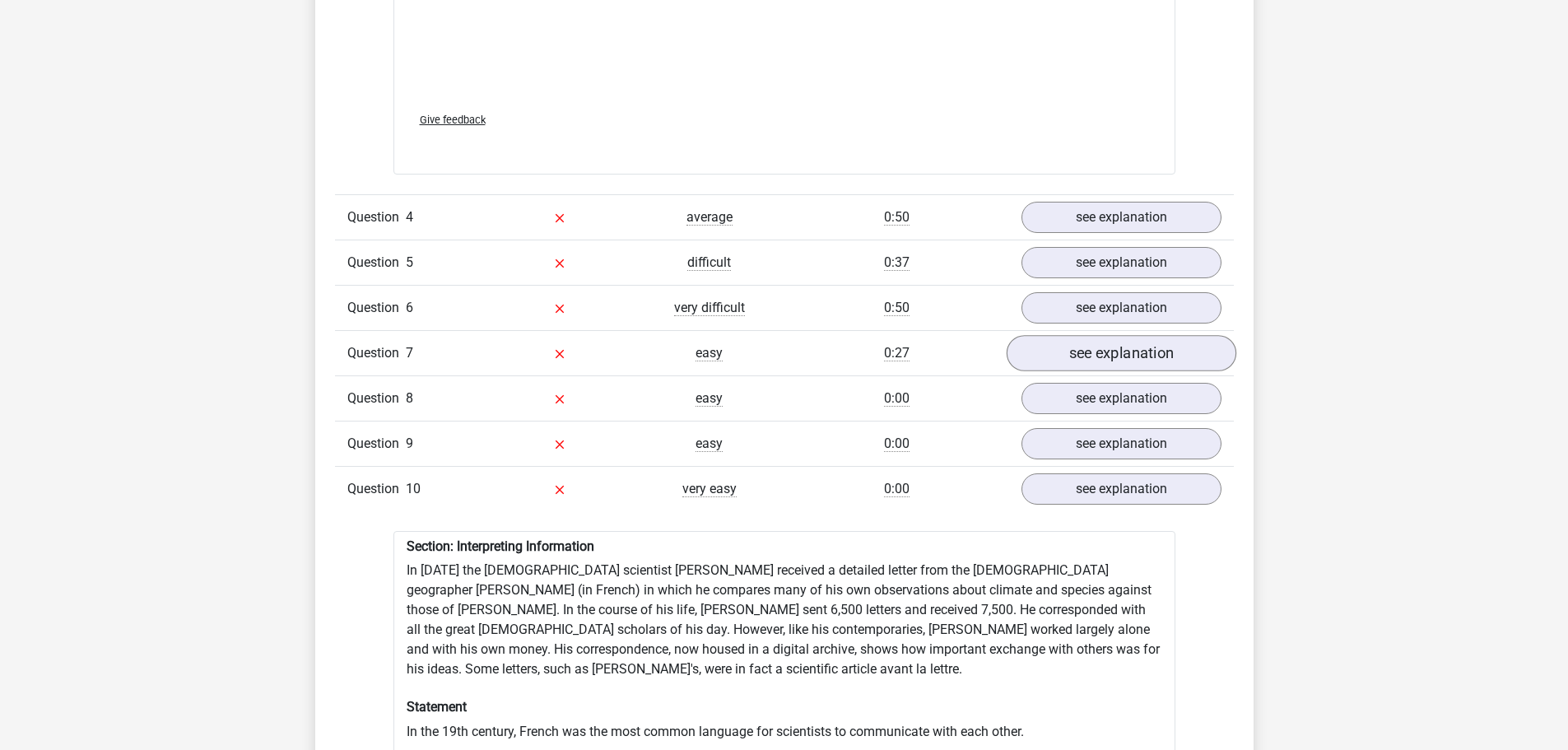
scroll to position [3872, 0]
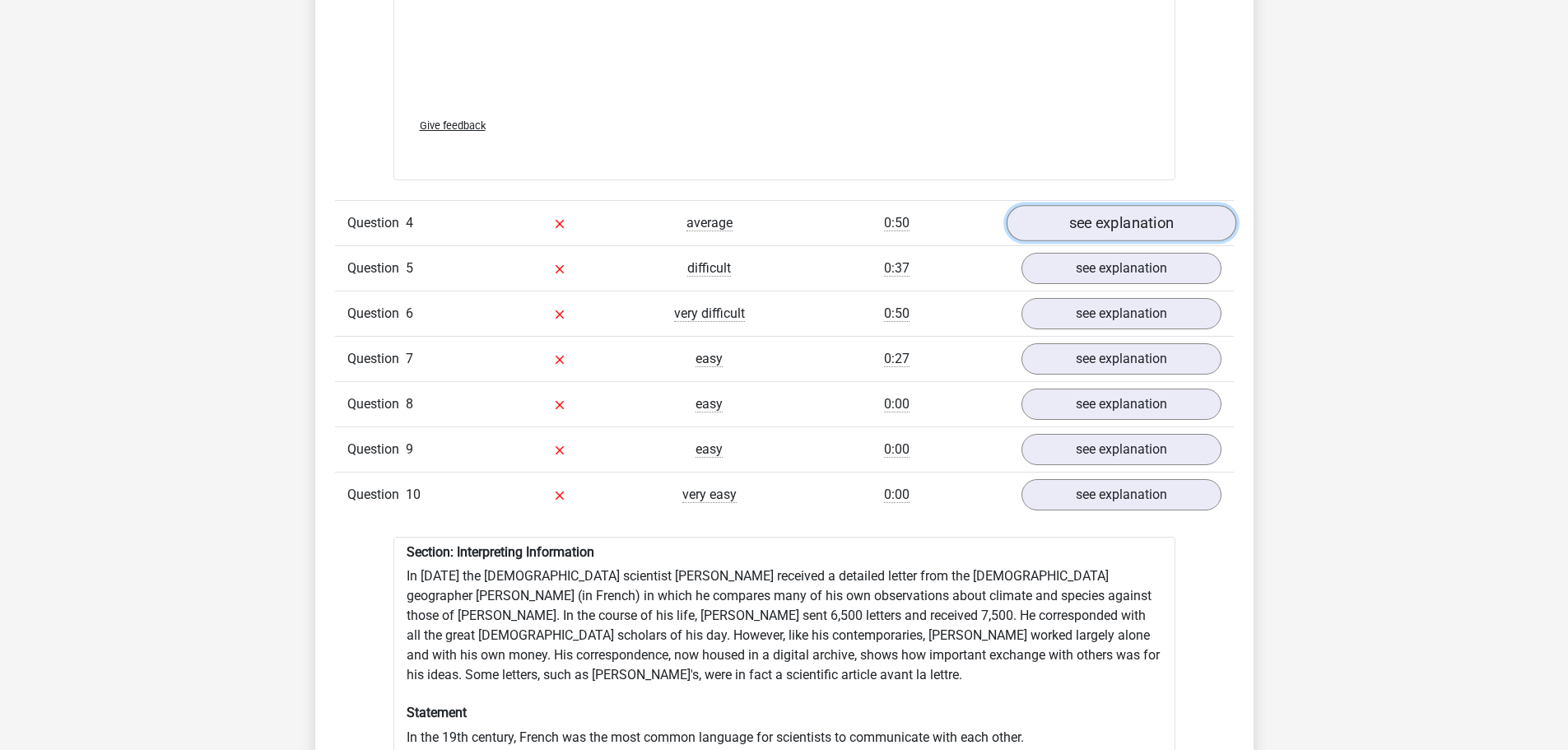
click at [1125, 218] on link "see explanation" at bounding box center [1120, 223] width 229 height 36
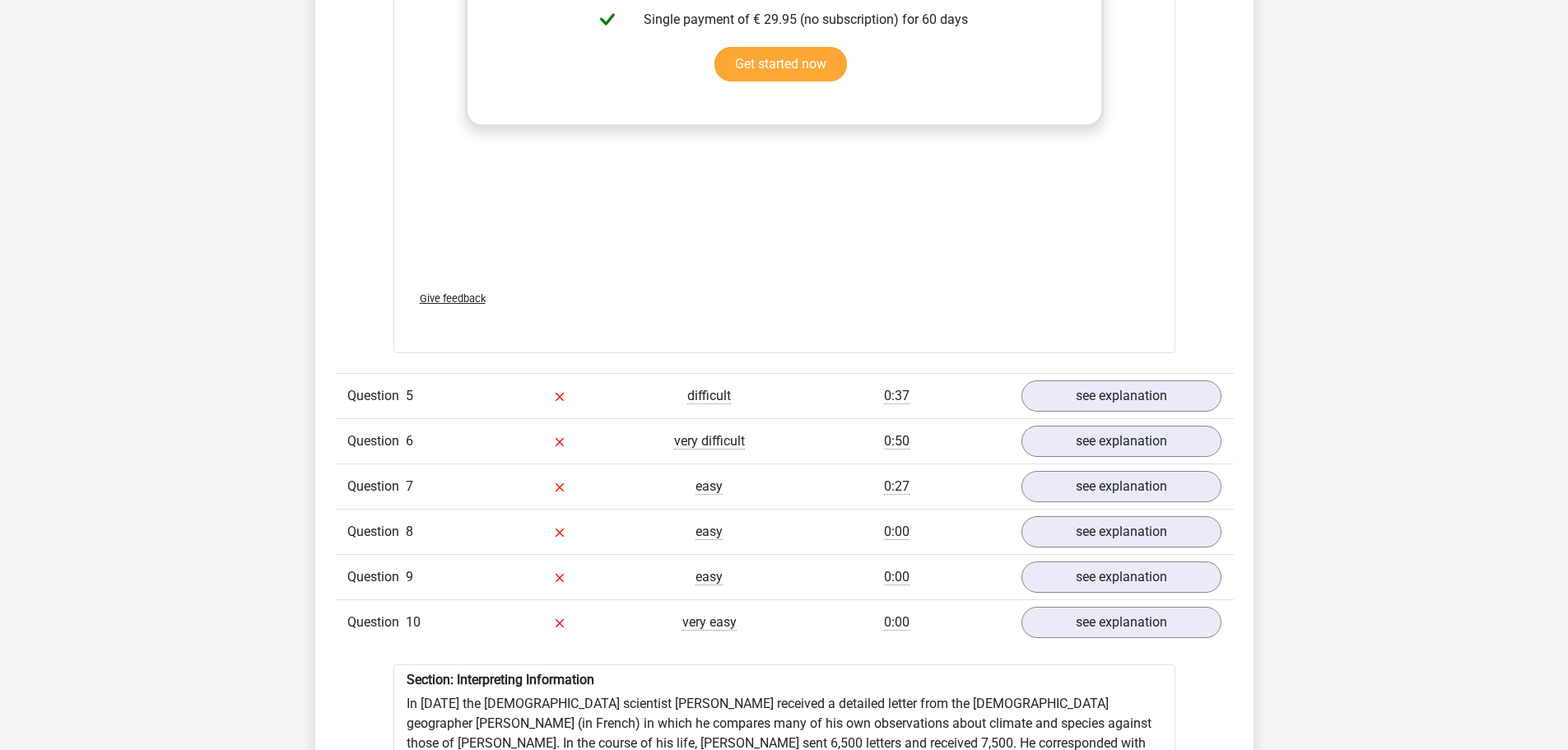
scroll to position [4778, 0]
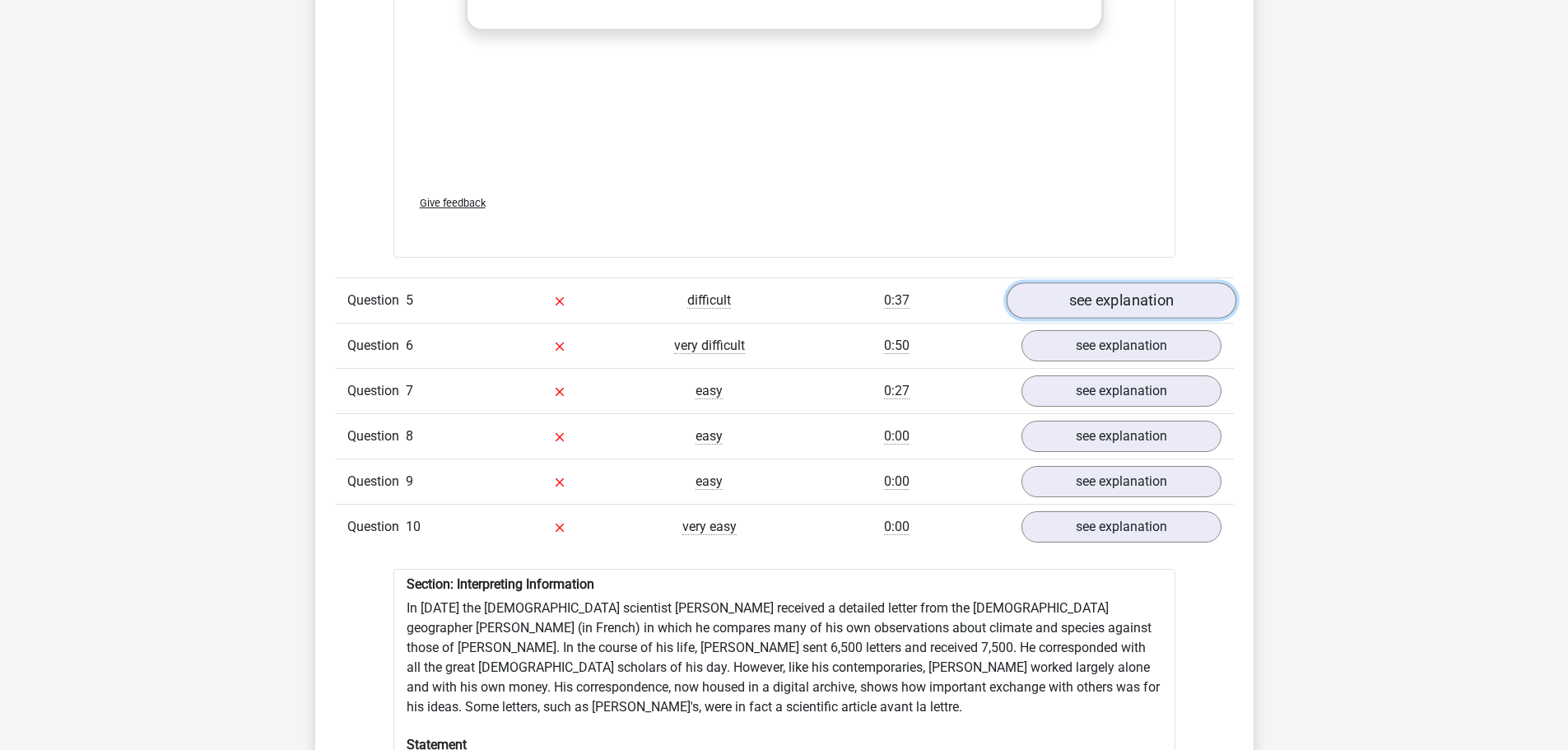
click at [1157, 304] on link "see explanation" at bounding box center [1120, 301] width 229 height 36
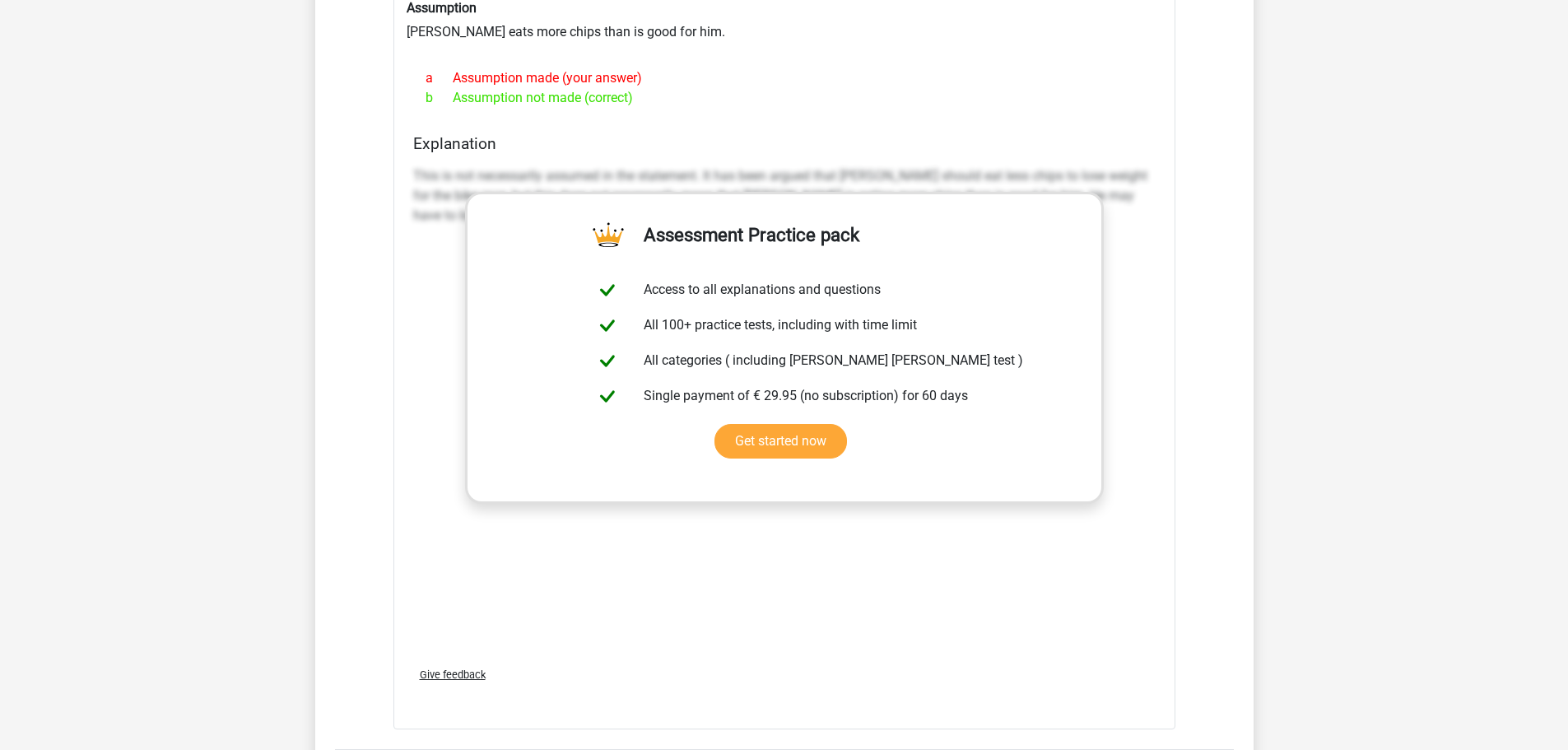
scroll to position [5437, 0]
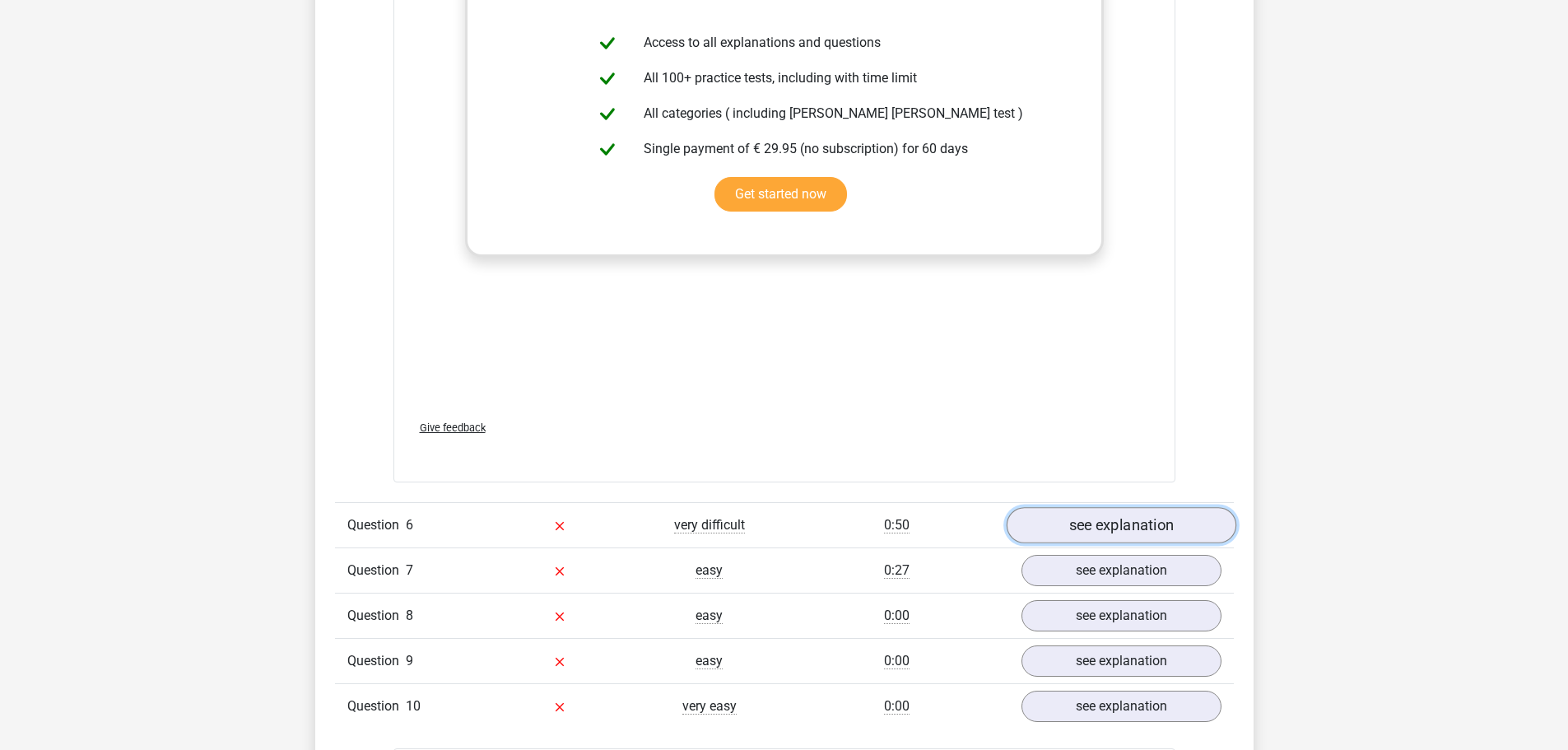
click at [1153, 508] on link "see explanation" at bounding box center [1120, 526] width 229 height 36
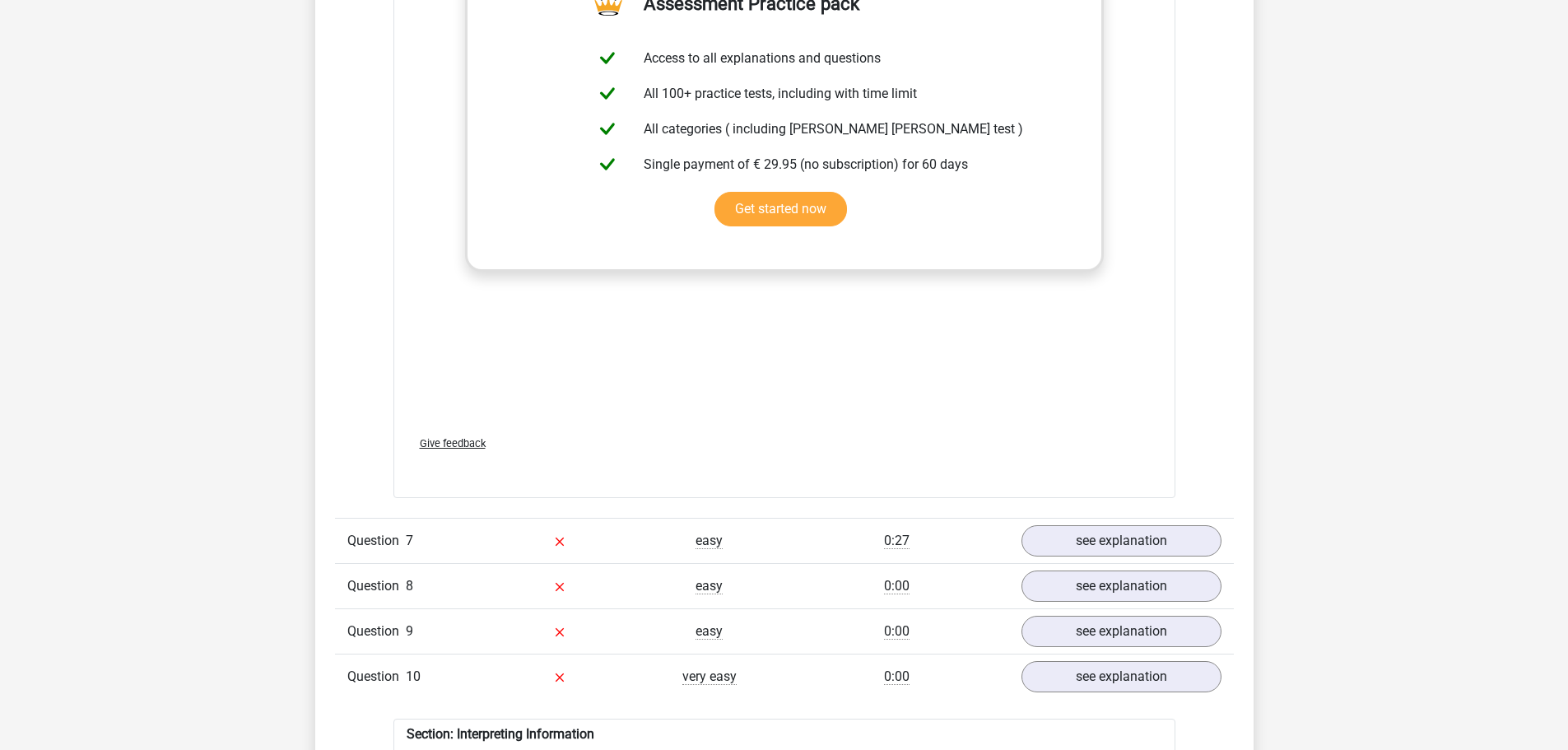
scroll to position [6425, 0]
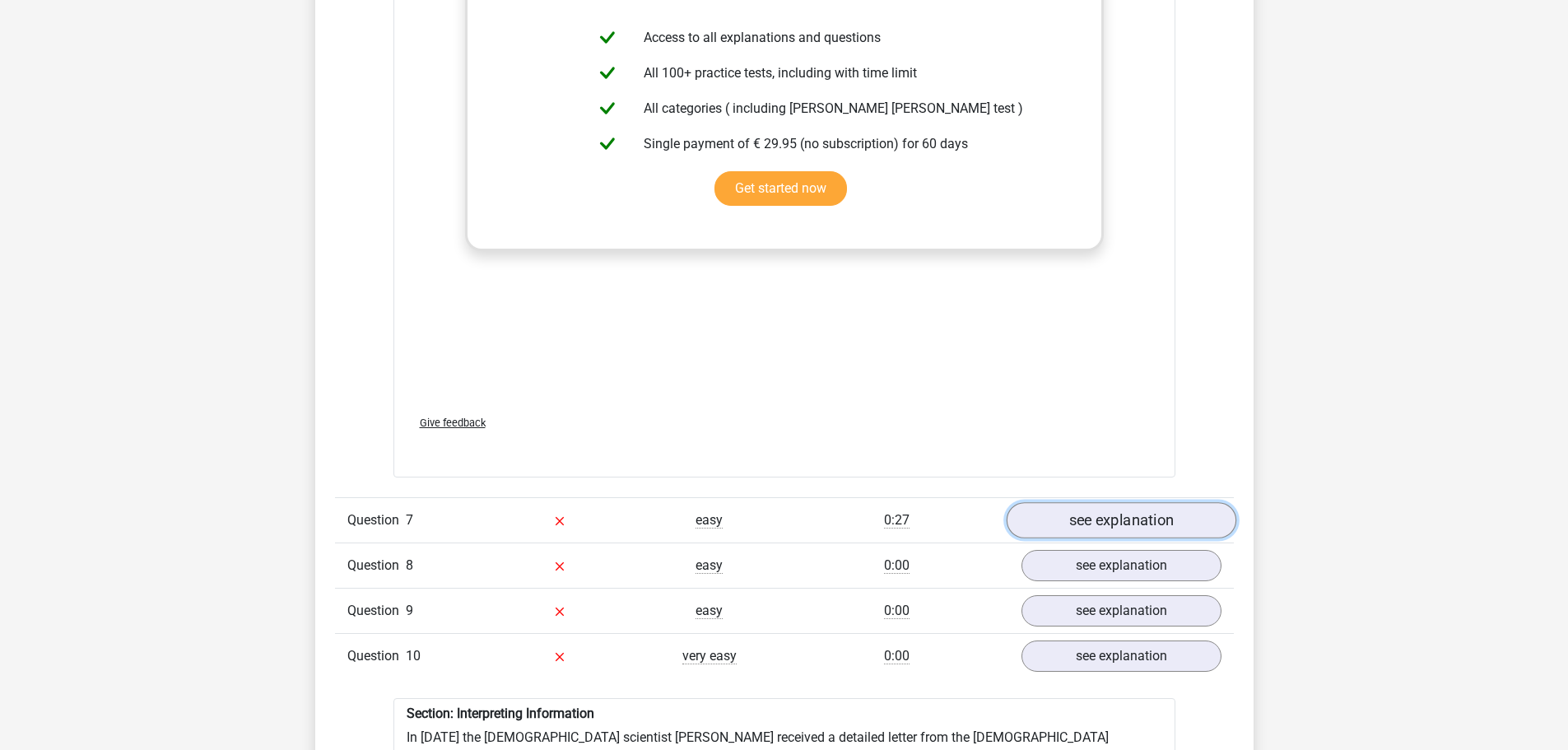
click at [1151, 505] on link "see explanation" at bounding box center [1120, 521] width 229 height 36
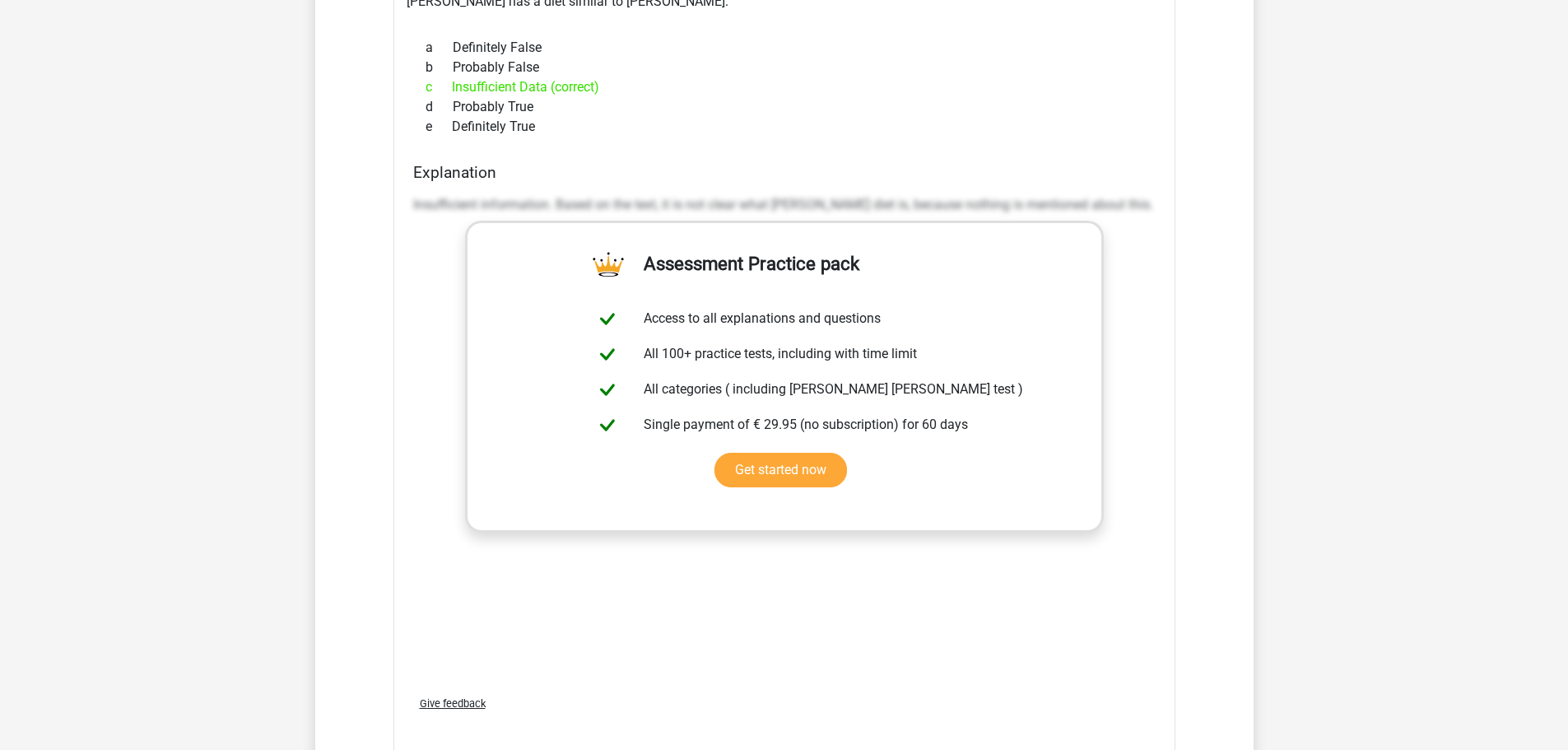
scroll to position [7414, 0]
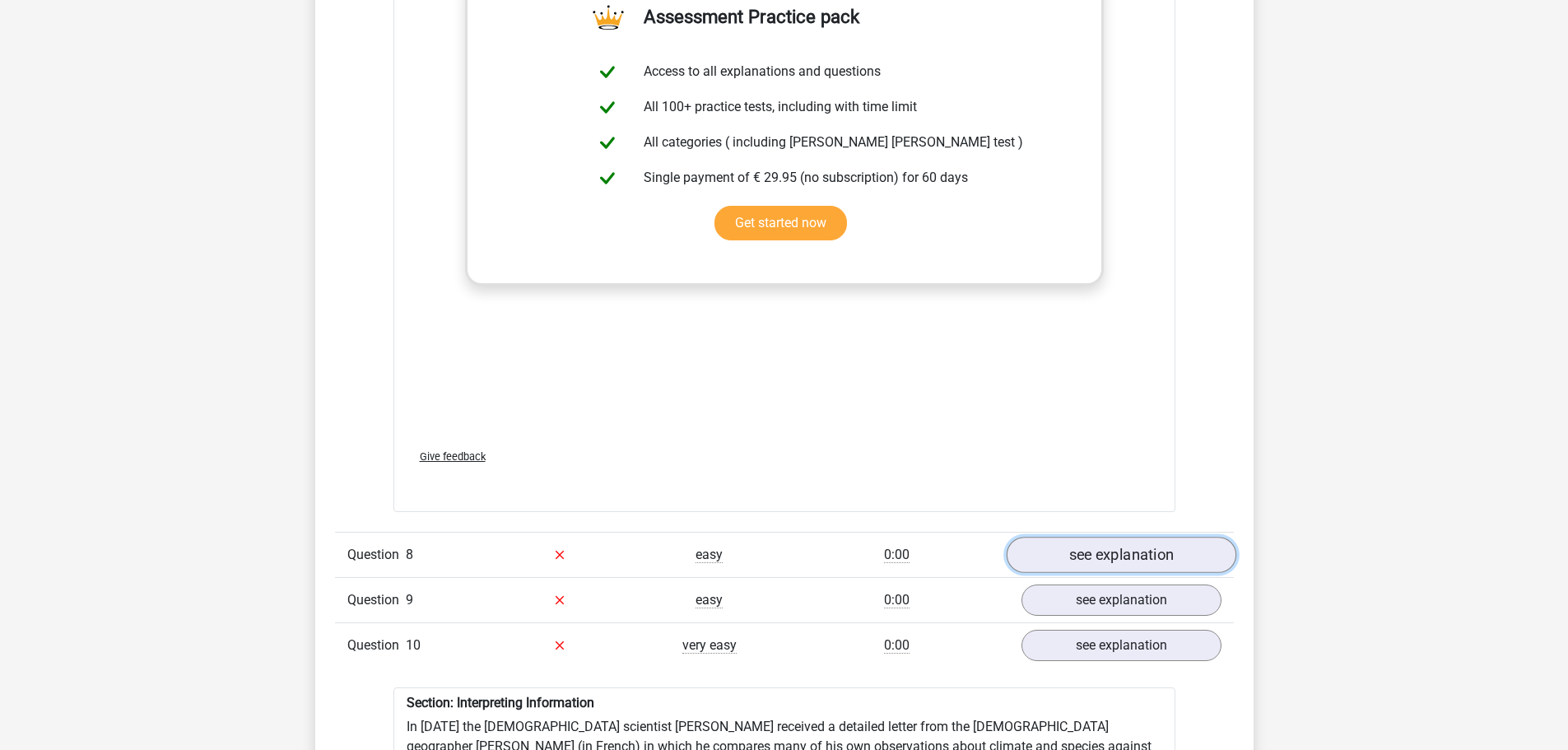
click at [1137, 538] on link "see explanation" at bounding box center [1120, 555] width 229 height 36
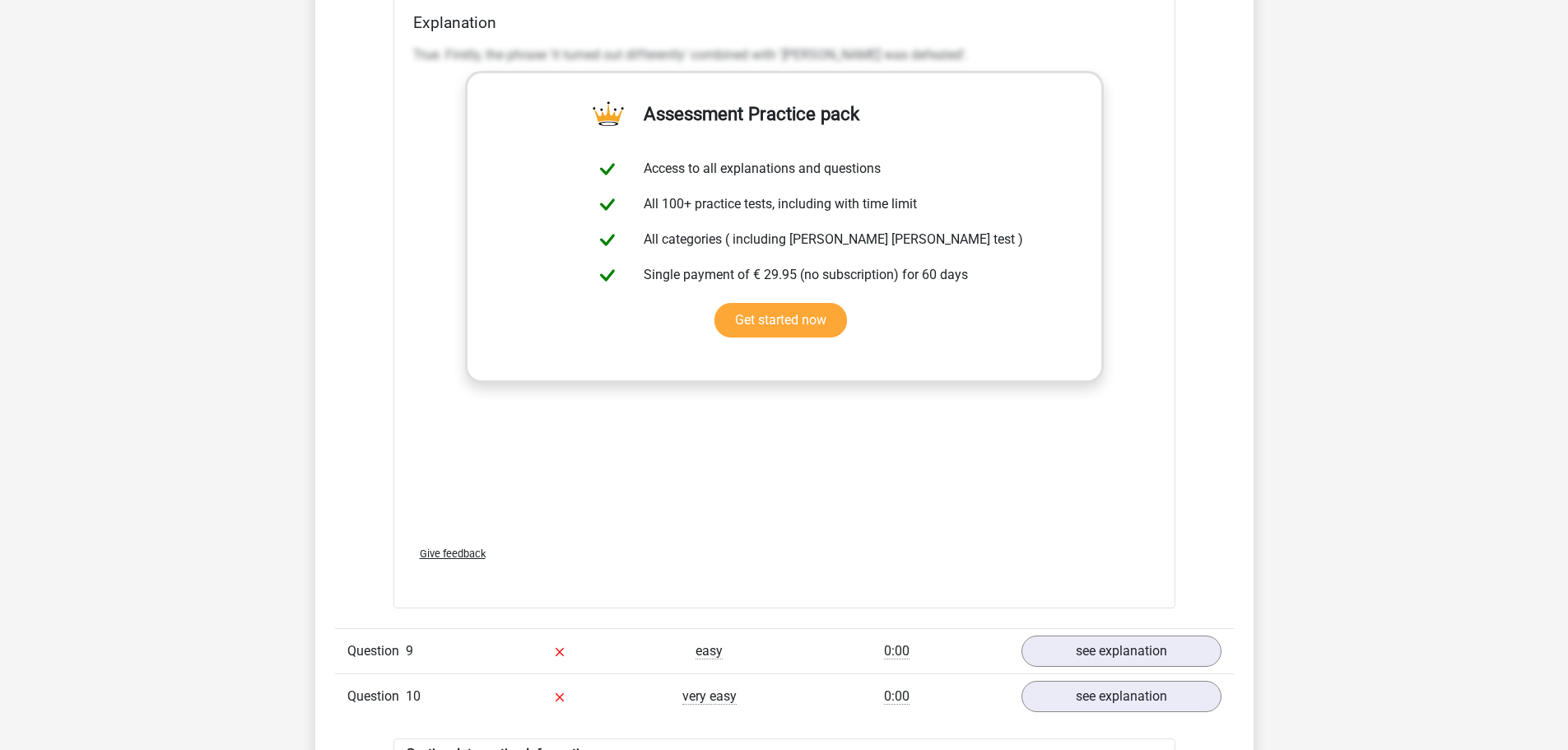
scroll to position [8649, 0]
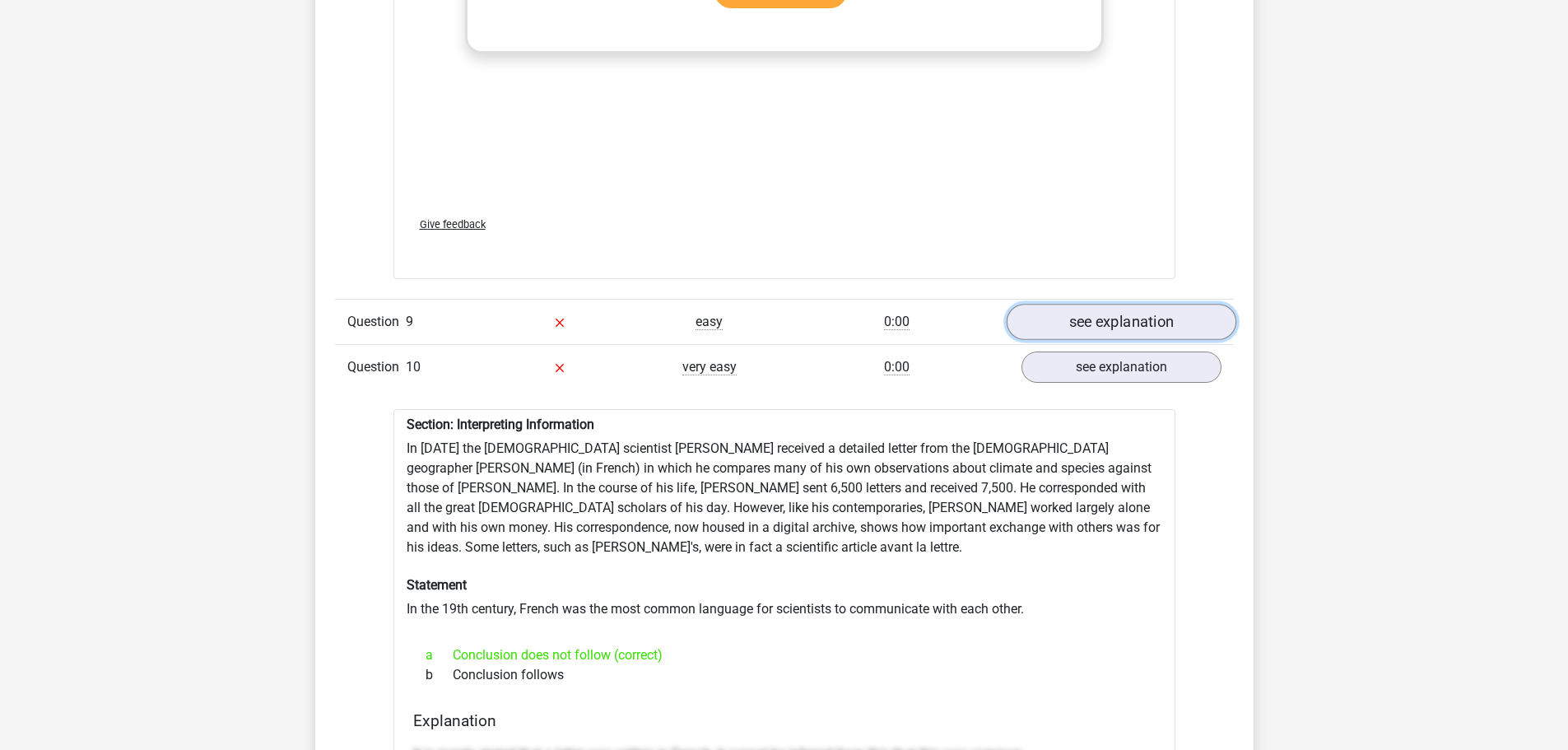
click at [1120, 314] on link "see explanation" at bounding box center [1120, 322] width 229 height 36
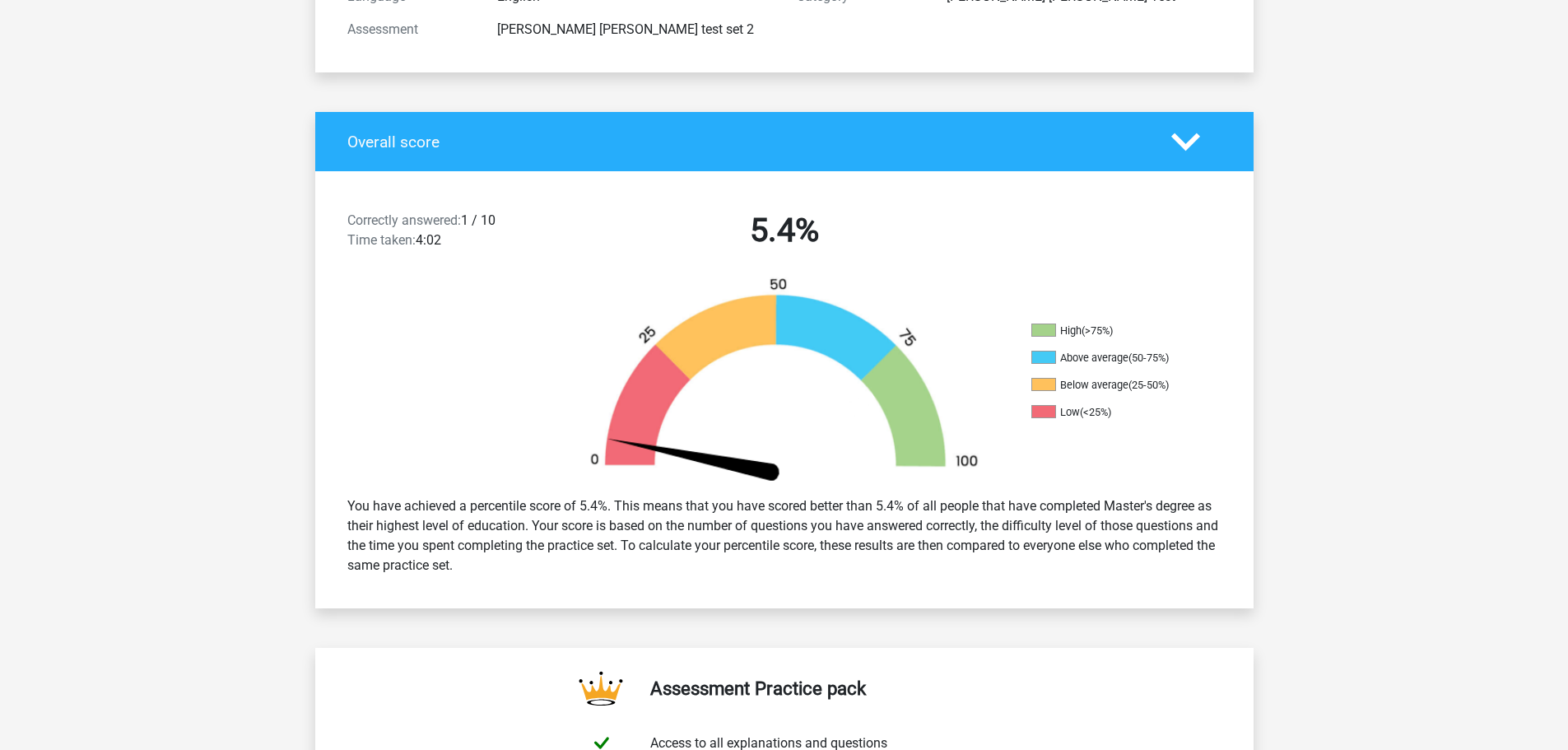
scroll to position [0, 0]
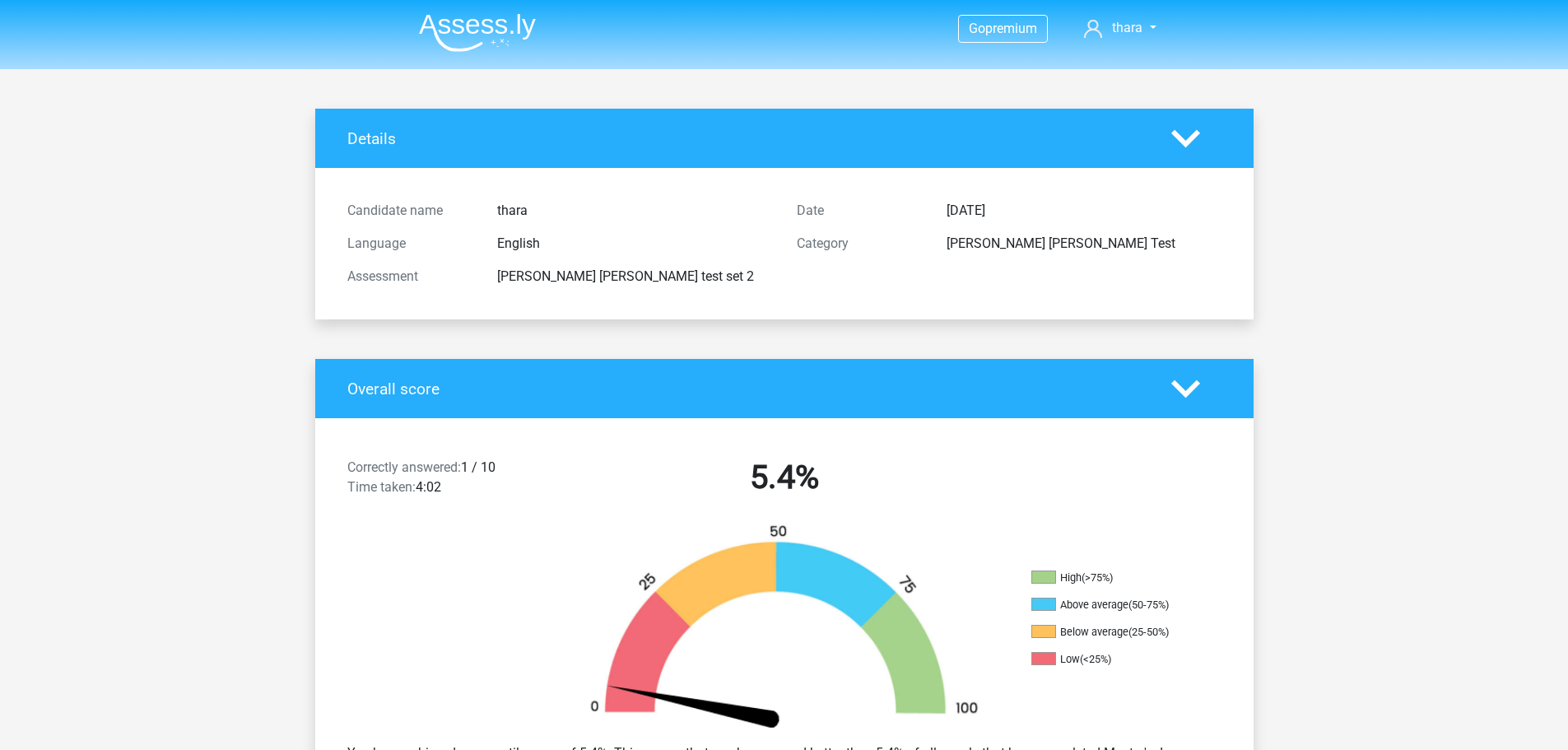
scroll to position [1154, 0]
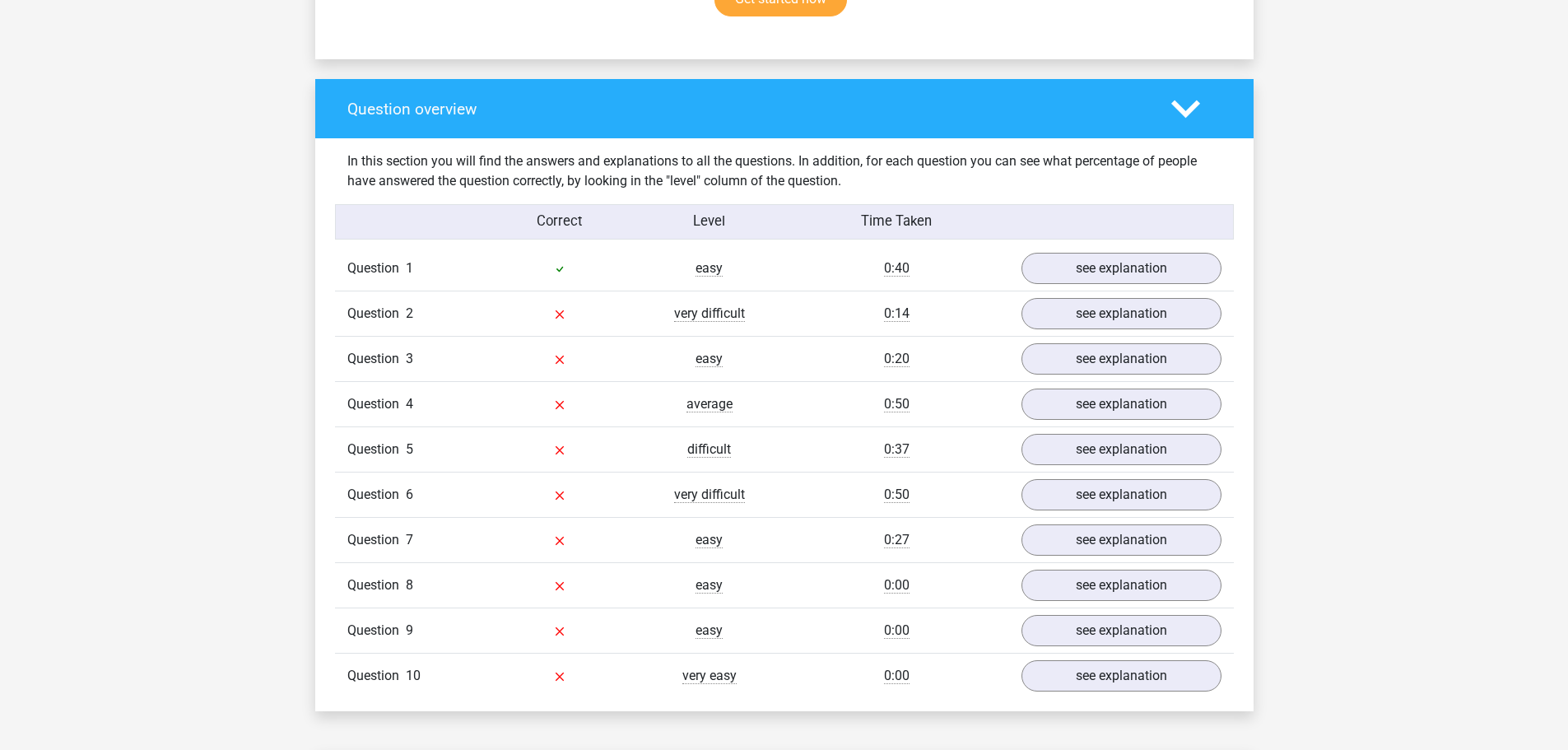
click at [1187, 101] on polygon at bounding box center [1186, 110] width 29 height 18
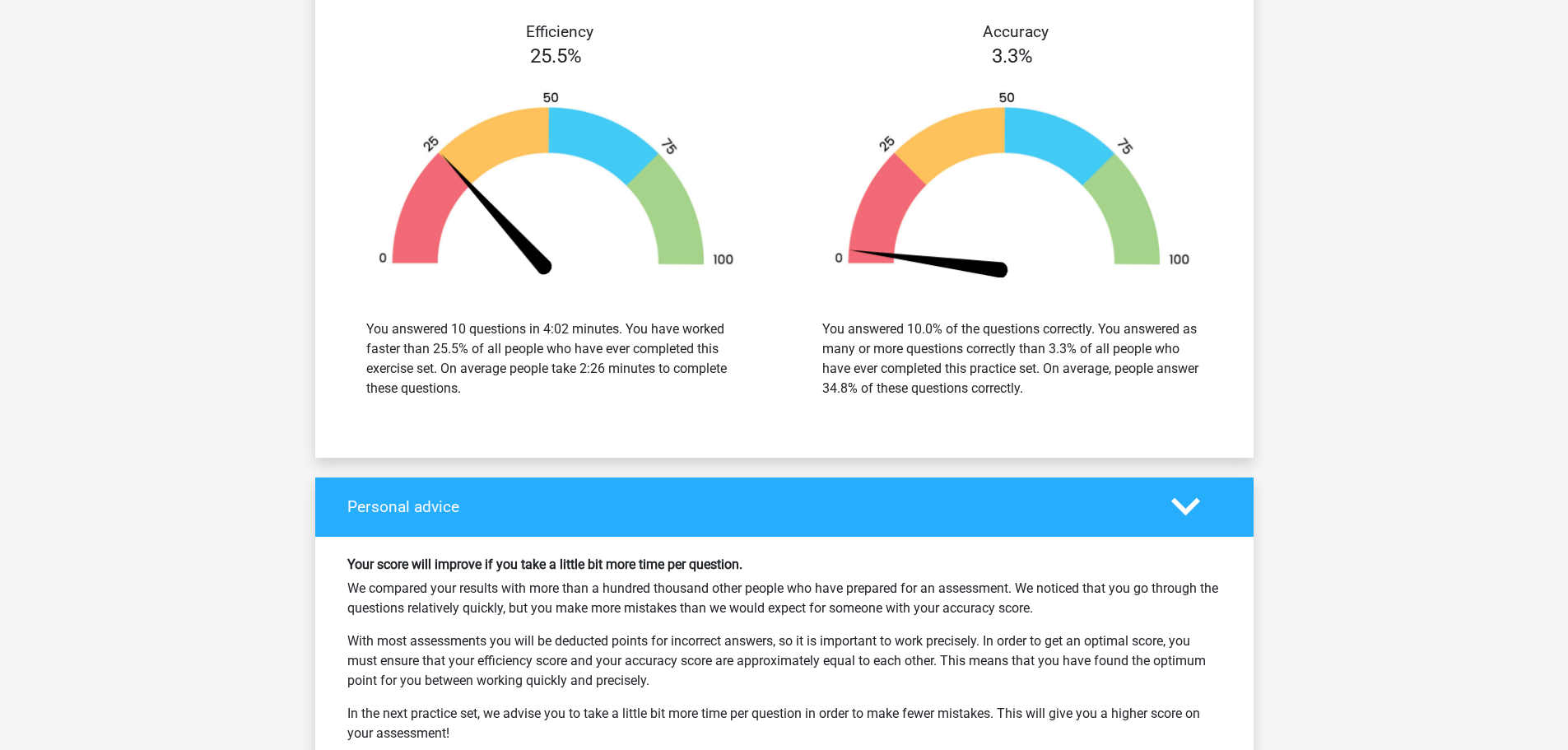
scroll to position [1565, 0]
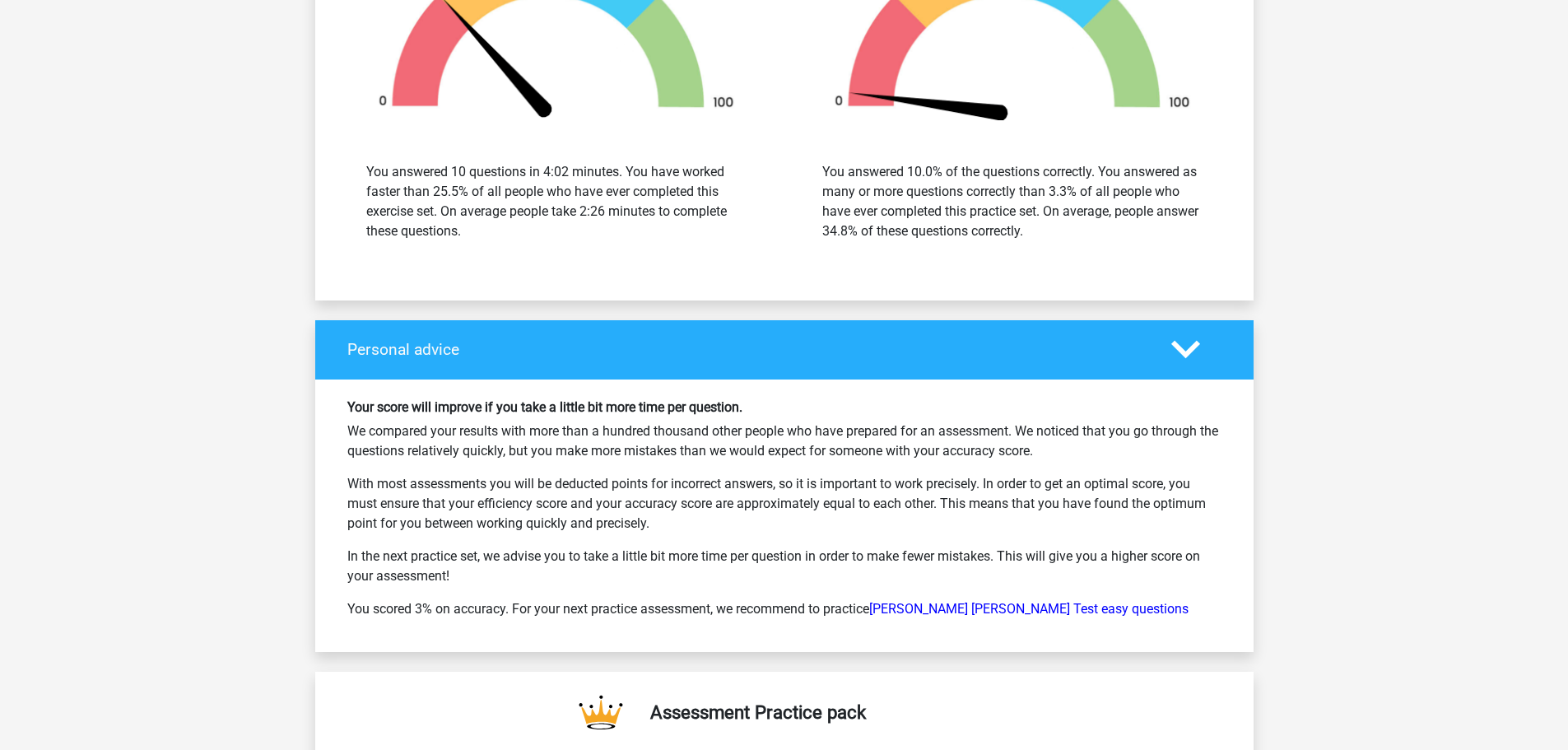
click at [1187, 320] on div "Personal advice" at bounding box center [784, 349] width 938 height 59
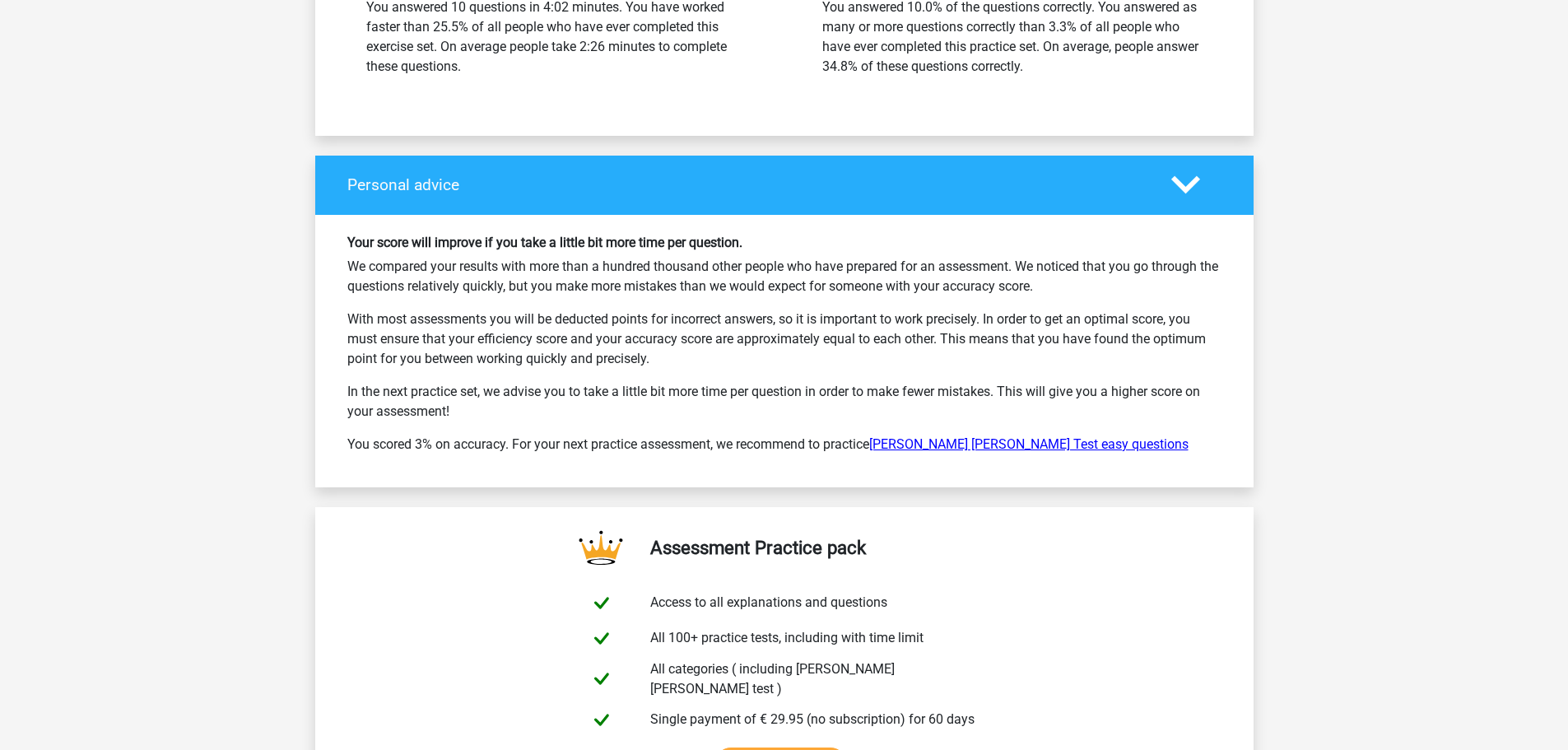
click at [1038, 437] on link "Watson Glaser Test easy questions" at bounding box center [1029, 443] width 319 height 15
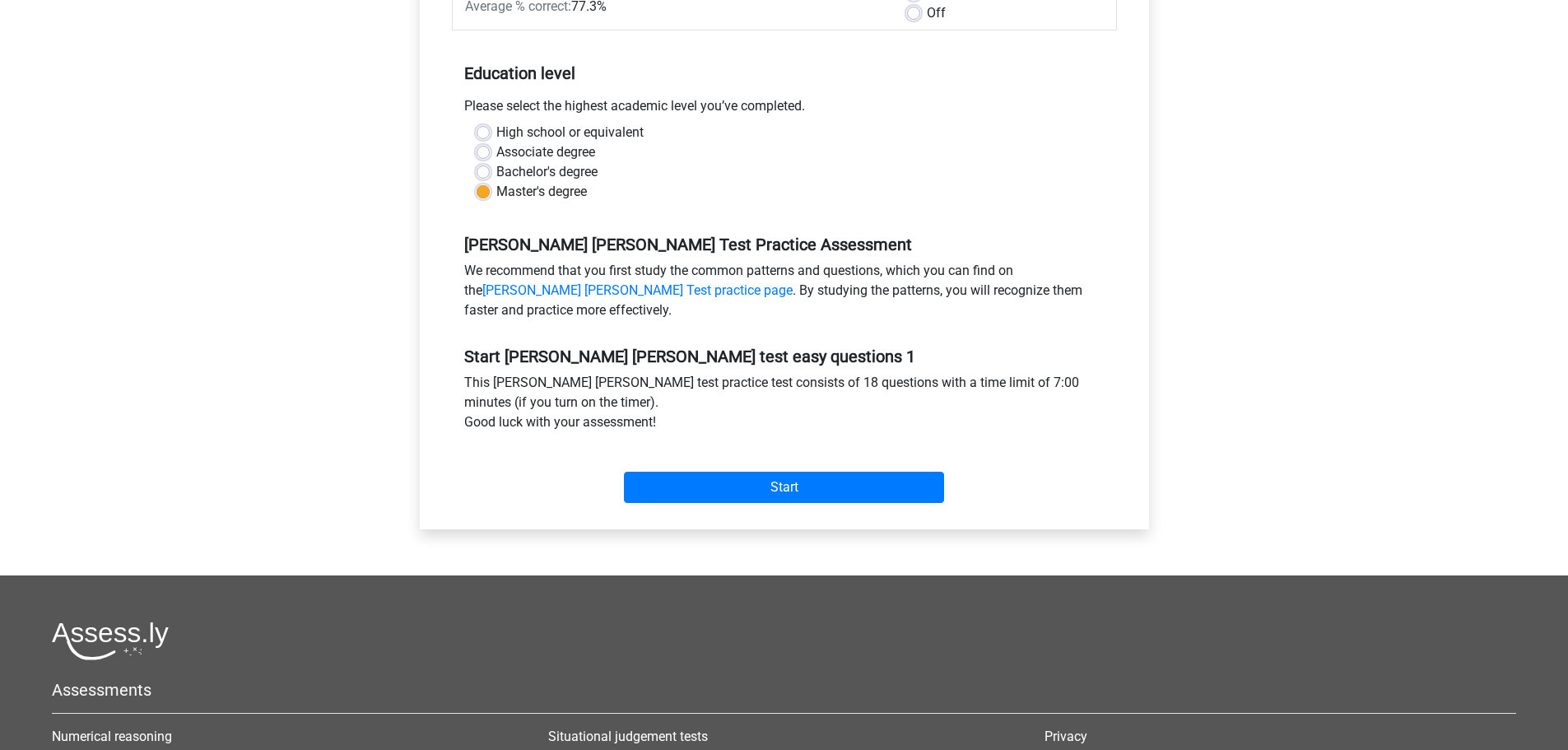
scroll to position [412, 0]
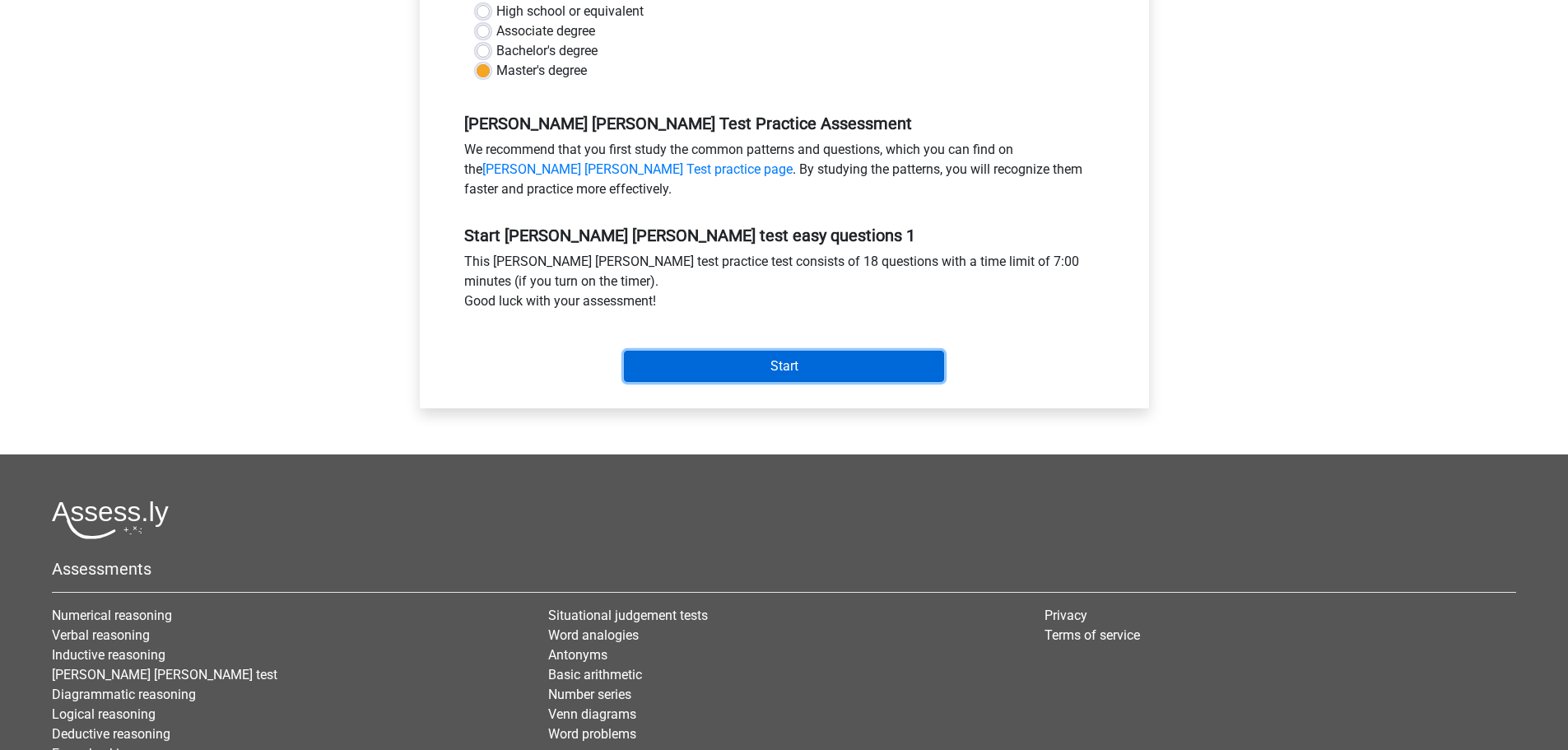
click at [886, 361] on input "Start" at bounding box center [783, 366] width 320 height 32
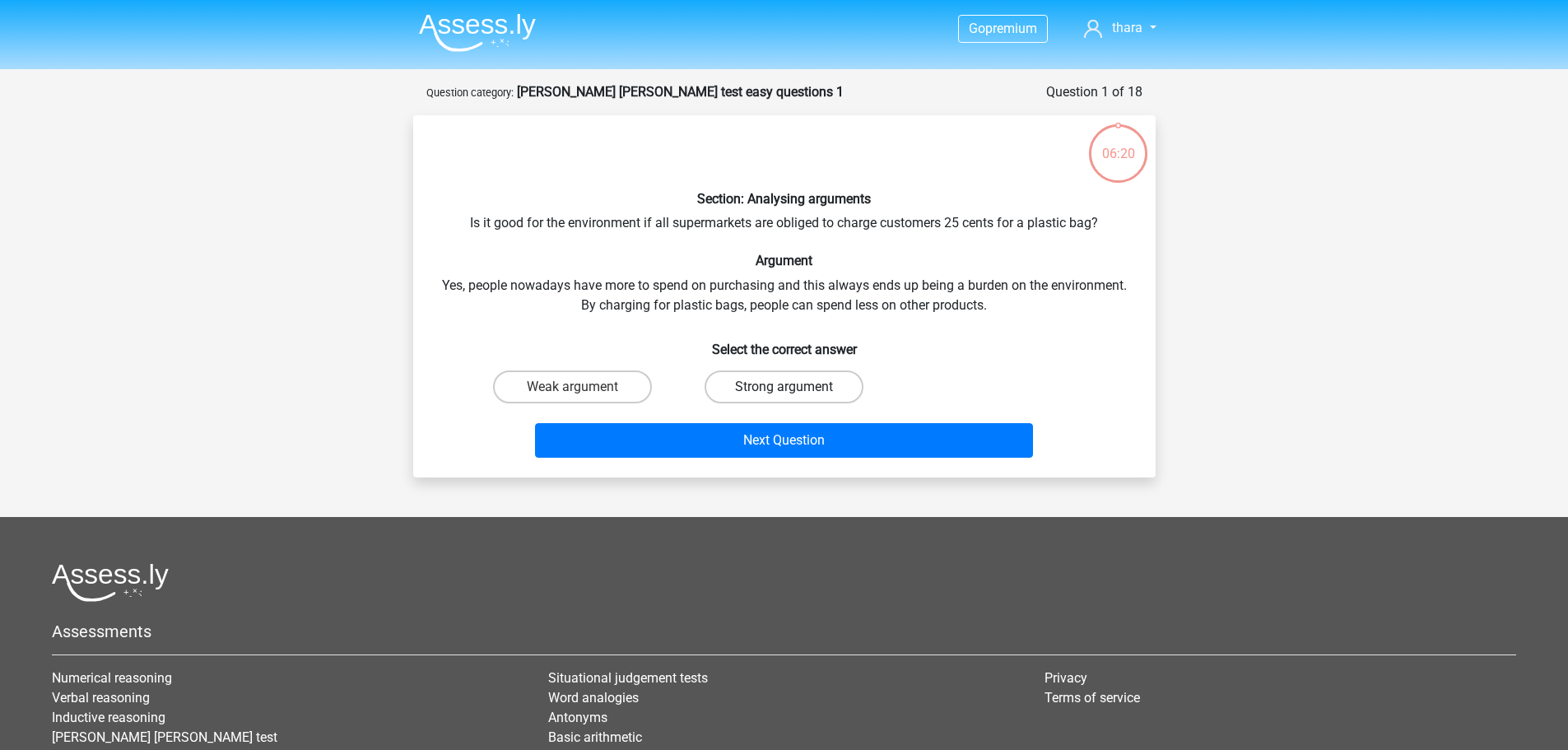
click at [794, 382] on label "Strong argument" at bounding box center [784, 387] width 159 height 33
click at [794, 387] on input "Strong argument" at bounding box center [789, 393] width 11 height 11
radio input "true"
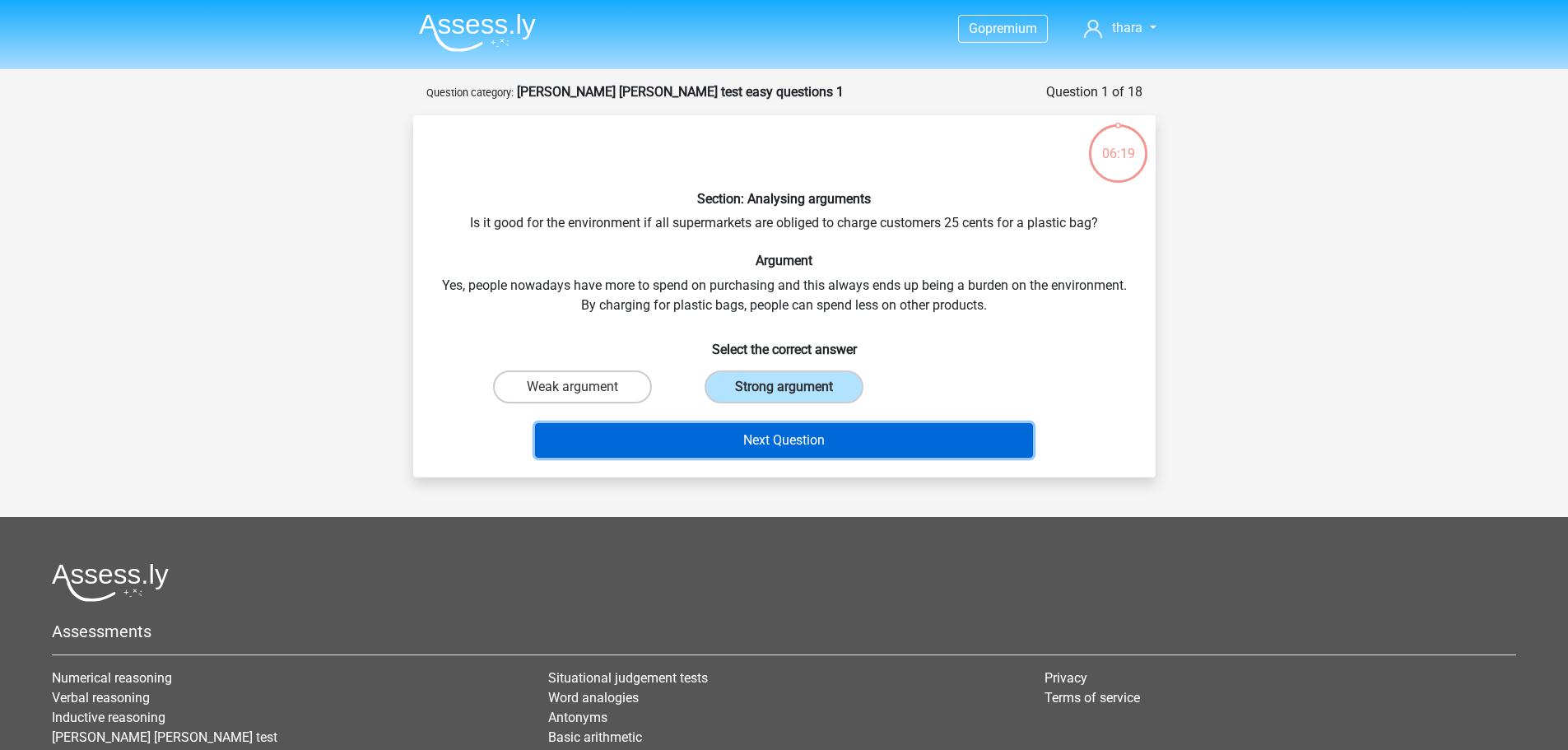
click at [797, 443] on button "Next Question" at bounding box center [784, 441] width 498 height 34
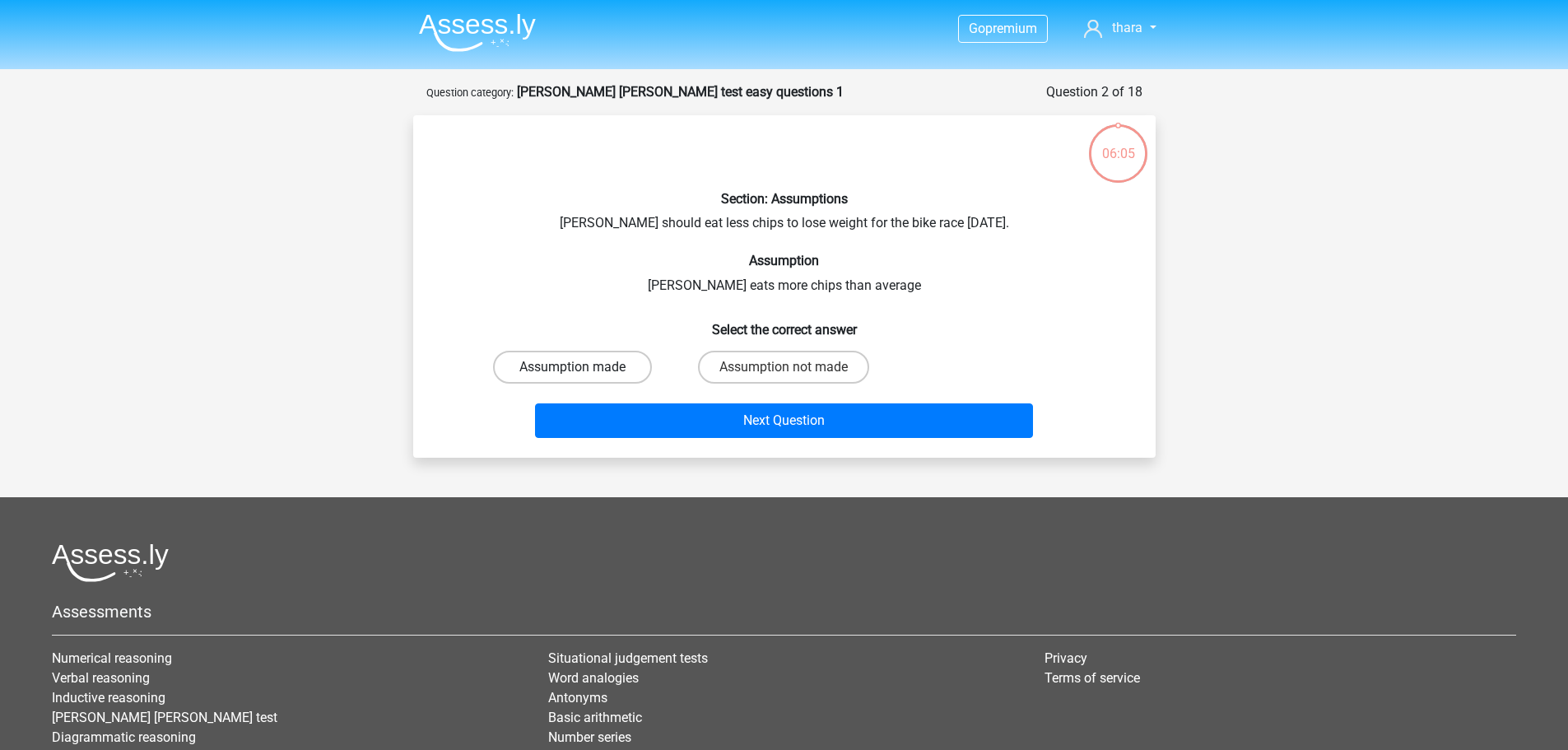
click at [588, 362] on label "Assumption made" at bounding box center [572, 367] width 159 height 33
click at [583, 367] on input "Assumption made" at bounding box center [577, 373] width 11 height 11
radio input "true"
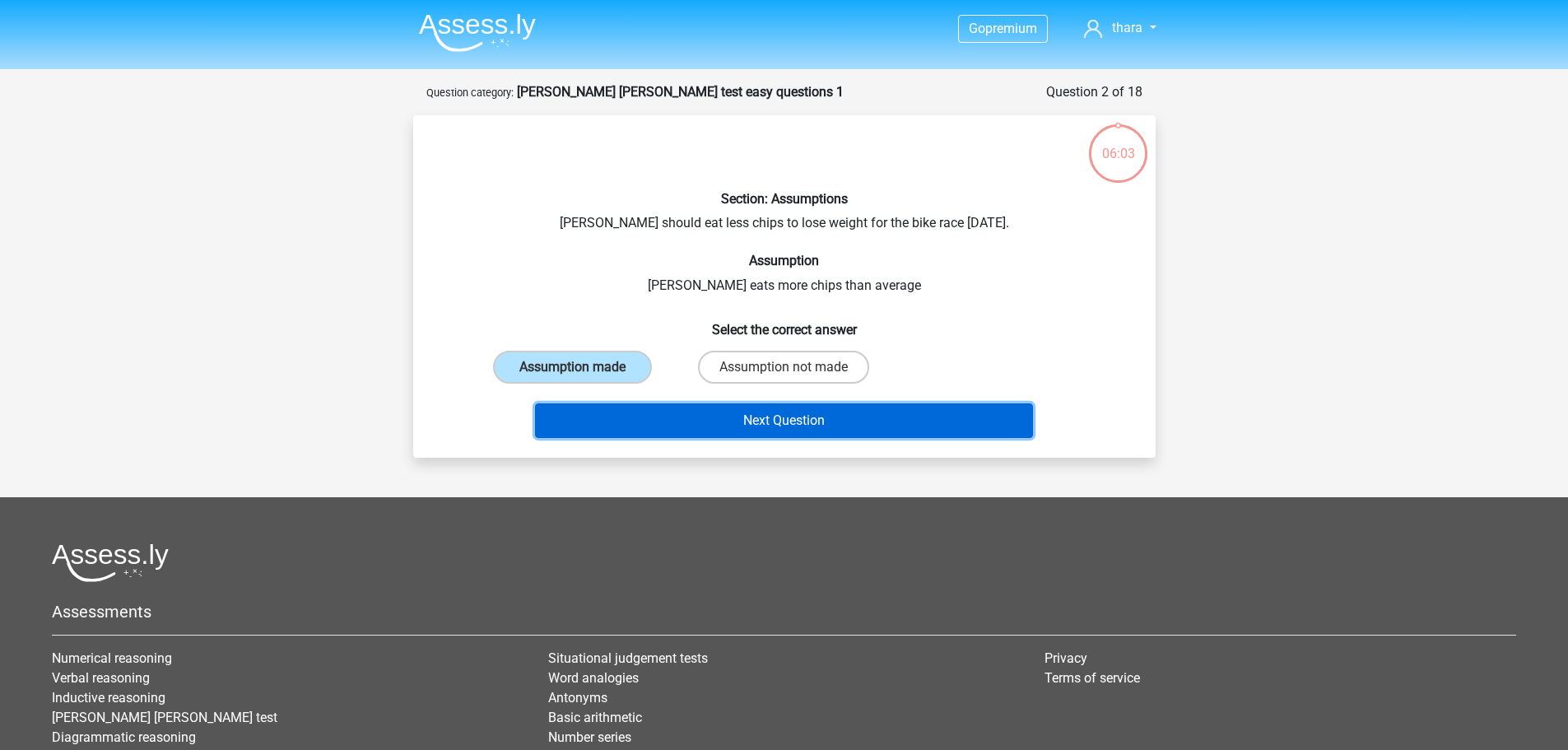
click at [761, 417] on button "Next Question" at bounding box center [784, 421] width 498 height 34
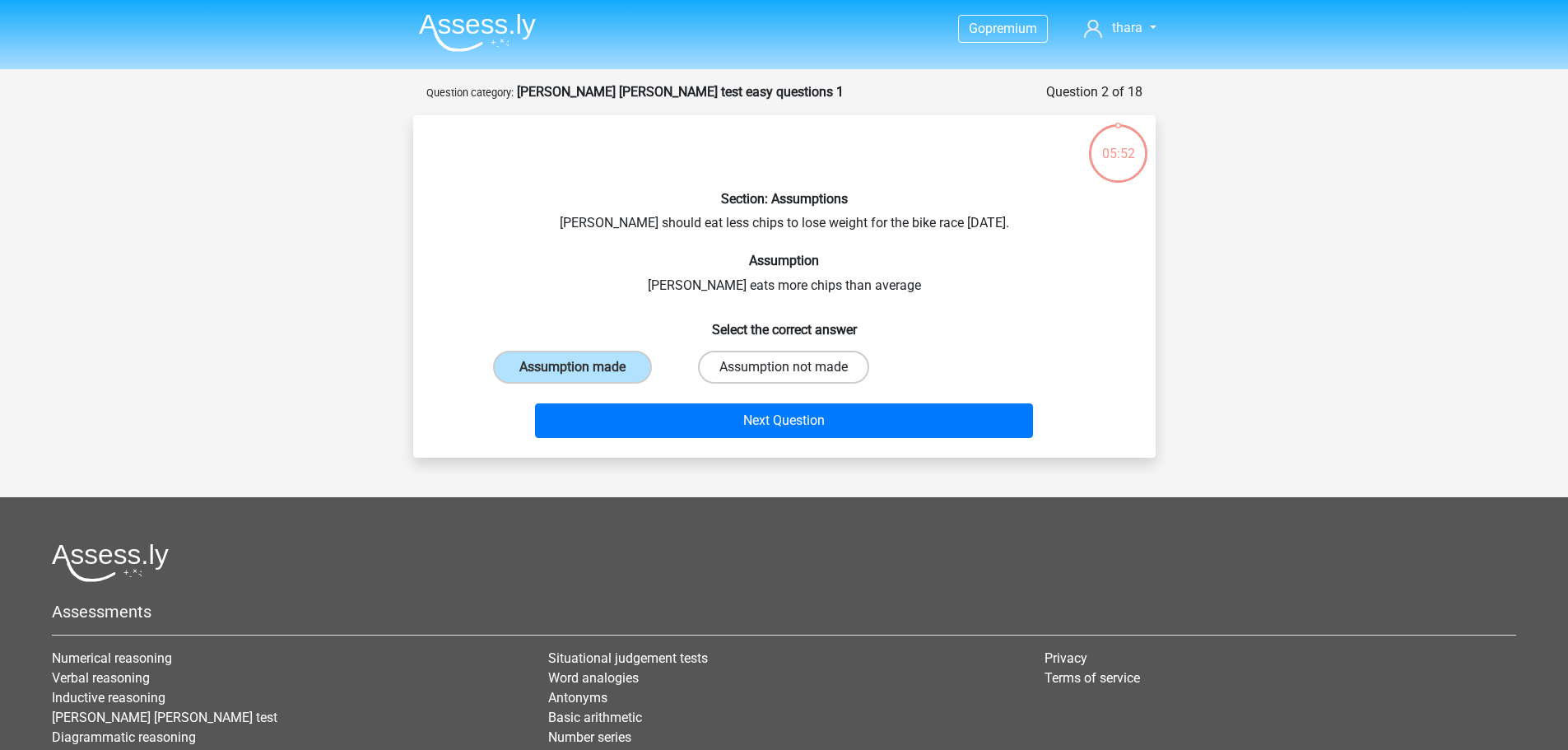
click at [795, 371] on label "Assumption not made" at bounding box center [783, 367] width 171 height 33
click at [795, 371] on input "Assumption not made" at bounding box center [789, 373] width 11 height 11
radio input "true"
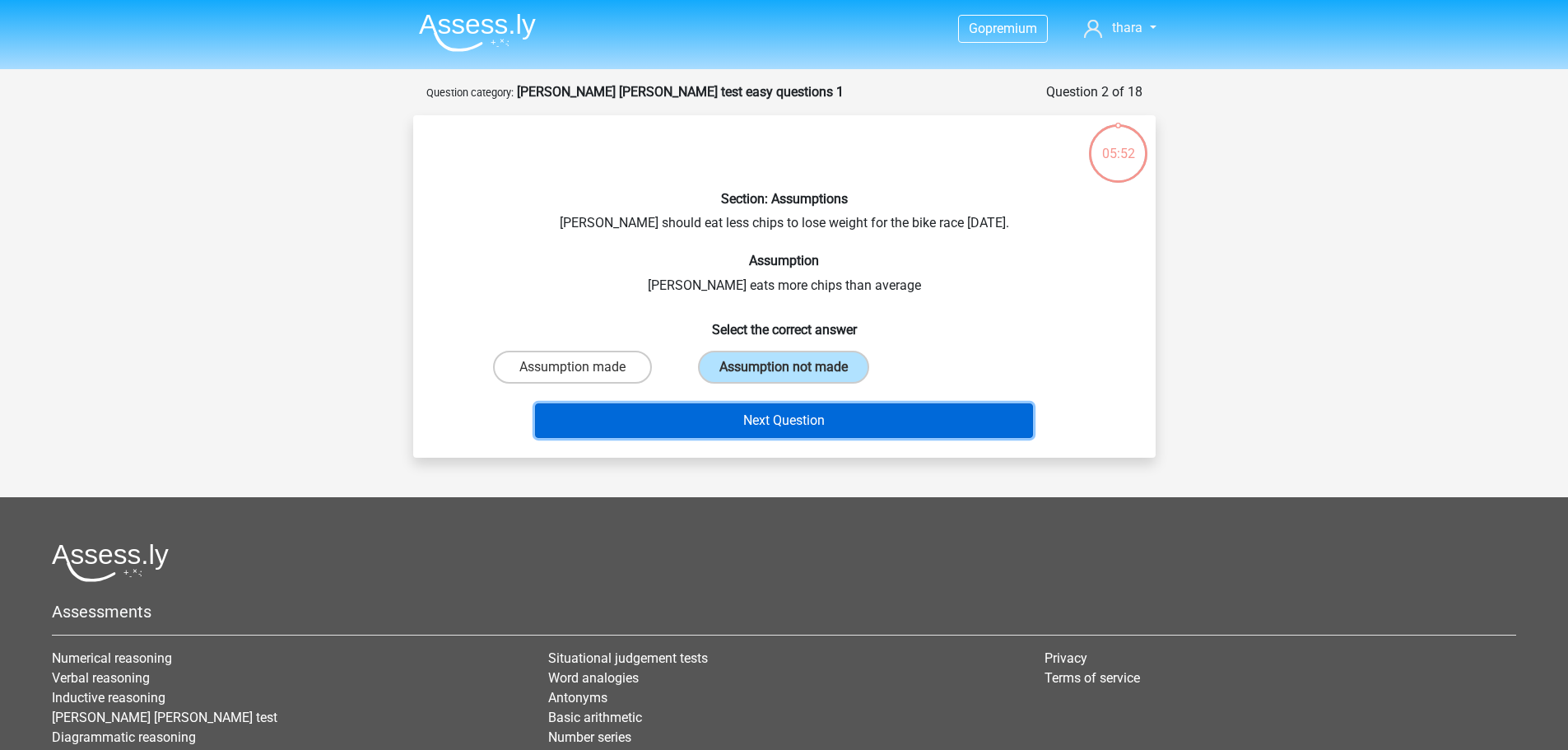
click at [801, 425] on button "Next Question" at bounding box center [784, 421] width 498 height 34
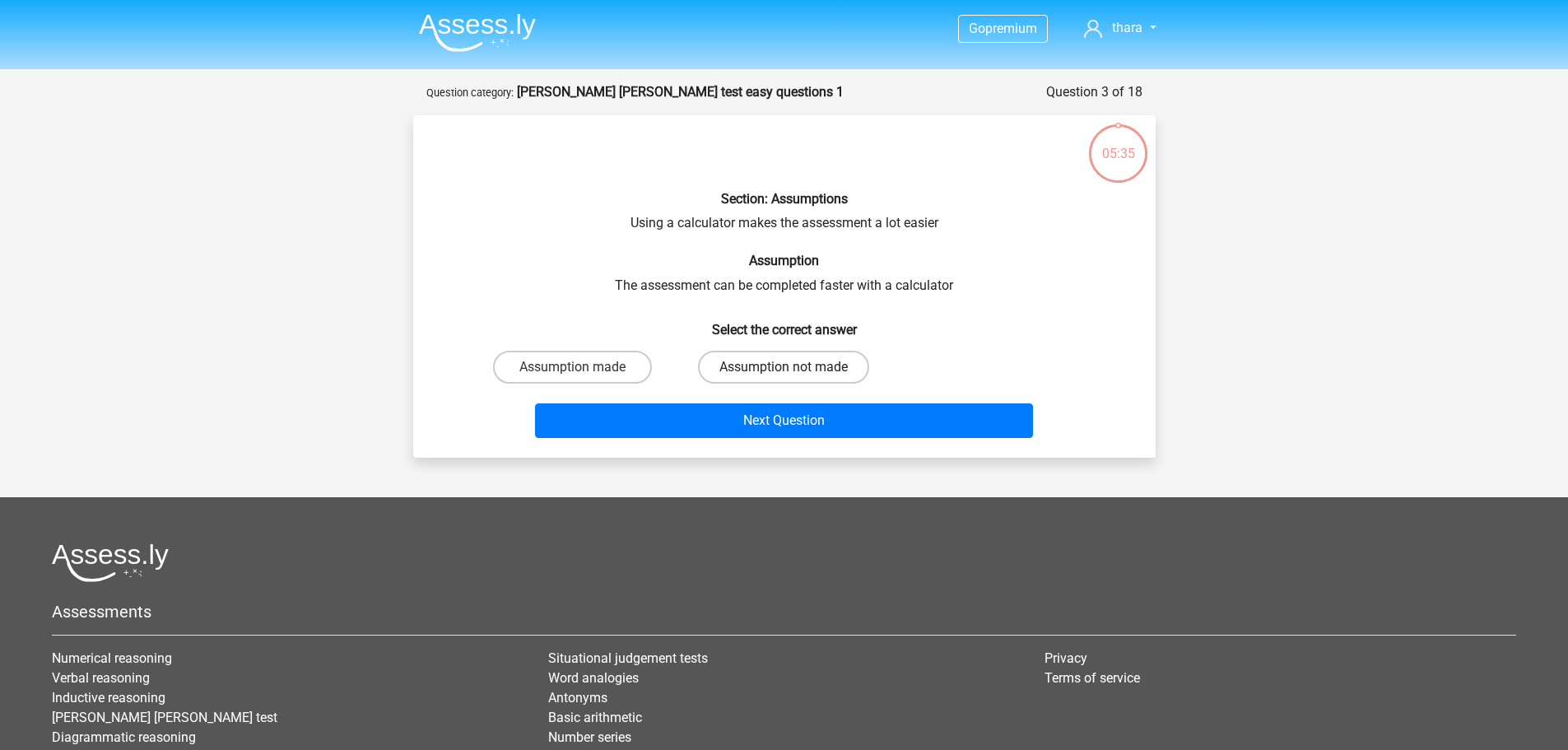
click at [771, 372] on label "Assumption not made" at bounding box center [783, 367] width 171 height 33
click at [784, 372] on input "Assumption not made" at bounding box center [789, 373] width 11 height 11
radio input "true"
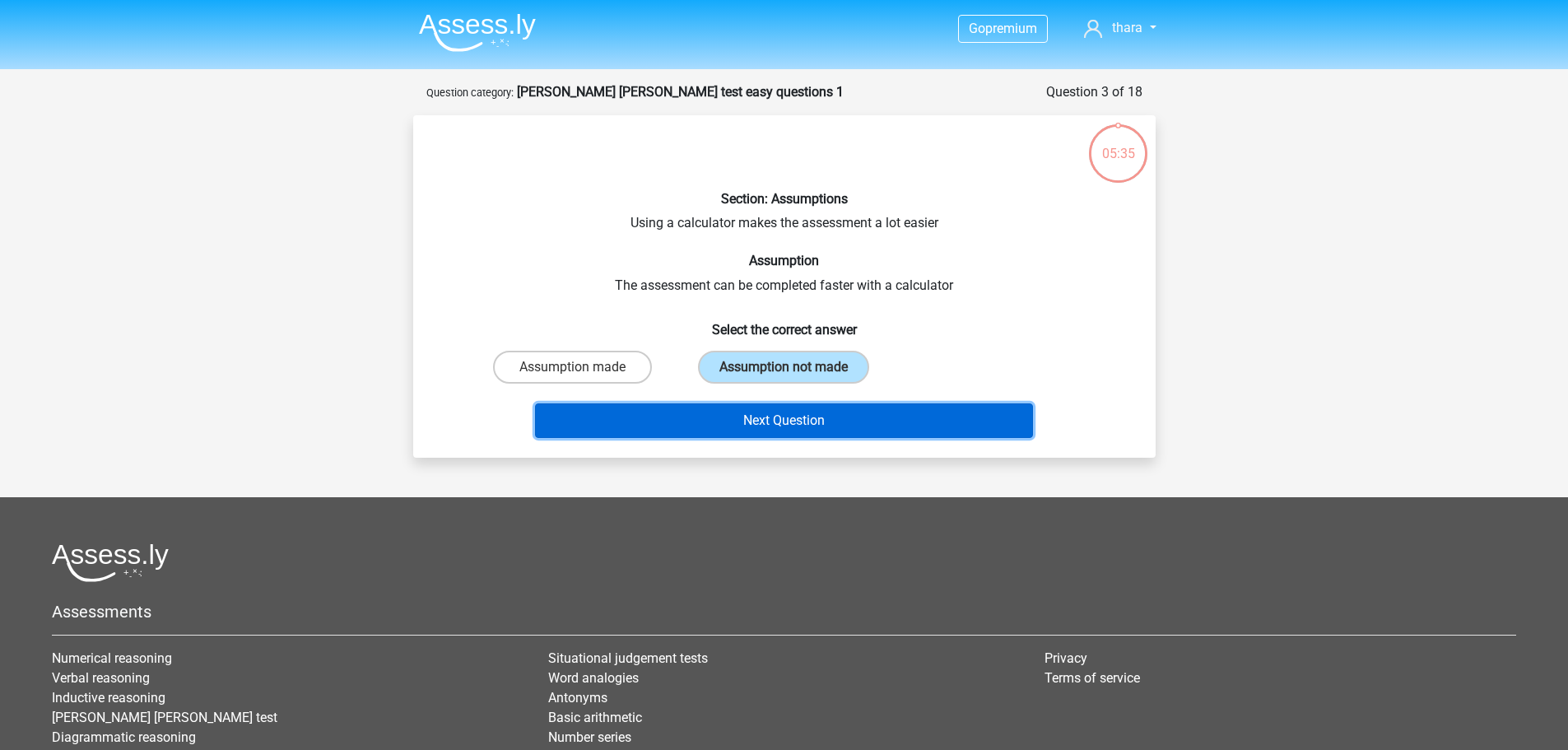
click at [792, 415] on button "Next Question" at bounding box center [784, 421] width 498 height 34
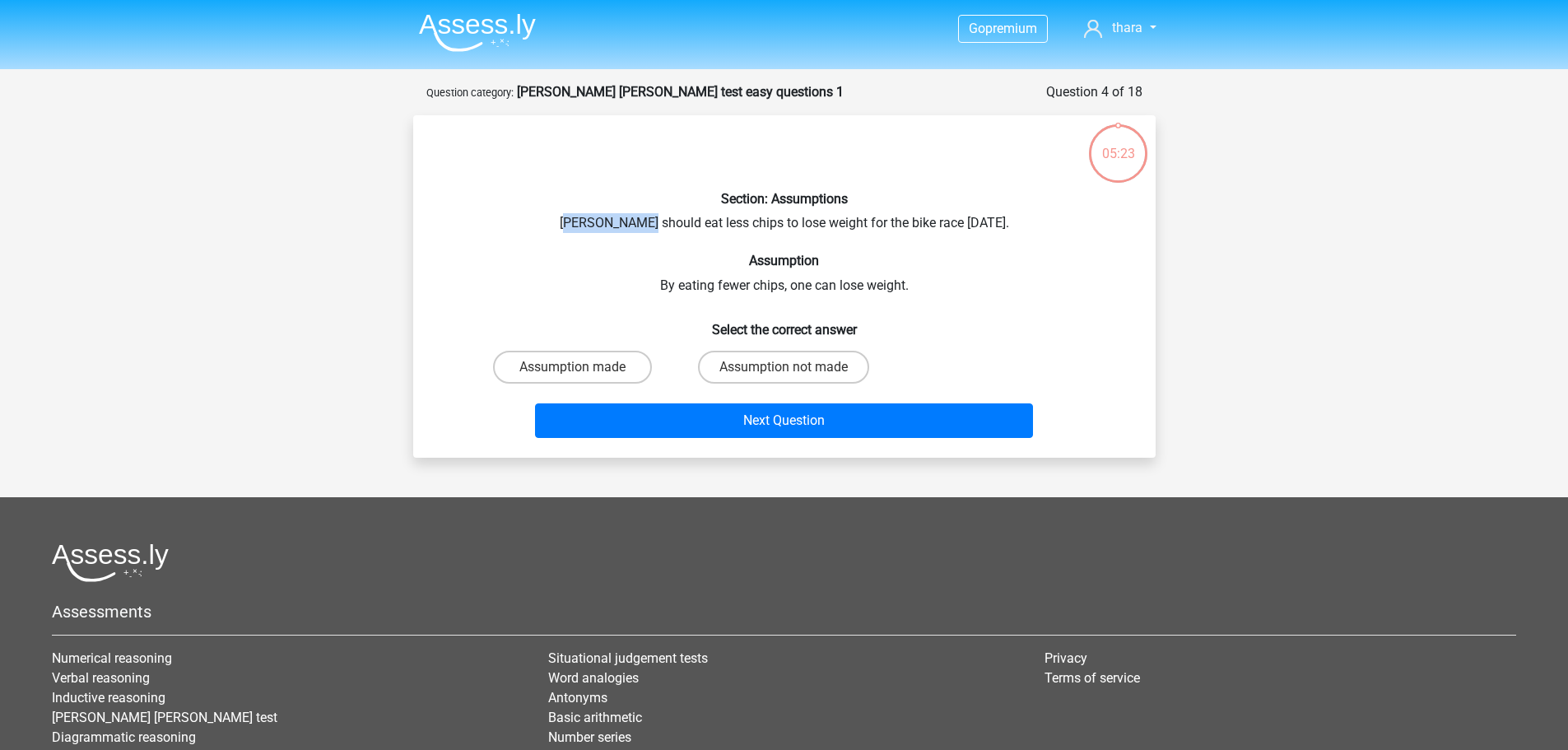
drag, startPoint x: 579, startPoint y: 220, endPoint x: 644, endPoint y: 227, distance: 65.4
click at [644, 227] on div "Section: Assumptions Chris should eat less chips to lose weight for the bike ra…" at bounding box center [784, 287] width 730 height 317
click at [601, 363] on label "Assumption made" at bounding box center [572, 367] width 159 height 33
click at [583, 367] on input "Assumption made" at bounding box center [577, 373] width 11 height 11
radio input "true"
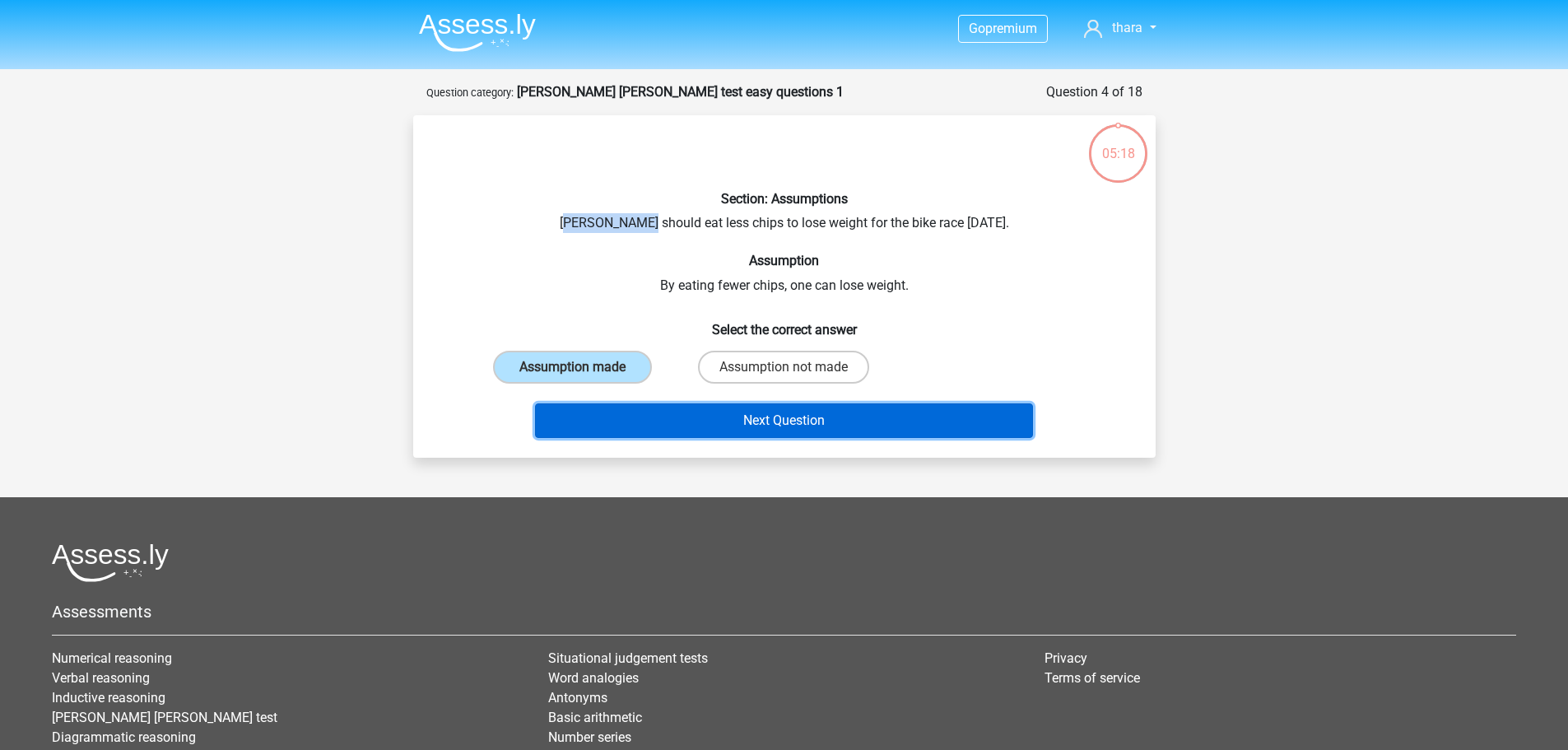
click at [779, 433] on button "Next Question" at bounding box center [784, 421] width 498 height 34
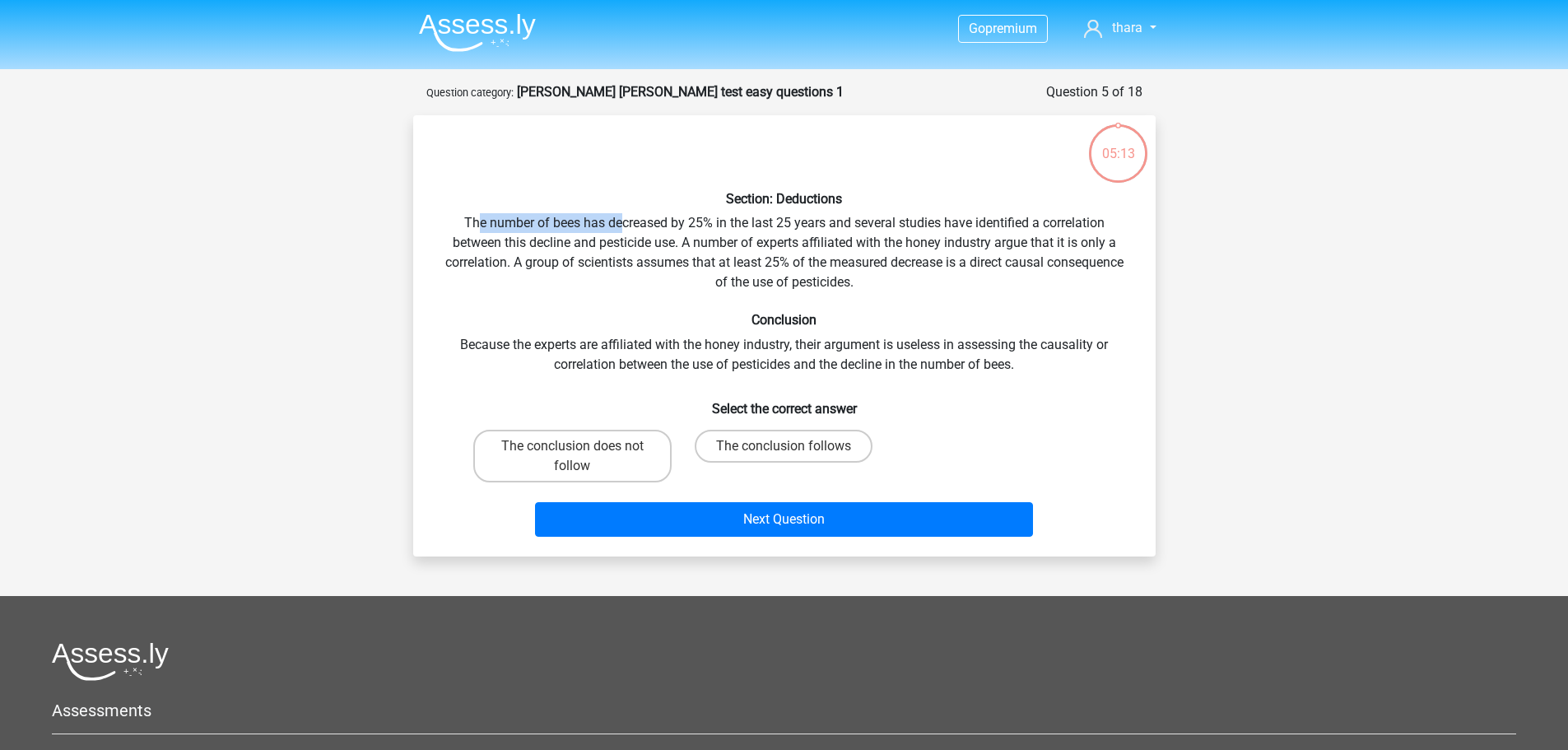
drag, startPoint x: 477, startPoint y: 225, endPoint x: 624, endPoint y: 227, distance: 147.0
click at [624, 227] on div "Section: Deductions The number of bees has decreased by 25% in the last 25 year…" at bounding box center [784, 336] width 730 height 415
click at [624, 279] on div "Section: Deductions The number of bees has decreased by 25% in the last 25 year…" at bounding box center [784, 336] width 730 height 415
drag, startPoint x: 463, startPoint y: 243, endPoint x: 670, endPoint y: 239, distance: 207.0
click at [670, 239] on div "Section: Deductions The number of bees has decreased by 25% in the last 25 year…" at bounding box center [784, 336] width 730 height 415
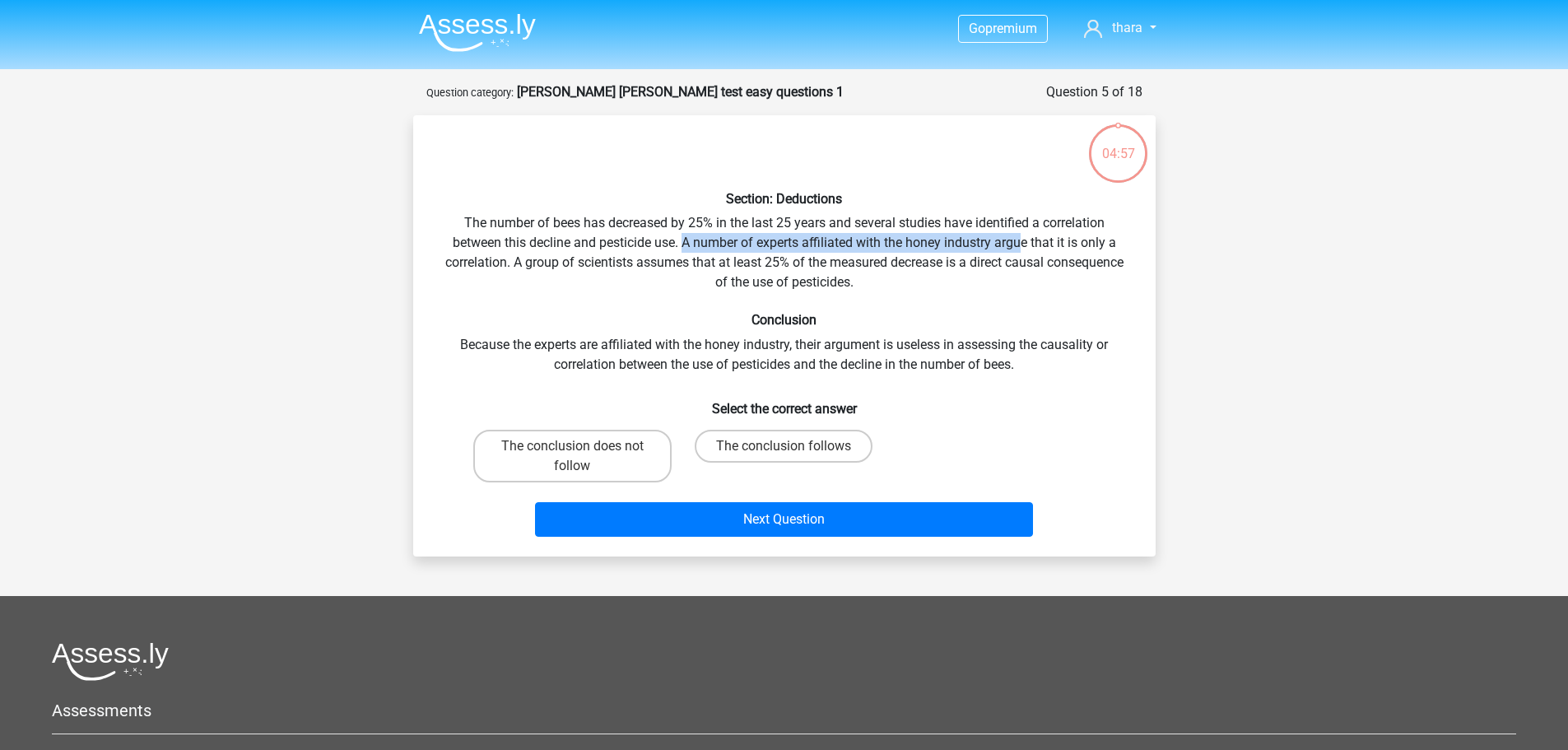
drag, startPoint x: 685, startPoint y: 243, endPoint x: 1023, endPoint y: 245, distance: 338.0
click at [1023, 245] on div "Section: Deductions The number of bees has decreased by 25% in the last 25 year…" at bounding box center [784, 336] width 730 height 415
drag, startPoint x: 525, startPoint y: 264, endPoint x: 942, endPoint y: 267, distance: 417.0
click at [942, 267] on div "Section: Deductions The number of bees has decreased by 25% in the last 25 year…" at bounding box center [784, 336] width 730 height 415
drag, startPoint x: 721, startPoint y: 284, endPoint x: 830, endPoint y: 281, distance: 109.0
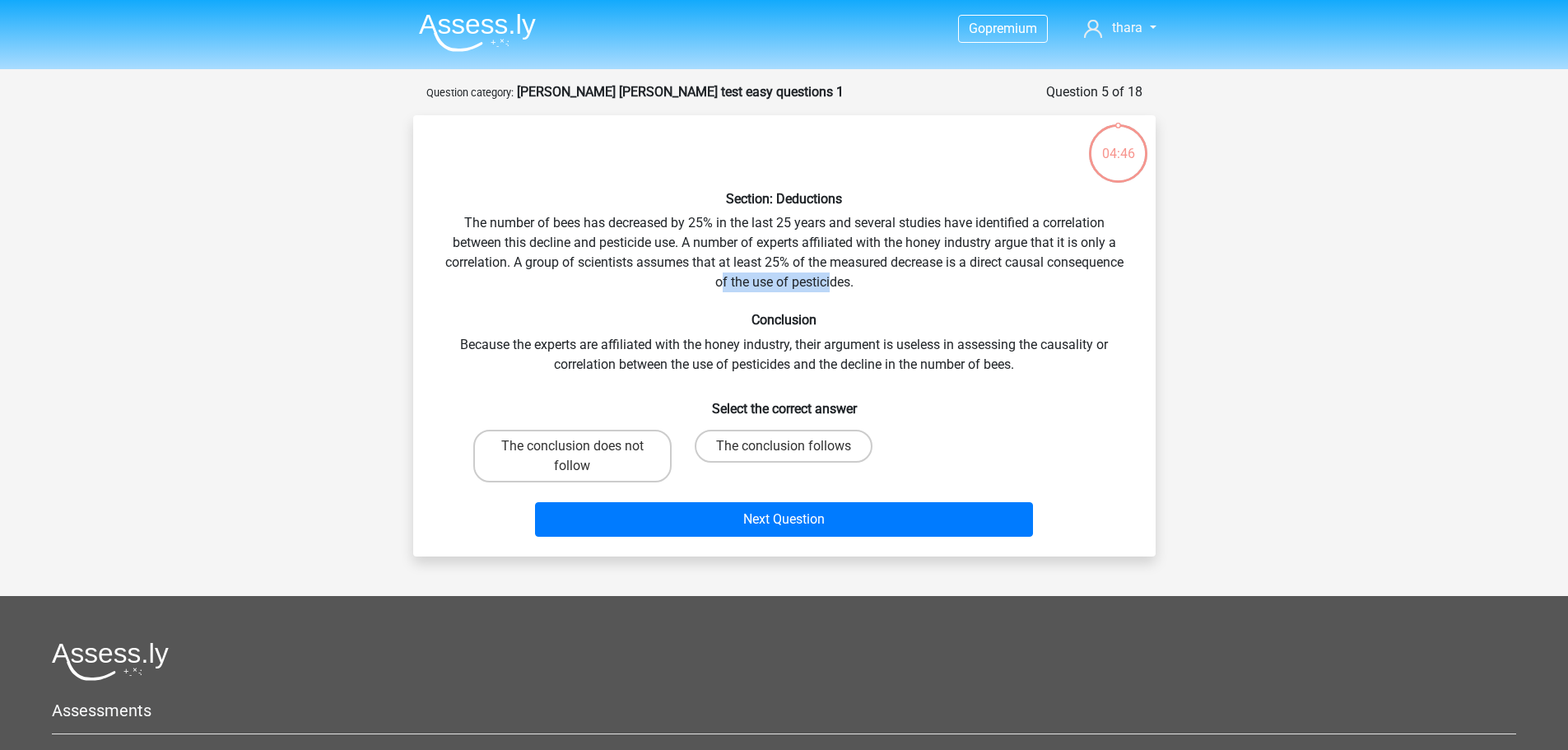
click at [830, 281] on div "Section: Deductions The number of bees has decreased by 25% in the last 25 year…" at bounding box center [784, 336] width 730 height 415
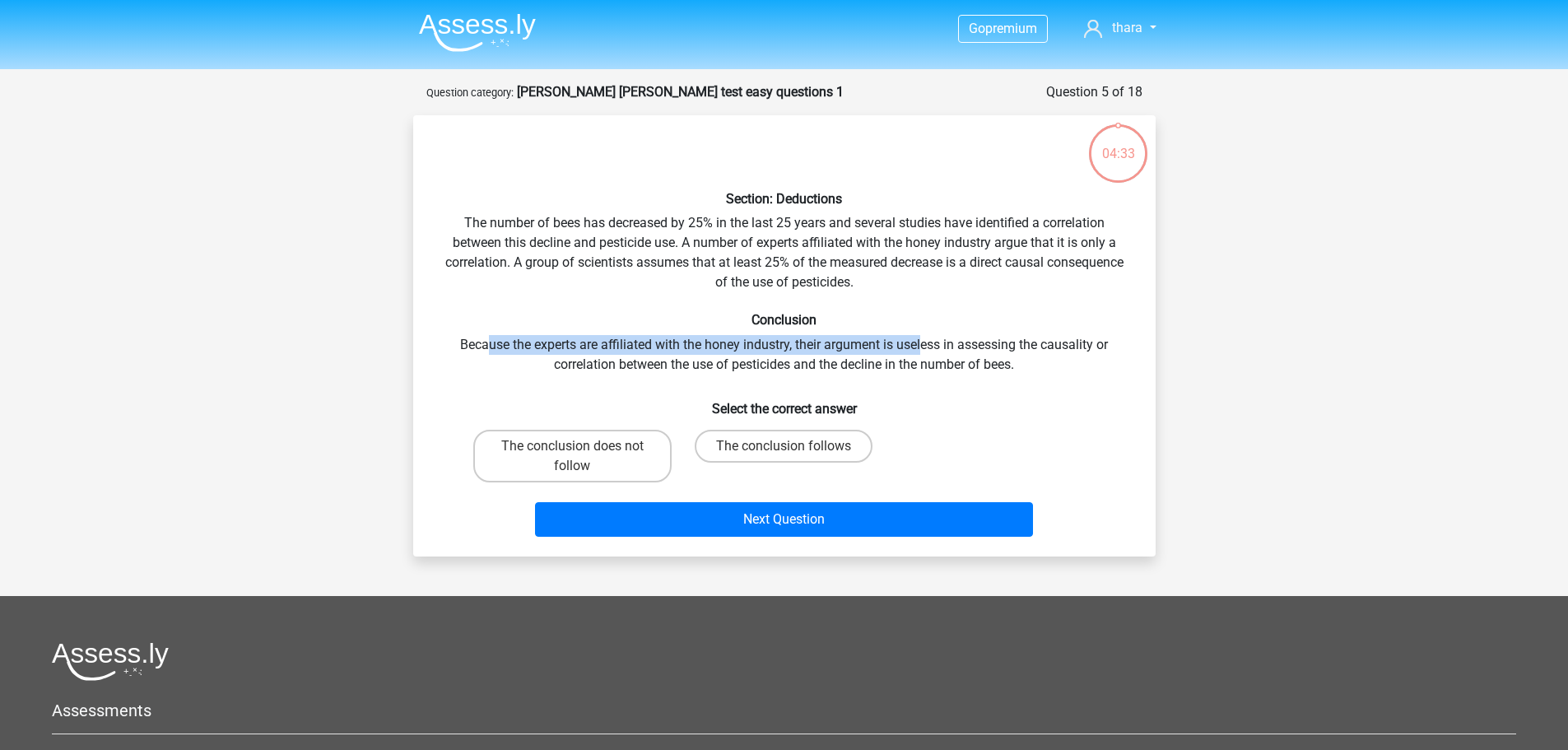
drag, startPoint x: 489, startPoint y: 345, endPoint x: 923, endPoint y: 344, distance: 434.0
click at [923, 344] on div "Section: Deductions The number of bees has decreased by 25% in the last 25 year…" at bounding box center [784, 336] width 730 height 415
click at [581, 472] on label "The conclusion does not follow" at bounding box center [572, 456] width 198 height 53
click at [581, 457] on input "The conclusion does not follow" at bounding box center [577, 452] width 11 height 11
radio input "true"
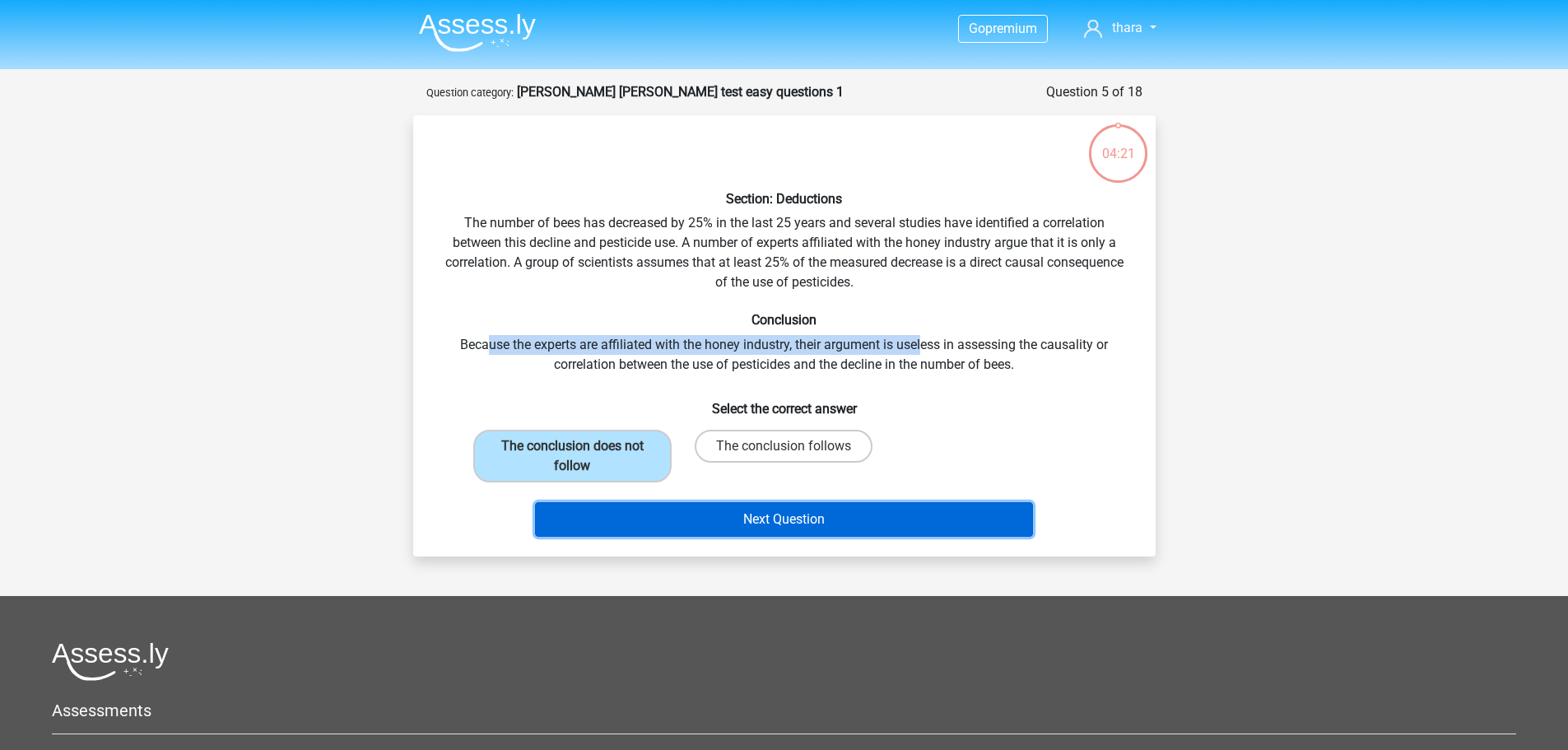
click at [824, 529] on button "Next Question" at bounding box center [784, 520] width 498 height 34
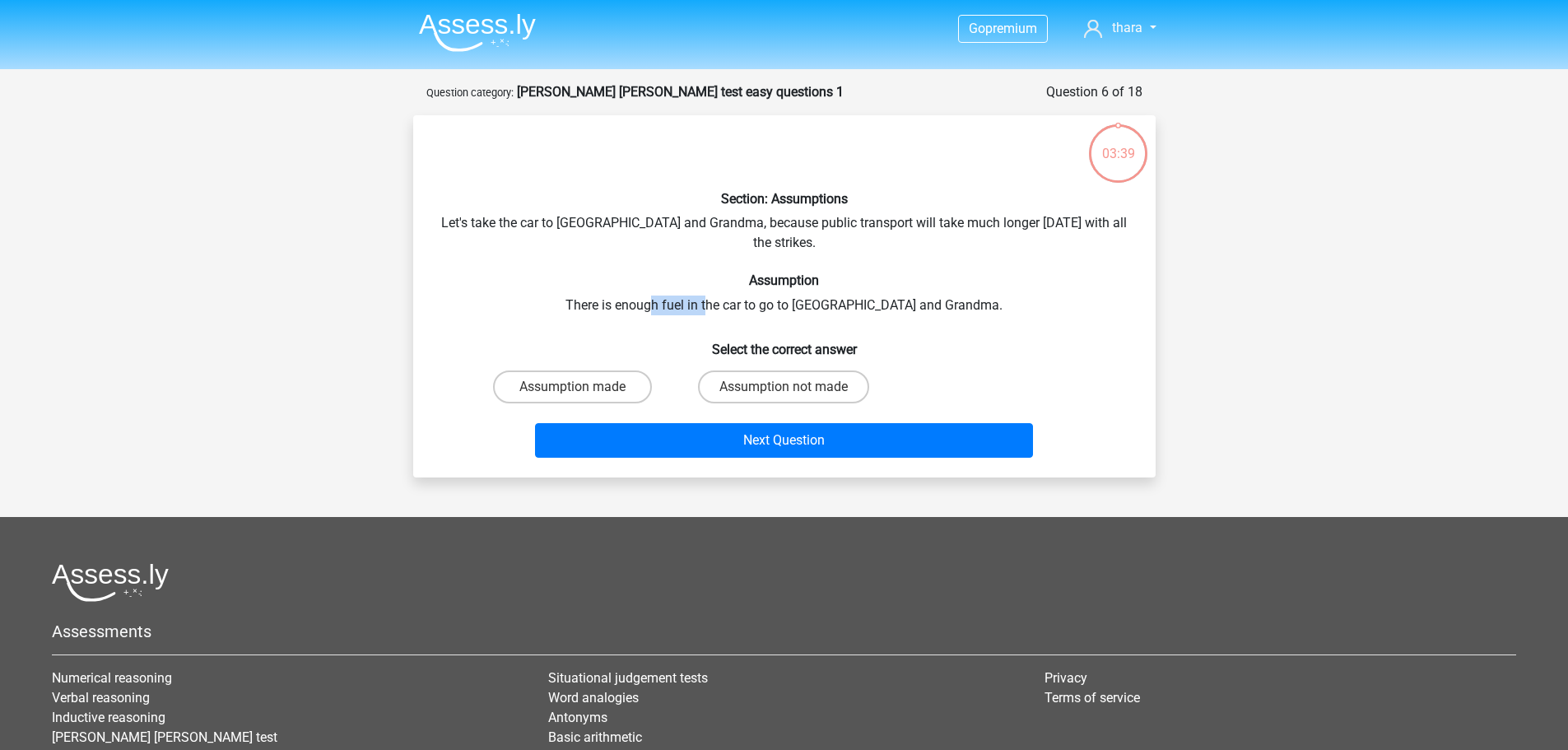
click at [747, 287] on div "Section: Assumptions Let's take the car to Grandpa and Grandma, because public …" at bounding box center [784, 297] width 730 height 336
click at [798, 378] on label "Assumption not made" at bounding box center [783, 387] width 171 height 33
click at [795, 387] on input "Assumption not made" at bounding box center [789, 393] width 11 height 11
radio input "true"
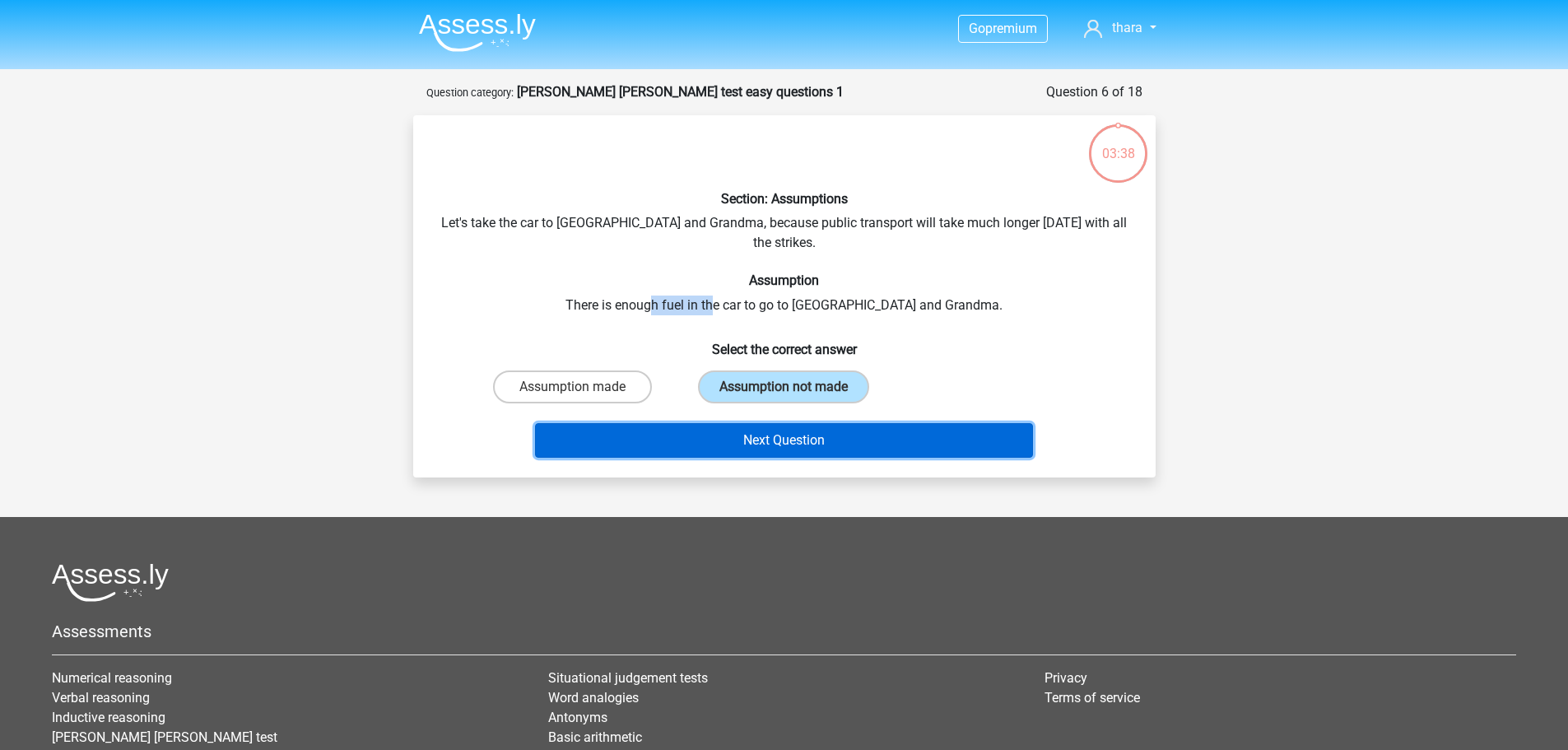
click at [813, 425] on button "Next Question" at bounding box center [784, 441] width 498 height 34
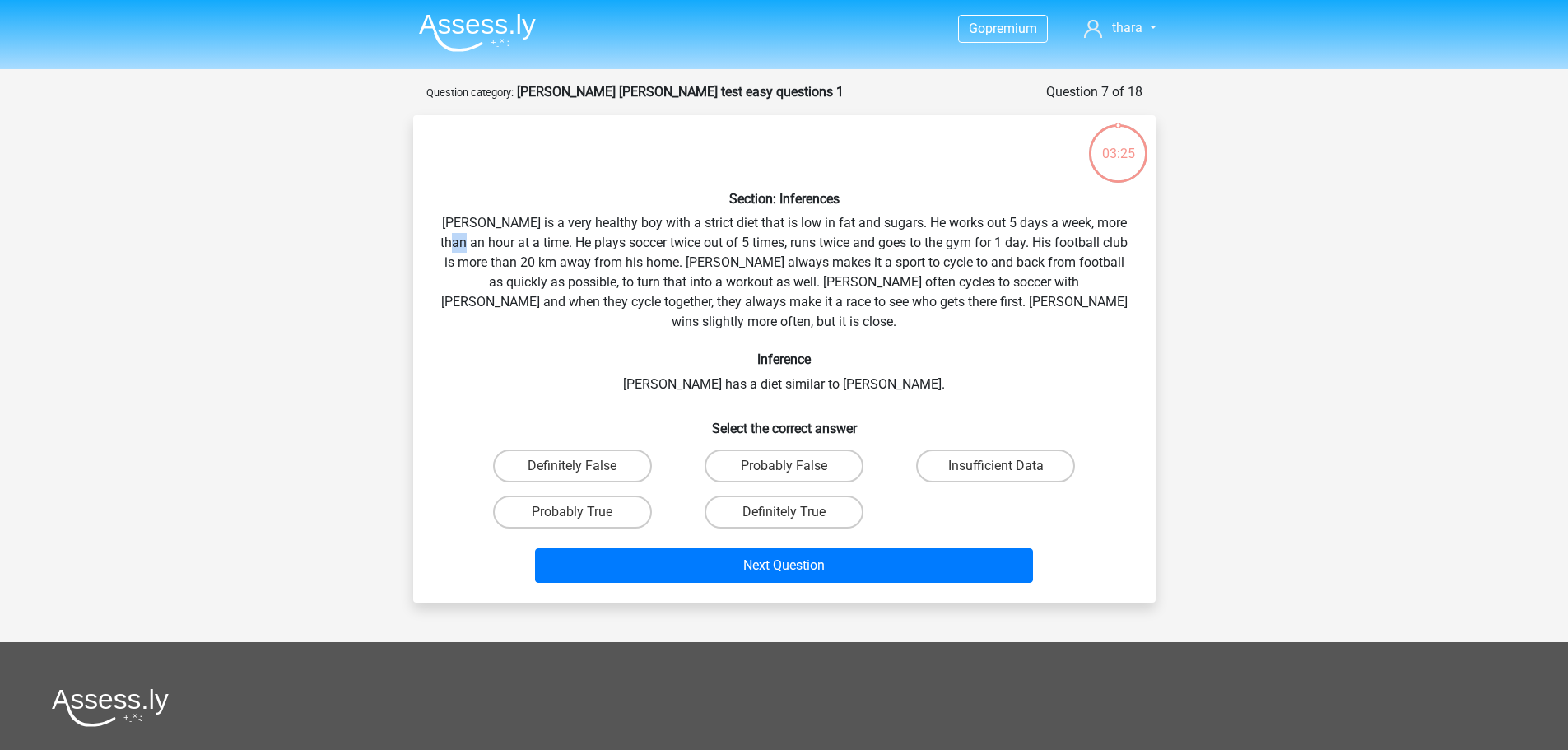
drag, startPoint x: 472, startPoint y: 244, endPoint x: 495, endPoint y: 244, distance: 23.0
click at [487, 244] on div "Section: Inferences [PERSON_NAME] is a very healthy boy with a strict diet that…" at bounding box center [784, 359] width 730 height 462
drag, startPoint x: 666, startPoint y: 247, endPoint x: 702, endPoint y: 248, distance: 36.0
click at [702, 248] on div "Section: Inferences [PERSON_NAME] is a very healthy boy with a strict diet that…" at bounding box center [784, 359] width 730 height 462
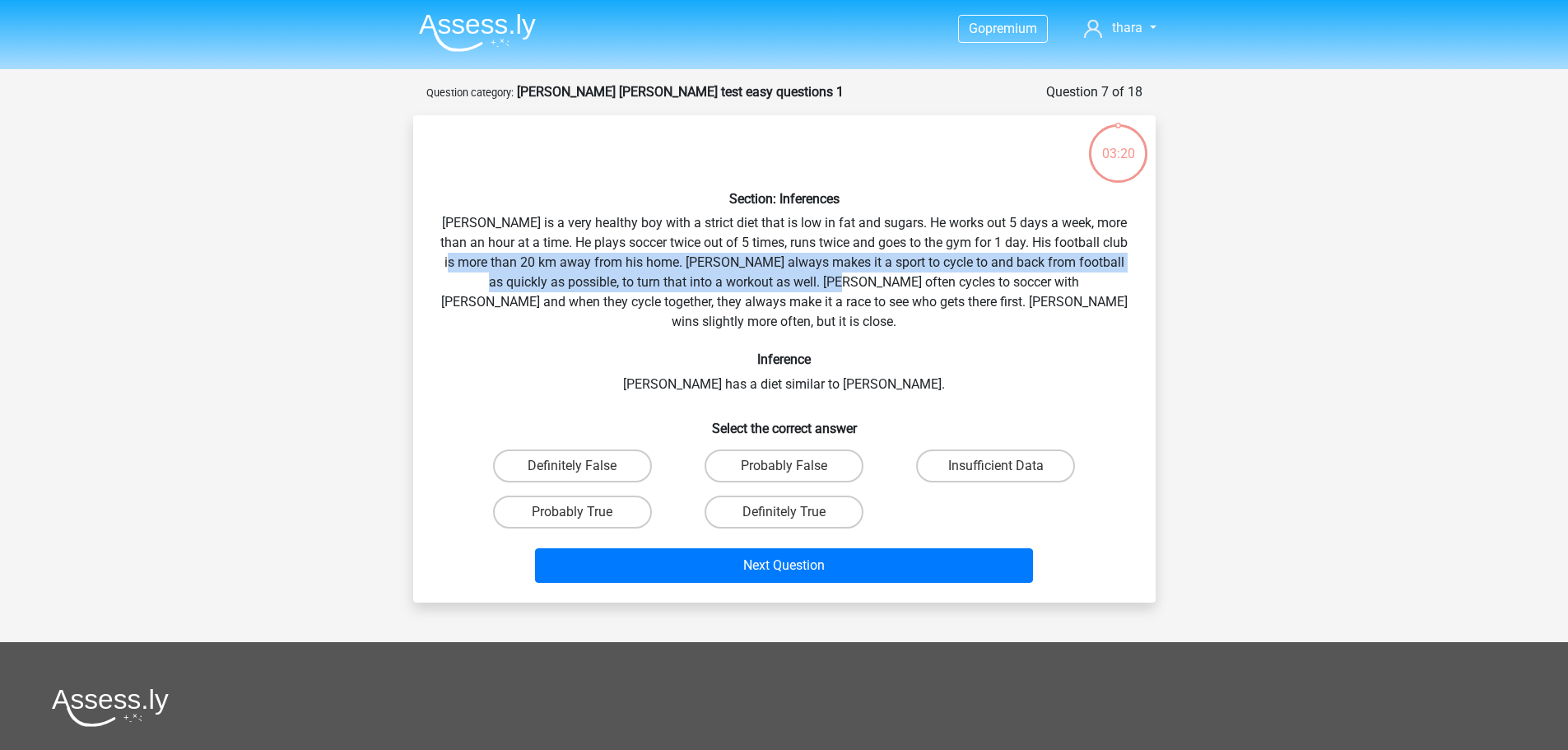
drag, startPoint x: 485, startPoint y: 267, endPoint x: 815, endPoint y: 274, distance: 330.1
click at [815, 274] on div "Section: Inferences [PERSON_NAME] is a very healthy boy with a strict diet that…" at bounding box center [784, 359] width 730 height 462
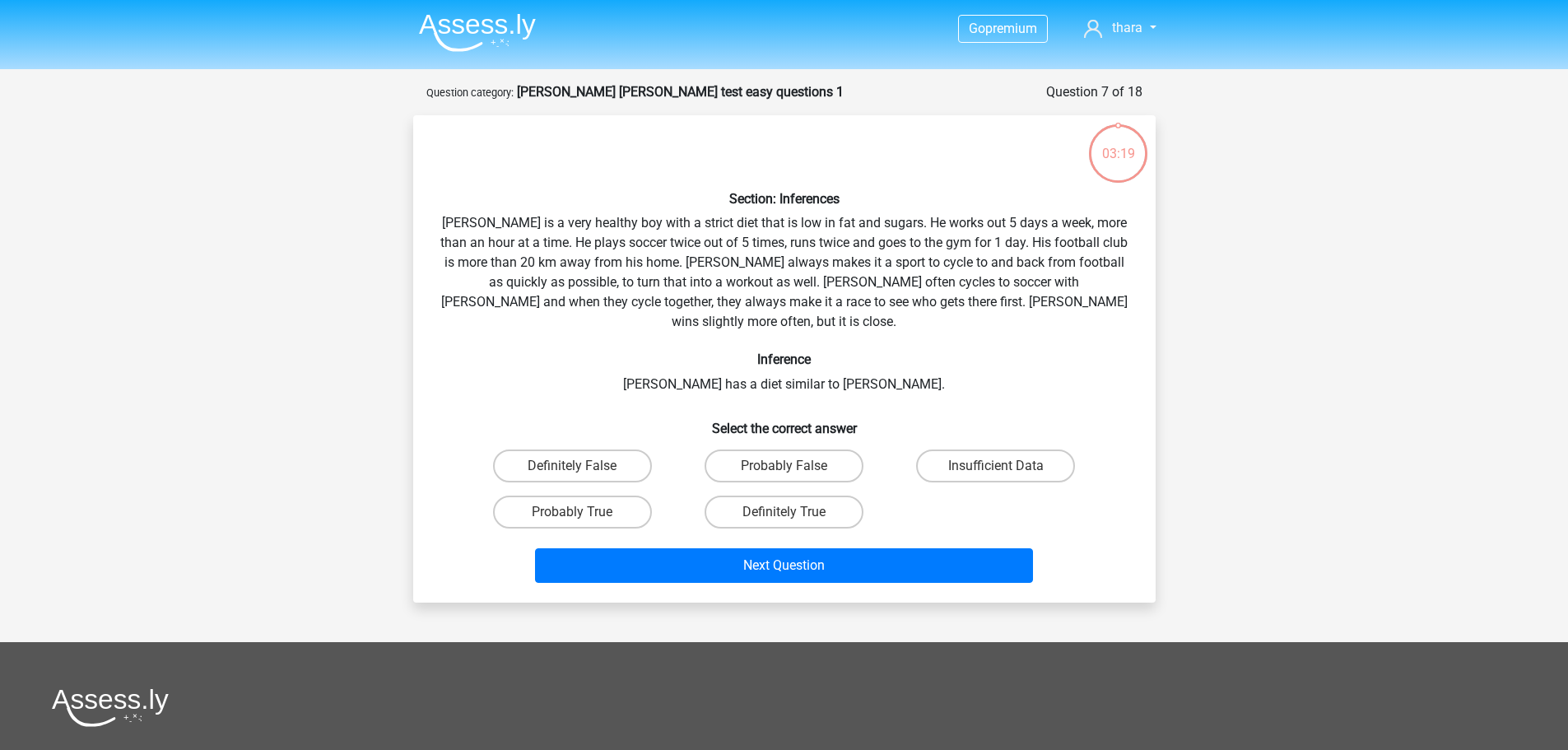
click at [898, 294] on div "Section: Inferences [PERSON_NAME] is a very healthy boy with a strict diet that…" at bounding box center [784, 359] width 730 height 462
drag, startPoint x: 905, startPoint y: 287, endPoint x: 950, endPoint y: 288, distance: 45.0
click at [950, 288] on div "Section: Inferences Rowan is a very healthy boy with a strict diet that is low …" at bounding box center [784, 359] width 730 height 462
drag, startPoint x: 512, startPoint y: 301, endPoint x: 638, endPoint y: 302, distance: 126.0
click at [638, 302] on div "Section: Inferences Rowan is a very healthy boy with a strict diet that is low …" at bounding box center [784, 359] width 730 height 462
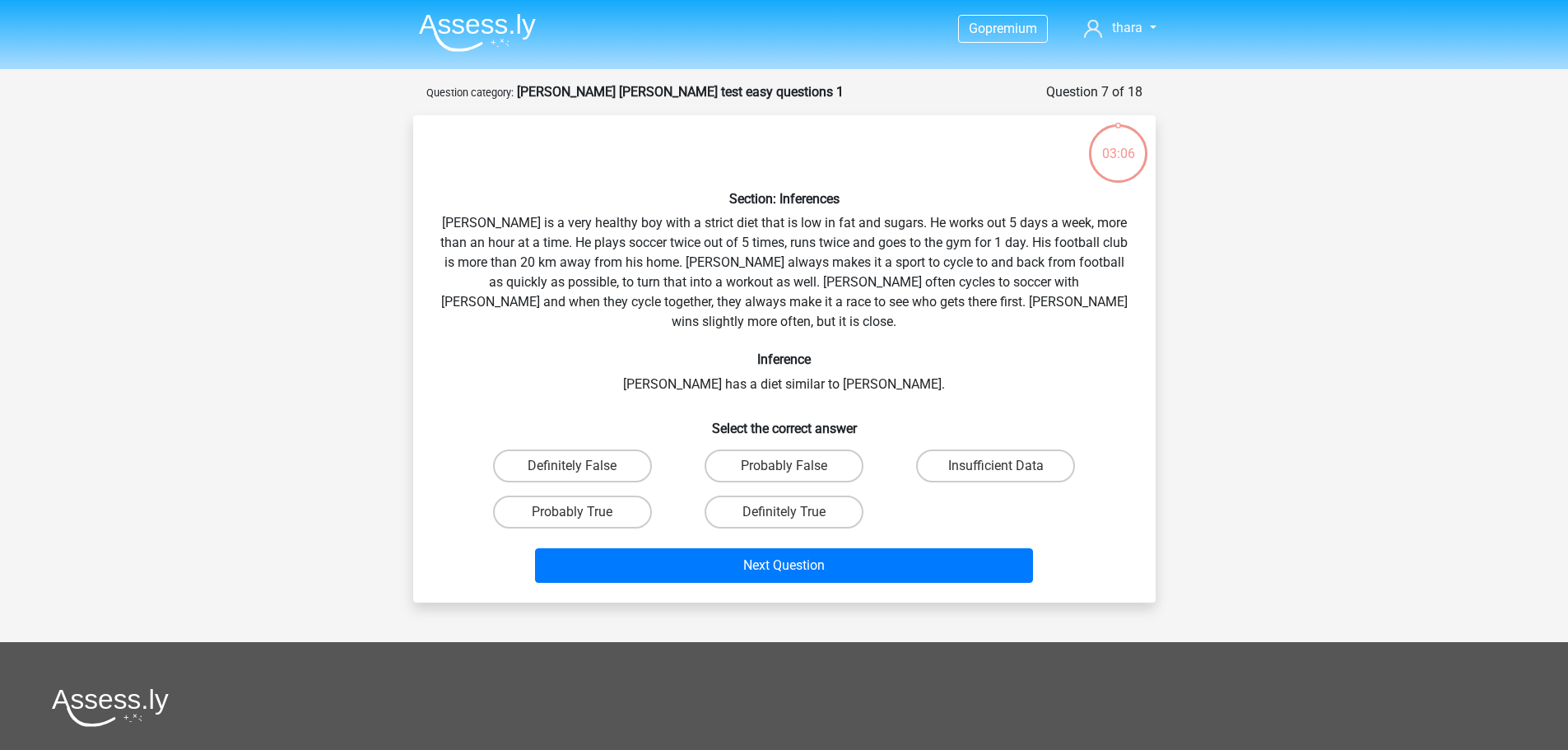
click at [636, 354] on div "Section: Inferences Rowan is a very healthy boy with a strict diet that is low …" at bounding box center [784, 359] width 730 height 462
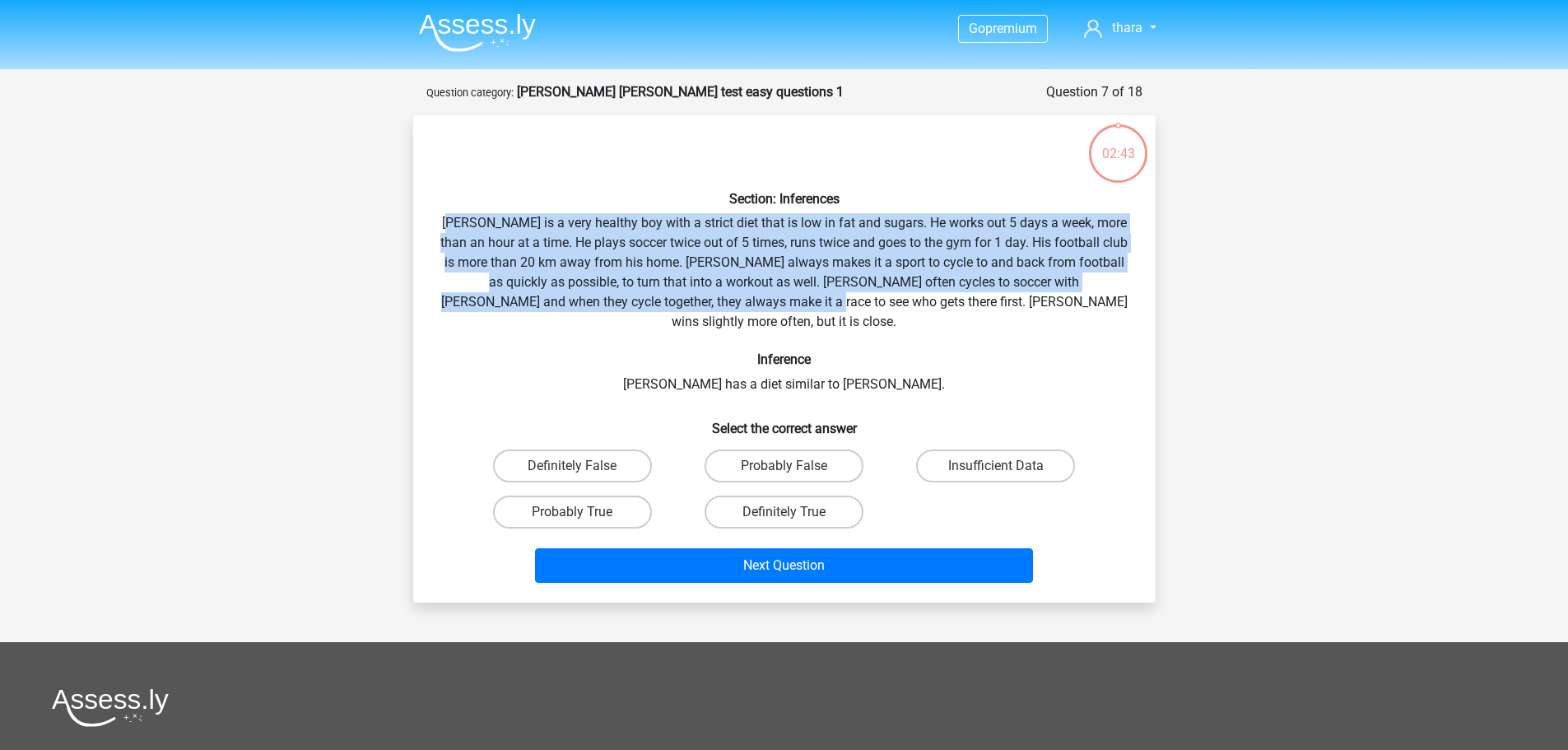
drag, startPoint x: 454, startPoint y: 220, endPoint x: 797, endPoint y: 298, distance: 351.8
click at [797, 298] on div "Section: Inferences Rowan is a very healthy boy with a strict diet that is low …" at bounding box center [784, 359] width 730 height 462
click at [982, 450] on label "Insufficient Data" at bounding box center [995, 466] width 159 height 33
click at [996, 466] on input "Insufficient Data" at bounding box center [1002, 472] width 11 height 11
radio input "true"
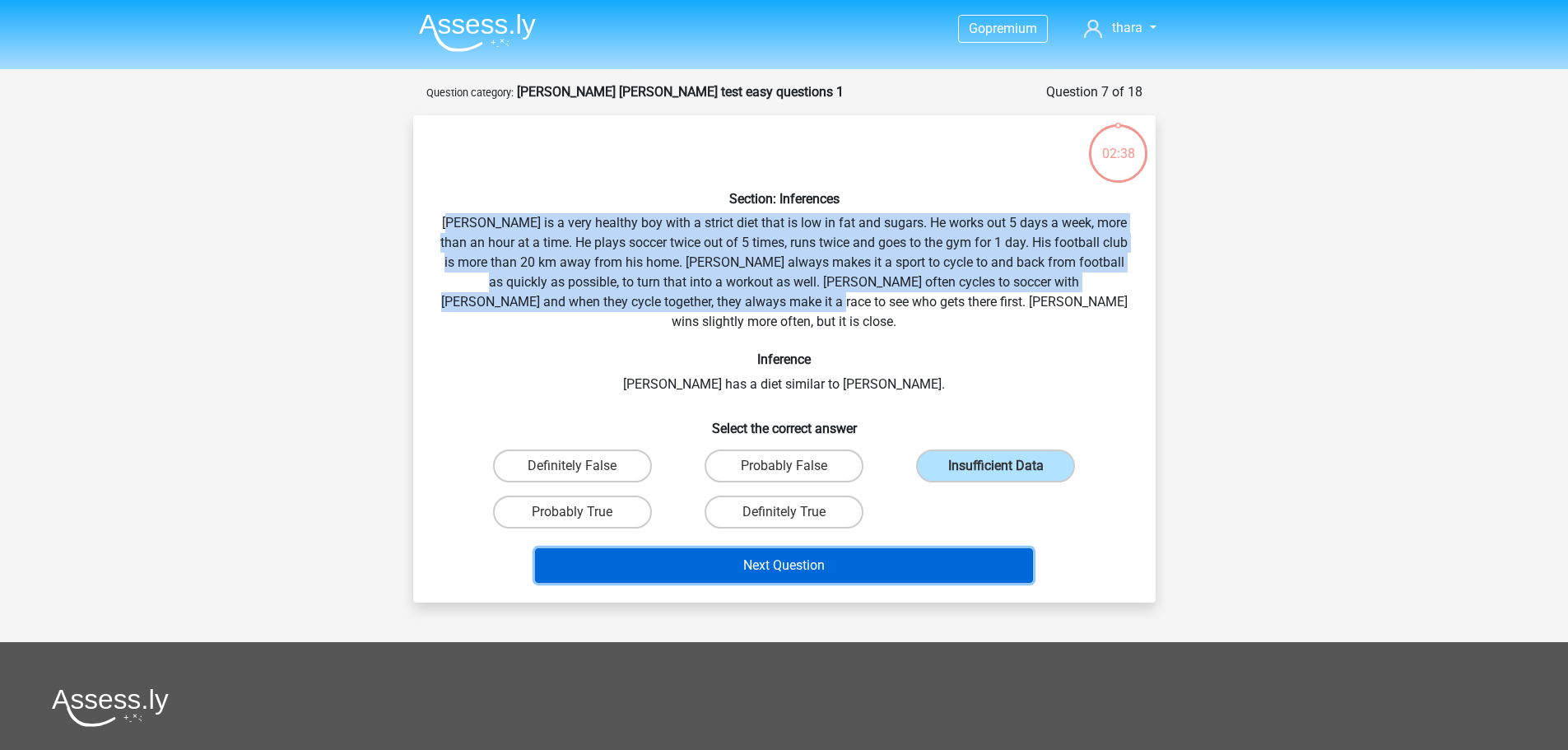
click at [829, 549] on button "Next Question" at bounding box center [784, 566] width 498 height 34
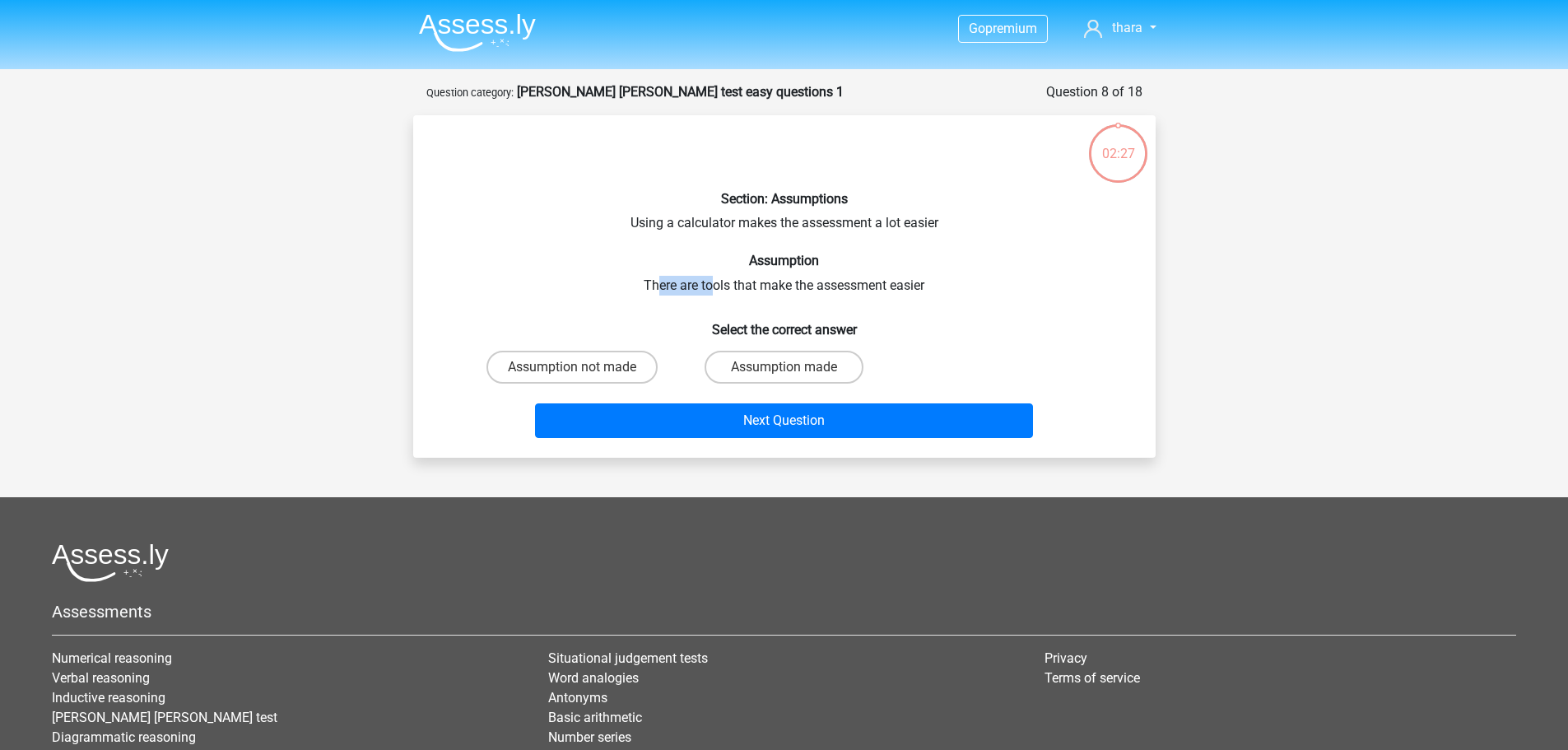
drag, startPoint x: 662, startPoint y: 283, endPoint x: 711, endPoint y: 286, distance: 49.1
click at [711, 286] on div "Section: Assumptions Using a calculator makes the assessment a lot easier Assum…" at bounding box center [784, 287] width 730 height 317
click at [614, 365] on label "Assumption not made" at bounding box center [572, 367] width 171 height 33
click at [583, 367] on input "Assumption not made" at bounding box center [577, 373] width 11 height 11
radio input "true"
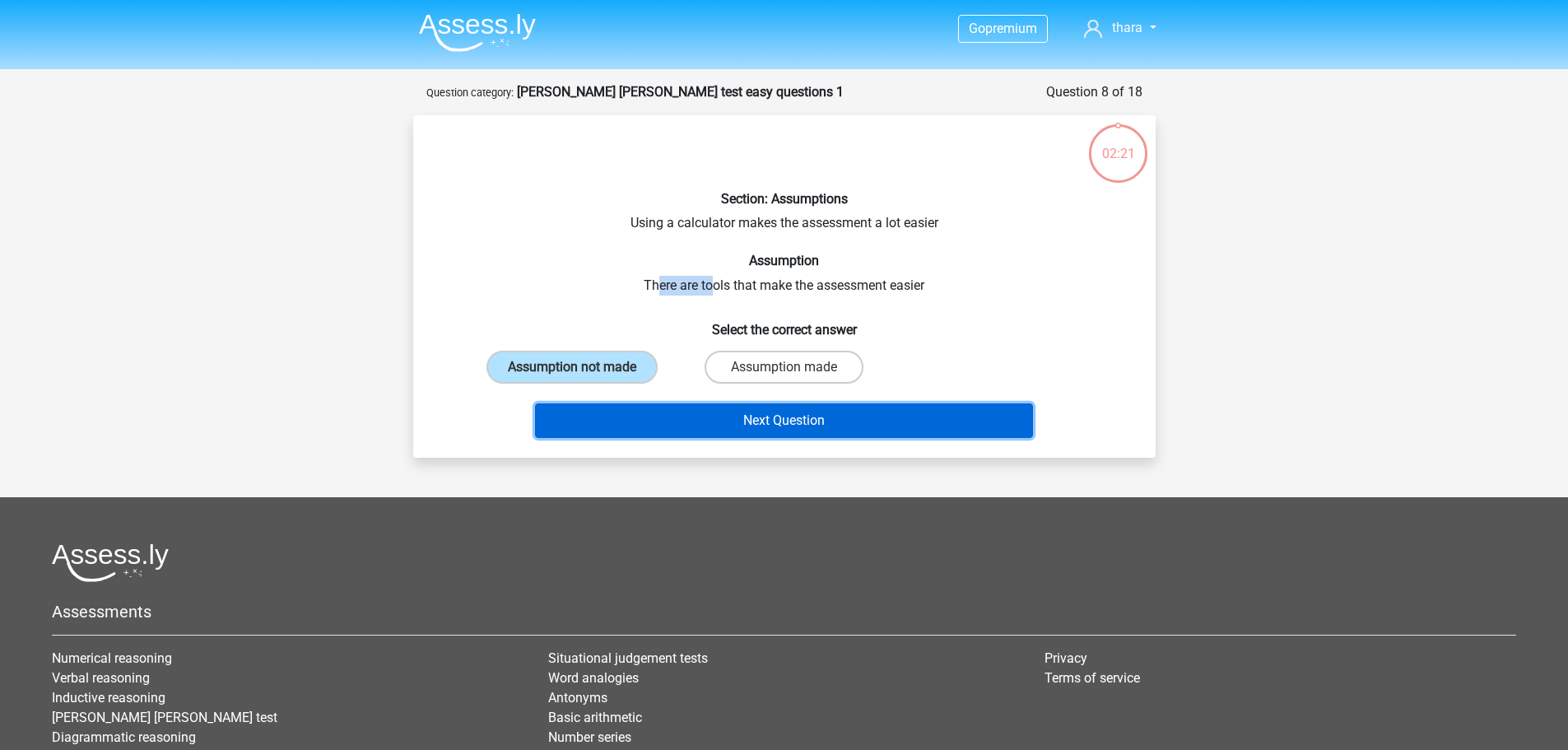
click at [792, 420] on button "Next Question" at bounding box center [784, 421] width 498 height 34
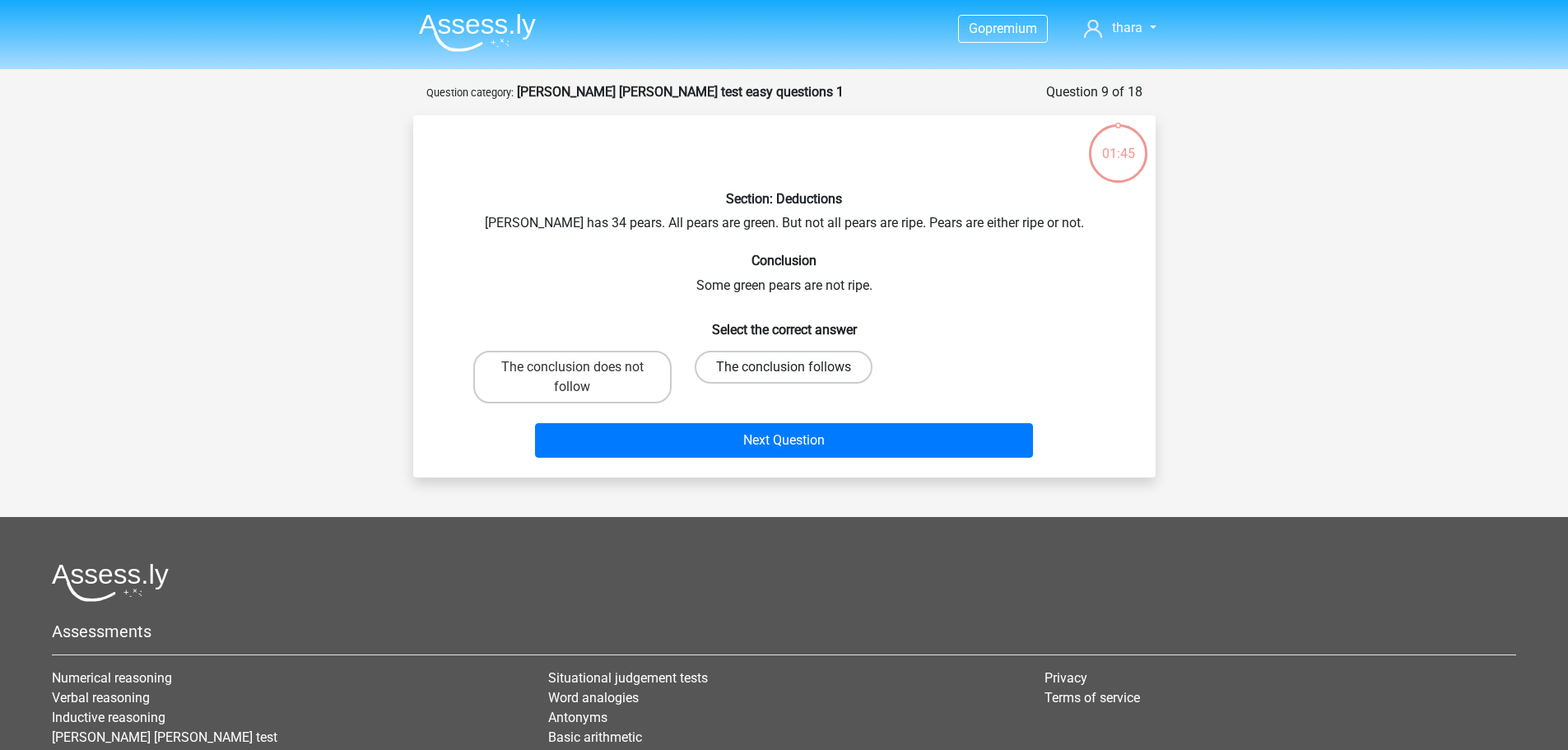
click at [784, 365] on label "The conclusion follows" at bounding box center [784, 367] width 178 height 33
click at [784, 367] on input "The conclusion follows" at bounding box center [789, 373] width 11 height 11
radio input "true"
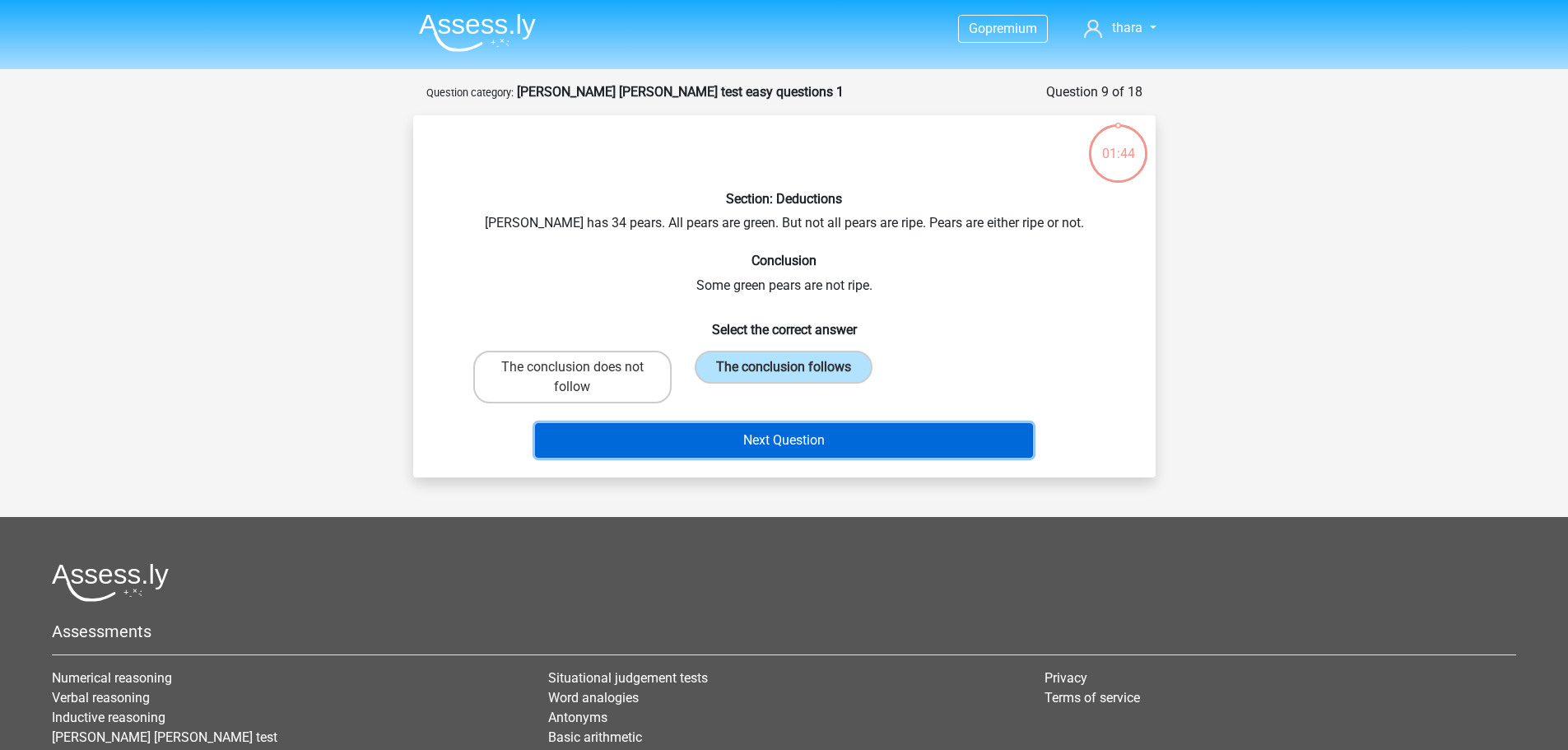
click at [777, 437] on button "Next Question" at bounding box center [784, 441] width 498 height 34
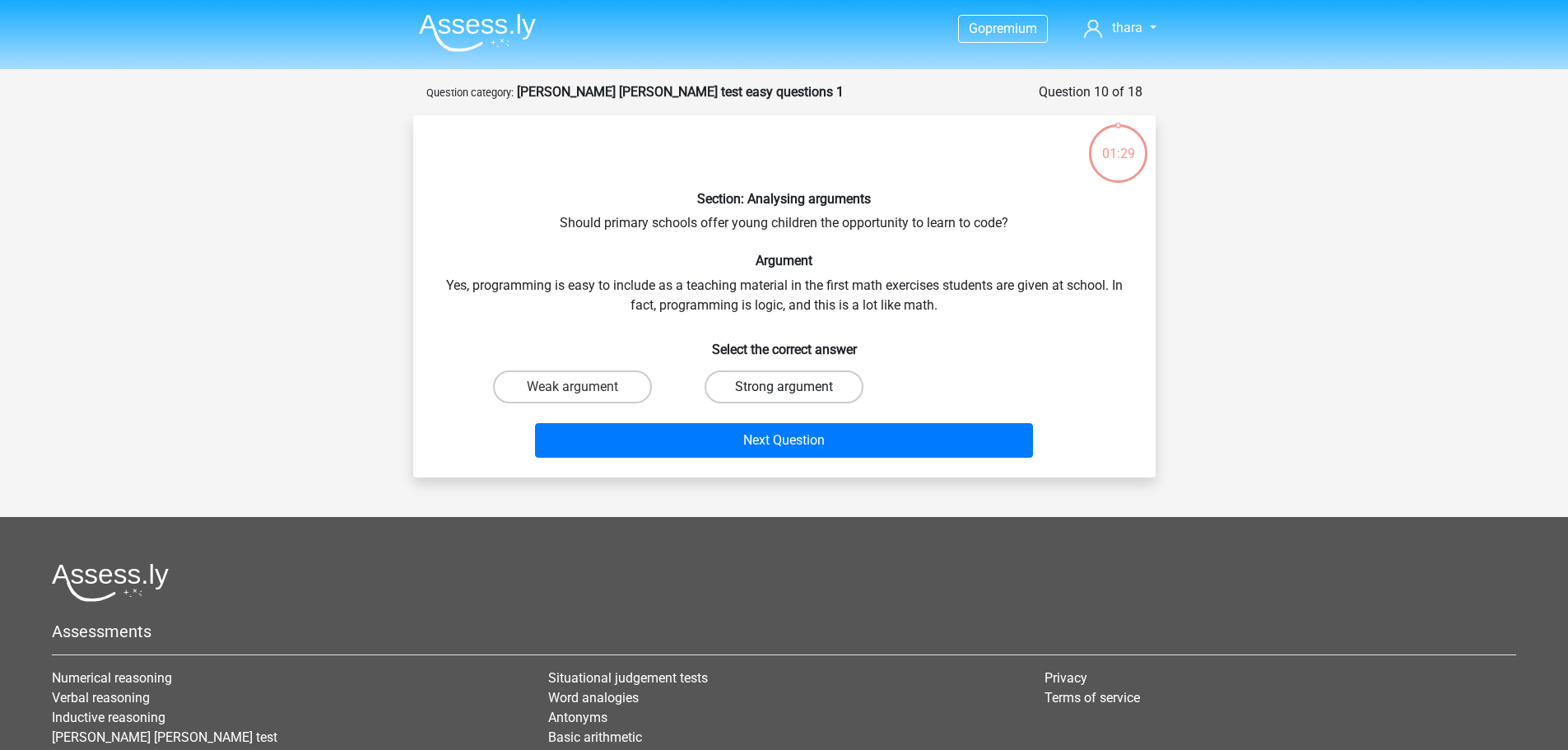
click at [789, 379] on label "Strong argument" at bounding box center [784, 387] width 159 height 33
click at [789, 387] on input "Strong argument" at bounding box center [789, 393] width 11 height 11
radio input "true"
click at [779, 472] on div "Section: Analysing arguments Should primary schools offer young children the op…" at bounding box center [784, 297] width 742 height 363
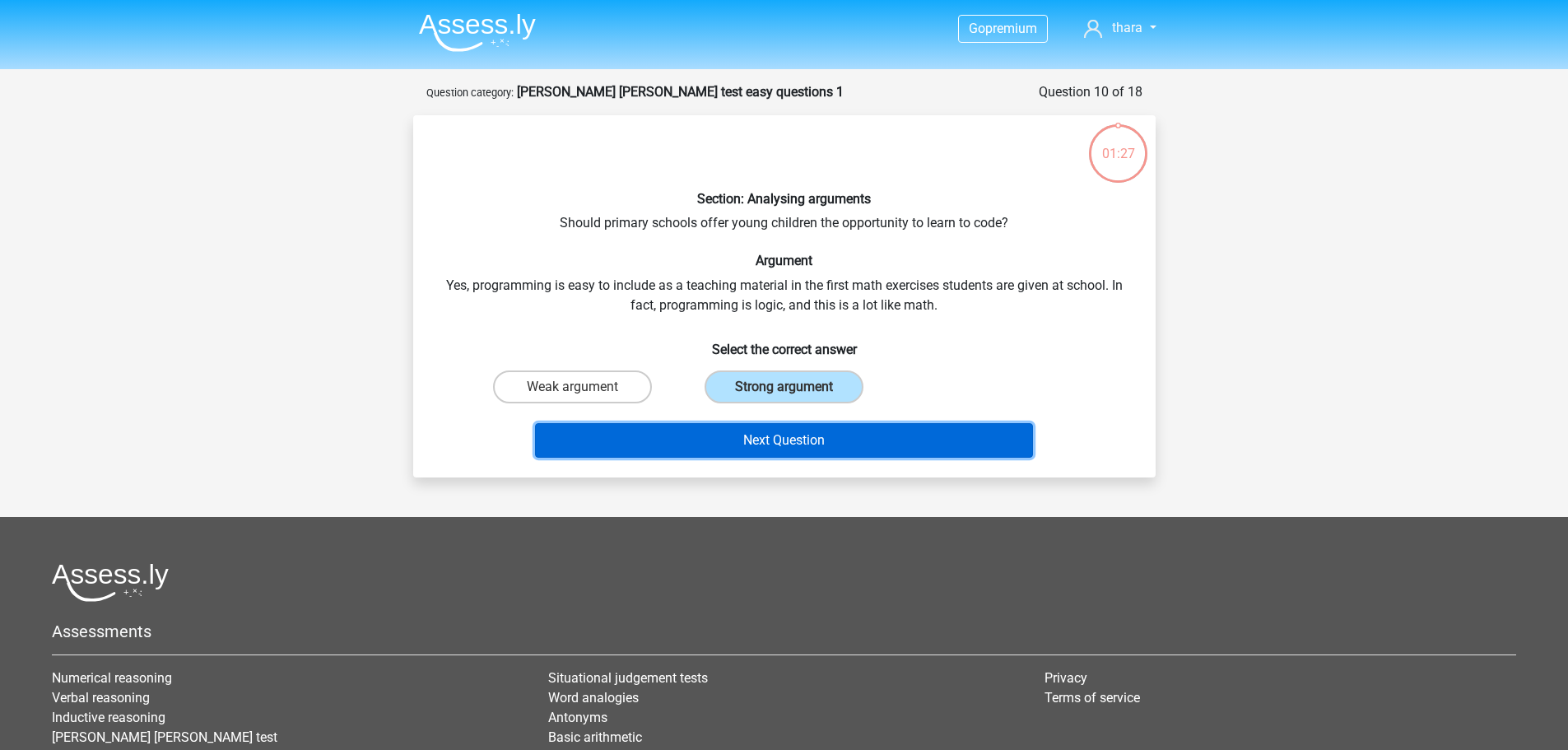
click at [781, 447] on button "Next Question" at bounding box center [784, 441] width 498 height 34
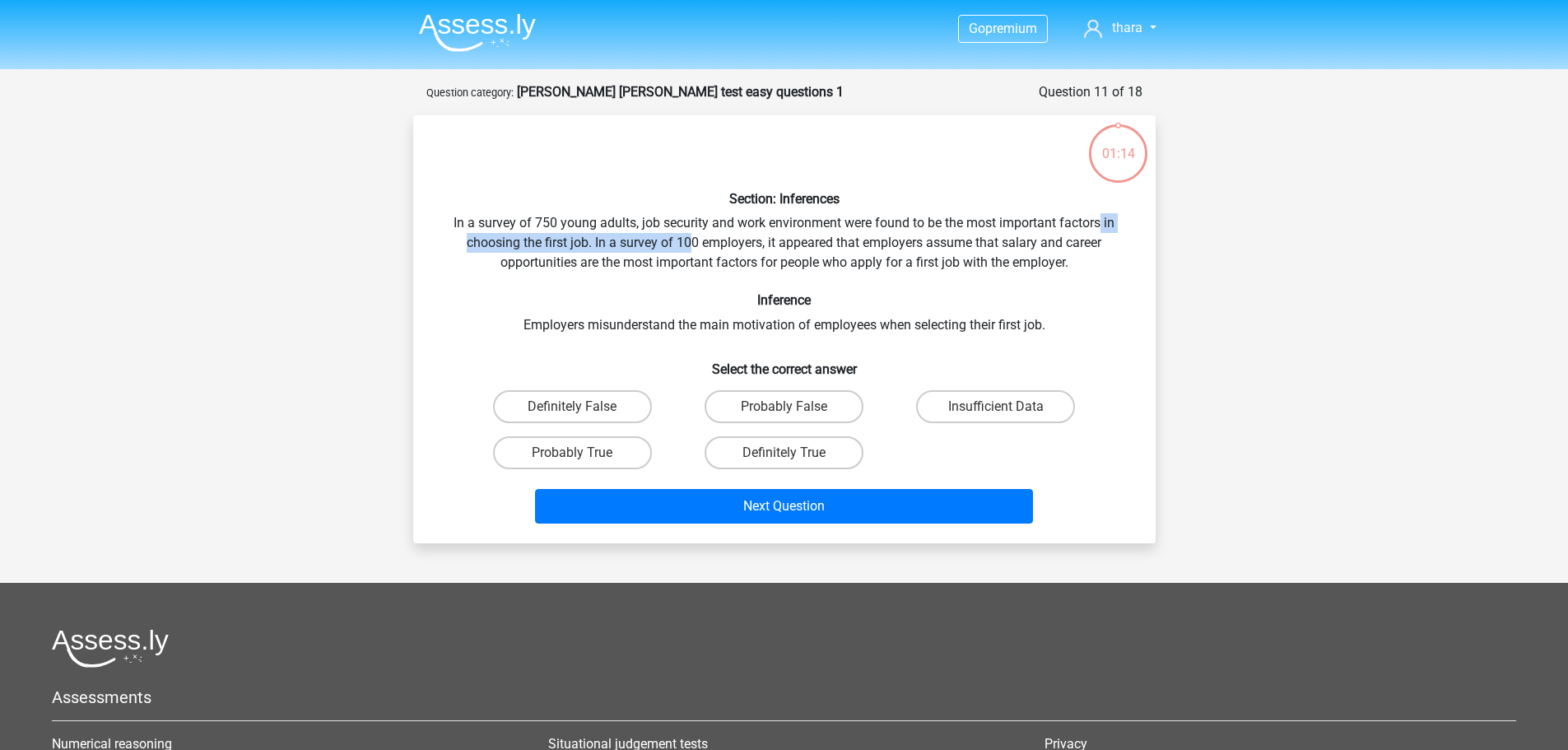
drag, startPoint x: 692, startPoint y: 243, endPoint x: 1101, endPoint y: 233, distance: 409.1
click at [1101, 233] on div "Section: Inferences In a survey of 750 young adults, job security and work envi…" at bounding box center [784, 329] width 730 height 402
drag, startPoint x: 559, startPoint y: 326, endPoint x: 624, endPoint y: 324, distance: 65.0
click at [624, 324] on div "Section: Inferences In a survey of 750 young adults, job security and work envi…" at bounding box center [784, 329] width 730 height 402
click at [673, 318] on div "Section: Inferences In a survey of 750 young adults, job security and work envi…" at bounding box center [784, 329] width 730 height 402
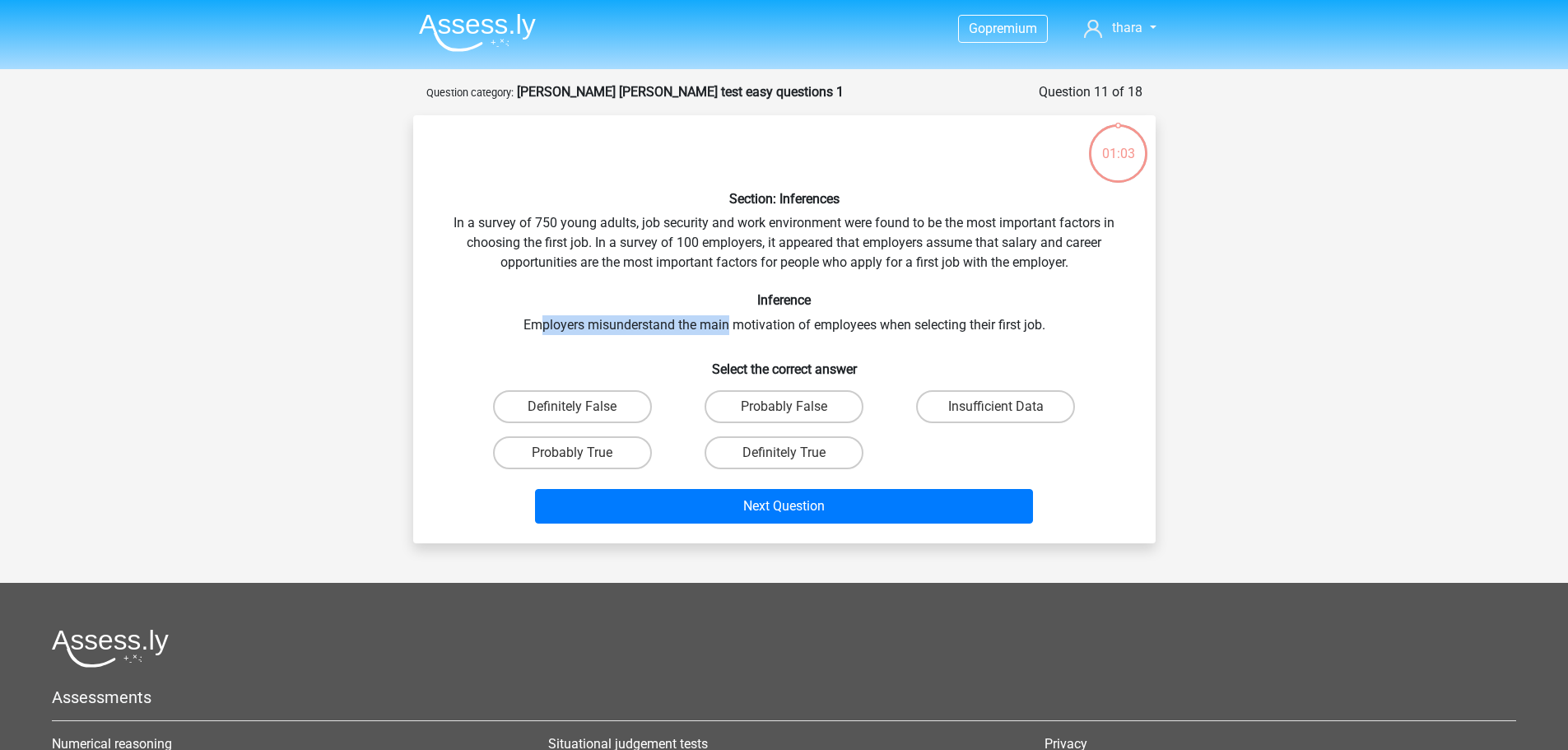
drag, startPoint x: 543, startPoint y: 326, endPoint x: 724, endPoint y: 320, distance: 181.1
click at [724, 320] on div "Section: Inferences In a survey of 750 young adults, job security and work envi…" at bounding box center [784, 329] width 730 height 402
drag, startPoint x: 550, startPoint y: 222, endPoint x: 700, endPoint y: 219, distance: 150.0
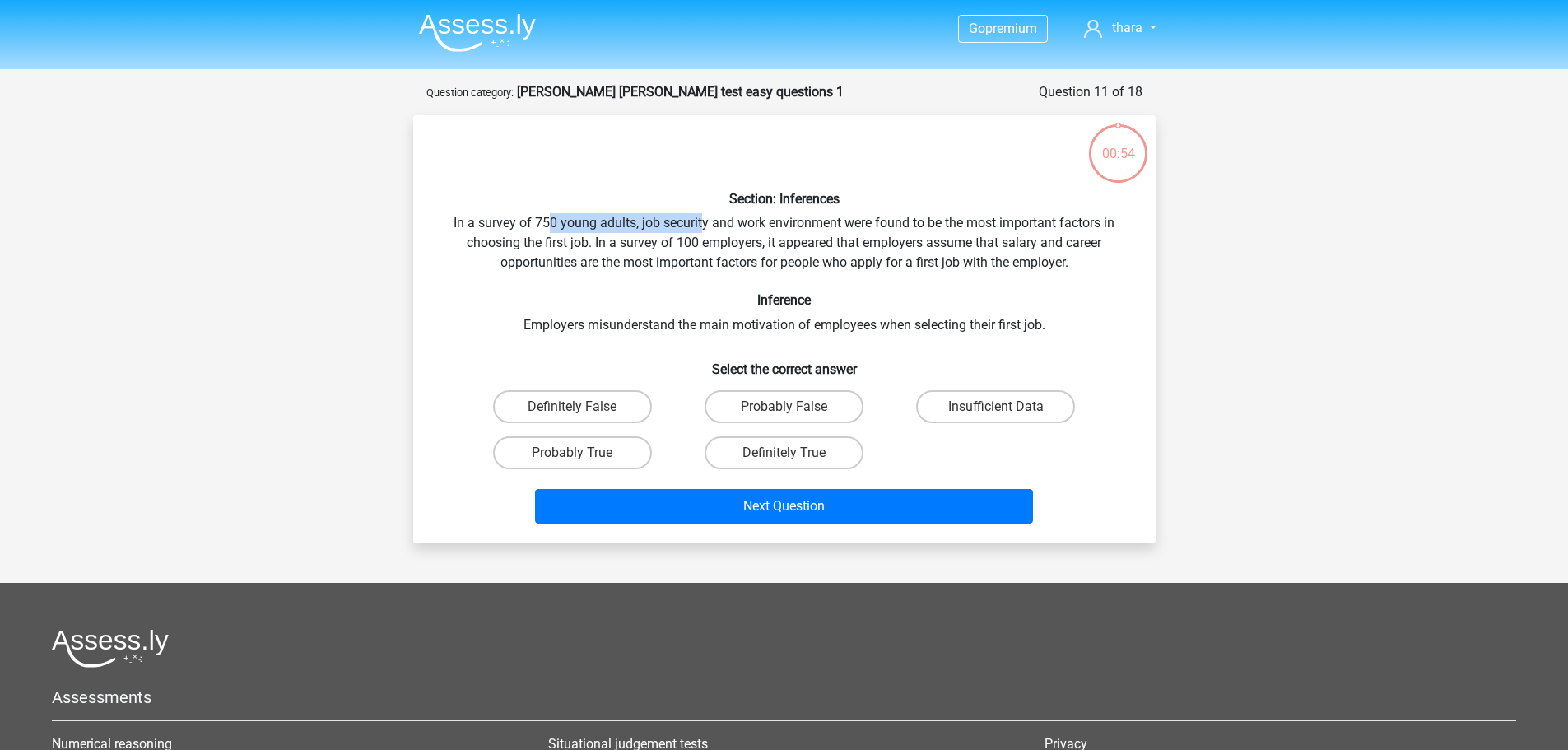
click at [700, 219] on div "Section: Inferences In a survey of 750 young adults, job security and work envi…" at bounding box center [784, 329] width 730 height 402
drag, startPoint x: 604, startPoint y: 245, endPoint x: 738, endPoint y: 239, distance: 134.1
click at [738, 239] on div "Section: Inferences In a survey of 750 young adults, job security and work envi…" at bounding box center [784, 329] width 730 height 402
drag, startPoint x: 586, startPoint y: 265, endPoint x: 757, endPoint y: 255, distance: 171.3
click at [757, 255] on div "Section: Inferences In a survey of 750 young adults, job security and work envi…" at bounding box center [784, 329] width 730 height 402
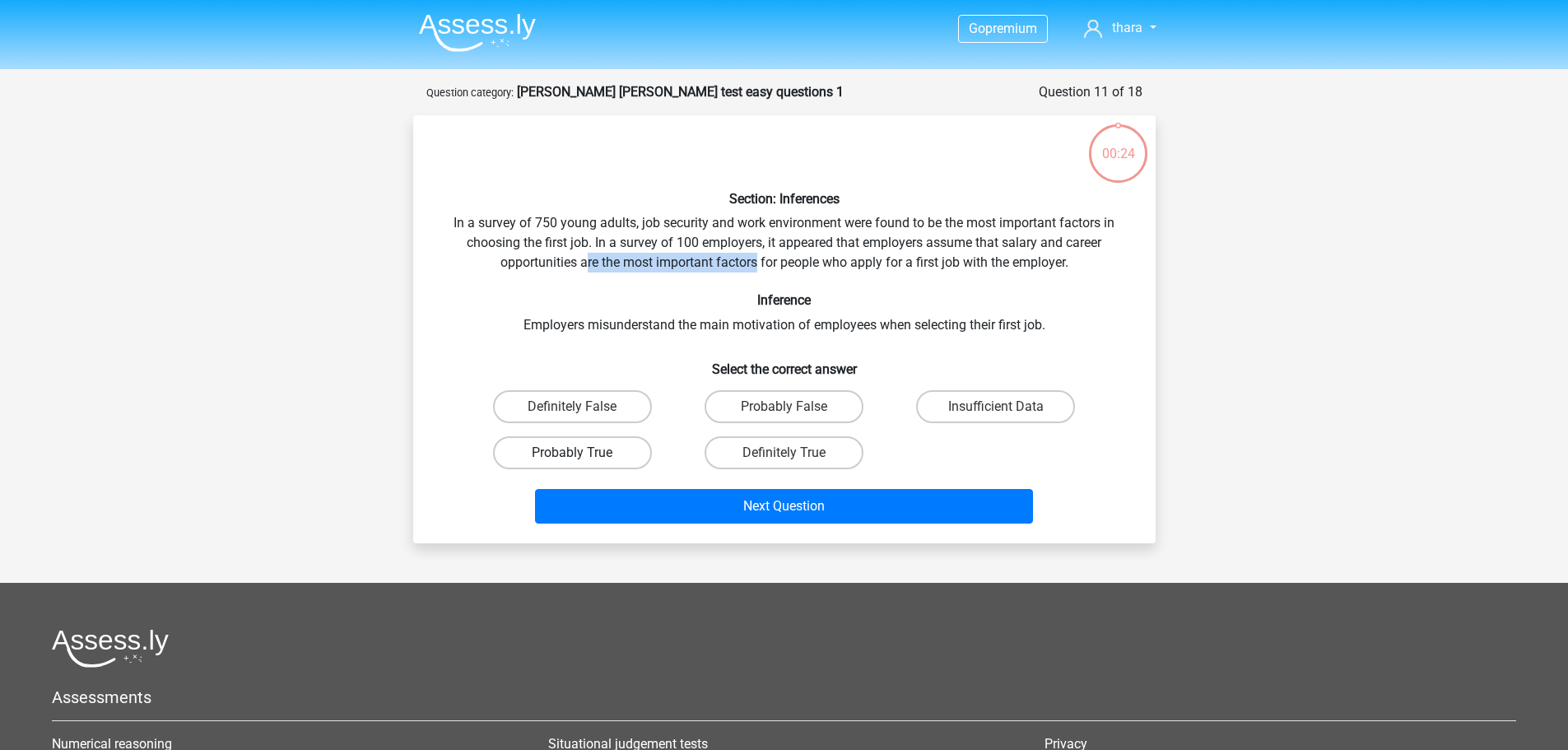
click at [605, 459] on label "Probably True" at bounding box center [572, 453] width 159 height 33
click at [583, 459] on input "Probably True" at bounding box center [577, 459] width 11 height 11
radio input "true"
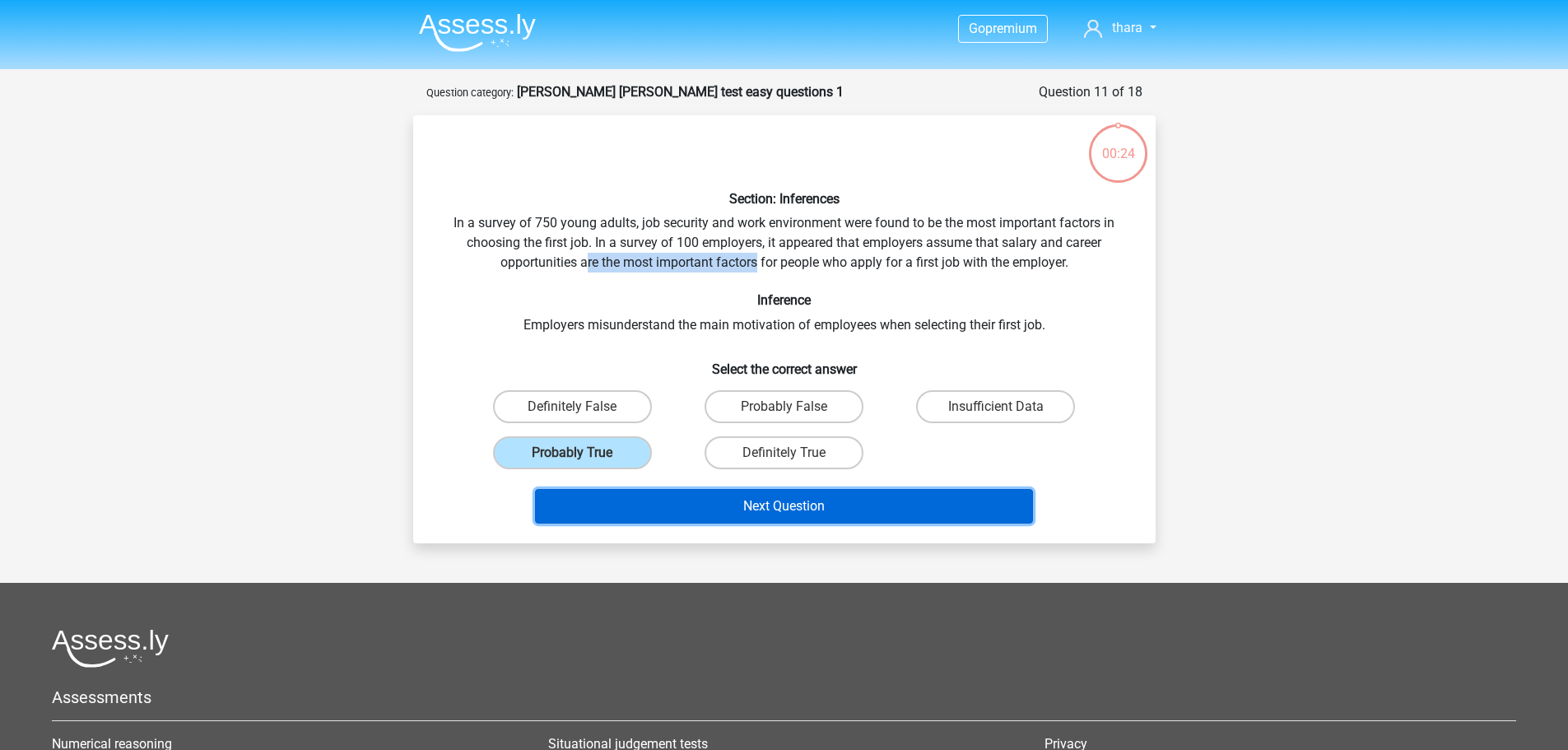
click at [812, 497] on button "Next Question" at bounding box center [784, 507] width 498 height 34
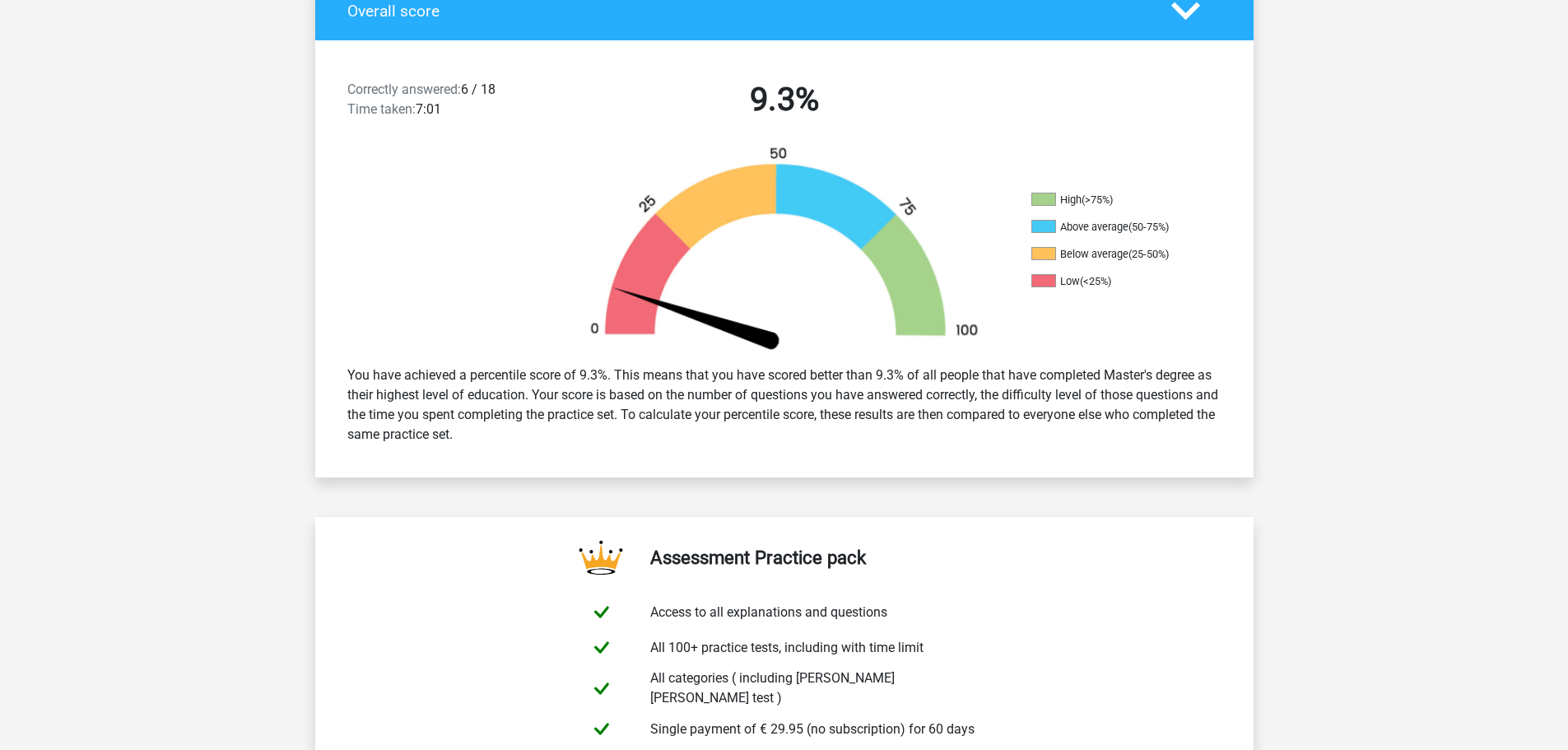
scroll to position [165, 0]
